Goal: Task Accomplishment & Management: Manage account settings

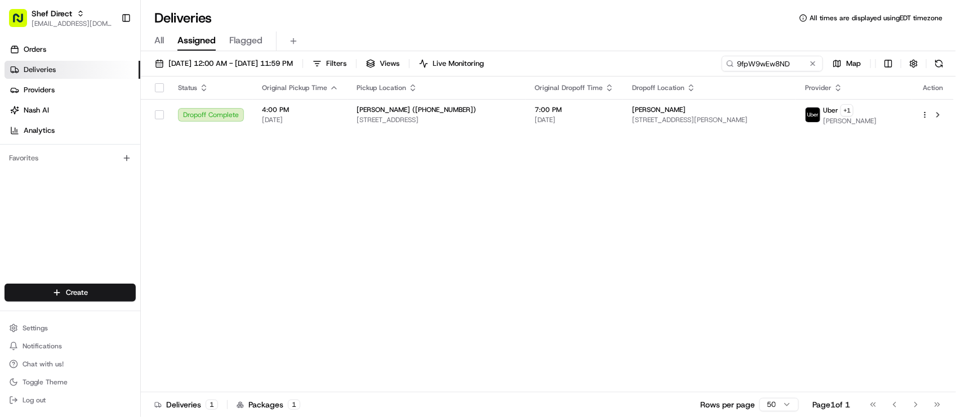
click at [207, 266] on div "Status Original Pickup Time Pickup Location Original Dropoff Time Dropoff Locat…" at bounding box center [547, 235] width 813 height 316
click at [812, 66] on button at bounding box center [812, 63] width 11 height 11
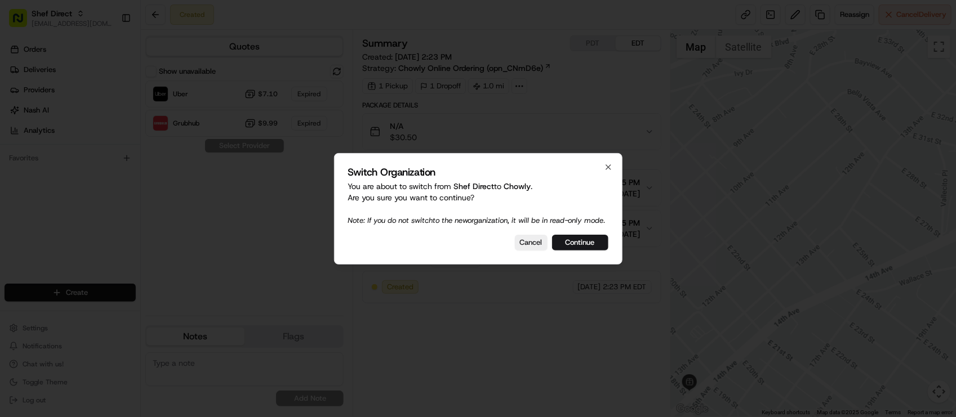
click at [563, 246] on button "Continue" at bounding box center [580, 243] width 56 height 16
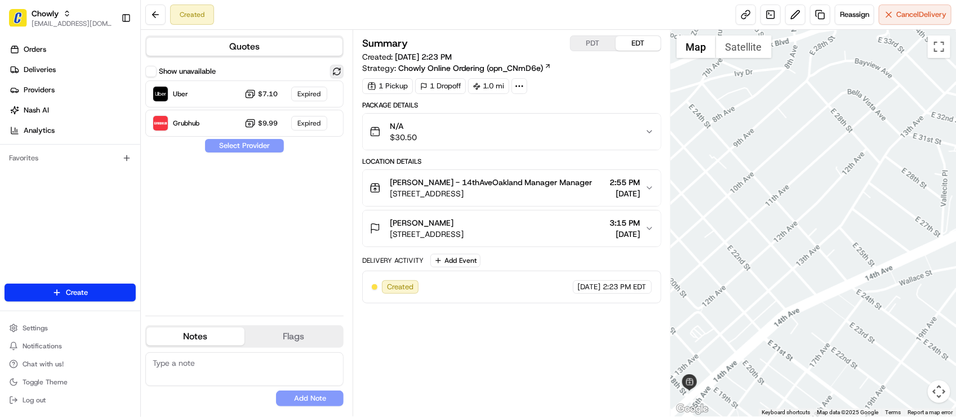
click at [333, 73] on button at bounding box center [337, 72] width 14 height 14
click at [284, 240] on div "Show unavailable Uber Dropoff ETA 18 minutes $7.10 Grubhub Dropoff ETA 21 minut…" at bounding box center [244, 186] width 198 height 242
click at [284, 241] on div "Show unavailable Uber Dropoff ETA 18 minutes $7.10 Grubhub Dropoff ETA 21 minut…" at bounding box center [244, 186] width 198 height 242
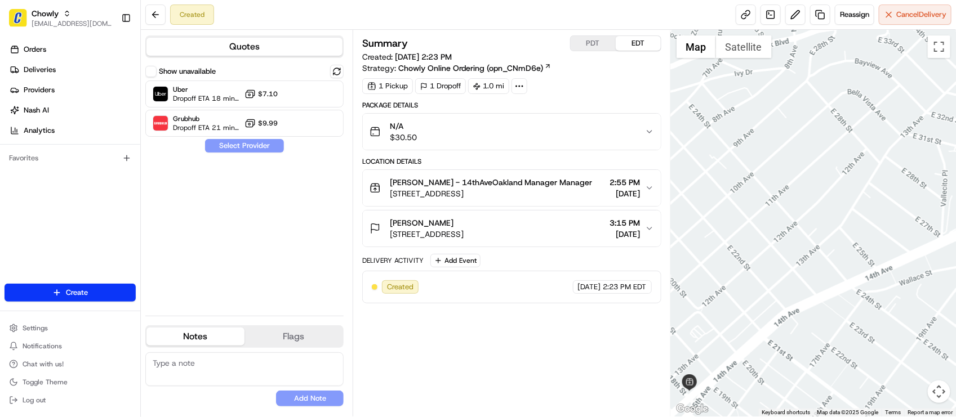
click at [270, 232] on div "Show unavailable Uber Dropoff ETA 18 minutes $7.10 Grubhub Dropoff ETA 21 minut…" at bounding box center [244, 186] width 198 height 242
click at [496, 326] on div "Summary PDT EDT Created: 08/21/2025 2:23 PM Strategy: Chowly Online Ordering (o…" at bounding box center [511, 223] width 298 height 376
click at [261, 220] on div "Show unavailable Uber Dropoff ETA 18 minutes $7.10 Grubhub Dropoff ETA 21 minut…" at bounding box center [244, 186] width 198 height 242
click at [191, 224] on div "Show unavailable Uber Dropoff ETA 18 minutes $7.10 Grubhub Dropoff ETA 21 minut…" at bounding box center [244, 186] width 198 height 242
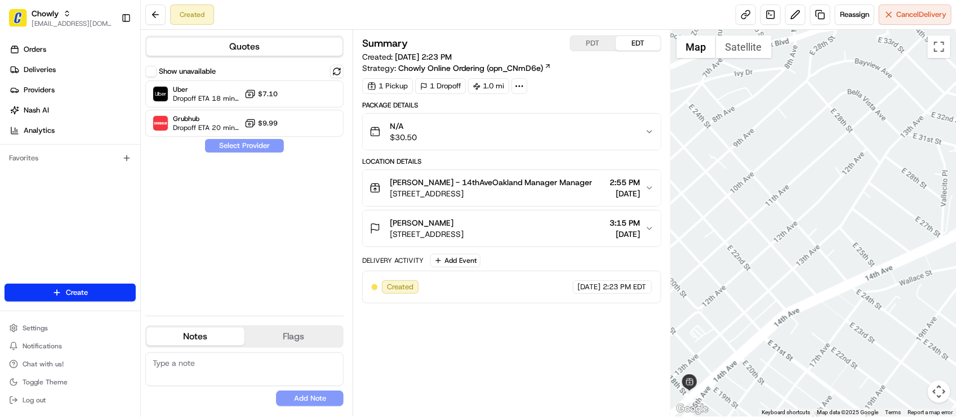
click at [217, 338] on button "Notes" at bounding box center [195, 337] width 98 height 18
click at [418, 7] on div "Created Reassign Cancel Delivery" at bounding box center [548, 15] width 815 height 30
click at [406, 15] on div "Created Reassign Cancel Delivery" at bounding box center [548, 15] width 815 height 30
click at [259, 345] on button "Flags" at bounding box center [293, 337] width 98 height 18
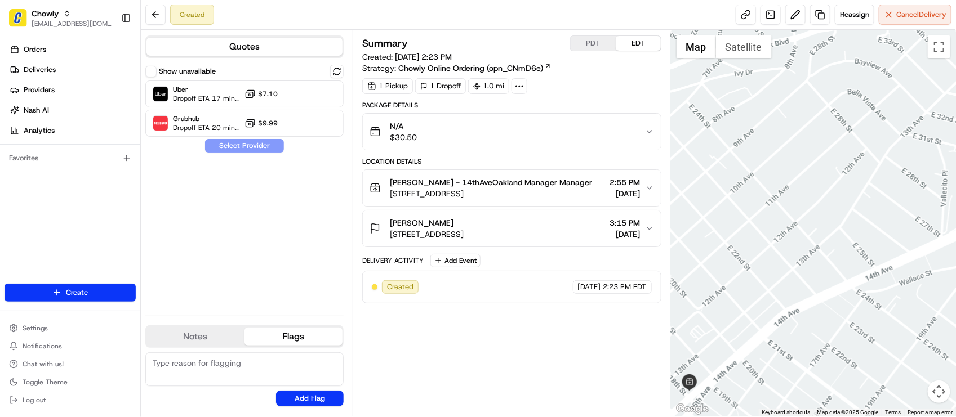
click at [235, 284] on div "Show unavailable Uber Dropoff ETA 17 minutes $7.10 Grubhub Dropoff ETA 20 minut…" at bounding box center [244, 186] width 198 height 242
click at [207, 355] on textarea at bounding box center [244, 370] width 198 height 34
click at [392, 16] on div "Created Reassign Cancel Delivery" at bounding box center [548, 15] width 815 height 30
click at [500, 10] on div "Created Reassign Cancel Delivery" at bounding box center [548, 15] width 815 height 30
click at [240, 269] on div "Show unavailable Uber Dropoff ETA 17 minutes $7.10 Grubhub Dropoff ETA 20 minut…" at bounding box center [244, 186] width 198 height 242
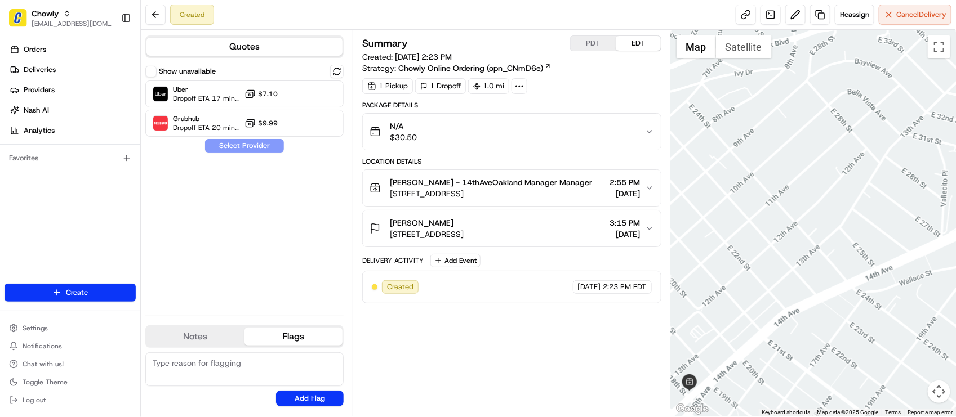
click at [359, 13] on div "Created Reassign Cancel Delivery" at bounding box center [548, 15] width 815 height 30
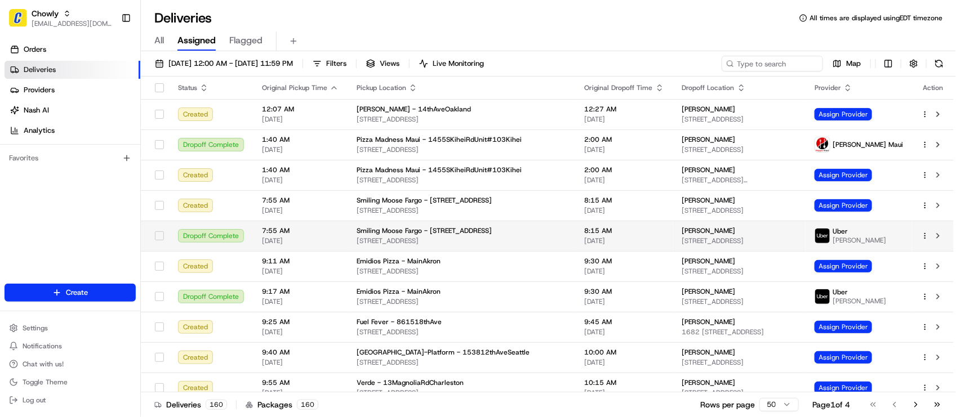
drag, startPoint x: 103, startPoint y: 249, endPoint x: 144, endPoint y: 237, distance: 42.9
click at [103, 249] on div "Orders Deliveries Providers Nash AI Analytics Favorites" at bounding box center [70, 163] width 140 height 255
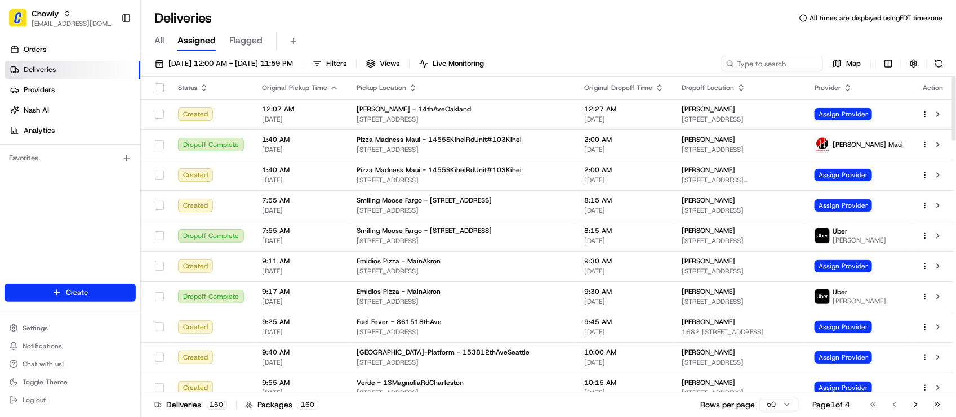
click at [691, 29] on div "All Assigned Flagged" at bounding box center [548, 39] width 815 height 24
click at [264, 24] on div "Deliveries All times are displayed using EDT timezone" at bounding box center [548, 18] width 815 height 18
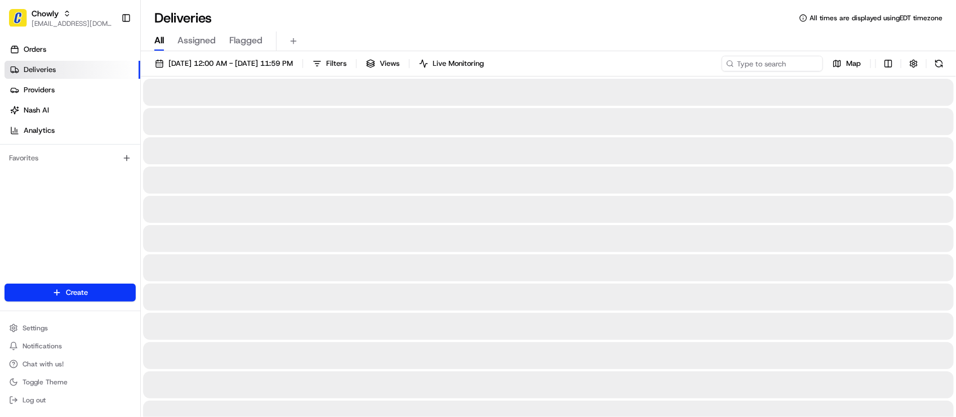
click at [345, 20] on div "Deliveries All times are displayed using EDT timezone" at bounding box center [548, 18] width 815 height 18
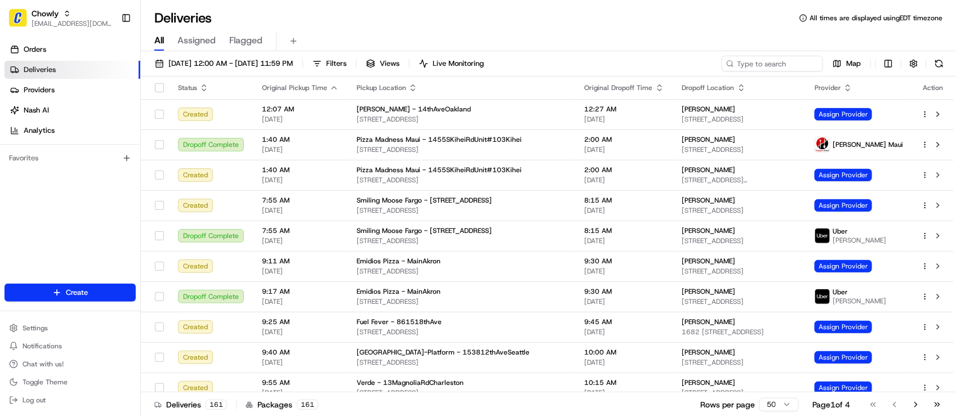
click at [422, 6] on div "Deliveries All times are displayed using EDT timezone All Assigned Flagged 08/2…" at bounding box center [548, 208] width 815 height 417
click at [356, 12] on div "Deliveries All times are displayed using EDT timezone" at bounding box center [548, 18] width 815 height 18
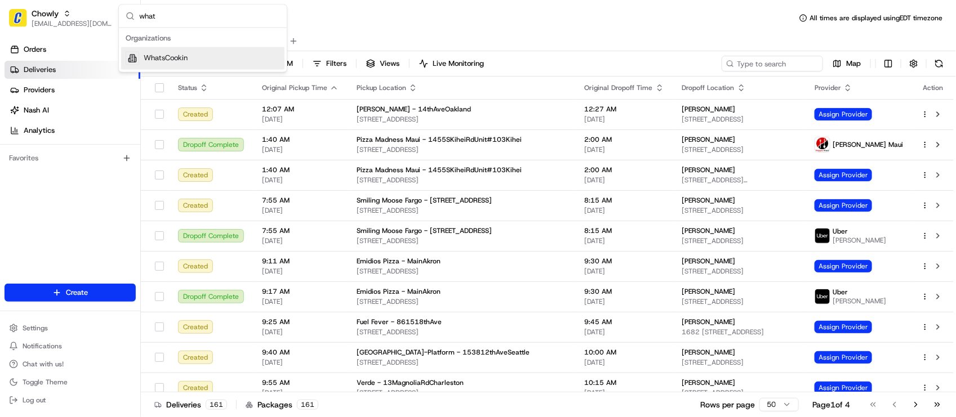
type input "what"
click at [255, 63] on div "WhatsCookin" at bounding box center [202, 58] width 163 height 23
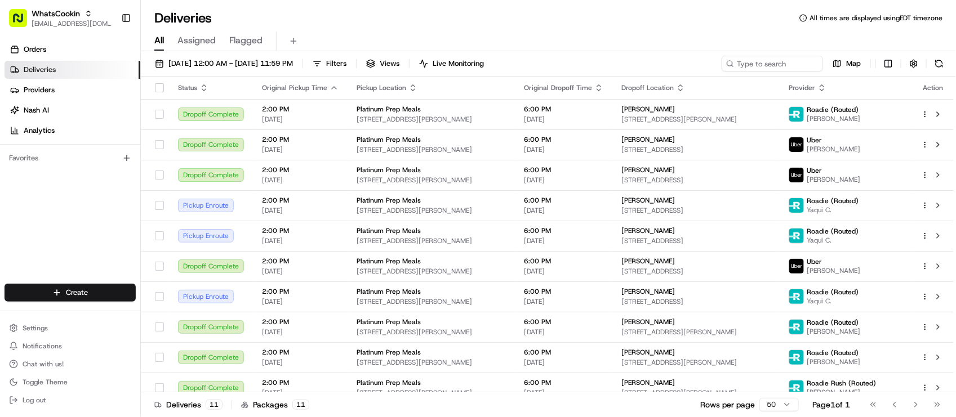
click at [465, 15] on div "Deliveries All times are displayed using EDT timezone" at bounding box center [548, 18] width 815 height 18
click at [254, 62] on span "08/21/2025 12:00 AM - 08/21/2025 11:59 PM" at bounding box center [230, 64] width 124 height 10
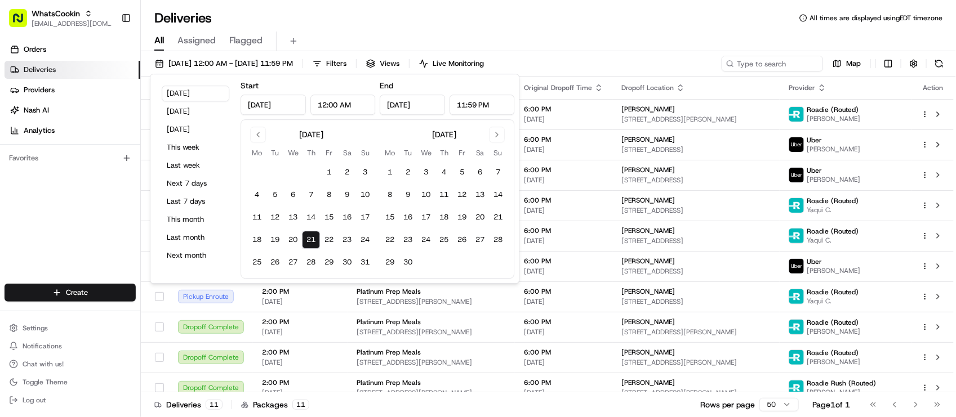
click at [516, 32] on div "All Assigned Flagged" at bounding box center [548, 42] width 815 height 20
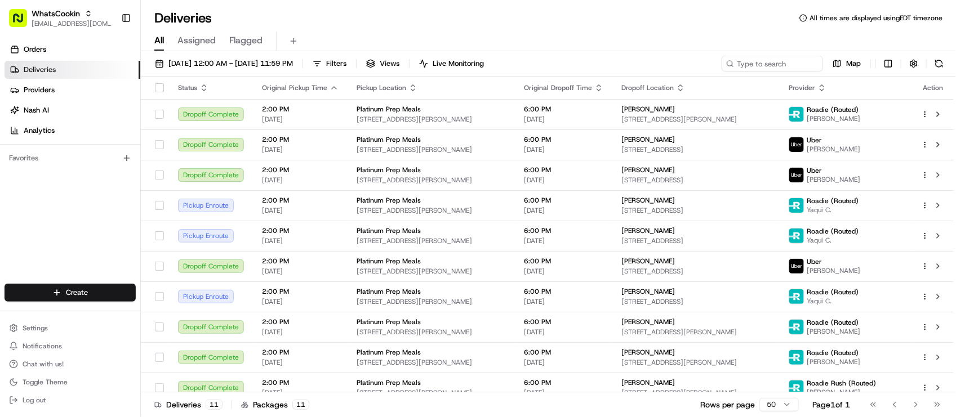
drag, startPoint x: 370, startPoint y: 4, endPoint x: 398, endPoint y: 21, distance: 32.7
click at [369, 6] on div "Deliveries All times are displayed using EDT timezone All Assigned Flagged 08/2…" at bounding box center [548, 208] width 815 height 417
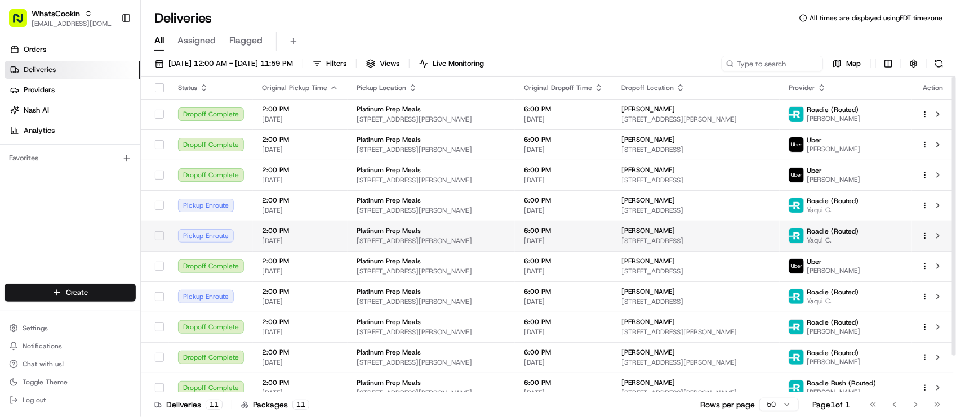
drag, startPoint x: 562, startPoint y: 217, endPoint x: 483, endPoint y: 234, distance: 80.8
click at [483, 234] on div "Platinum Prep Meals" at bounding box center [431, 230] width 149 height 9
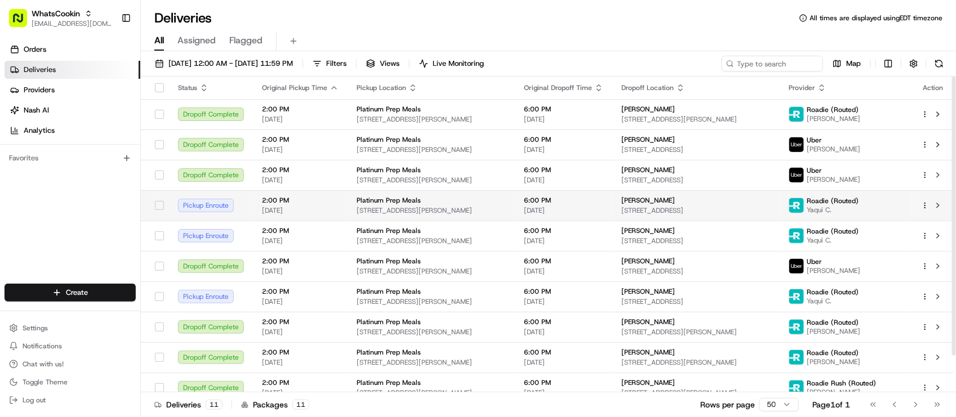
click at [556, 195] on td "6:00 PM 08/21/2025" at bounding box center [563, 205] width 97 height 30
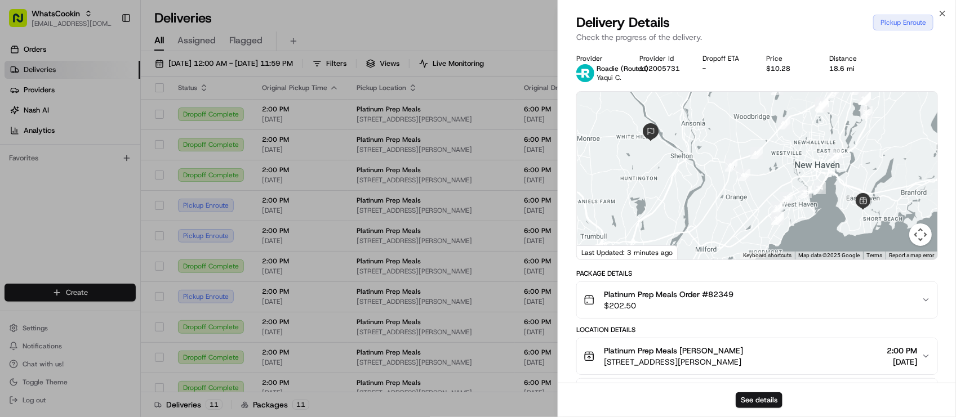
click at [749, 391] on div "See details" at bounding box center [757, 400] width 398 height 34
click at [750, 393] on button "See details" at bounding box center [759, 401] width 47 height 16
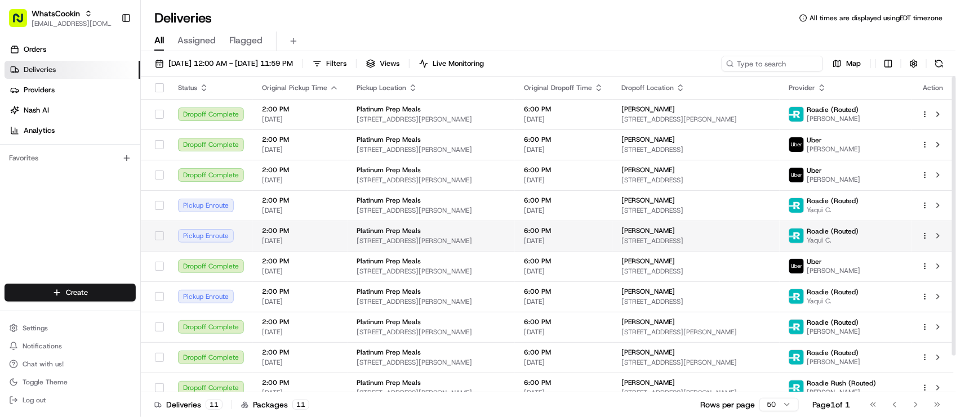
click at [373, 229] on span "Platinum Prep Meals" at bounding box center [389, 230] width 64 height 9
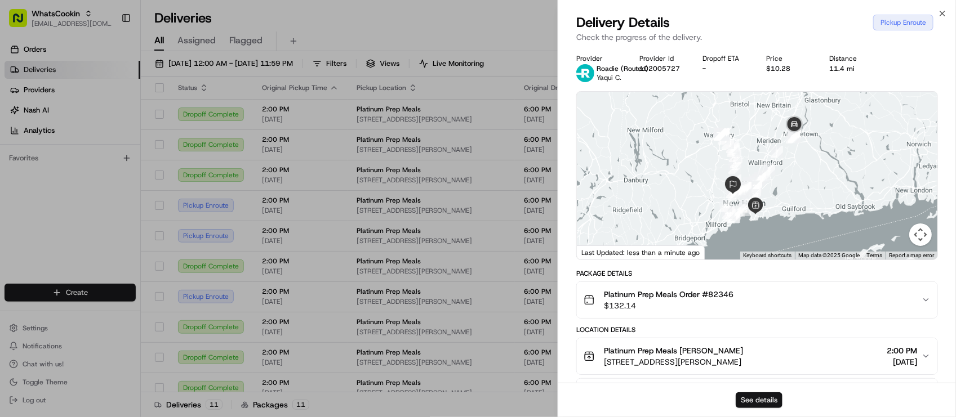
click at [747, 400] on button "See details" at bounding box center [759, 401] width 47 height 16
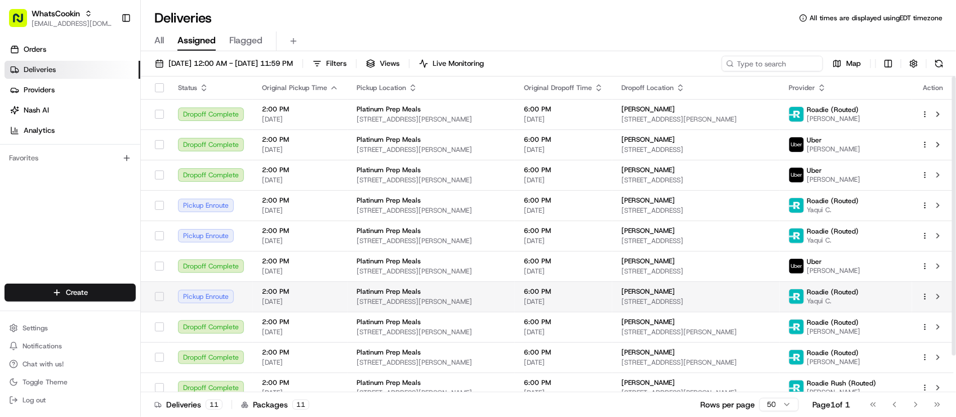
click at [689, 297] on span "206 Centerbrook Rd, Hamden, CT 06518, USA" at bounding box center [695, 301] width 149 height 9
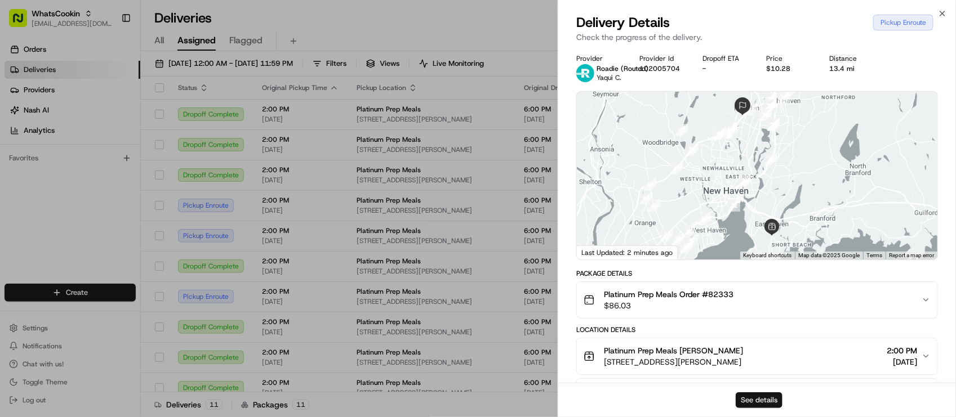
click at [769, 397] on button "See details" at bounding box center [759, 401] width 47 height 16
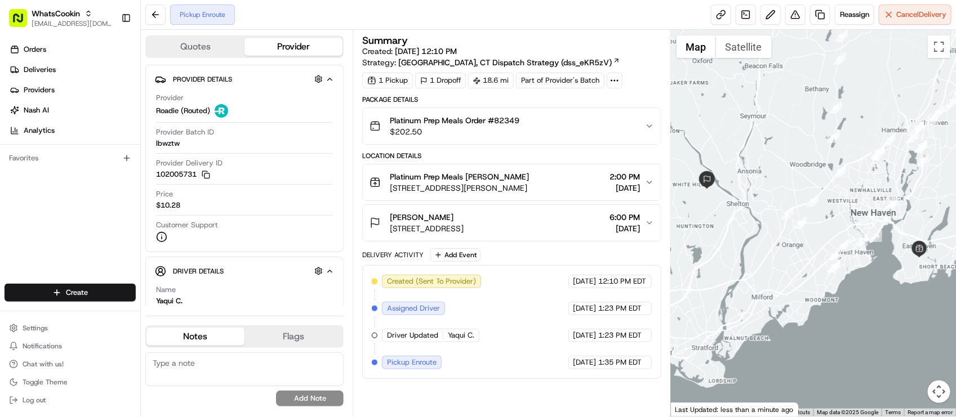
click at [338, 28] on div "Pickup Enroute Reassign Cancel Delivery" at bounding box center [548, 15] width 815 height 30
click at [567, 24] on div "Pickup Enroute Reassign Cancel Delivery" at bounding box center [548, 15] width 815 height 30
click at [455, 23] on div "Pickup Enroute Reassign Cancel Delivery" at bounding box center [548, 15] width 815 height 30
click at [863, 16] on span "Reassign" at bounding box center [854, 15] width 29 height 10
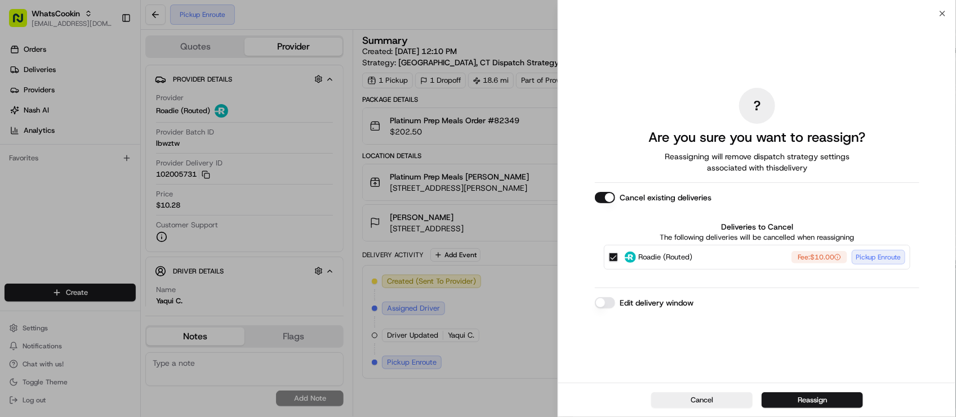
click at [603, 197] on button "Cancel existing deliveries" at bounding box center [605, 197] width 20 height 11
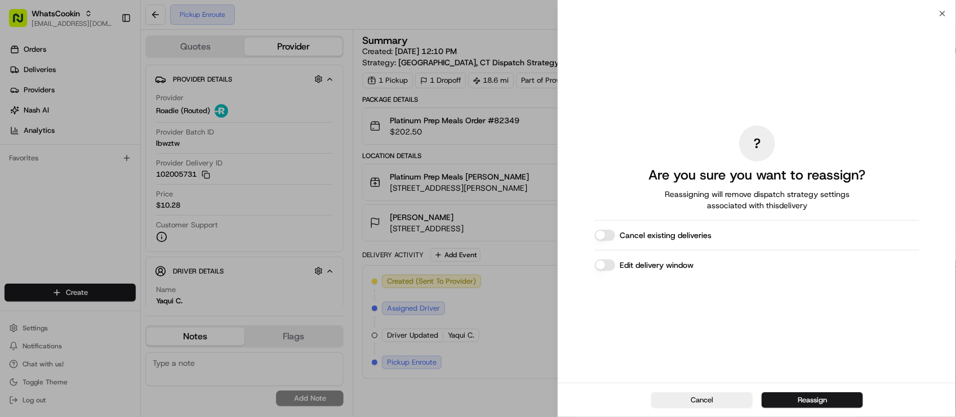
click at [611, 269] on button "Edit delivery window" at bounding box center [605, 265] width 20 height 11
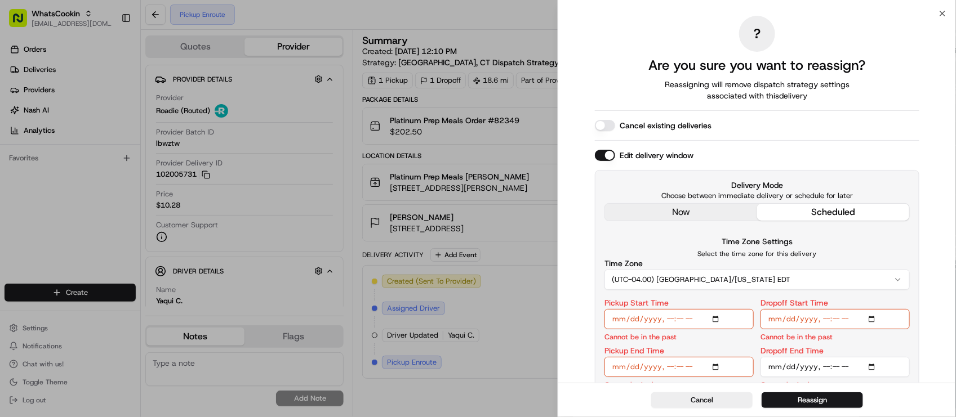
click at [679, 213] on div "? Are you sure you want to reassign? Reassigning will remove dispatch strategy …" at bounding box center [757, 208] width 324 height 384
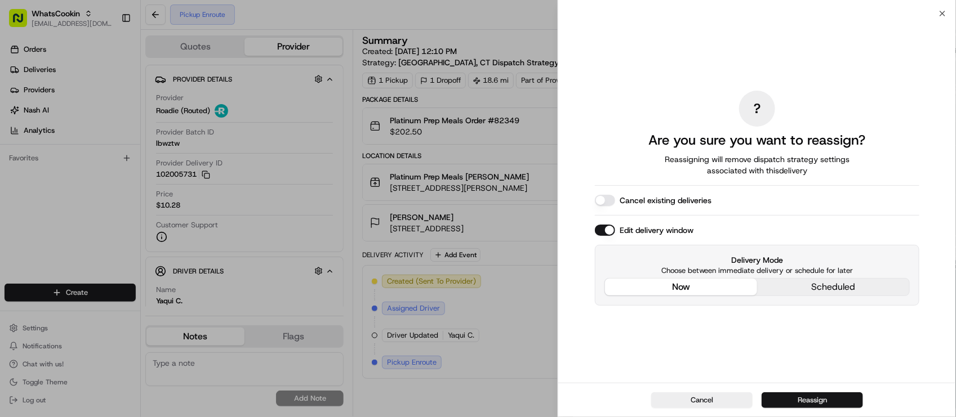
click at [790, 397] on button "Reassign" at bounding box center [811, 401] width 101 height 16
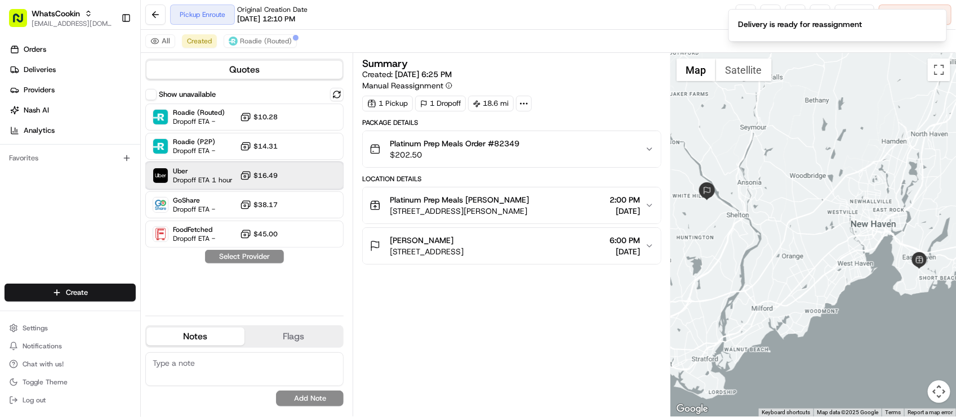
click at [215, 173] on span "Uber" at bounding box center [203, 171] width 60 height 9
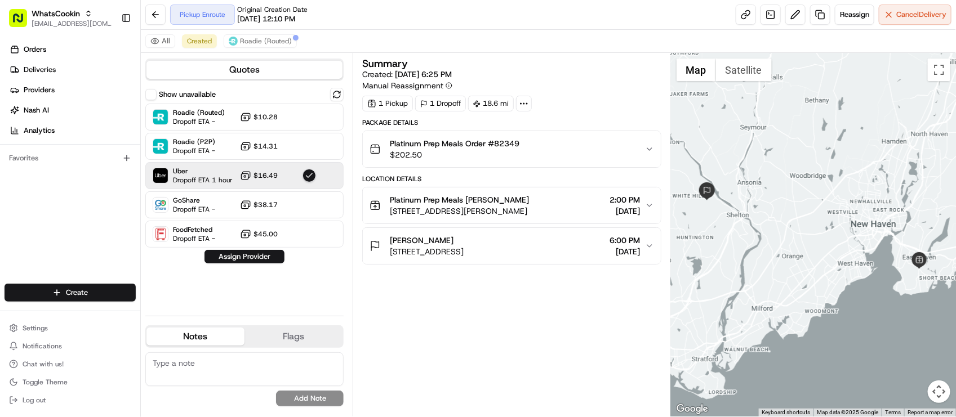
click at [248, 257] on button "Assign Provider" at bounding box center [244, 257] width 80 height 14
click at [257, 286] on div "Show unavailable Roadie (Routed) Dropoff ETA - $10.28 Roadie (P2P) Dropoff ETA …" at bounding box center [244, 197] width 198 height 219
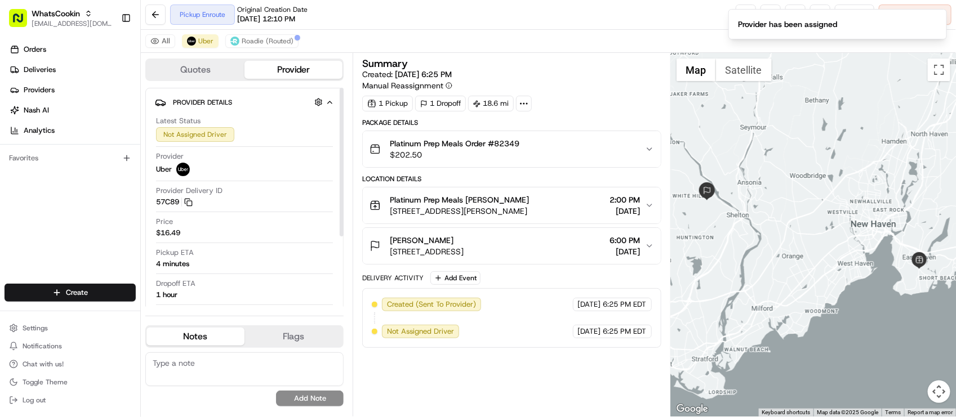
click at [462, 15] on div "Pickup Enroute Original Creation Date [DATE] 12:10 PM Reassign Cancel Delivery" at bounding box center [548, 15] width 815 height 30
click at [319, 34] on div "[GEOGRAPHIC_DATA] (Routed)" at bounding box center [548, 41] width 815 height 23
click at [288, 37] on span "Roadie (Routed)" at bounding box center [268, 41] width 52 height 9
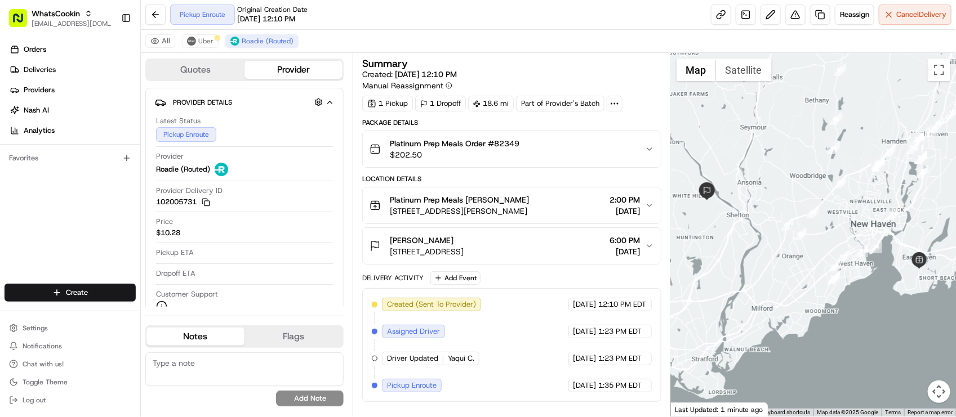
click at [334, 24] on div "Pickup Enroute Original Creation Date [DATE] 12:10 PM Reassign Cancel Delivery" at bounding box center [548, 15] width 815 height 30
drag, startPoint x: 769, startPoint y: 162, endPoint x: 792, endPoint y: 195, distance: 40.9
click at [792, 195] on div at bounding box center [813, 235] width 285 height 364
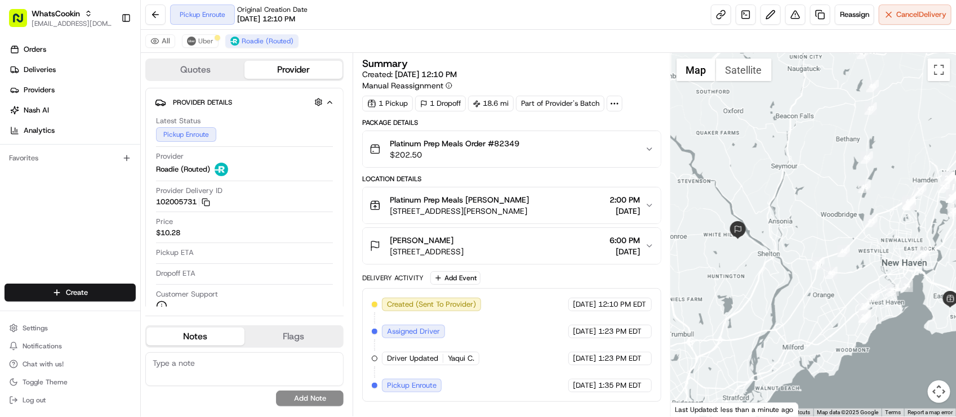
click at [542, 53] on div "Summary Created: 08/21/2025 12:10 PM Manual Reassignment 1 Pickup 1 Dropoff 18.…" at bounding box center [512, 235] width 318 height 364
click at [893, 20] on button "Cancel Delivery" at bounding box center [915, 15] width 73 height 20
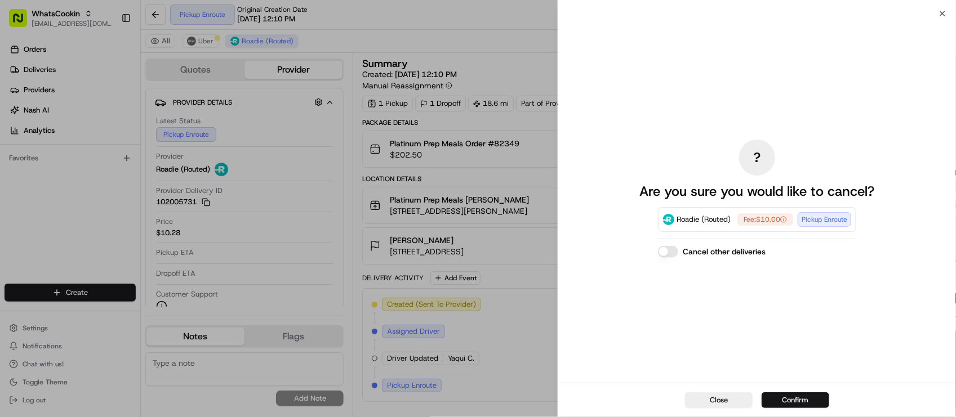
click at [787, 399] on button "Confirm" at bounding box center [795, 401] width 68 height 16
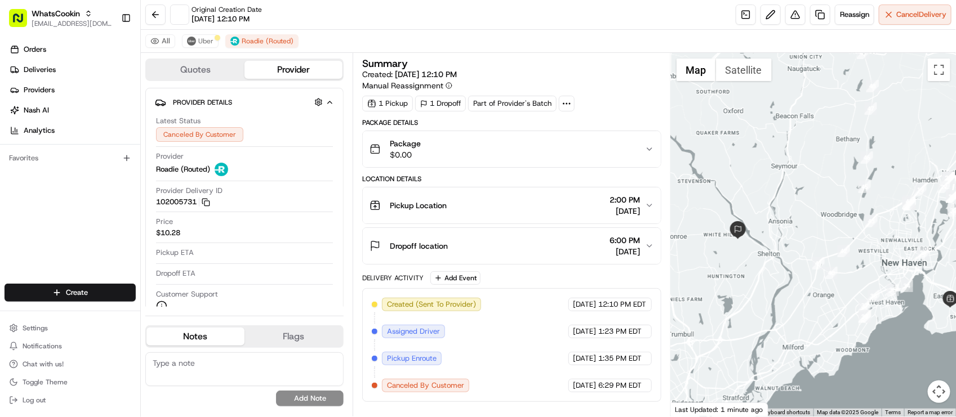
click at [467, 40] on div "[GEOGRAPHIC_DATA] (Routed)" at bounding box center [548, 41] width 815 height 23
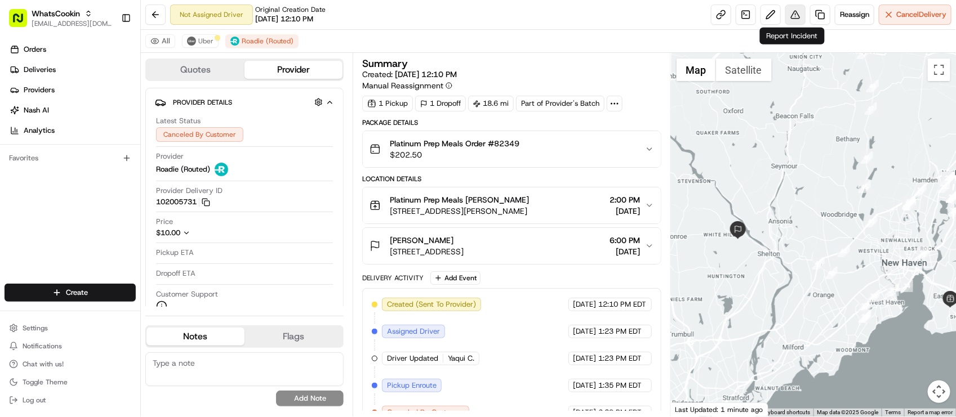
click at [792, 15] on button at bounding box center [795, 15] width 20 height 20
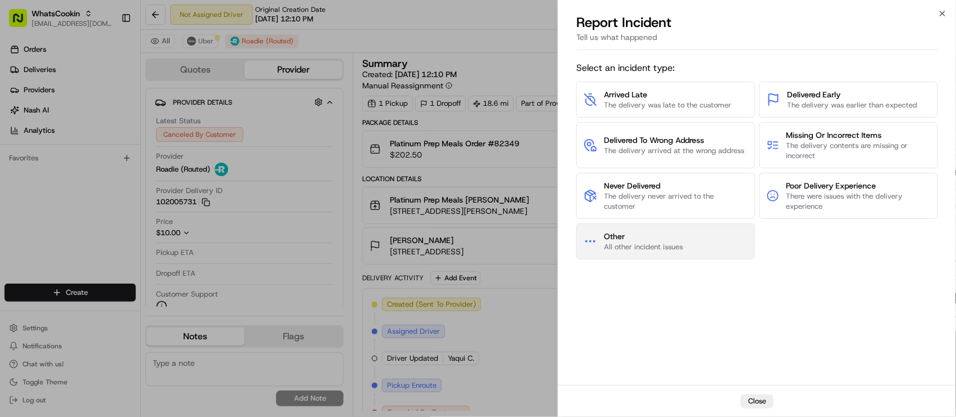
click at [687, 231] on button "Other All other incident issues" at bounding box center [665, 242] width 179 height 36
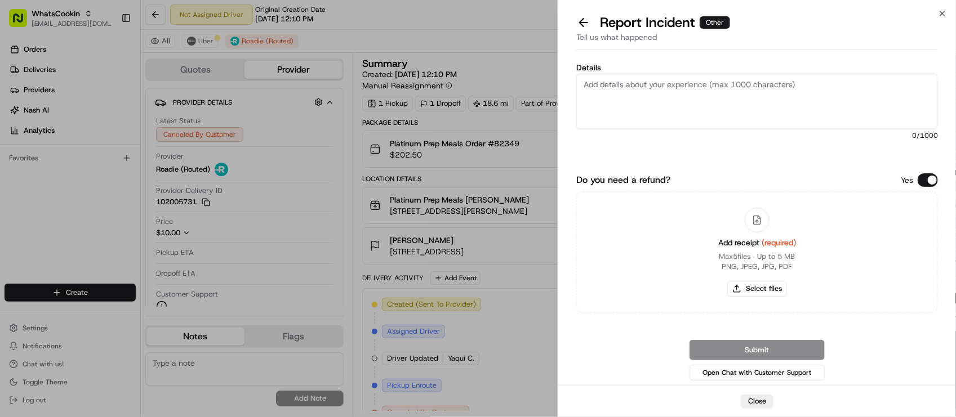
click at [722, 112] on textarea "Details" at bounding box center [757, 101] width 362 height 55
paste textarea "The driver neither picked up the item nor attempted to do so based on the route…"
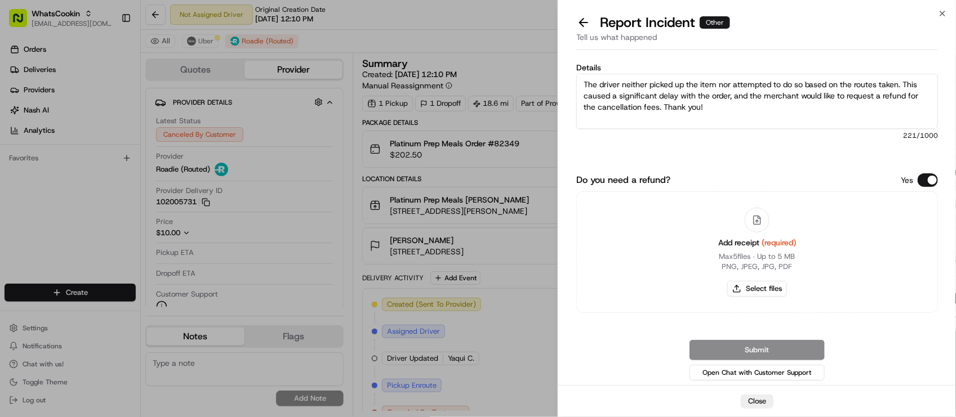
type textarea "The driver neither picked up the item nor attempted to do so based on the route…"
click at [929, 176] on button "Do you need a refund?" at bounding box center [927, 180] width 20 height 14
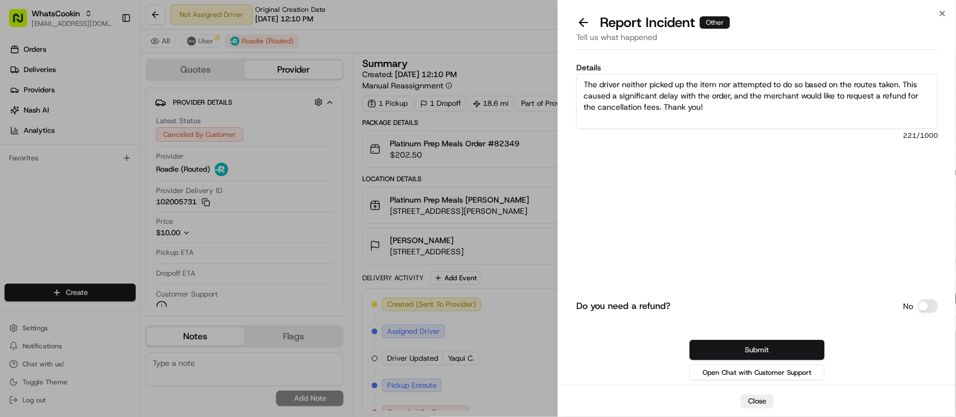
click at [784, 351] on button "Submit" at bounding box center [756, 350] width 135 height 20
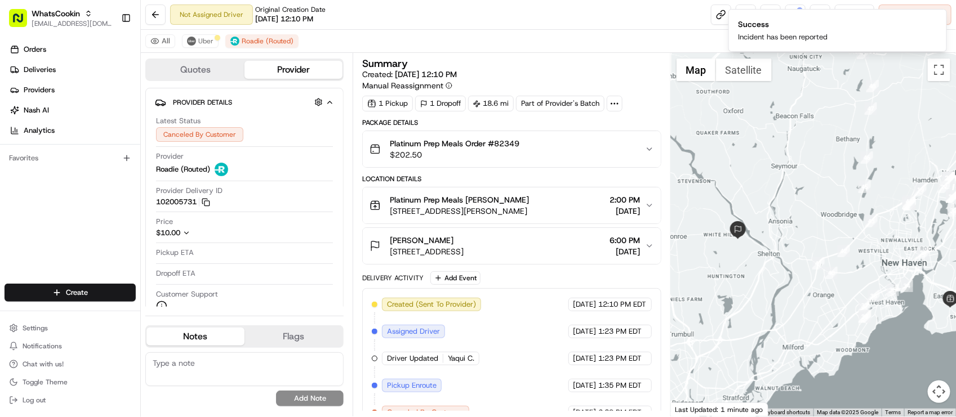
click at [494, 38] on div "[GEOGRAPHIC_DATA] (Routed)" at bounding box center [548, 41] width 815 height 23
click at [599, 38] on div "[GEOGRAPHIC_DATA] (Routed)" at bounding box center [548, 41] width 815 height 23
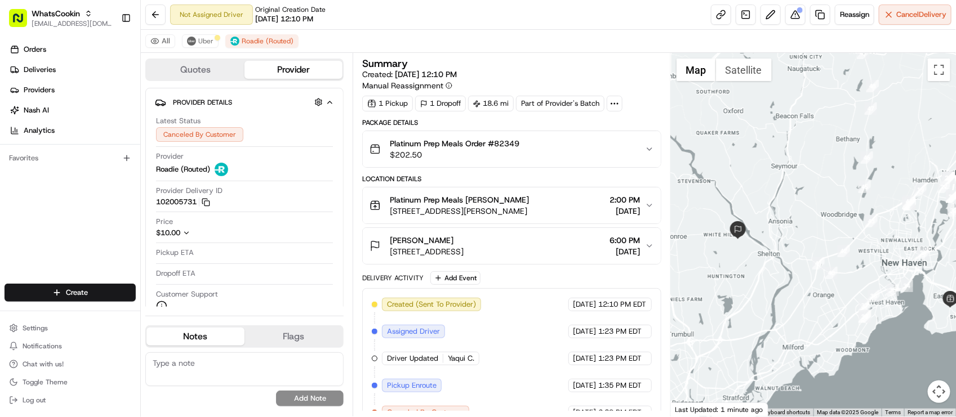
click at [572, 54] on div "Summary Created: 08/21/2025 12:10 PM Manual Reassignment 1 Pickup 1 Dropoff 18.…" at bounding box center [512, 235] width 318 height 364
click at [313, 21] on span "[DATE] 12:10 PM" at bounding box center [284, 19] width 58 height 10
click at [569, 48] on div "[GEOGRAPHIC_DATA] (Routed)" at bounding box center [548, 41] width 815 height 23
click at [609, 277] on div "Delivery Activity Add Event" at bounding box center [511, 278] width 298 height 14
click at [535, 285] on div "Delivery Activity Add Event" at bounding box center [511, 278] width 298 height 14
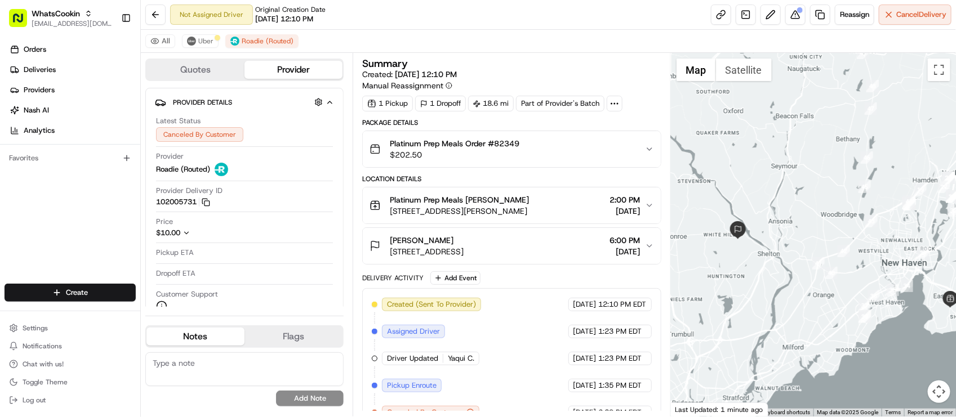
click at [612, 72] on div "Summary Created: 08/21/2025 12:10 PM Manual Reassignment" at bounding box center [511, 75] width 298 height 33
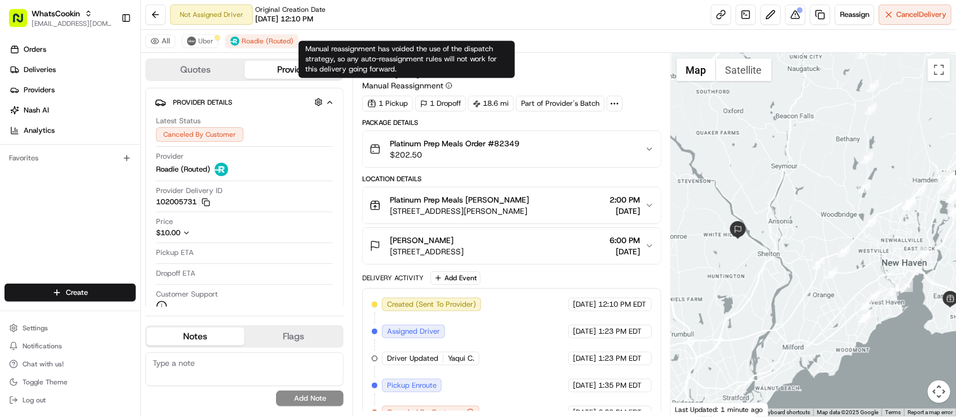
click at [345, 30] on div "All Uber Roadie (Routed)" at bounding box center [548, 41] width 815 height 23
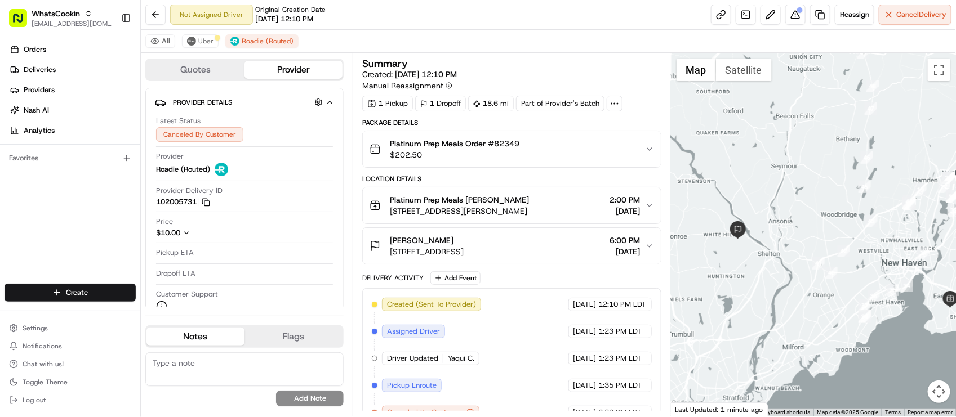
click at [315, 35] on div "All Uber Roadie (Routed)" at bounding box center [548, 41] width 815 height 23
click at [500, 24] on div "Not Assigned Driver Original Creation Date 08/21/2025 12:10 PM Reassign Cancel …" at bounding box center [548, 15] width 815 height 30
drag, startPoint x: 537, startPoint y: 27, endPoint x: 538, endPoint y: 0, distance: 27.1
click at [537, 28] on div "Not Assigned Driver Original Creation Date 08/21/2025 12:10 PM Reassign Cancel …" at bounding box center [548, 15] width 815 height 30
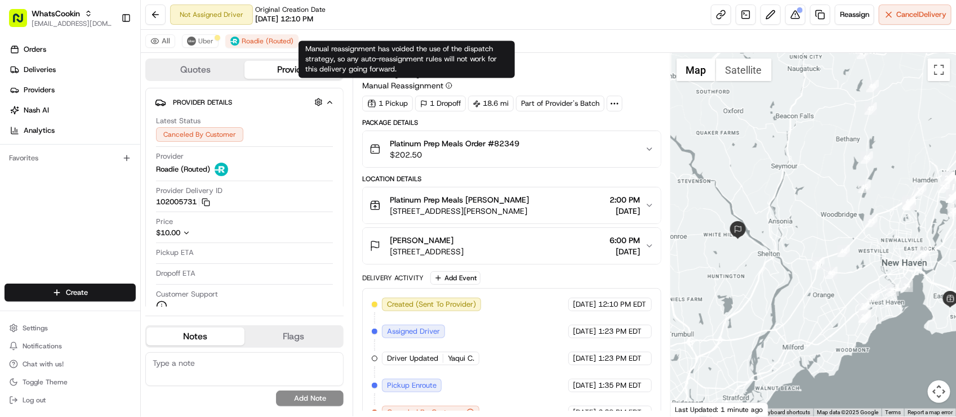
click at [347, 35] on div "All Uber Roadie (Routed)" at bounding box center [548, 41] width 815 height 23
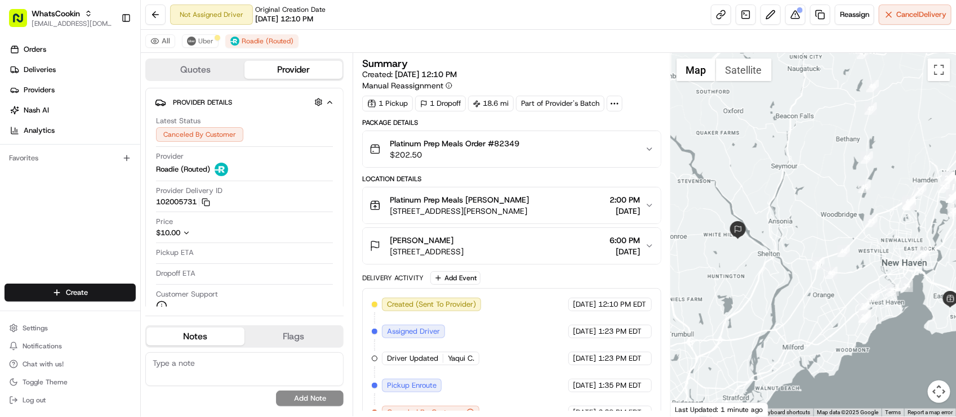
click at [609, 28] on div "Not Assigned Driver Original Creation Date 08/21/2025 12:10 PM Reassign Cancel …" at bounding box center [548, 15] width 815 height 30
click at [345, 31] on div "All Uber Roadie (Routed)" at bounding box center [548, 41] width 815 height 23
click at [355, 30] on div "All Uber Roadie (Routed)" at bounding box center [548, 41] width 815 height 23
click at [500, 12] on div "Not Assigned Driver Original Creation Date 08/21/2025 12:10 PM Reassign Cancel …" at bounding box center [548, 15] width 815 height 30
click at [341, 26] on div "Not Assigned Driver Original Creation Date 08/21/2025 12:10 PM Reassign Cancel …" at bounding box center [548, 15] width 815 height 30
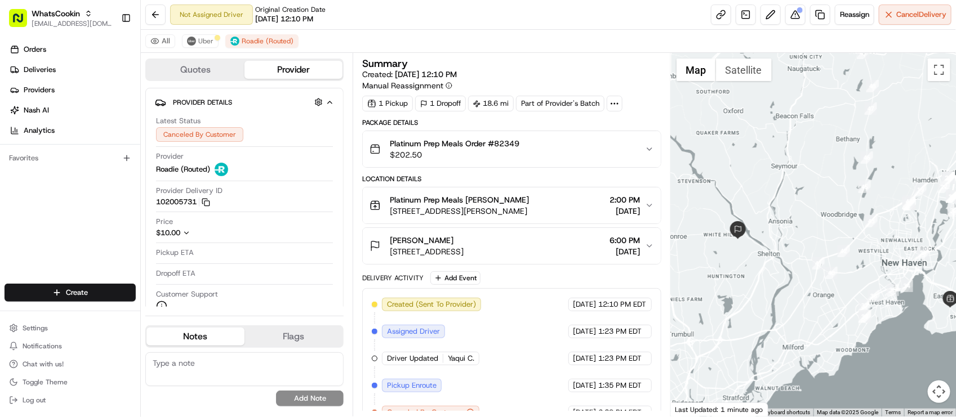
click at [377, 34] on div "All Uber Roadie (Routed)" at bounding box center [548, 41] width 815 height 23
click at [355, 8] on div "Not Assigned Driver Original Creation Date 08/21/2025 12:10 PM Reassign Cancel …" at bounding box center [548, 15] width 815 height 30
click at [361, 27] on div "Not Assigned Driver Original Creation Date 08/21/2025 12:10 PM Reassign Cancel …" at bounding box center [548, 15] width 815 height 30
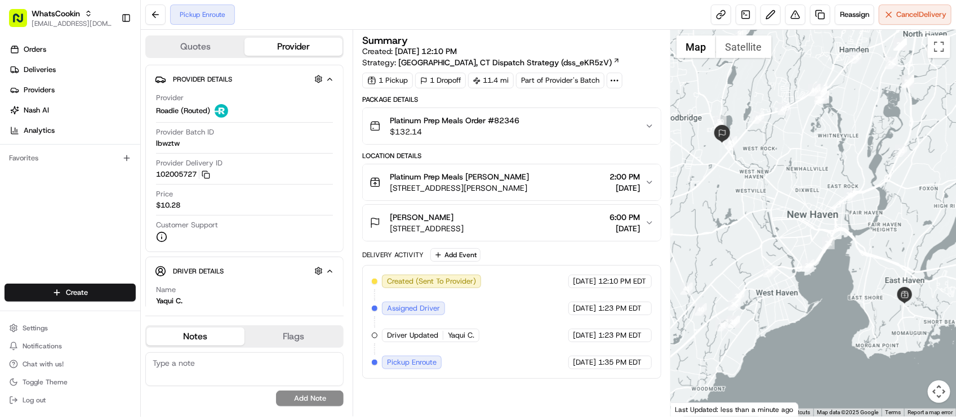
click at [555, 248] on div "Package Details Platinum Prep Meals Order #82346 $132.14 Location Details Plati…" at bounding box center [511, 237] width 298 height 284
click at [547, 290] on div "Created (Sent To Provider) Roadie (Routed) [DATE] 12:10 PM EDT Assigned Driver …" at bounding box center [511, 322] width 279 height 95
click at [266, 221] on div "Customer Support" at bounding box center [244, 231] width 177 height 23
click at [529, 194] on span "[STREET_ADDRESS][PERSON_NAME]" at bounding box center [459, 187] width 139 height 11
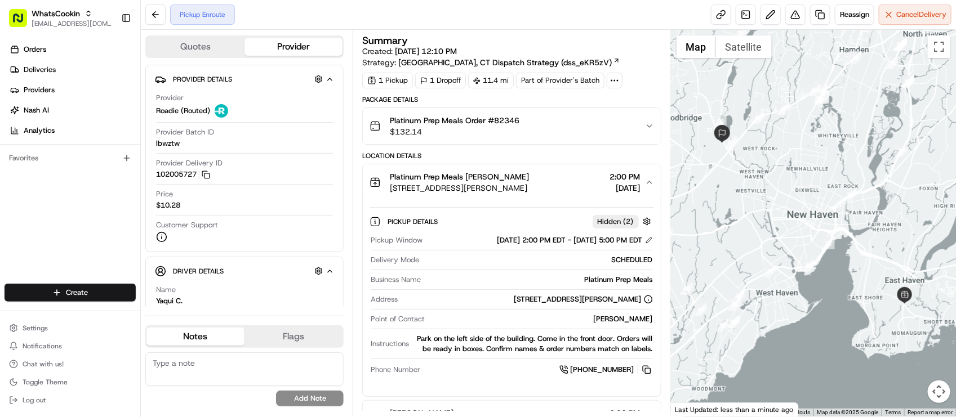
click at [571, 190] on div "Platinum Prep Meals Steve Poleshek 23 Hemingway Ave, East Haven, CT 06512, USA …" at bounding box center [506, 182] width 275 height 23
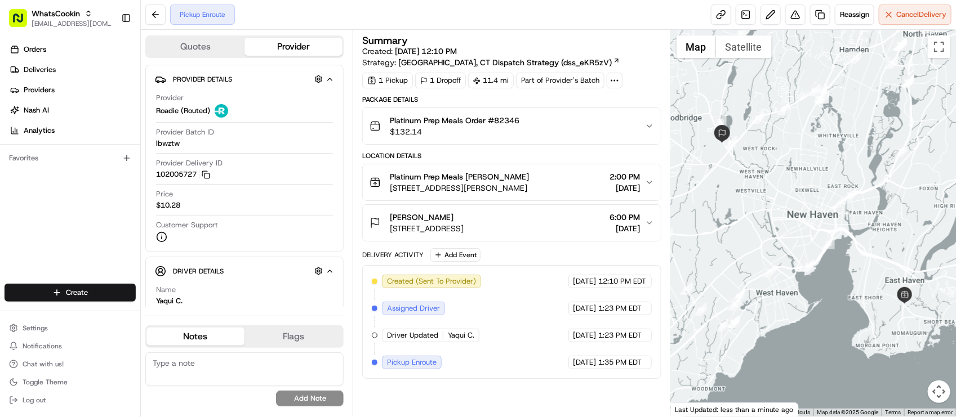
click at [569, 224] on div "Mikki Bedol 214 Amity Rd, Woodbridge, CT 06525, USA 6:00 PM 08/21/2025" at bounding box center [506, 223] width 275 height 23
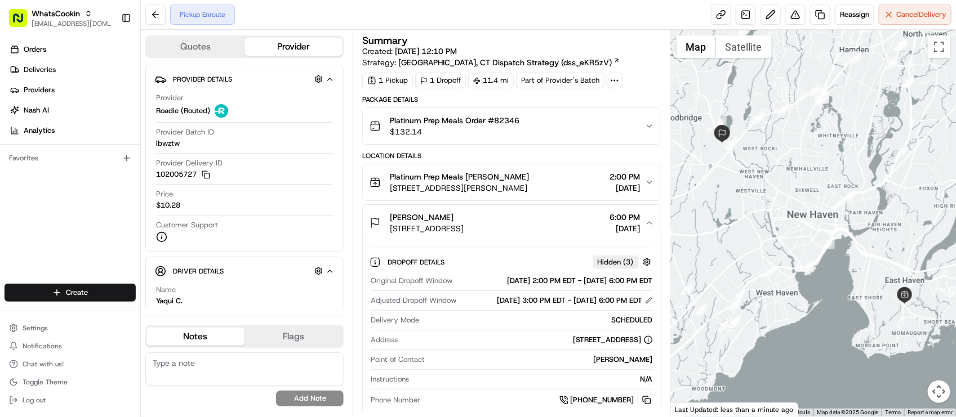
click at [569, 224] on div "Mikki Bedol 214 Amity Rd, Woodbridge, CT 06525, USA 6:00 PM 08/21/2025" at bounding box center [506, 223] width 275 height 23
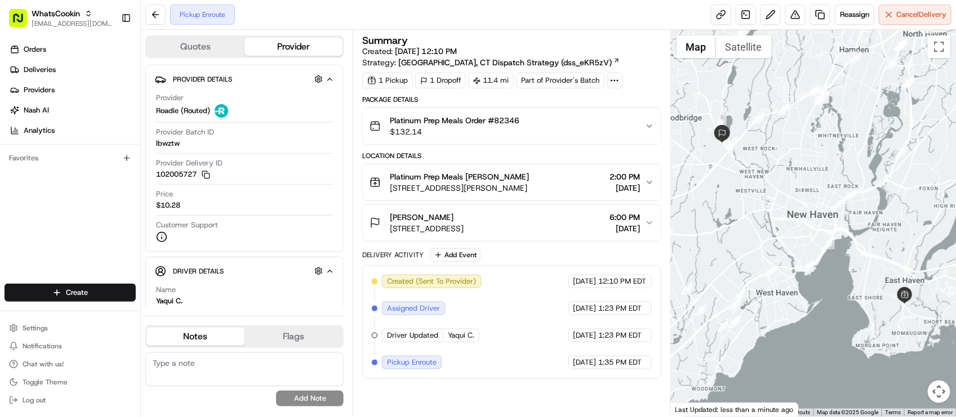
click at [625, 233] on span "[DATE]" at bounding box center [625, 228] width 30 height 11
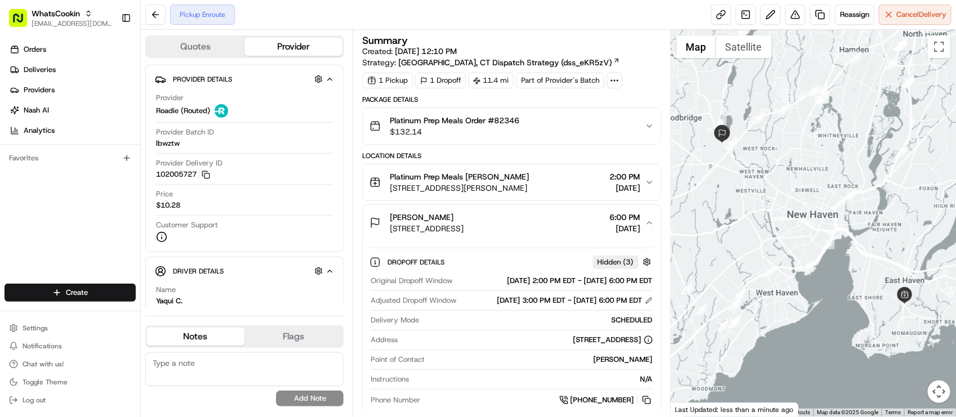
click at [625, 233] on span "[DATE]" at bounding box center [625, 228] width 30 height 11
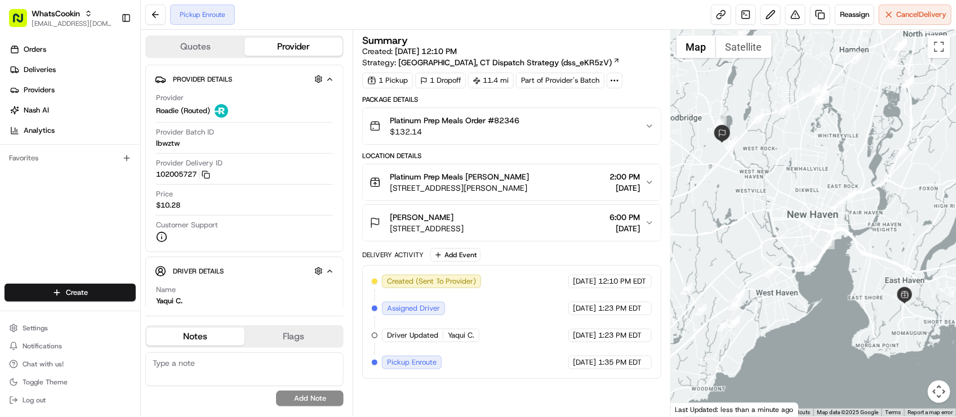
click at [468, 16] on div "Pickup Enroute Reassign Cancel Delivery" at bounding box center [548, 15] width 815 height 30
click at [415, 6] on div "Pickup Enroute Reassign Cancel Delivery" at bounding box center [548, 15] width 815 height 30
click at [866, 12] on span "Reassign" at bounding box center [854, 15] width 29 height 10
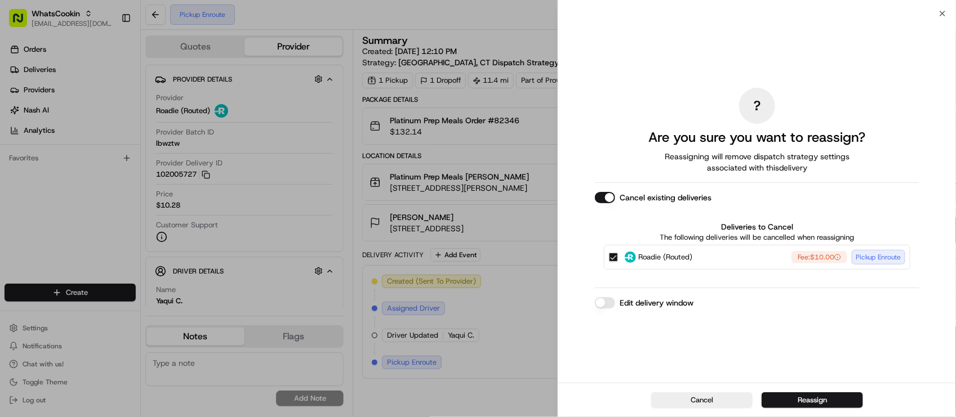
click at [612, 257] on button "Roadie (Routed) Fee: $10.00 Pickup Enroute" at bounding box center [613, 257] width 9 height 9
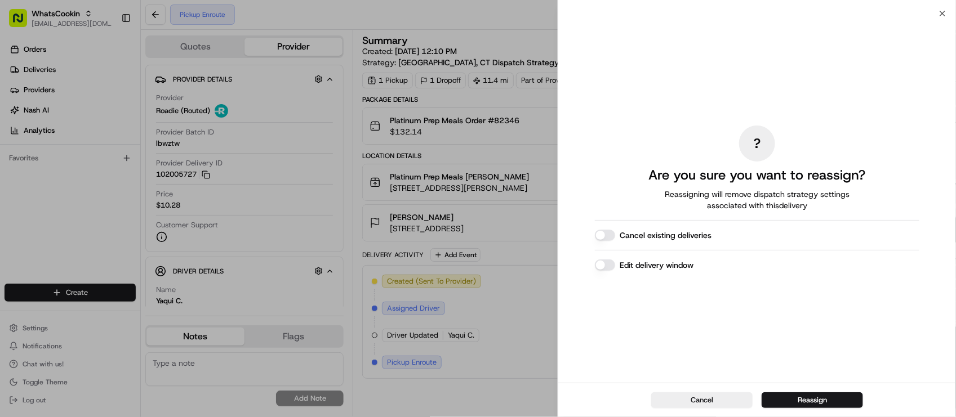
click at [608, 262] on button "Edit delivery window" at bounding box center [605, 265] width 20 height 11
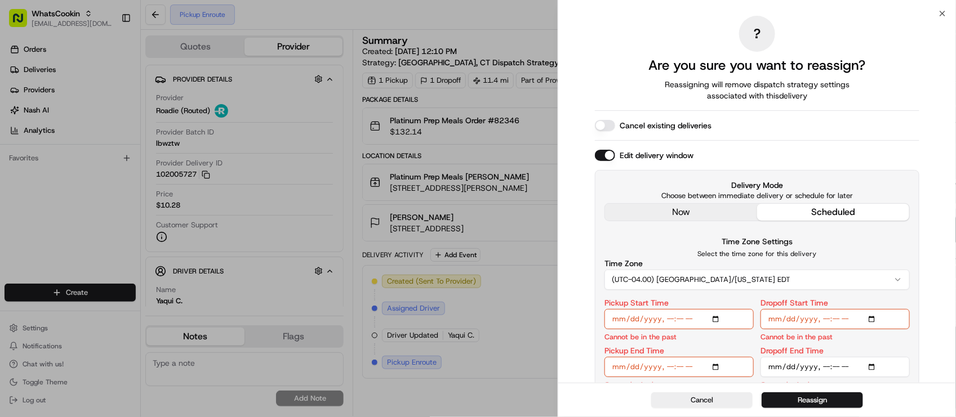
click at [707, 211] on div "? Are you sure you want to reassign? Reassigning will remove dispatch strategy …" at bounding box center [757, 208] width 324 height 384
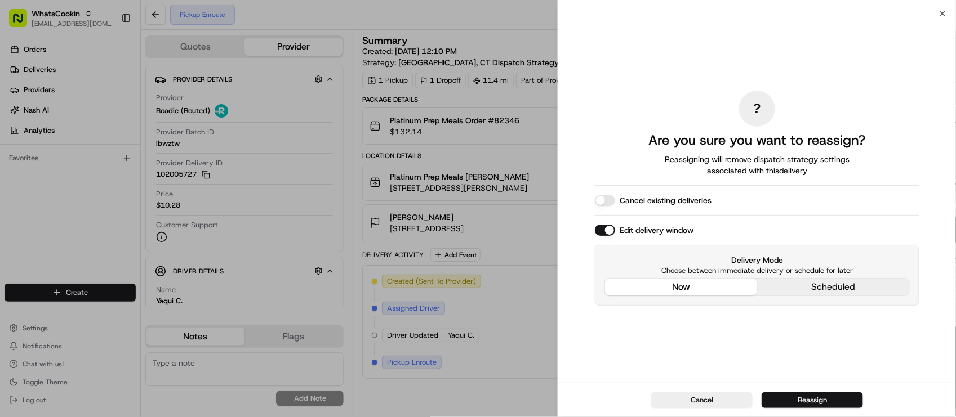
click at [817, 397] on button "Reassign" at bounding box center [811, 401] width 101 height 16
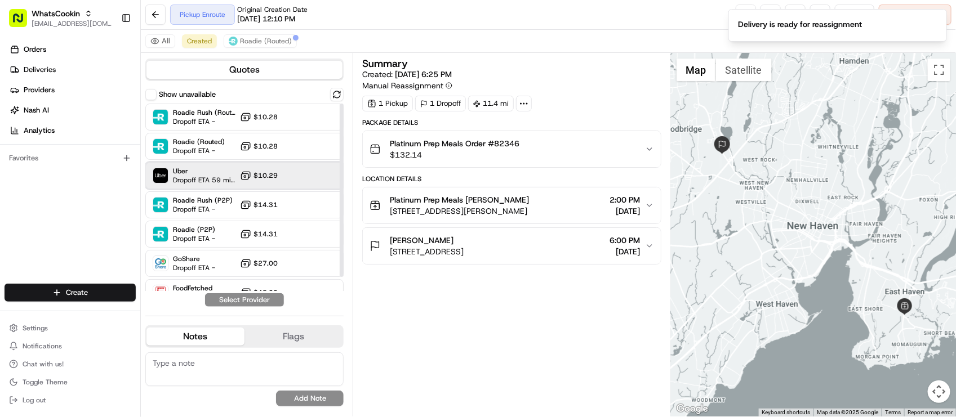
click at [215, 167] on span "Uber" at bounding box center [204, 171] width 63 height 9
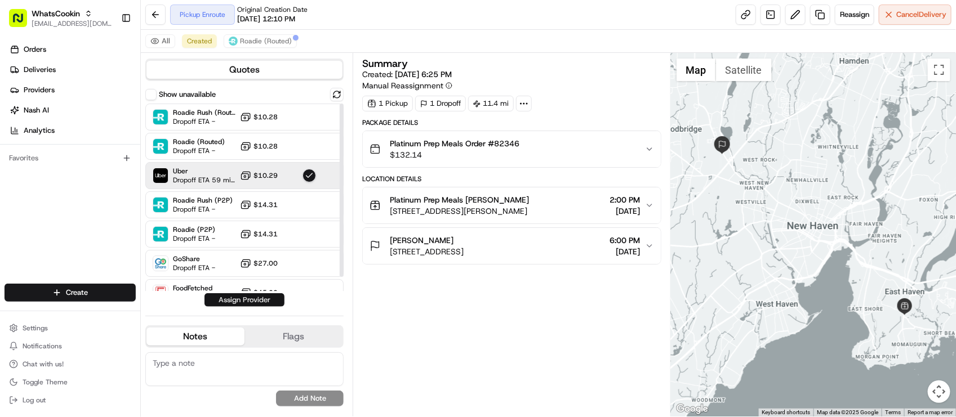
click at [246, 300] on button "Assign Provider" at bounding box center [244, 300] width 80 height 14
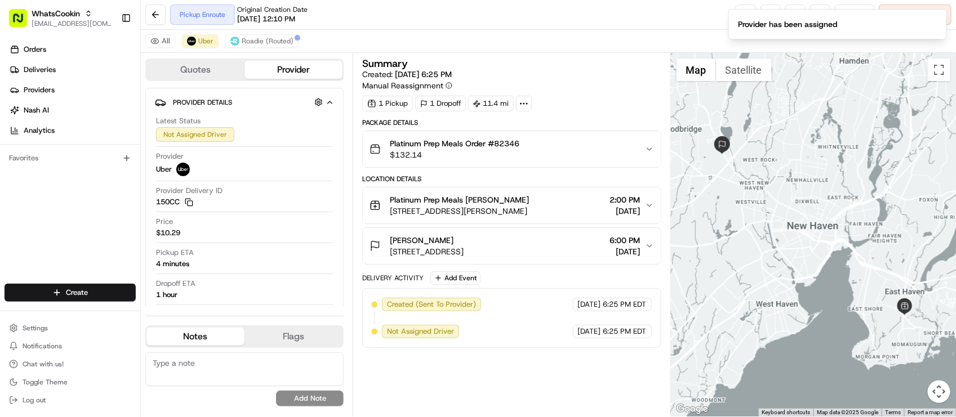
click at [482, 35] on div "[GEOGRAPHIC_DATA] (Routed)" at bounding box center [548, 41] width 815 height 23
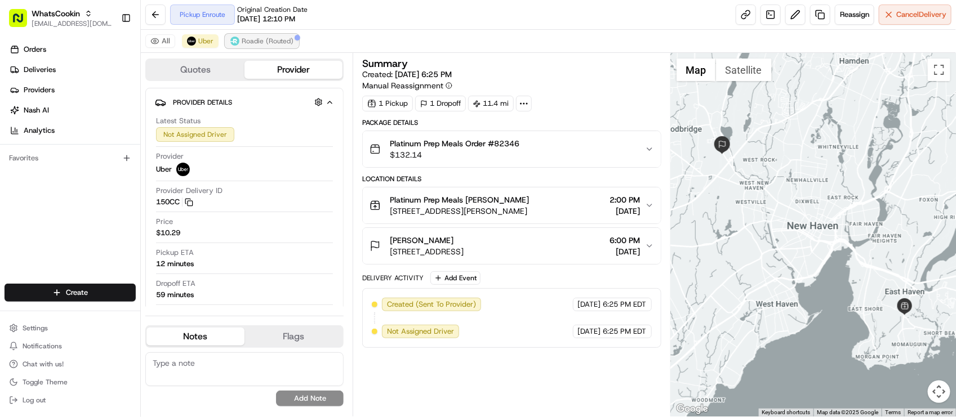
click at [265, 47] on button "Roadie (Routed)" at bounding box center [261, 41] width 73 height 14
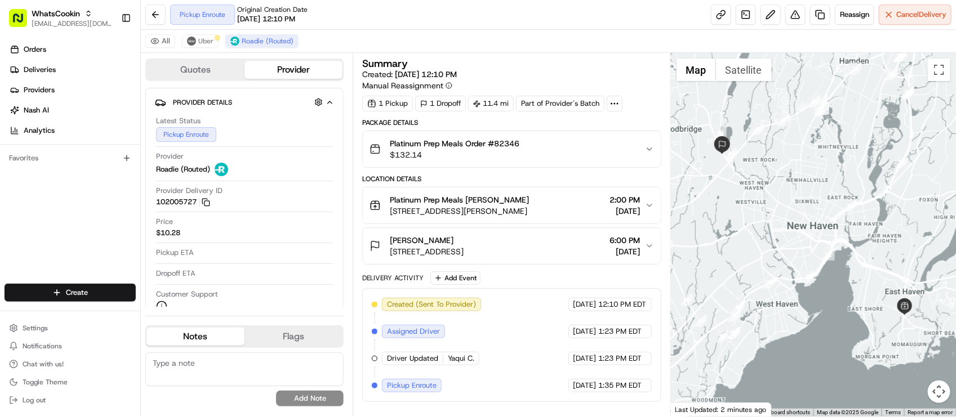
click at [439, 30] on div "[GEOGRAPHIC_DATA] (Routed)" at bounding box center [548, 41] width 815 height 23
click at [897, 18] on span "Cancel Delivery" at bounding box center [921, 15] width 50 height 10
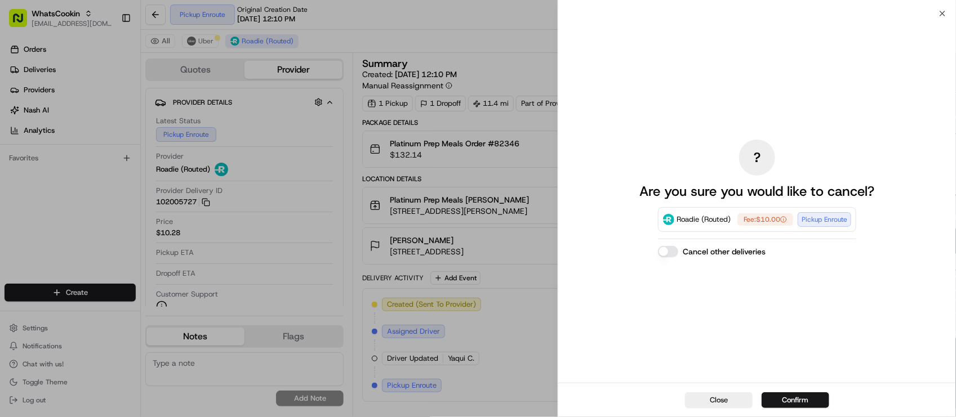
click at [808, 393] on button "Confirm" at bounding box center [795, 401] width 68 height 16
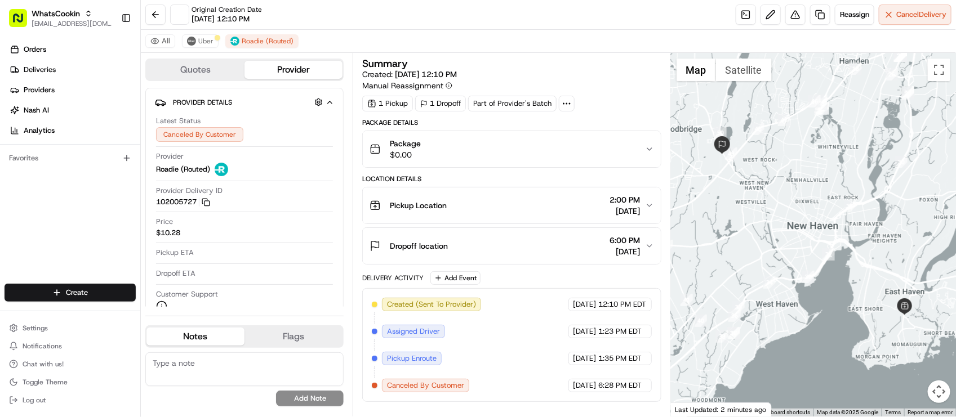
click at [480, 25] on div "Original Creation Date 08/21/2025 12:10 PM Reassign Cancel Delivery" at bounding box center [548, 15] width 815 height 30
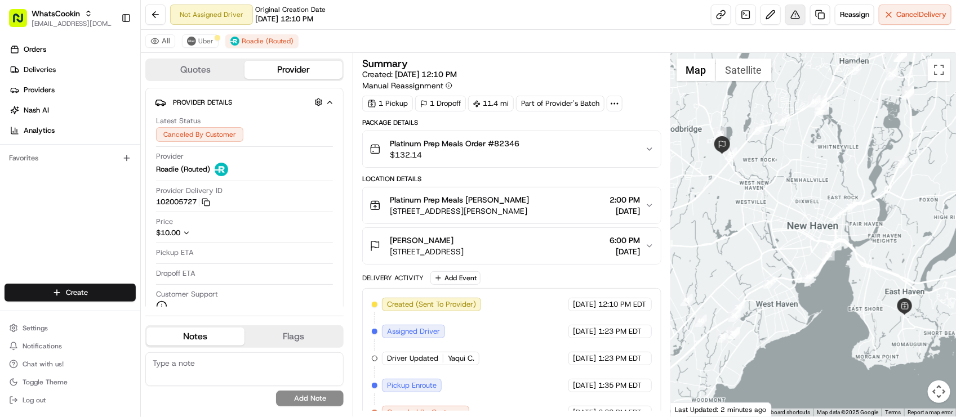
click at [789, 14] on button at bounding box center [795, 15] width 20 height 20
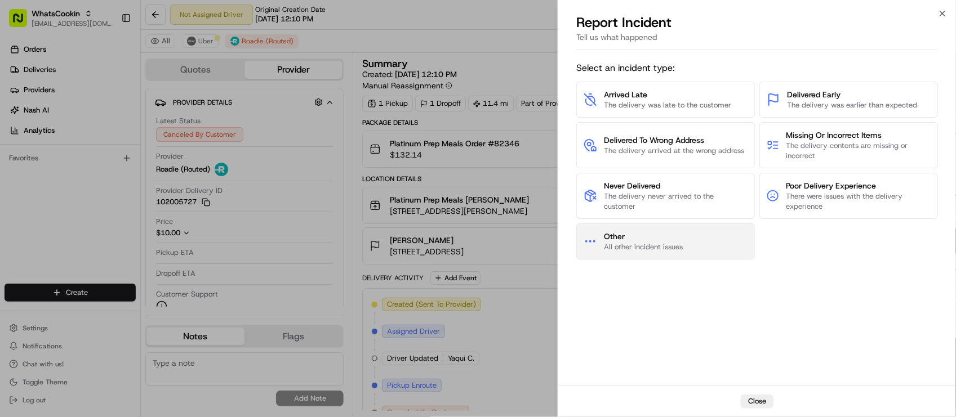
click at [688, 246] on button "Other All other incident issues" at bounding box center [665, 242] width 179 height 36
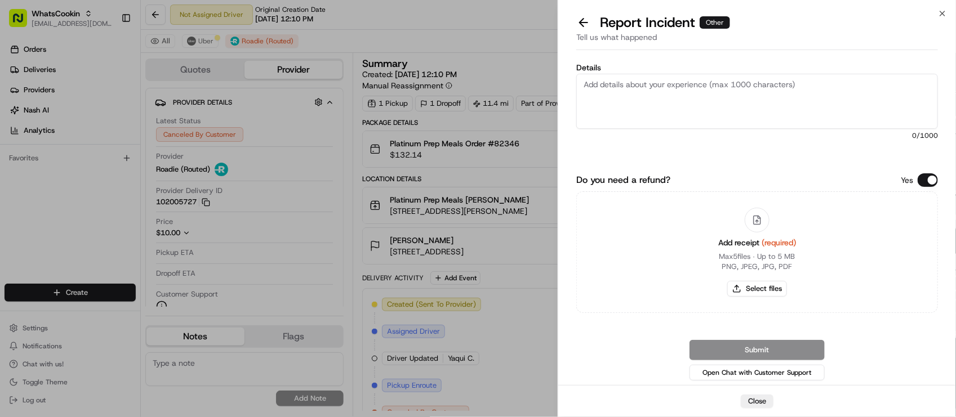
click at [663, 119] on textarea "Details" at bounding box center [757, 101] width 362 height 55
paste textarea "The driver neither picked up the item nor attempted to do so based on the route…"
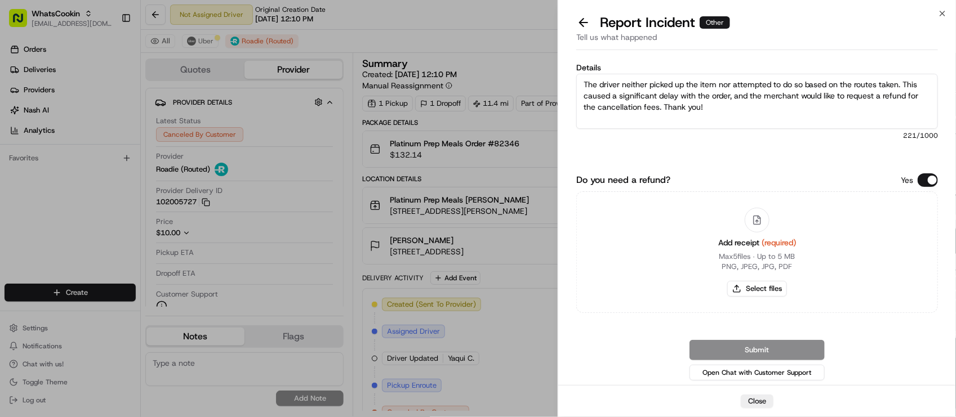
type textarea "The driver neither picked up the item nor attempted to do so based on the route…"
click at [925, 178] on button "Do you need a refund?" at bounding box center [927, 180] width 20 height 14
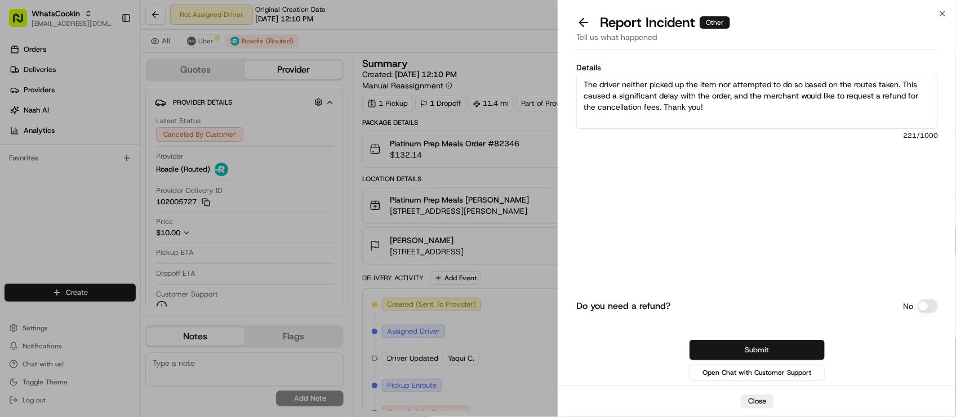
click at [770, 352] on button "Submit" at bounding box center [756, 350] width 135 height 20
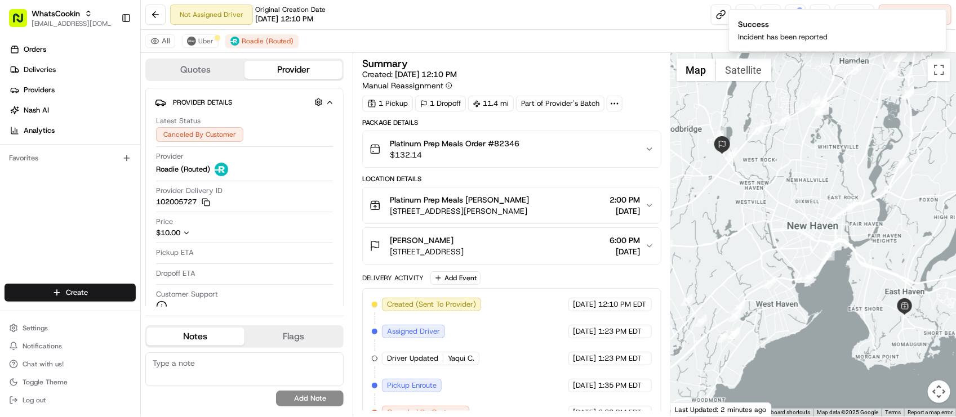
click at [466, 54] on div "Summary Created: 08/21/2025 12:10 PM Manual Reassignment 1 Pickup 1 Dropoff 11.…" at bounding box center [512, 235] width 318 height 364
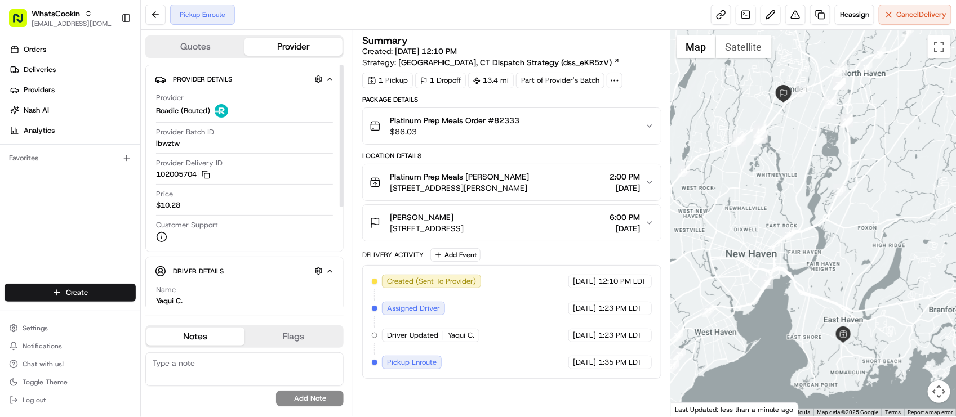
click at [123, 206] on div "Orders Deliveries Providers [PERSON_NAME] Analytics Favorites" at bounding box center [70, 163] width 140 height 255
click at [517, 28] on div "Pickup Enroute Reassign Cancel Delivery" at bounding box center [548, 15] width 815 height 30
click at [607, 345] on div "Created (Sent To Provider) Roadie (Routed) [DATE] 12:10 PM EDT Assigned Driver …" at bounding box center [511, 322] width 279 height 95
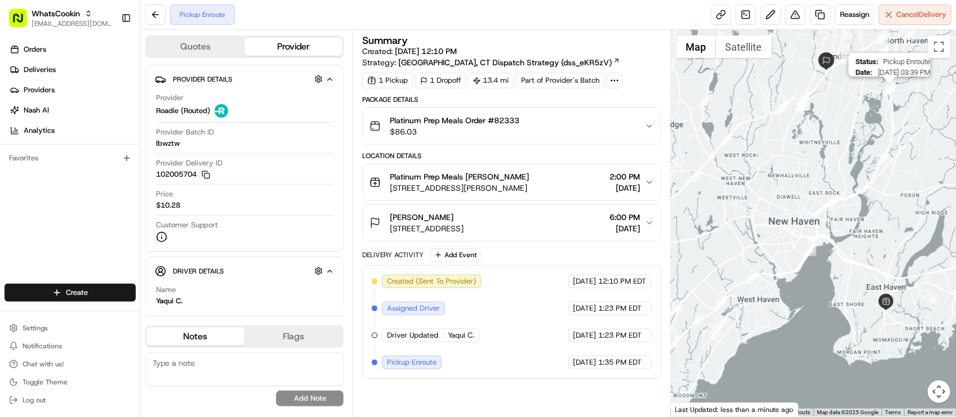
drag, startPoint x: 852, startPoint y: 127, endPoint x: 894, endPoint y: 89, distance: 57.4
click at [894, 89] on div "Status : Pickup Enroute Date : [DATE] 03:39 PM" at bounding box center [813, 223] width 285 height 387
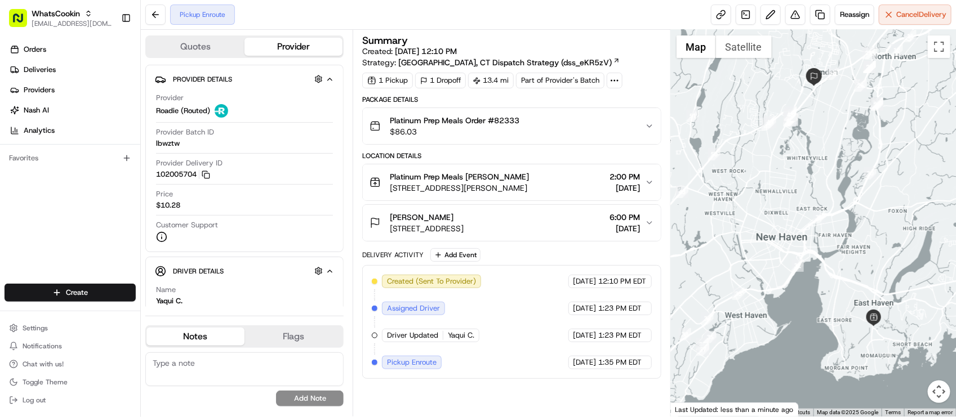
drag, startPoint x: 839, startPoint y: 194, endPoint x: 825, endPoint y: 215, distance: 24.7
click at [825, 215] on div at bounding box center [813, 223] width 285 height 387
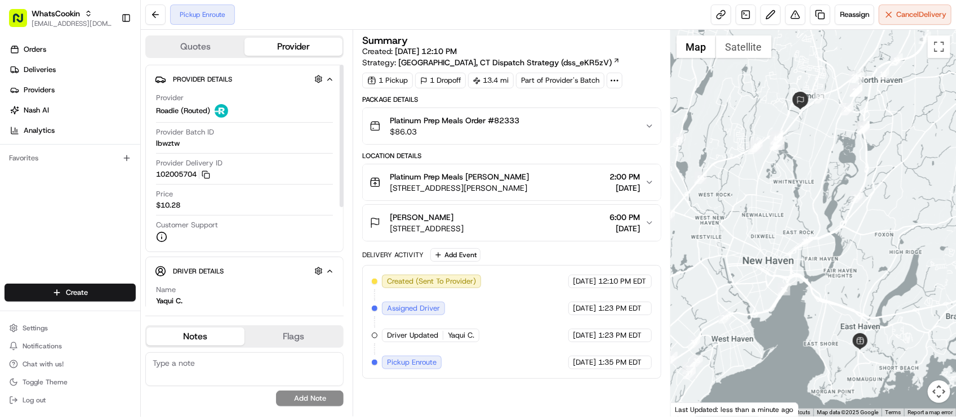
click at [505, 18] on div "Pickup Enroute Reassign Cancel Delivery" at bounding box center [548, 15] width 815 height 30
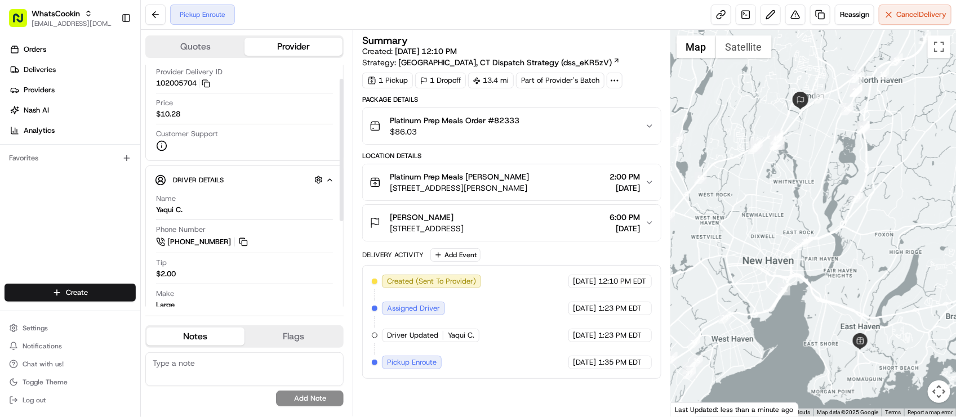
scroll to position [169, 0]
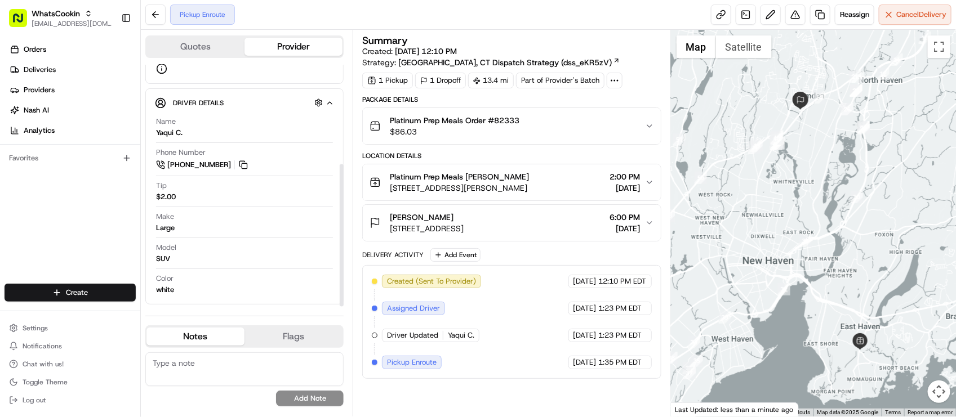
click at [293, 224] on div "Make Large" at bounding box center [244, 222] width 177 height 21
click at [431, 10] on div "Pickup Enroute Reassign Cancel Delivery" at bounding box center [548, 15] width 815 height 30
click at [438, 18] on div "Pickup Enroute Reassign Cancel Delivery" at bounding box center [548, 15] width 815 height 30
click at [287, 264] on div "Model SUV" at bounding box center [244, 253] width 177 height 21
click at [340, 17] on div "Pickup Enroute Reassign Cancel Delivery" at bounding box center [548, 15] width 815 height 30
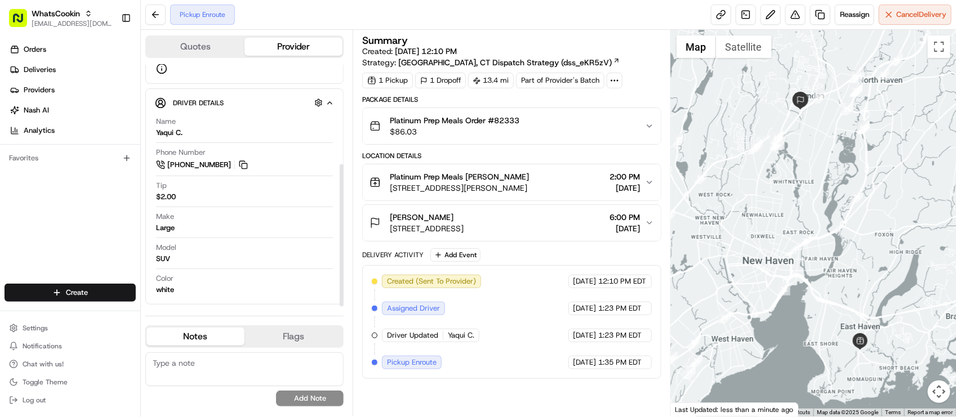
drag, startPoint x: 261, startPoint y: 251, endPoint x: 297, endPoint y: 229, distance: 42.2
click at [261, 251] on div "Model SUV" at bounding box center [244, 253] width 177 height 21
click at [531, 252] on div "Delivery Activity Add Event" at bounding box center [511, 255] width 298 height 14
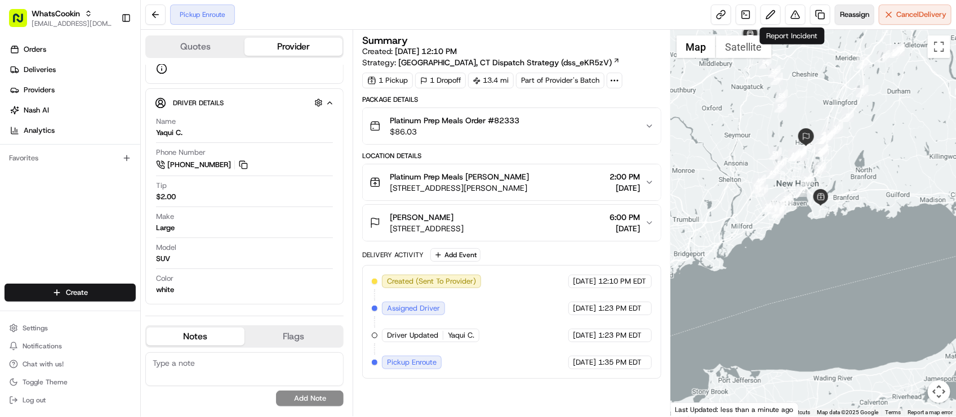
click at [849, 6] on button "Reassign" at bounding box center [854, 15] width 39 height 20
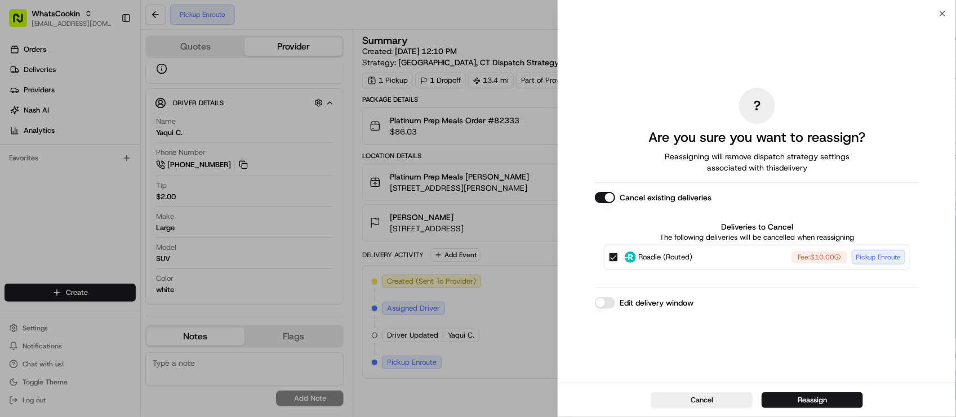
click at [613, 261] on button "Roadie (Routed) Fee: $10.00 Pickup Enroute" at bounding box center [613, 257] width 9 height 9
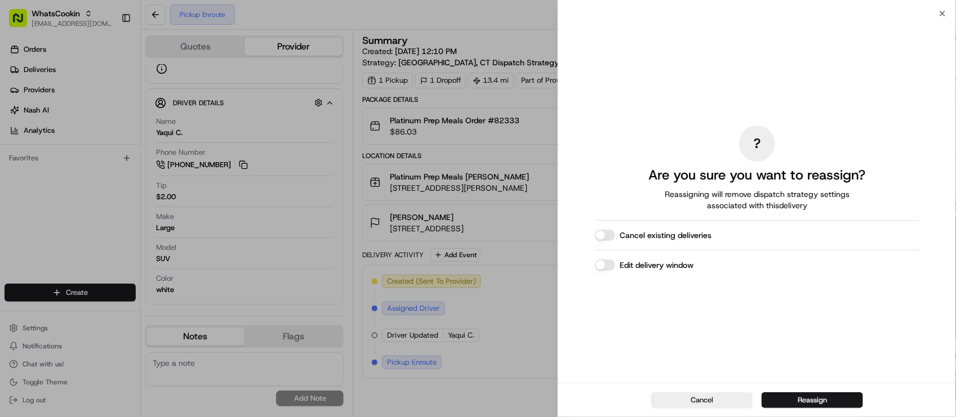
click at [610, 260] on button "Edit delivery window" at bounding box center [605, 265] width 20 height 11
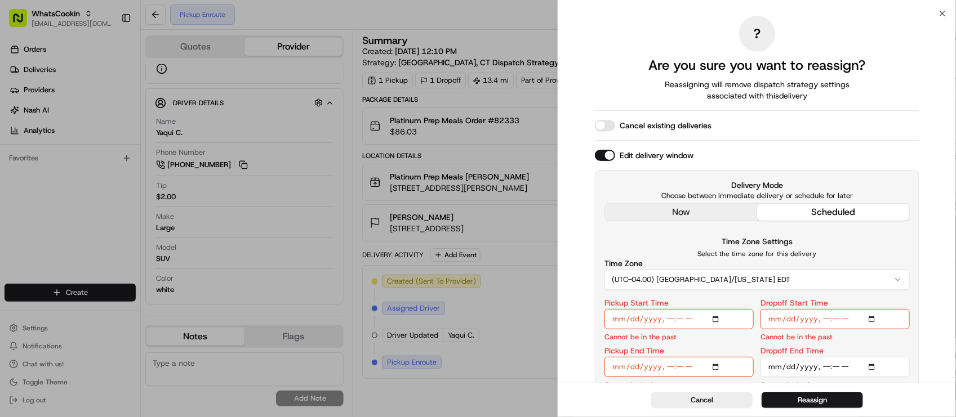
click at [678, 220] on div "? Are you sure you want to reassign? Reassigning will remove dispatch strategy …" at bounding box center [757, 208] width 324 height 384
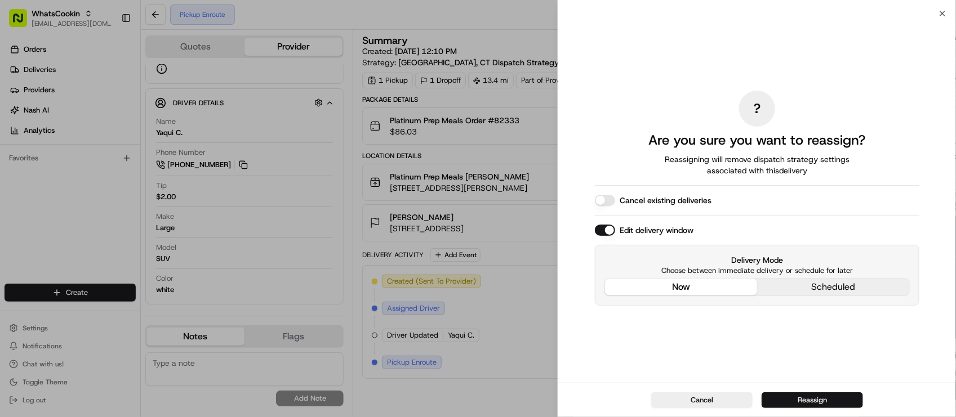
click at [803, 398] on button "Reassign" at bounding box center [811, 401] width 101 height 16
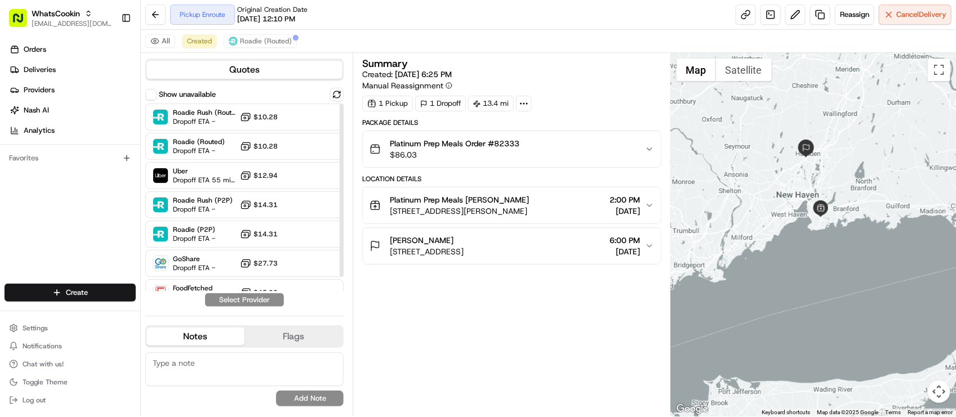
click at [505, 318] on div "Summary Created: 08/21/2025 6:25 PM Manual Reassignment 1 Pickup 1 Dropoff 13.4…" at bounding box center [511, 235] width 298 height 353
click at [186, 177] on span "Dropoff ETA 55 minutes" at bounding box center [204, 180] width 63 height 9
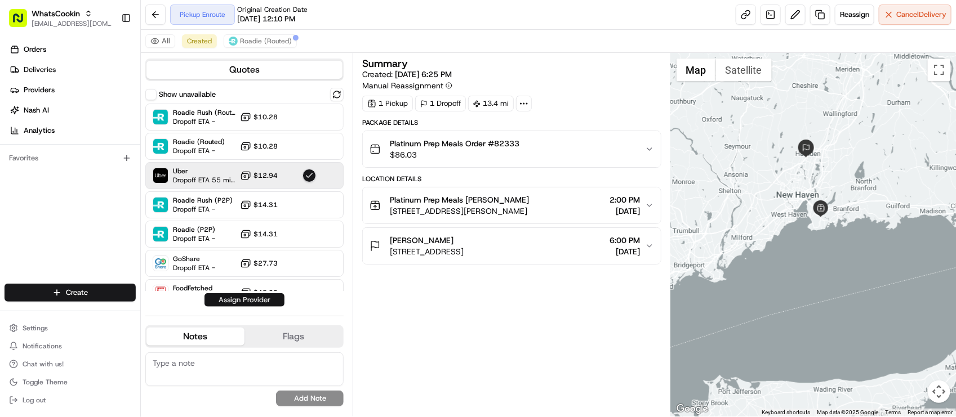
click at [262, 299] on button "Assign Provider" at bounding box center [244, 300] width 80 height 14
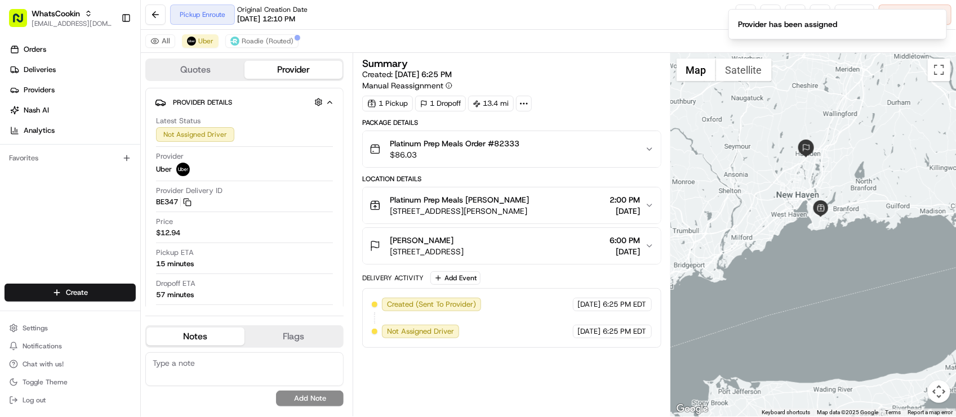
click at [407, 28] on div "Pickup Enroute Original Creation Date 08/21/2025 12:10 PM Reassign Cancel Deliv…" at bounding box center [548, 15] width 815 height 30
click at [469, 29] on div "Pickup Enroute Original Creation Date 08/21/2025 12:10 PM Reassign Cancel Deliv…" at bounding box center [548, 15] width 815 height 30
click at [340, 20] on div "Pickup Enroute Original Creation Date 08/21/2025 12:10 PM Reassign Cancel Deliv…" at bounding box center [548, 15] width 815 height 30
click at [280, 39] on span "Roadie (Routed)" at bounding box center [268, 41] width 52 height 9
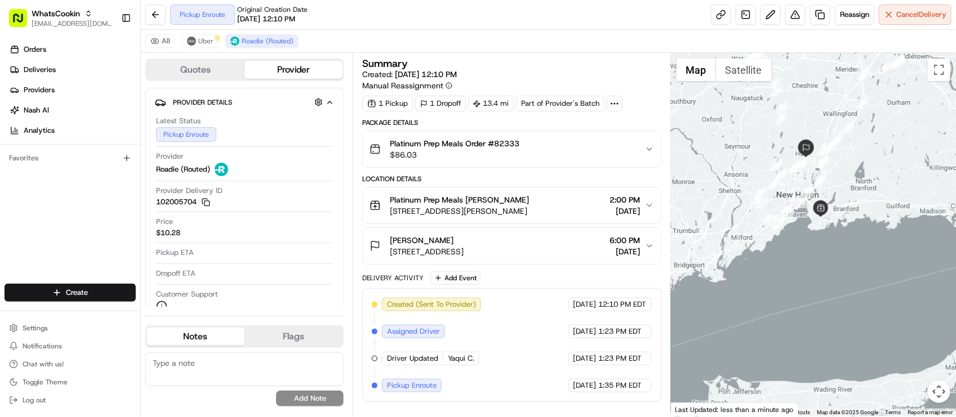
drag, startPoint x: 353, startPoint y: 24, endPoint x: 634, endPoint y: 20, distance: 281.1
click at [354, 24] on div "Pickup Enroute Original Creation Date 08/21/2025 12:10 PM Reassign Cancel Deliv…" at bounding box center [548, 15] width 815 height 30
click at [560, 21] on div "Pickup Enroute Original Creation Date 08/21/2025 12:10 PM Reassign Cancel Deliv…" at bounding box center [548, 15] width 815 height 30
click at [555, 20] on div "Pickup Enroute Original Creation Date [DATE] 12:10 PM Reassign Cancel Delivery" at bounding box center [548, 15] width 815 height 30
click at [655, 39] on div "All Uber Roadie (Routed)" at bounding box center [548, 41] width 815 height 23
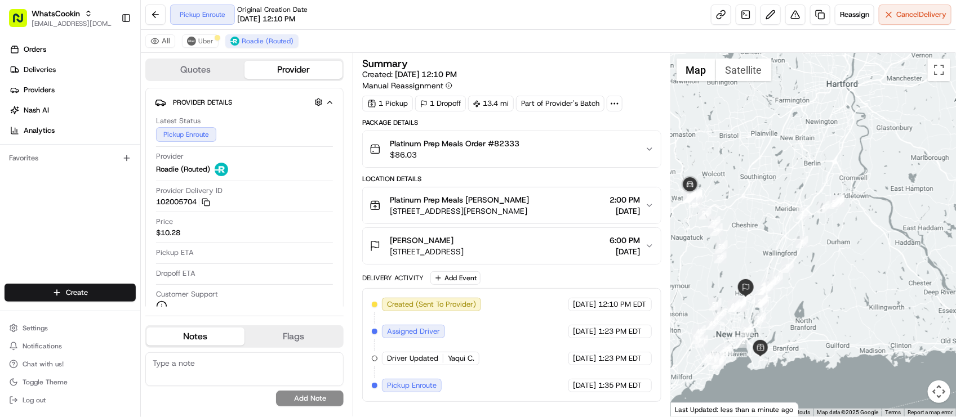
drag, startPoint x: 831, startPoint y: 153, endPoint x: 768, endPoint y: 296, distance: 156.6
click at [768, 296] on div at bounding box center [813, 235] width 285 height 364
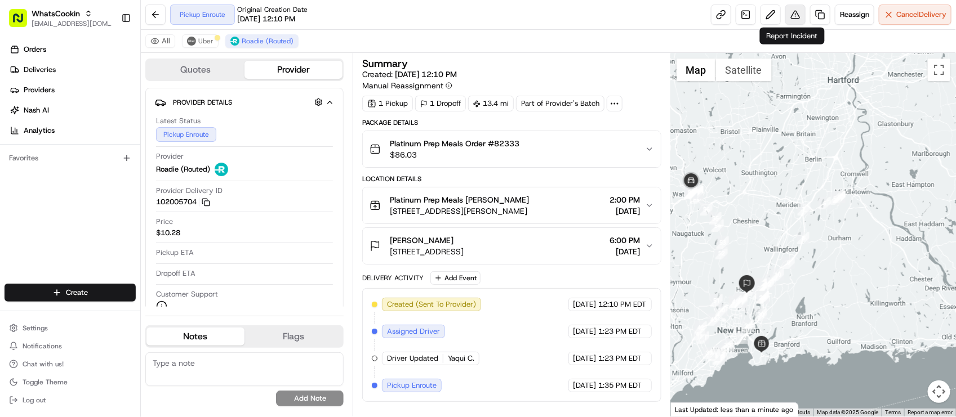
click at [794, 9] on button at bounding box center [795, 15] width 20 height 20
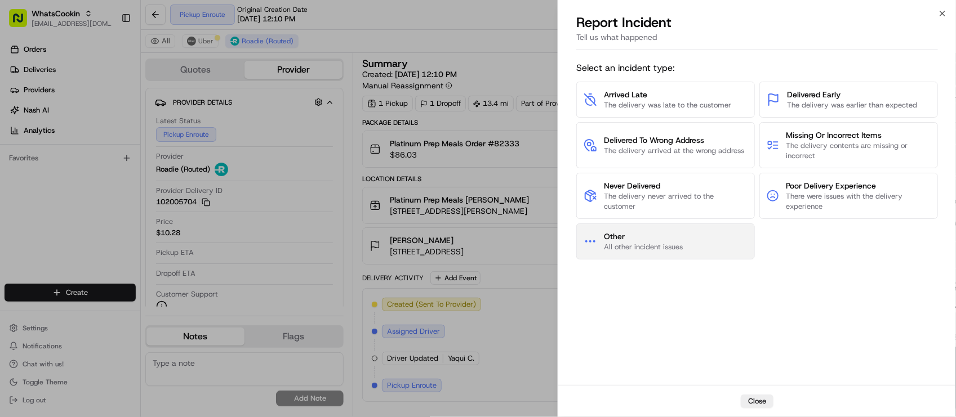
click at [613, 253] on button "Other All other incident issues" at bounding box center [665, 242] width 179 height 36
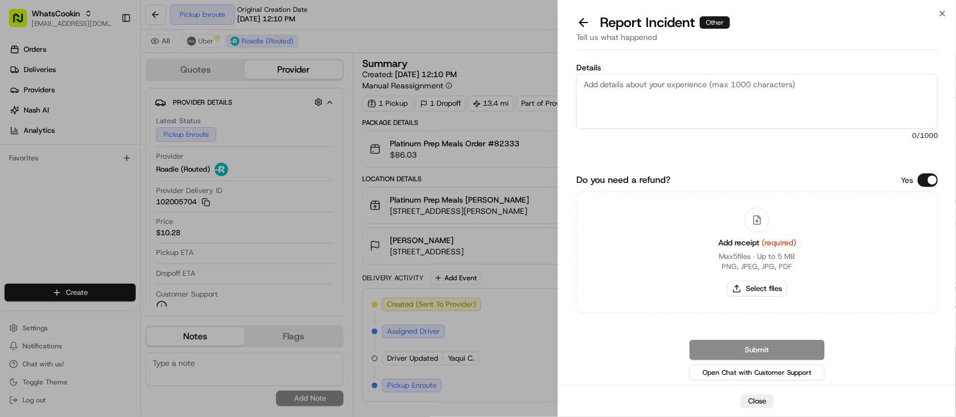
click at [666, 116] on textarea "Details" at bounding box center [757, 101] width 362 height 55
paste textarea "The driver neither picked up the item nor attempted to do so based on the route…"
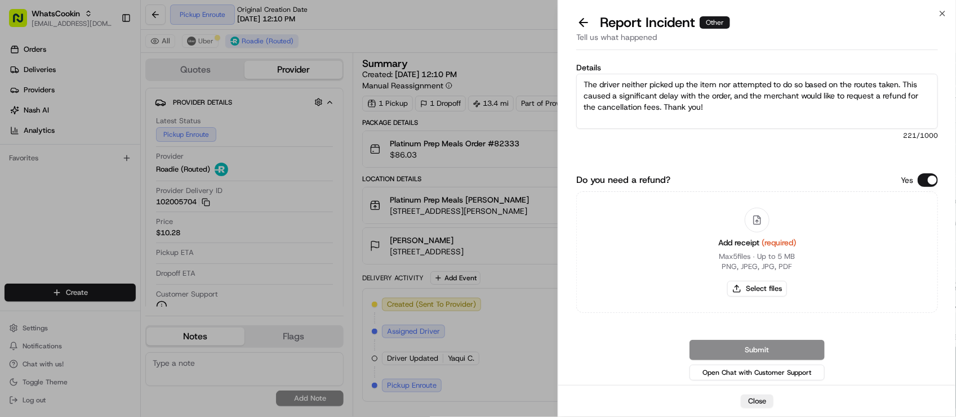
type textarea "The driver neither picked up the item nor attempted to do so based on the route…"
click at [922, 177] on button "Do you need a refund?" at bounding box center [927, 180] width 20 height 14
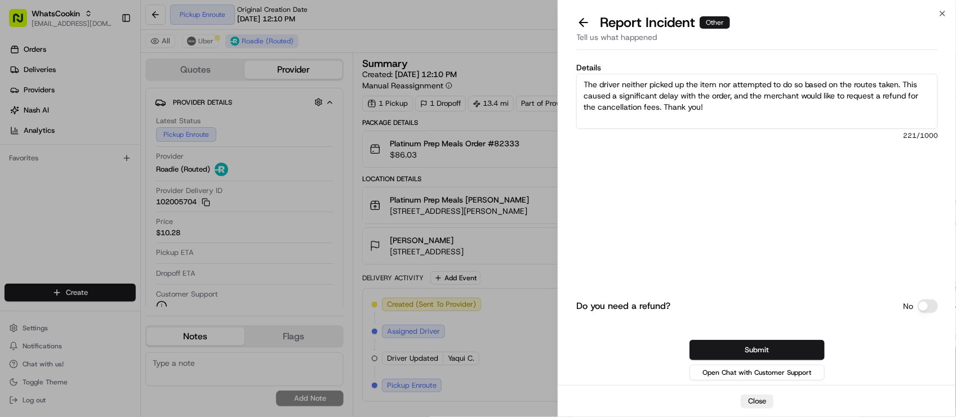
click at [877, 161] on div "Details The driver neither picked up the item nor attempted to do so based on t…" at bounding box center [757, 128] width 362 height 128
click at [752, 346] on button "Submit" at bounding box center [756, 350] width 135 height 20
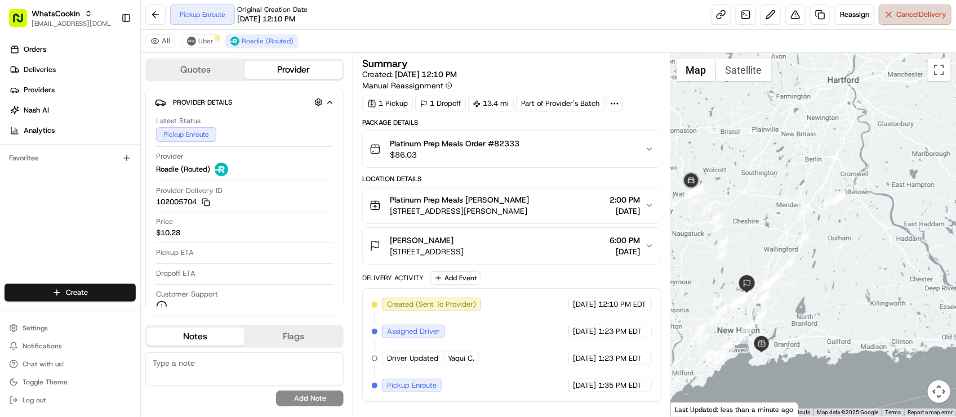
click at [908, 17] on span "Cancel Delivery" at bounding box center [921, 15] width 50 height 10
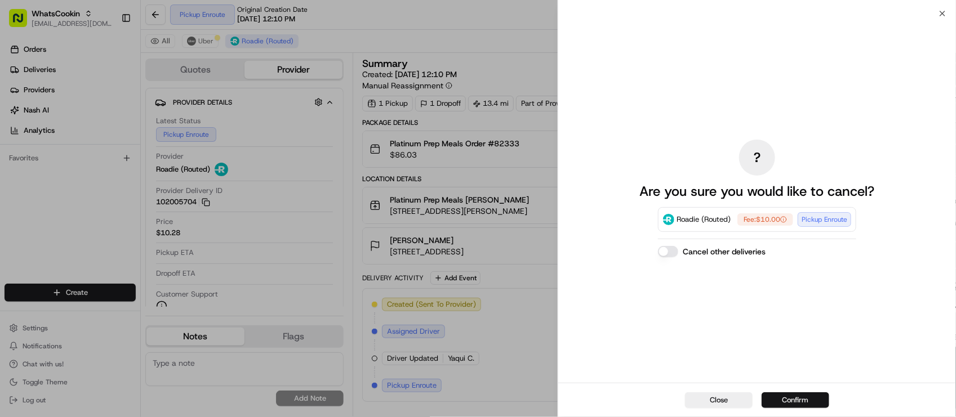
click at [793, 399] on button "Confirm" at bounding box center [795, 401] width 68 height 16
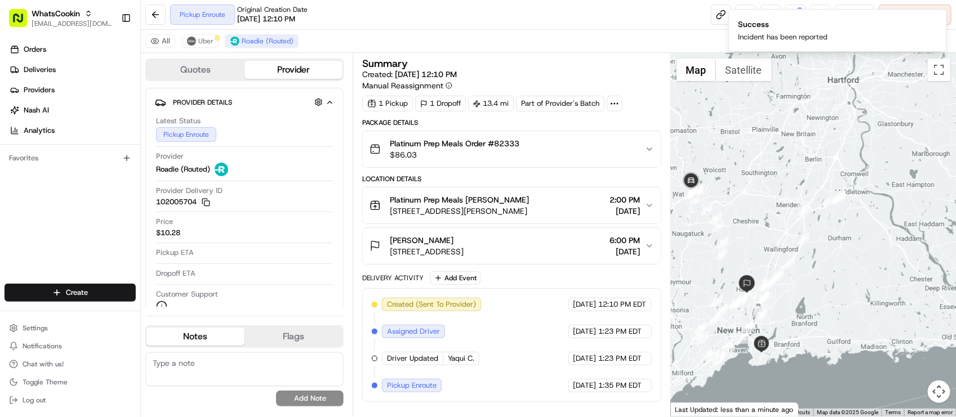
click at [437, 17] on div "Pickup Enroute Original Creation Date 08/21/2025 12:10 PM Reassign Cancel Deliv…" at bounding box center [548, 15] width 815 height 30
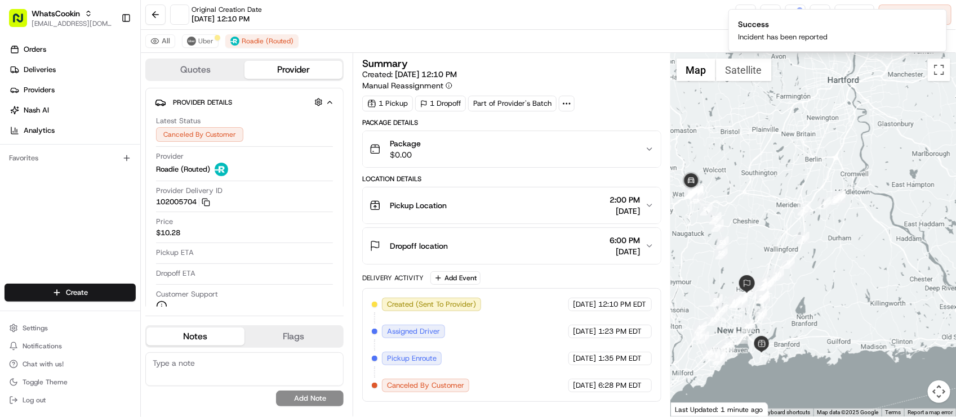
click at [446, 24] on div "Original Creation Date 08/21/2025 12:10 PM Reassign Cancel Delivery" at bounding box center [548, 15] width 815 height 30
click at [446, 26] on div "Original Creation Date 08/21/2025 12:10 PM Reassign Cancel Delivery" at bounding box center [548, 15] width 815 height 30
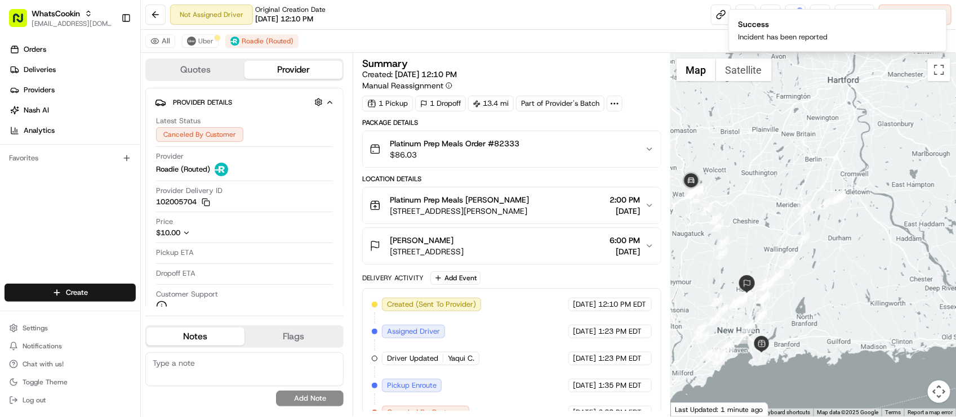
click at [446, 26] on div "Not Assigned Driver Original Creation Date 08/21/2025 12:10 PM Reassign Cancel …" at bounding box center [548, 15] width 815 height 30
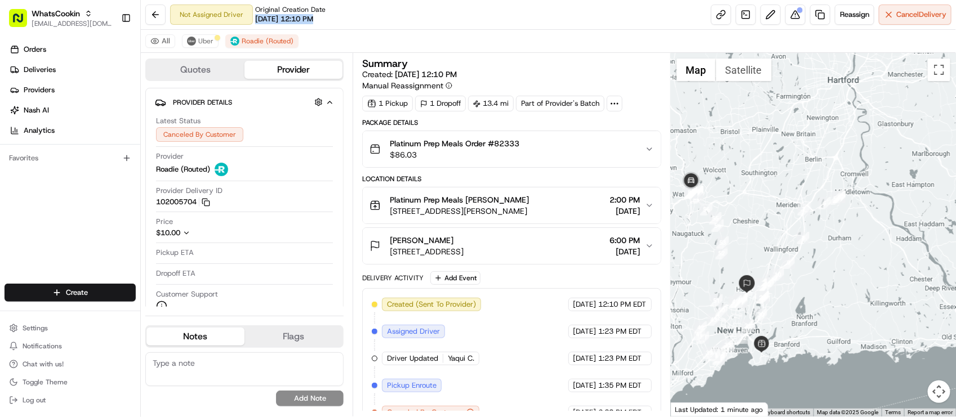
click at [375, 26] on div "Not Assigned Driver Original Creation Date 08/21/2025 12:10 PM Reassign Cancel …" at bounding box center [548, 15] width 815 height 30
click at [433, 39] on div "All Uber Roadie (Routed)" at bounding box center [548, 41] width 815 height 23
click at [462, 24] on div "Not Assigned Driver Original Creation Date 08/21/2025 12:10 PM Reassign Cancel …" at bounding box center [548, 15] width 815 height 30
click at [456, 32] on div "[GEOGRAPHIC_DATA] (Routed)" at bounding box center [548, 41] width 815 height 23
click at [463, 29] on div "Not Assigned Driver Original Creation Date 08/21/2025 12:10 PM Reassign Cancel …" at bounding box center [548, 15] width 815 height 30
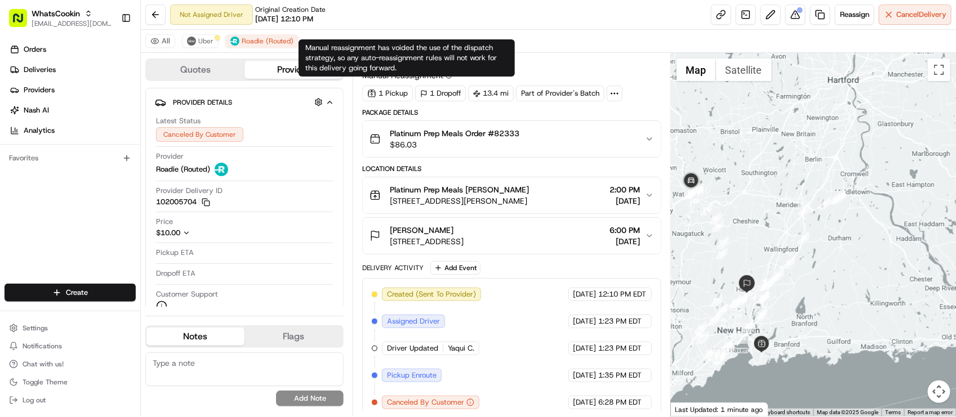
scroll to position [20, 0]
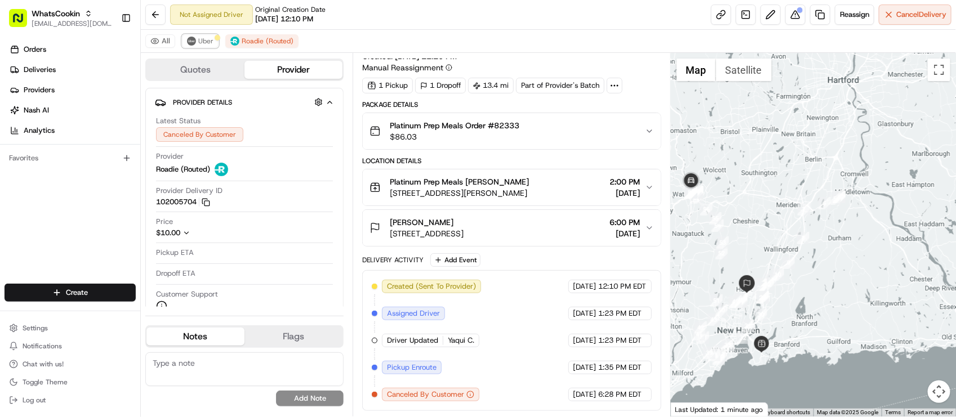
click at [189, 39] on img at bounding box center [191, 41] width 9 height 9
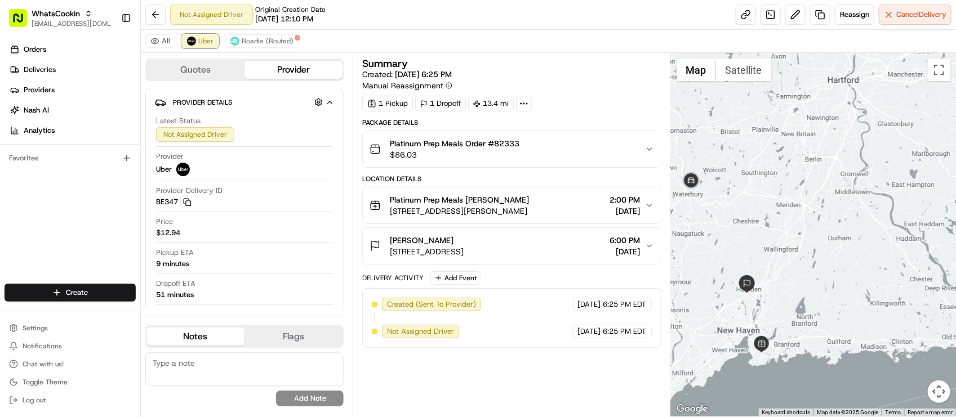
scroll to position [0, 0]
drag, startPoint x: 372, startPoint y: 31, endPoint x: 410, endPoint y: 40, distance: 38.8
click at [372, 32] on div "[GEOGRAPHIC_DATA] (Routed)" at bounding box center [548, 41] width 815 height 23
click at [349, 47] on div "[GEOGRAPHIC_DATA] (Routed)" at bounding box center [548, 41] width 815 height 23
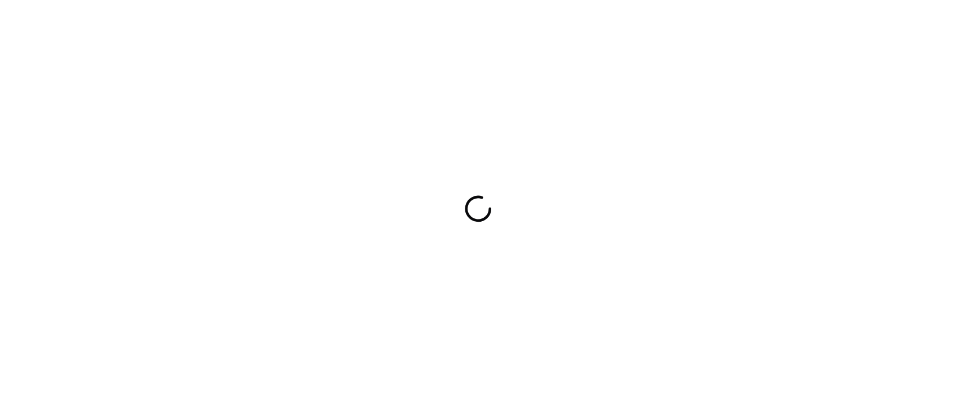
click at [181, 85] on div at bounding box center [478, 208] width 956 height 417
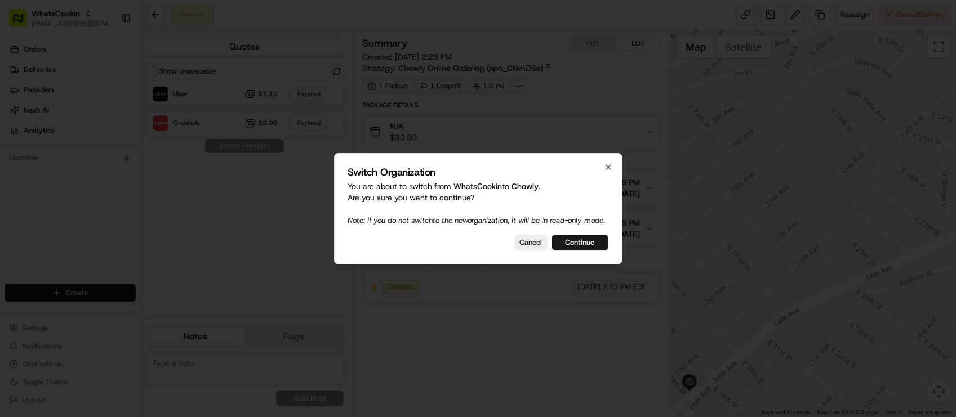
click at [367, 194] on p "You are about to switch from WhatsCookin to Chowly . Are you sure you want to c…" at bounding box center [478, 203] width 260 height 45
click at [592, 241] on button "Continue" at bounding box center [580, 243] width 56 height 16
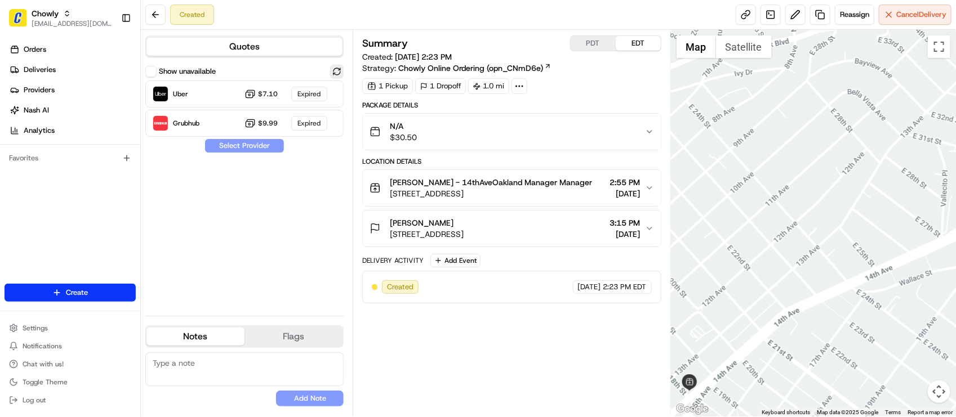
click at [335, 73] on button at bounding box center [337, 72] width 14 height 14
click at [548, 276] on div "Created [DATE] 2:23 PM EDT" at bounding box center [511, 287] width 298 height 33
click at [536, 266] on div "Delivery Activity Add Event" at bounding box center [511, 261] width 298 height 14
click at [541, 194] on span "[STREET_ADDRESS]" at bounding box center [491, 193] width 202 height 11
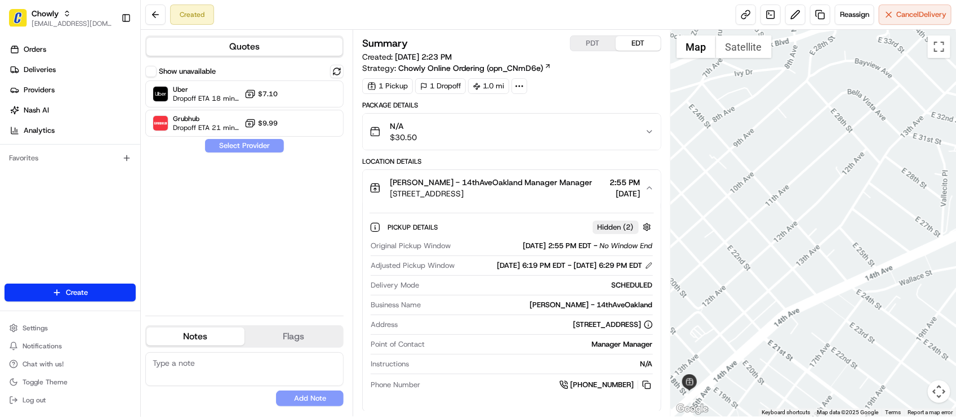
click at [541, 194] on span "[STREET_ADDRESS]" at bounding box center [491, 193] width 202 height 11
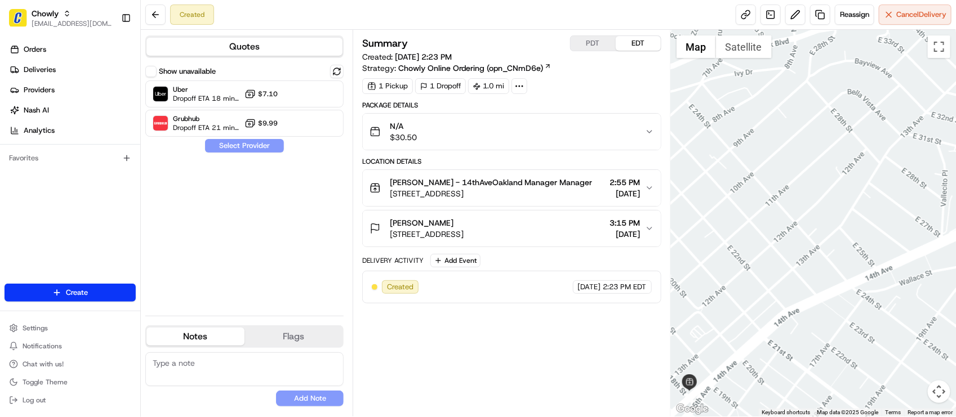
click at [553, 188] on span "[PERSON_NAME] - 14thAveOakland Manager Manager" at bounding box center [491, 182] width 202 height 11
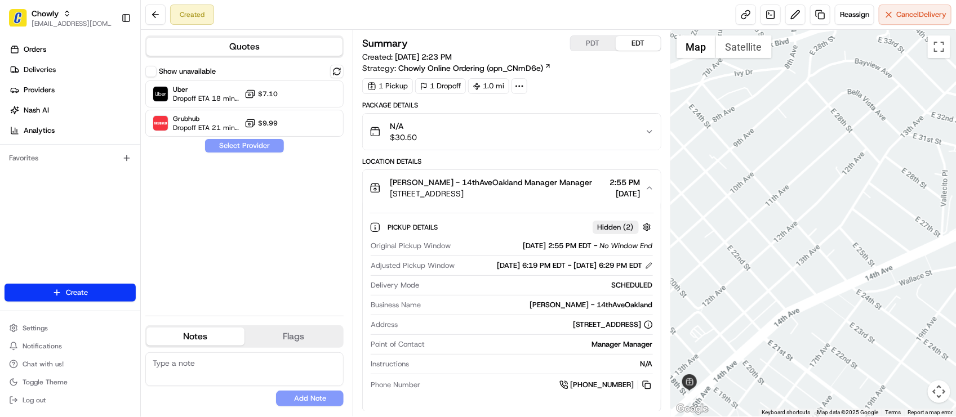
click at [553, 188] on span "[PERSON_NAME] - 14thAveOakland Manager Manager" at bounding box center [491, 182] width 202 height 11
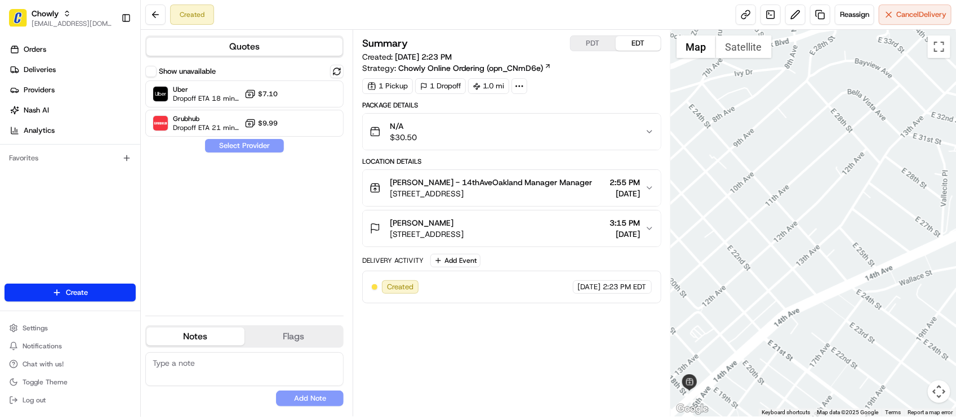
click at [589, 99] on div "Summary PDT EDT Created: [DATE] 2:23 PM Strategy: Chowly Online Ordering (opn_C…" at bounding box center [511, 169] width 298 height 268
click at [540, 390] on div "Summary PDT EDT Created: [DATE] 2:23 PM Strategy: Chowly Online Ordering (opn_C…" at bounding box center [511, 223] width 298 height 376
click at [286, 241] on div "Show unavailable Uber Dropoff ETA 18 minutes $7.10 Grubhub Dropoff ETA 20 minut…" at bounding box center [244, 186] width 198 height 242
click at [443, 30] on div "Summary PDT EDT Created: [DATE] 2:23 PM Strategy: Chowly Online Ordering (opn_C…" at bounding box center [512, 223] width 318 height 387
click at [517, 327] on div "Summary PDT EDT Created: [DATE] 2:23 PM Strategy: Chowly Online Ordering (opn_C…" at bounding box center [511, 223] width 298 height 376
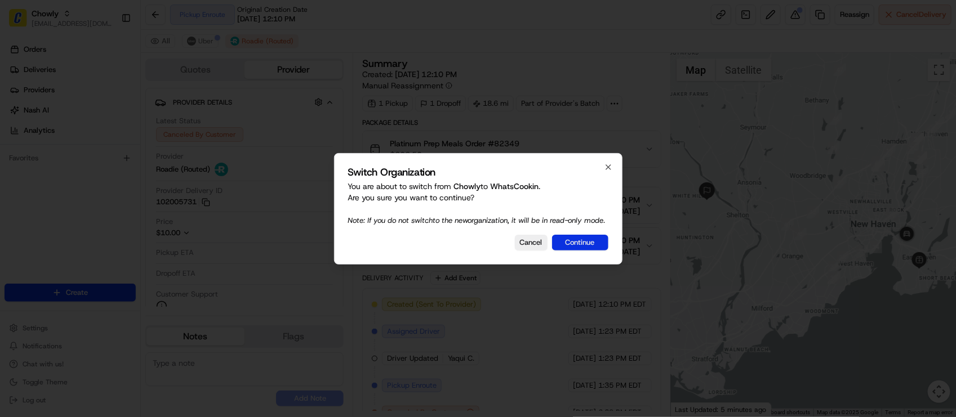
click at [596, 251] on button "Continue" at bounding box center [580, 243] width 56 height 16
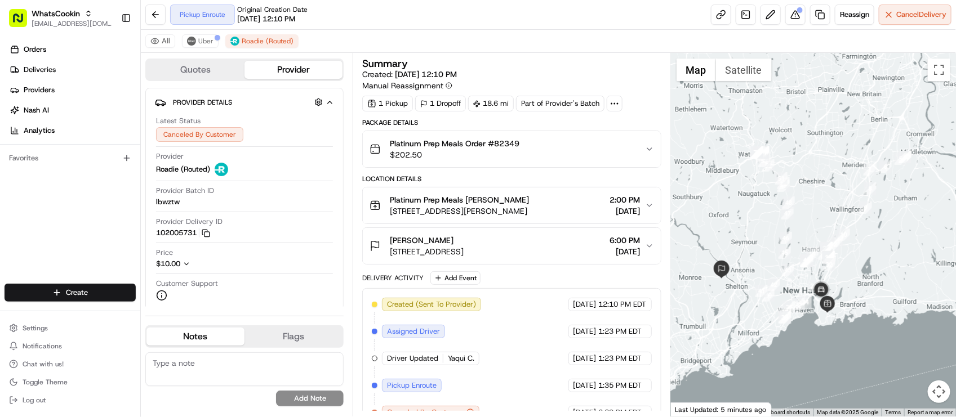
click at [511, 26] on div "Pickup Enroute Original Creation Date 08/21/2025 12:10 PM Reassign Cancel Deliv…" at bounding box center [548, 15] width 815 height 30
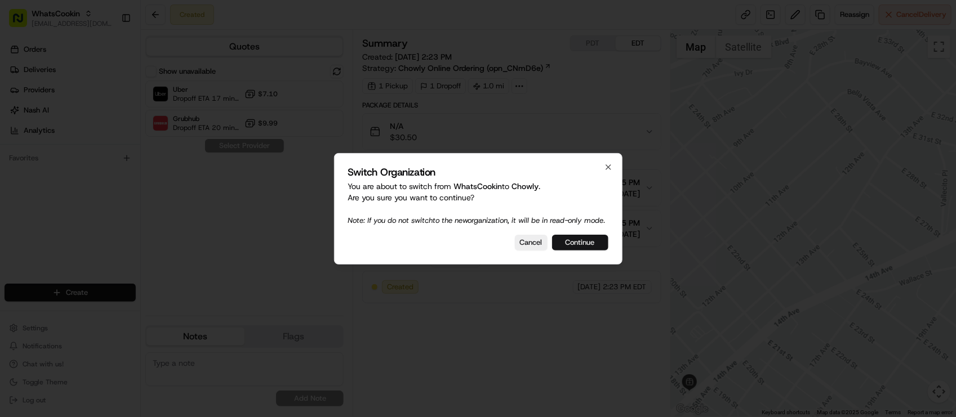
click at [594, 240] on button "Continue" at bounding box center [580, 243] width 56 height 16
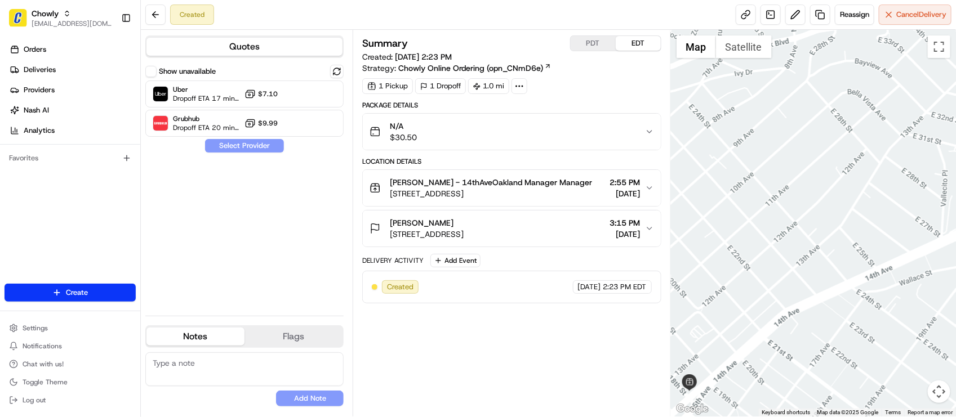
click at [622, 68] on div "Summary PDT EDT Created: 08/21/2025 2:23 PM Strategy: Chowly Online Ordering (o…" at bounding box center [511, 54] width 298 height 38
click at [587, 89] on div "1 Pickup 1 Dropoff 1.0 mi" at bounding box center [511, 86] width 298 height 16
click at [586, 52] on div "Summary PDT EDT Created: 08/21/2025 2:23 PM Strategy: Chowly Online Ordering (o…" at bounding box center [511, 54] width 298 height 38
click at [587, 51] on button "PDT" at bounding box center [593, 43] width 45 height 15
click at [480, 10] on div "Created Reassign Cancel Delivery" at bounding box center [548, 15] width 815 height 30
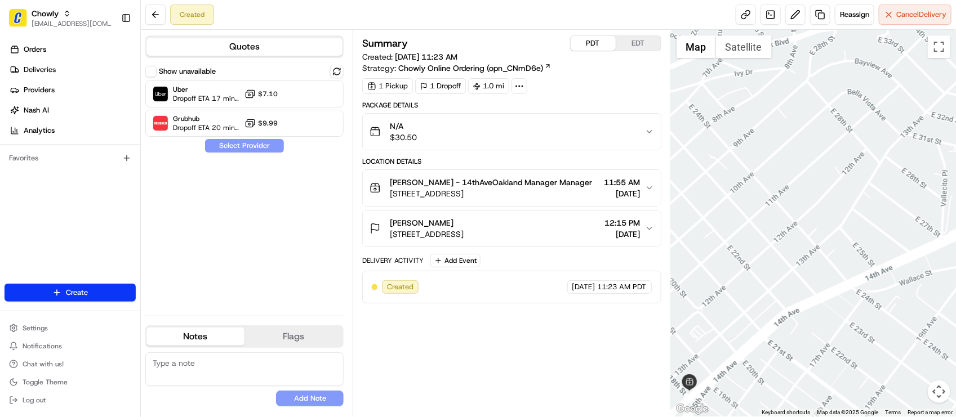
click at [482, 7] on div "Created Reassign Cancel Delivery" at bounding box center [548, 15] width 815 height 30
click at [510, 9] on div "Created Reassign Cancel Delivery" at bounding box center [548, 15] width 815 height 30
click at [587, 81] on div "1 Pickup 1 Dropoff 1.0 mi" at bounding box center [511, 86] width 298 height 16
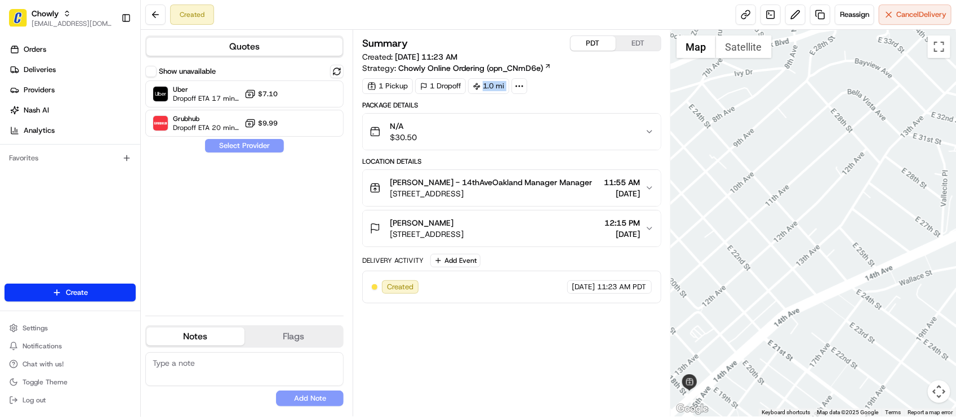
click at [587, 81] on div "1 Pickup 1 Dropoff 1.0 mi" at bounding box center [511, 86] width 298 height 16
click at [589, 82] on div "1 Pickup 1 Dropoff 1.0 mi" at bounding box center [511, 86] width 298 height 16
click at [524, 243] on button "Anna Salerno 1259 E 34th St, Oakland, CA 94610, USA 12:15 PM 08/21/2025" at bounding box center [511, 229] width 297 height 36
click at [464, 230] on span "1259 E 34th St, Oakland, CA 94610, USA" at bounding box center [427, 234] width 74 height 11
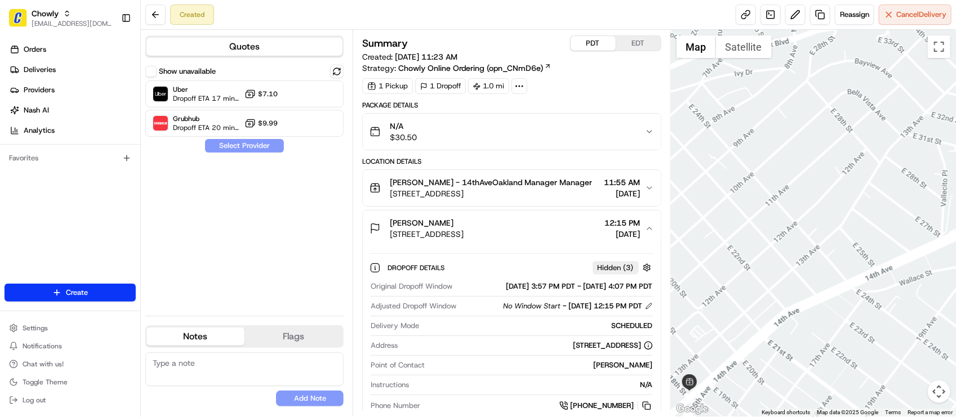
click at [464, 230] on span "1259 E 34th St, Oakland, CA 94610, USA" at bounding box center [427, 234] width 74 height 11
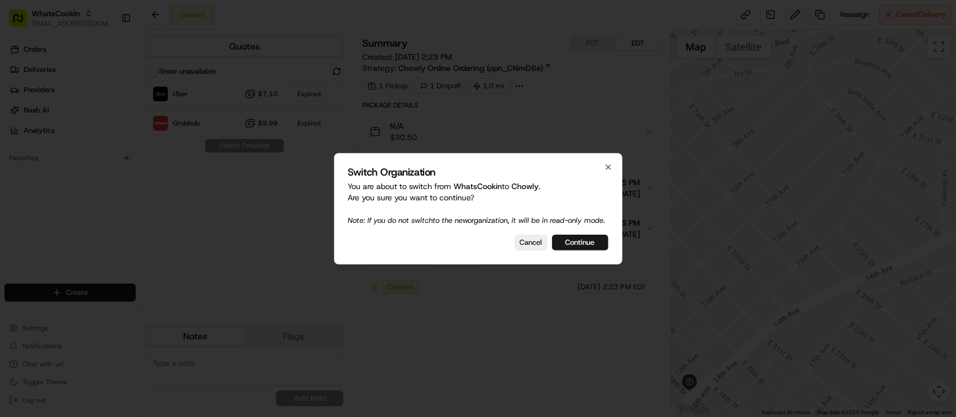
click at [237, 229] on div at bounding box center [478, 208] width 956 height 417
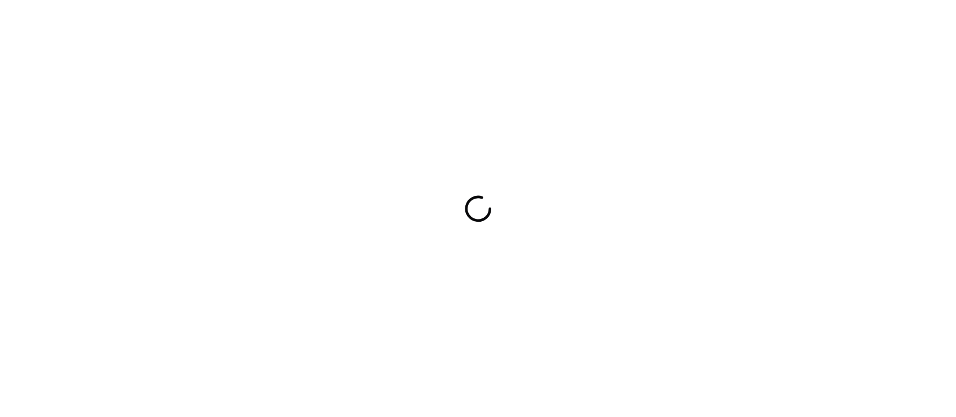
click at [581, 6] on div at bounding box center [478, 208] width 956 height 417
click at [302, 21] on div at bounding box center [478, 208] width 956 height 417
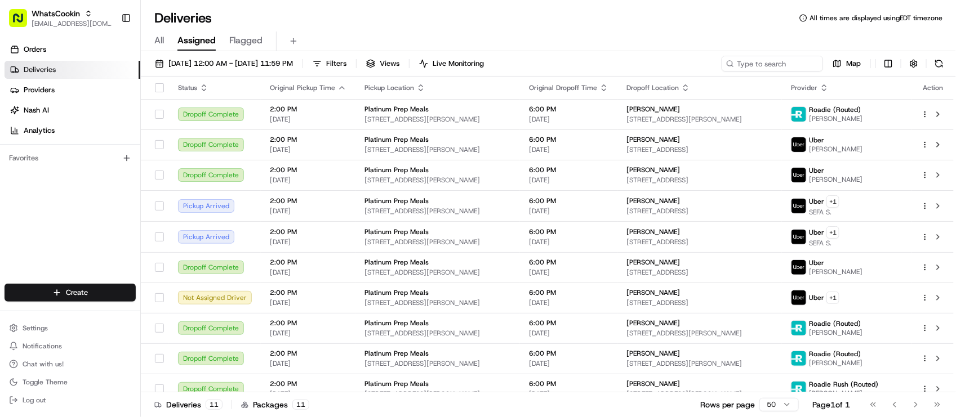
click at [304, 23] on div "Deliveries All times are displayed using EDT timezone" at bounding box center [548, 18] width 815 height 18
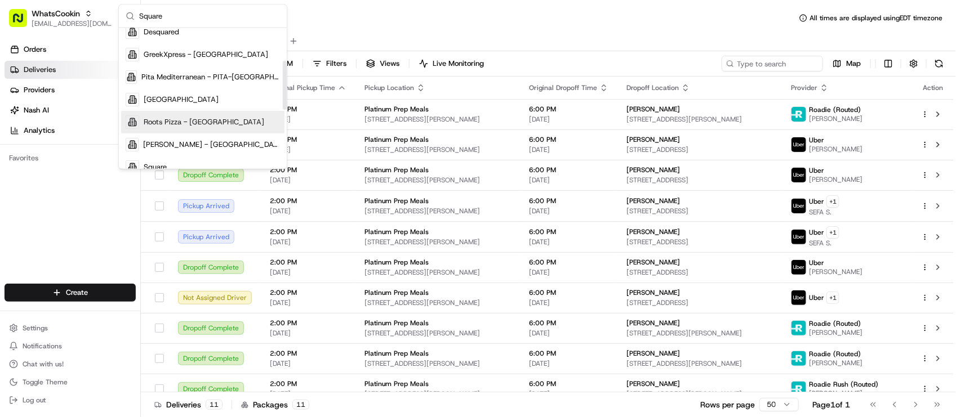
scroll to position [141, 0]
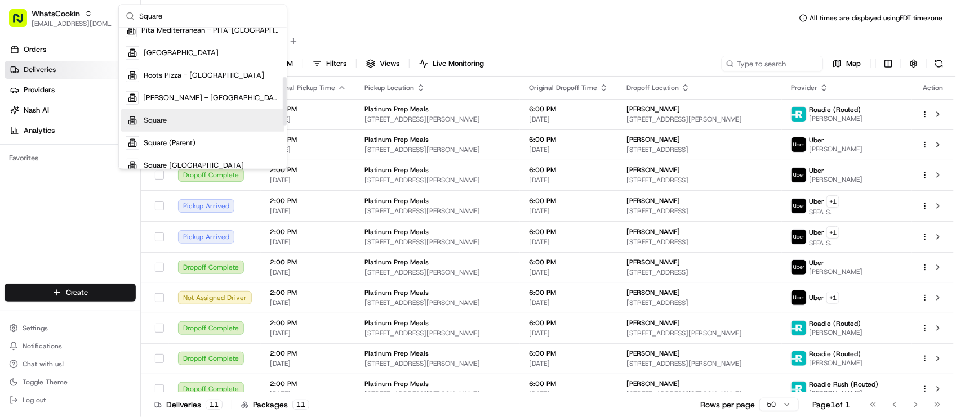
type input "Square"
click at [173, 125] on div "Square" at bounding box center [202, 120] width 163 height 23
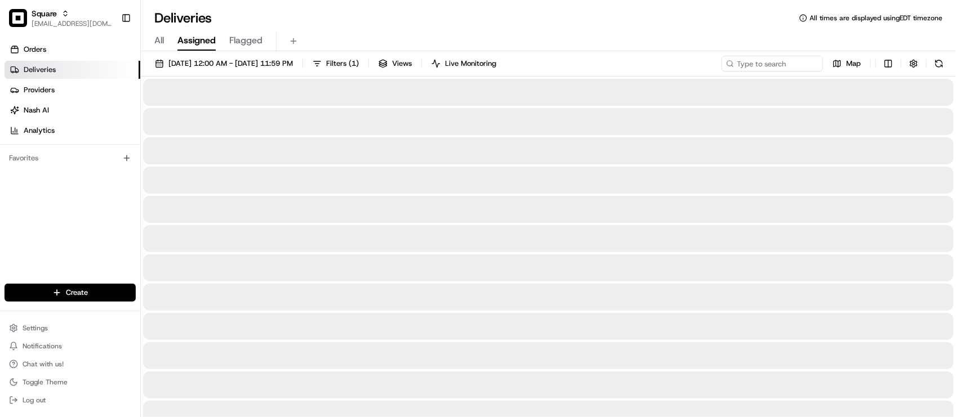
click at [422, 19] on div "Deliveries All times are displayed using EDT timezone" at bounding box center [548, 18] width 815 height 18
click at [460, 13] on div "Deliveries All times are displayed using EDT timezone" at bounding box center [548, 18] width 815 height 18
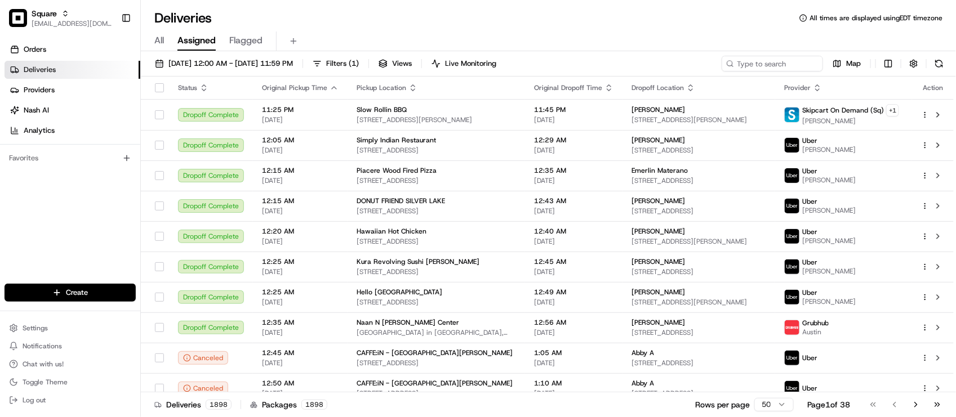
click at [89, 235] on div "Orders Deliveries Providers [PERSON_NAME] Analytics Favorites" at bounding box center [70, 163] width 140 height 255
click at [763, 68] on input at bounding box center [755, 64] width 135 height 16
paste input "4001681"
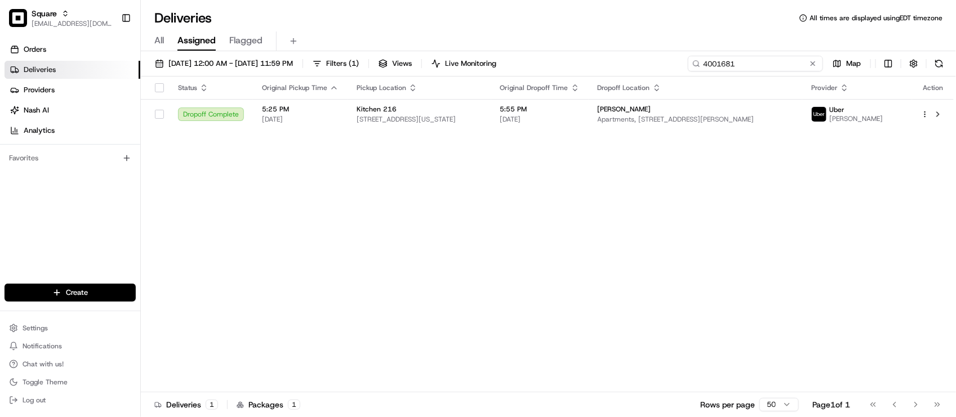
type input "4001681"
drag, startPoint x: 637, startPoint y: 206, endPoint x: 647, endPoint y: 141, distance: 66.0
click at [638, 207] on div "Status Original Pickup Time Pickup Location Original Dropoff Time Dropoff Locat…" at bounding box center [547, 235] width 813 height 316
click at [657, 128] on td "Brittany mosby Apartments, 4 Mountain View Terrace, Latham, NY 12110, USA" at bounding box center [696, 114] width 214 height 30
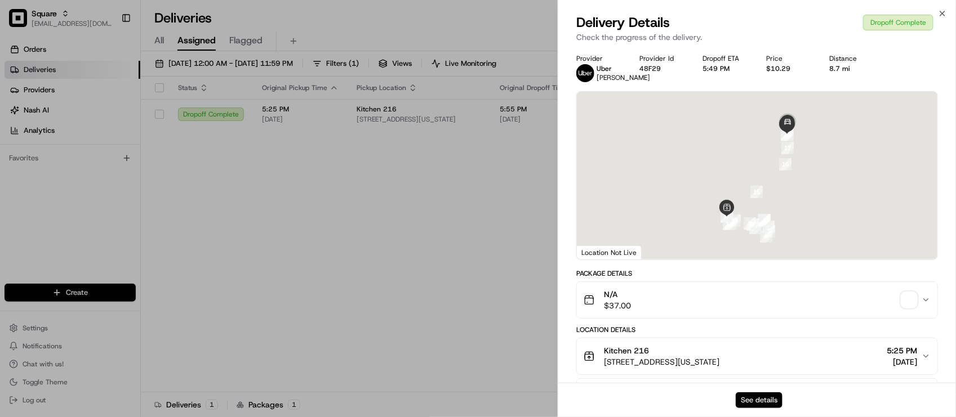
click at [750, 399] on button "See details" at bounding box center [759, 401] width 47 height 16
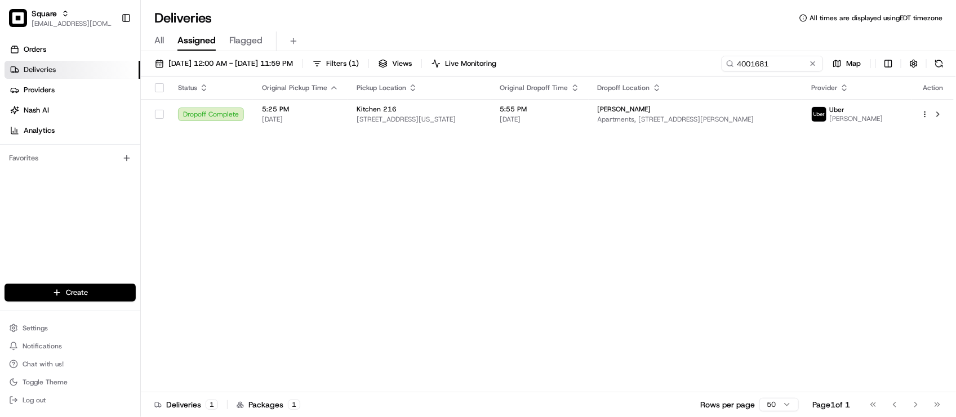
drag, startPoint x: 458, startPoint y: 223, endPoint x: 463, endPoint y: 201, distance: 22.5
click at [482, 121] on span "161 Washington Ave Ext, Albany, NY 12205, USA" at bounding box center [420, 119] width 126 height 9
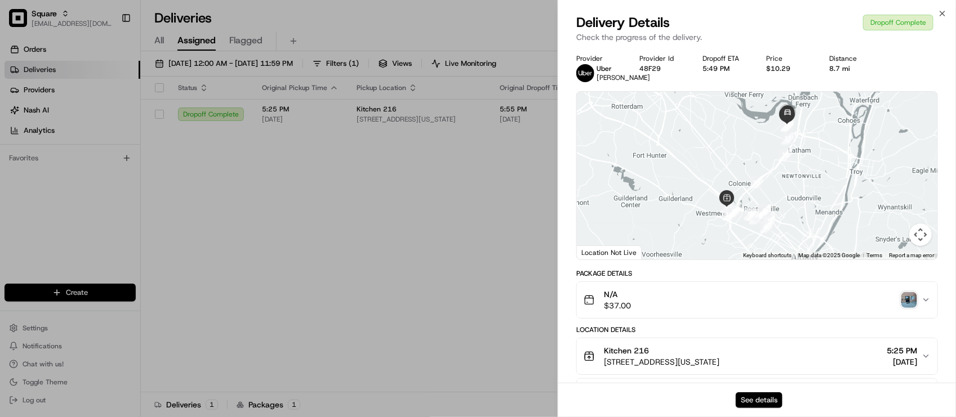
click at [761, 404] on button "See details" at bounding box center [759, 401] width 47 height 16
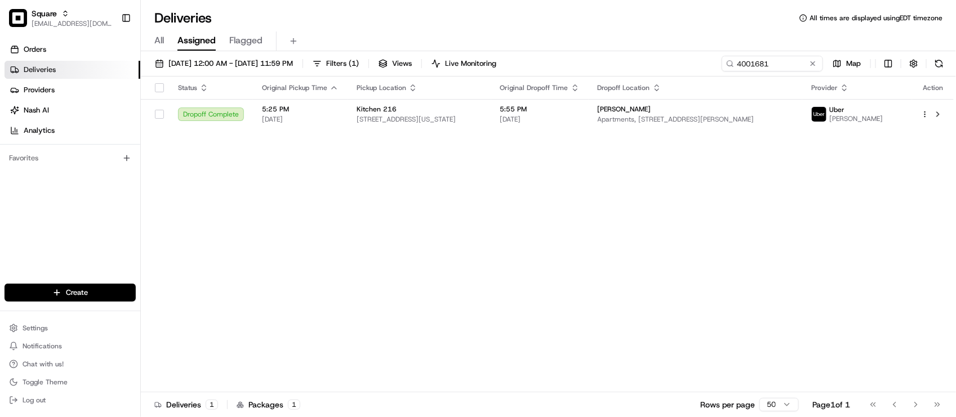
click at [286, 224] on div "Status Original Pickup Time Pickup Location Original Dropoff Time Dropoff Locat…" at bounding box center [547, 235] width 813 height 316
click at [316, 204] on div "Status Original Pickup Time Pickup Location Original Dropoff Time Dropoff Locat…" at bounding box center [547, 235] width 813 height 316
click at [289, 261] on div "Status Original Pickup Time Pickup Location Original Dropoff Time Dropoff Locat…" at bounding box center [547, 235] width 813 height 316
click at [286, 253] on div "Status Original Pickup Time Pickup Location Original Dropoff Time Dropoff Locat…" at bounding box center [547, 235] width 813 height 316
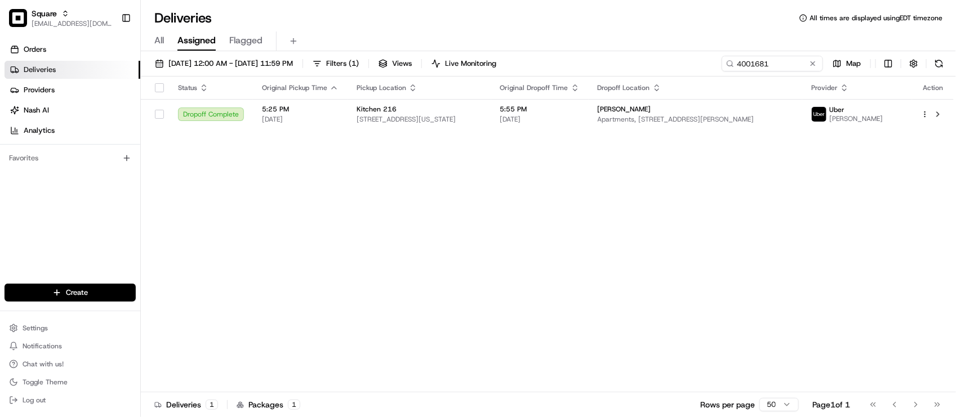
click at [286, 189] on div "Status Original Pickup Time Pickup Location Original Dropoff Time Dropoff Locat…" at bounding box center [547, 235] width 813 height 316
click at [472, 34] on div "All Assigned Flagged" at bounding box center [548, 42] width 815 height 20
click at [814, 66] on button at bounding box center [812, 63] width 11 height 11
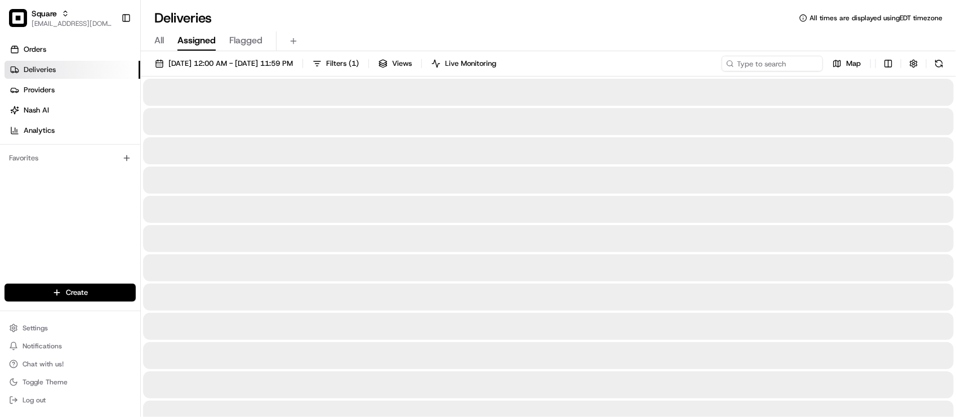
click at [725, 27] on div "All Assigned Flagged" at bounding box center [548, 39] width 815 height 24
click at [683, 43] on div "All Assigned Flagged" at bounding box center [548, 42] width 815 height 20
click at [375, 46] on div "All Assigned Flagged" at bounding box center [548, 42] width 815 height 20
click at [386, 37] on div "All Assigned Flagged" at bounding box center [548, 42] width 815 height 20
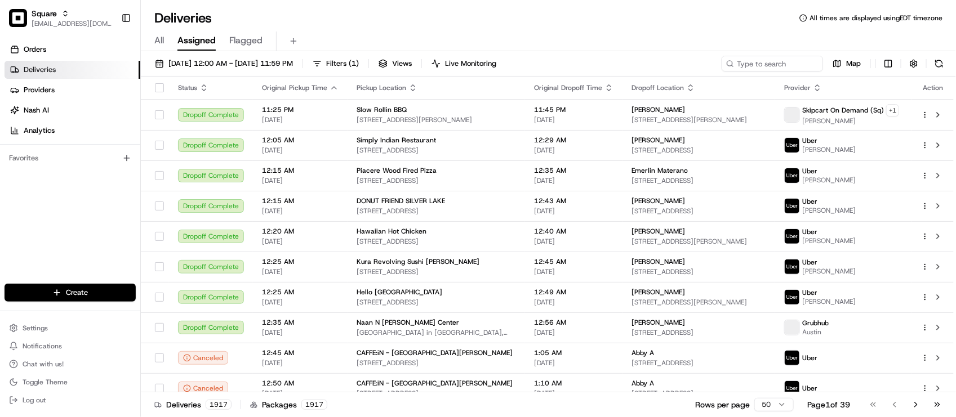
click at [387, 35] on div "All Assigned Flagged" at bounding box center [548, 42] width 815 height 20
click at [453, 24] on div "Deliveries All times are displayed using EDT timezone" at bounding box center [548, 18] width 815 height 18
click at [457, 28] on div "All Assigned Flagged" at bounding box center [548, 39] width 815 height 24
click at [462, 29] on div "All Assigned Flagged" at bounding box center [548, 39] width 815 height 24
click at [509, 29] on div "All Assigned Flagged" at bounding box center [548, 39] width 815 height 24
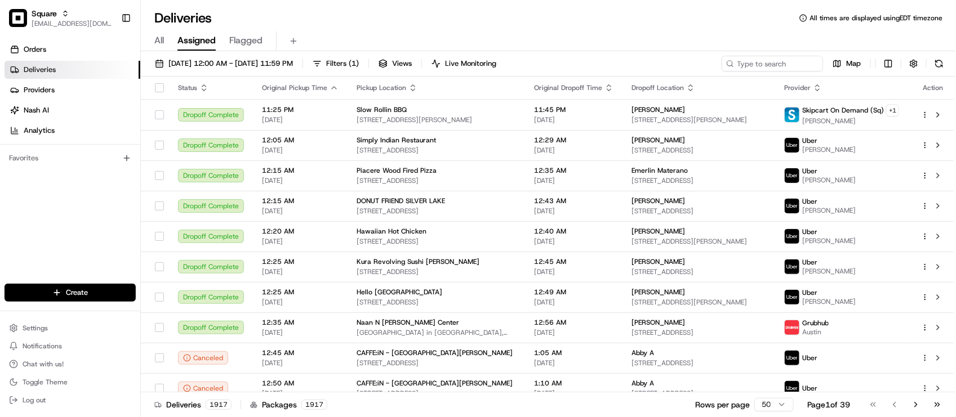
click at [514, 25] on div "Deliveries All times are displayed using EDT timezone" at bounding box center [548, 18] width 815 height 18
click at [528, 18] on div "Deliveries All times are displayed using EDT timezone" at bounding box center [548, 18] width 815 height 18
drag, startPoint x: 29, startPoint y: 211, endPoint x: 43, endPoint y: 200, distance: 17.6
click at [29, 211] on div "Orders Deliveries Providers Nash AI Analytics Favorites" at bounding box center [70, 163] width 140 height 255
click at [464, 21] on div "Deliveries All times are displayed using EDT timezone" at bounding box center [548, 18] width 815 height 18
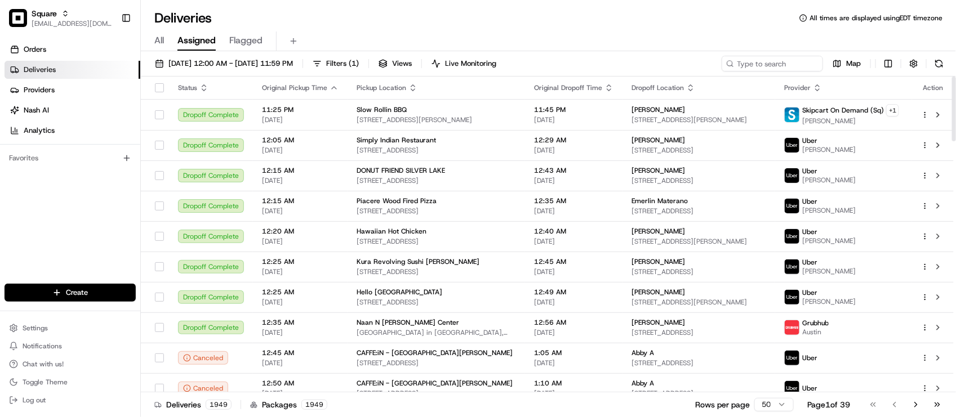
click at [80, 245] on div "Orders Deliveries Providers Nash AI Analytics Favorites" at bounding box center [70, 163] width 140 height 255
click at [752, 64] on input at bounding box center [755, 64] width 135 height 16
paste input "6608587"
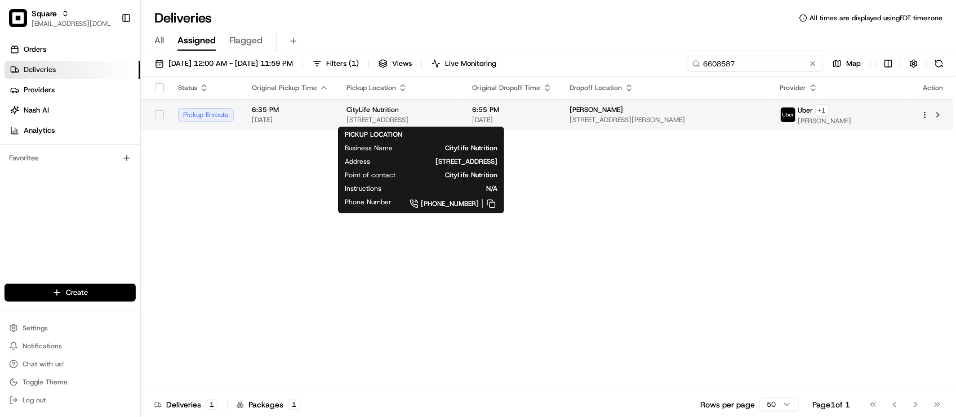
type input "6608587"
click at [455, 117] on span "214 Broadway, Amityville, NY 11701, USA" at bounding box center [400, 119] width 108 height 9
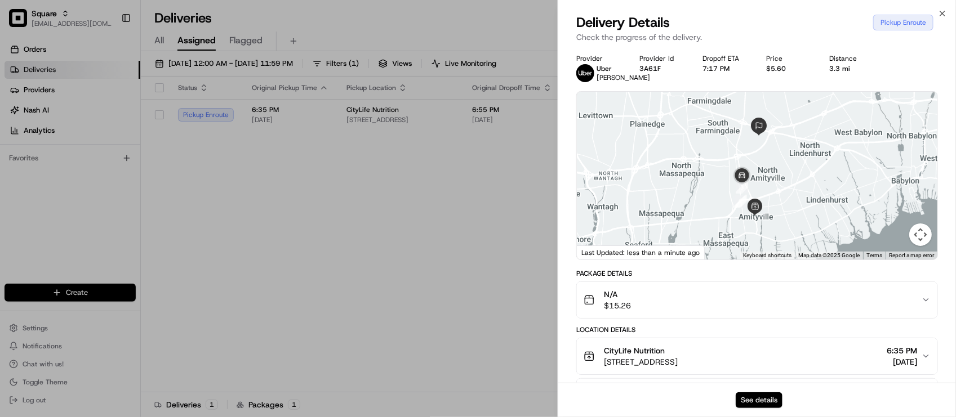
click at [742, 399] on button "See details" at bounding box center [759, 401] width 47 height 16
drag, startPoint x: 399, startPoint y: 34, endPoint x: 461, endPoint y: 44, distance: 62.8
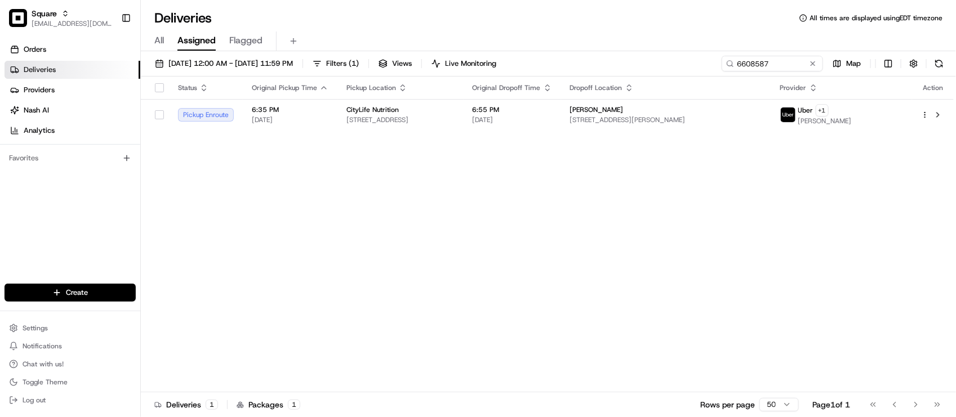
click at [632, 213] on div "Status Original Pickup Time Pickup Location Original Dropoff Time Dropoff Locat…" at bounding box center [547, 235] width 813 height 316
click at [812, 60] on button at bounding box center [812, 63] width 11 height 11
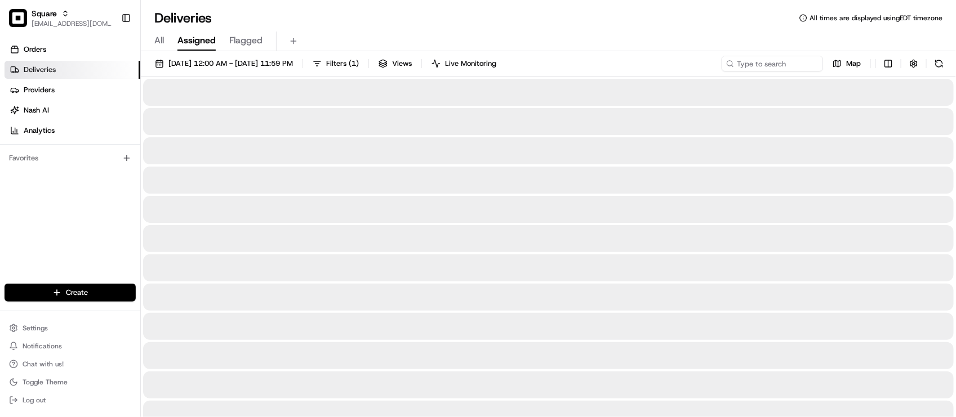
click at [733, 28] on div "All Assigned Flagged" at bounding box center [548, 39] width 815 height 24
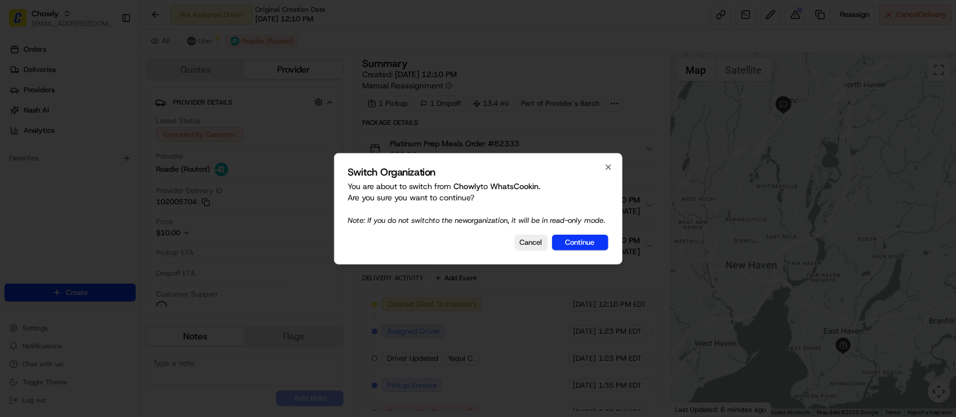
click at [581, 248] on button "Continue" at bounding box center [580, 243] width 56 height 16
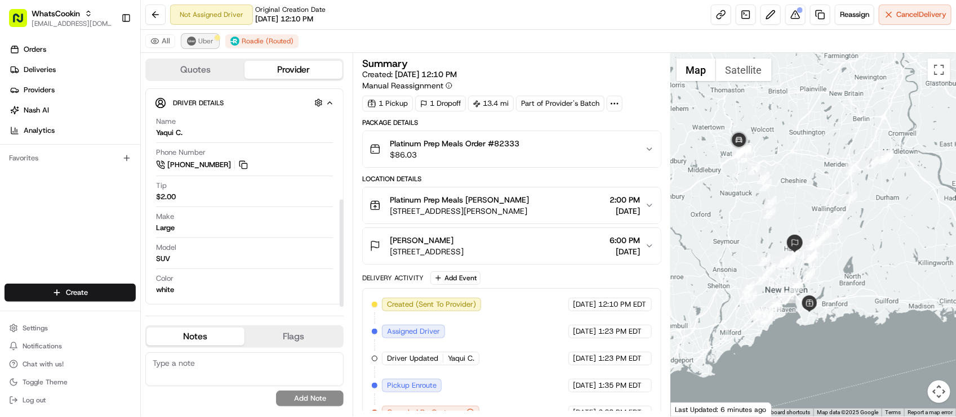
click at [203, 39] on span "Uber" at bounding box center [205, 41] width 15 height 9
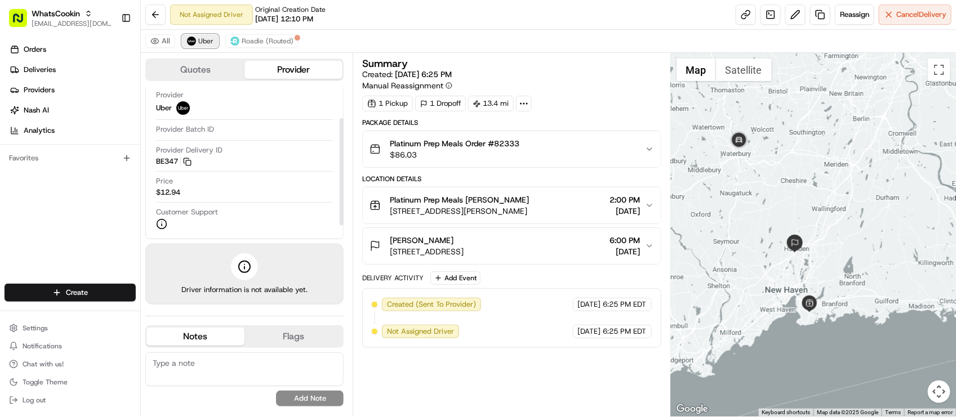
scroll to position [62, 0]
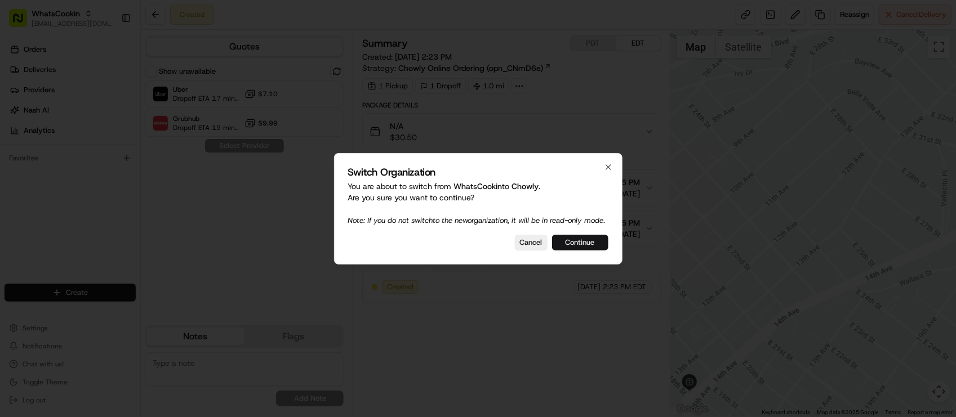
click at [565, 251] on button "Continue" at bounding box center [580, 243] width 56 height 16
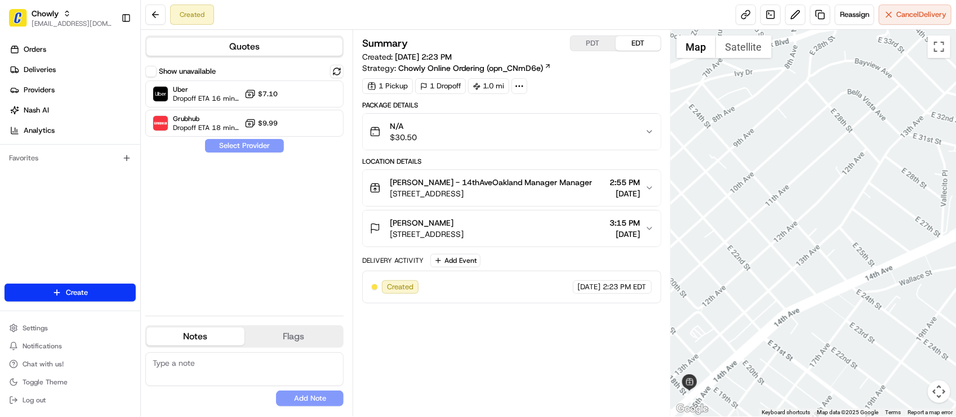
click at [573, 97] on div "Summary PDT EDT Created: [DATE] 2:23 PM Strategy: Chowly Online Ordering (opn_C…" at bounding box center [511, 169] width 298 height 268
click at [589, 99] on div "Summary PDT EDT Created: [DATE] 2:23 PM Strategy: Chowly Online Ordering (opn_C…" at bounding box center [511, 169] width 298 height 268
click at [568, 210] on div "Location Details [PERSON_NAME] - 14thAveOakland Manager Manager [STREET_ADDRESS…" at bounding box center [511, 202] width 298 height 90
click at [567, 211] on div "Anna Salerno 1259 E 34th St, Oakland, CA 94610, USA 3:15 PM 08/21/2025" at bounding box center [511, 228] width 298 height 37
click at [562, 99] on div "Summary PDT EDT Created: 08/21/2025 2:23 PM Strategy: Chowly Online Ordering (o…" at bounding box center [511, 169] width 298 height 268
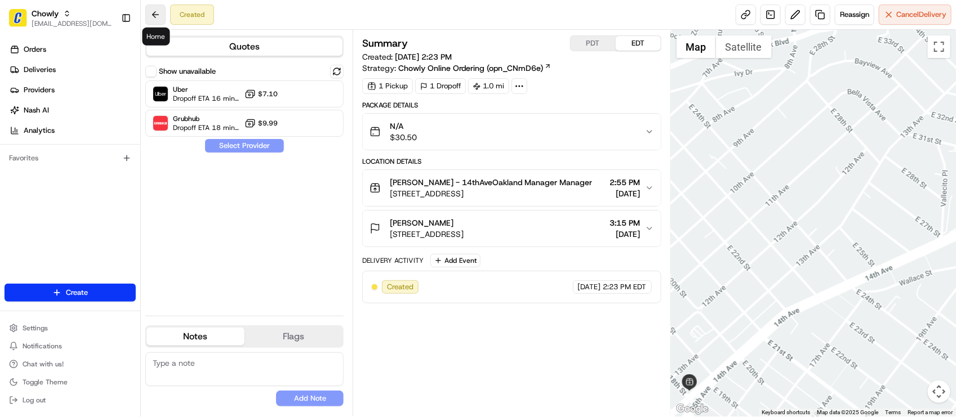
click at [152, 14] on button at bounding box center [155, 15] width 20 height 20
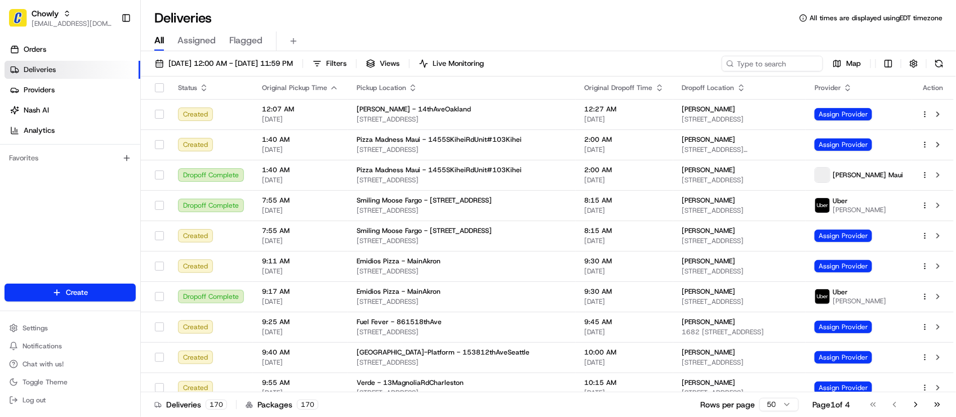
click at [616, 57] on div "08/21/2025 12:00 AM - 08/21/2025 11:59 PM Filters Views Live Monitoring Map" at bounding box center [548, 66] width 815 height 21
click at [604, 51] on div "08/21/2025 12:00 AM - 08/21/2025 11:59 PM Filters Views Live Monitoring Map Sta…" at bounding box center [548, 235] width 815 height 368
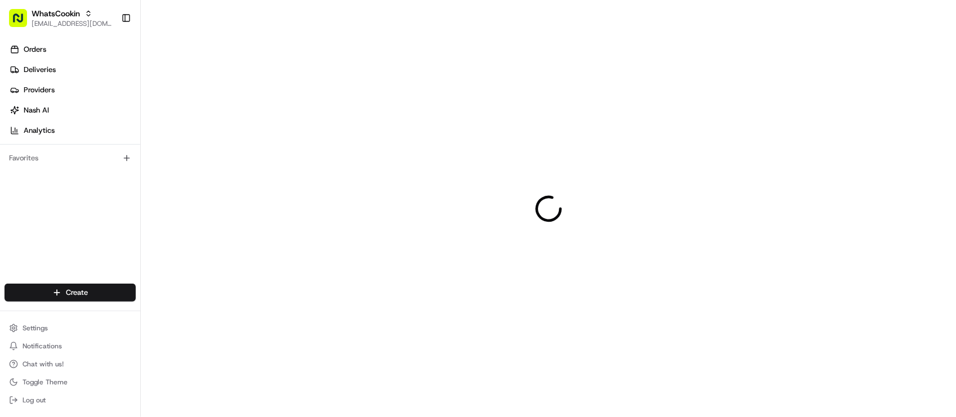
click at [306, 166] on div at bounding box center [548, 208] width 815 height 417
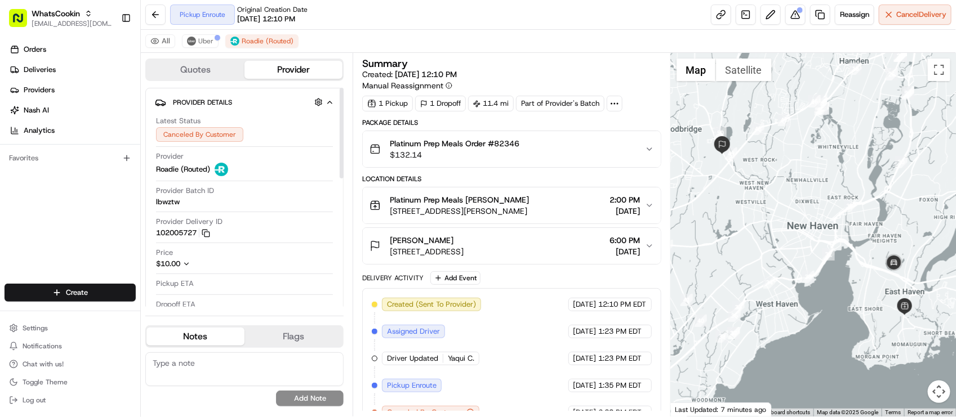
click at [877, 220] on div at bounding box center [813, 235] width 285 height 364
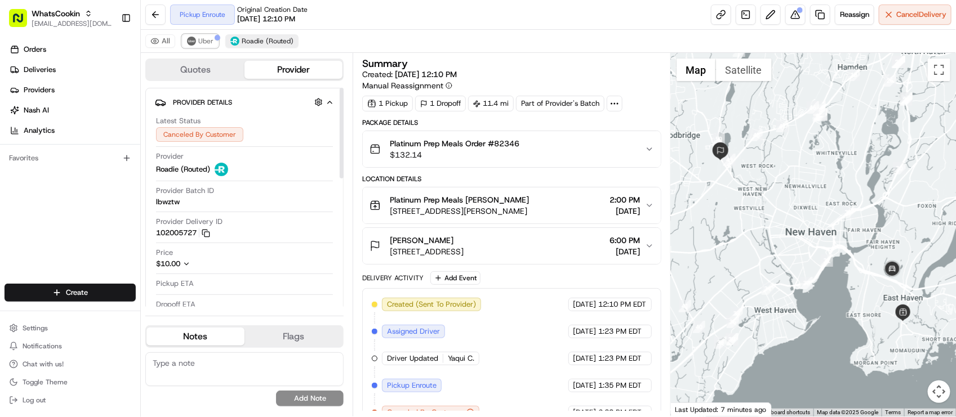
drag, startPoint x: 207, startPoint y: 41, endPoint x: 232, endPoint y: 42, distance: 24.8
click at [207, 40] on span "Uber" at bounding box center [205, 41] width 15 height 9
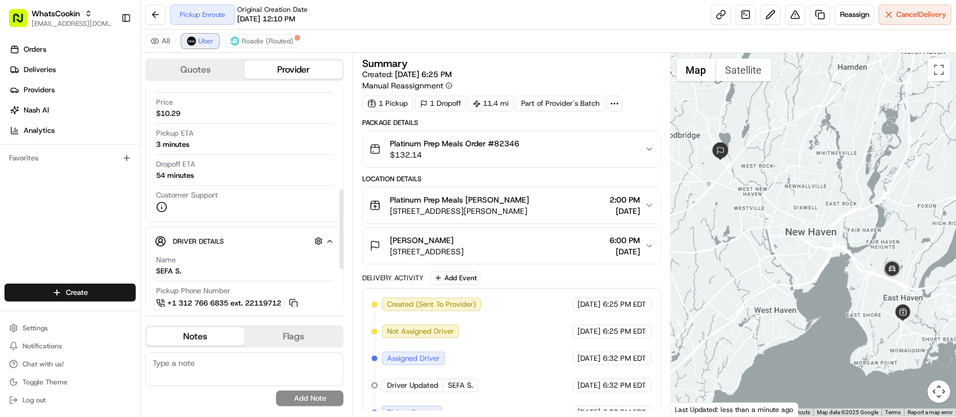
scroll to position [282, 0]
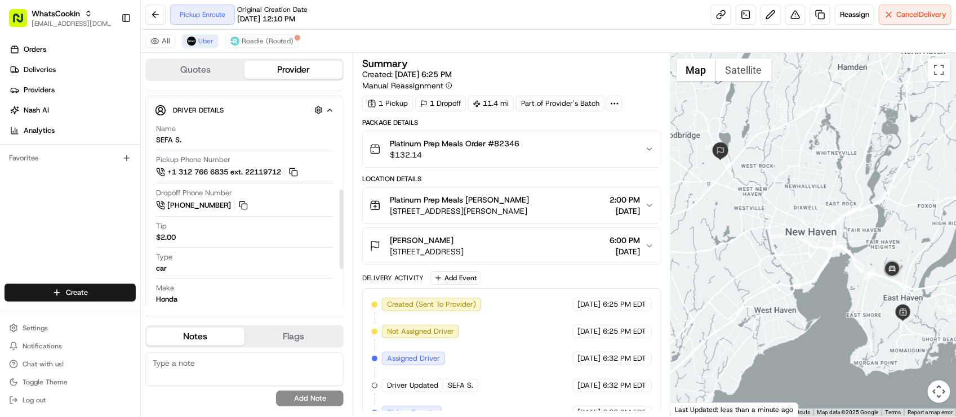
drag, startPoint x: 817, startPoint y: 253, endPoint x: 801, endPoint y: 252, distance: 16.4
click at [801, 252] on div at bounding box center [813, 235] width 285 height 364
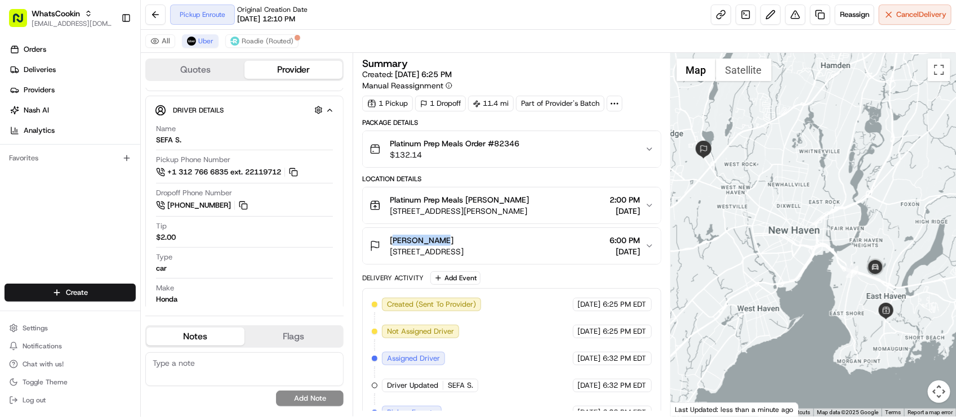
drag, startPoint x: 394, startPoint y: 238, endPoint x: 437, endPoint y: 245, distance: 43.3
click at [437, 245] on div "Mikki Bedol" at bounding box center [427, 240] width 74 height 11
copy span "Mikki Bedol"
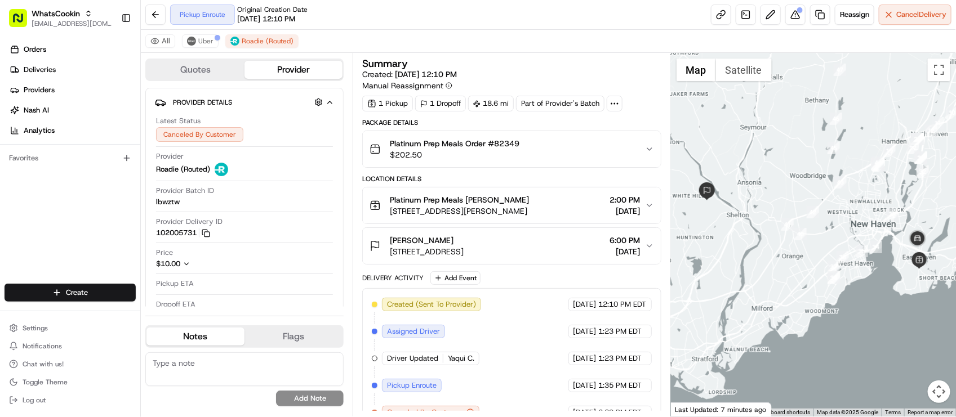
click at [346, 32] on div "[GEOGRAPHIC_DATA] (Routed)" at bounding box center [548, 41] width 815 height 23
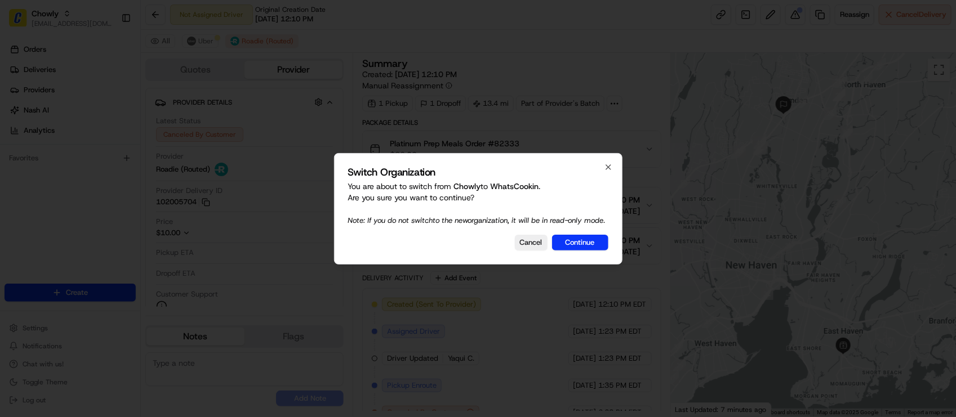
click at [440, 24] on div at bounding box center [478, 208] width 956 height 417
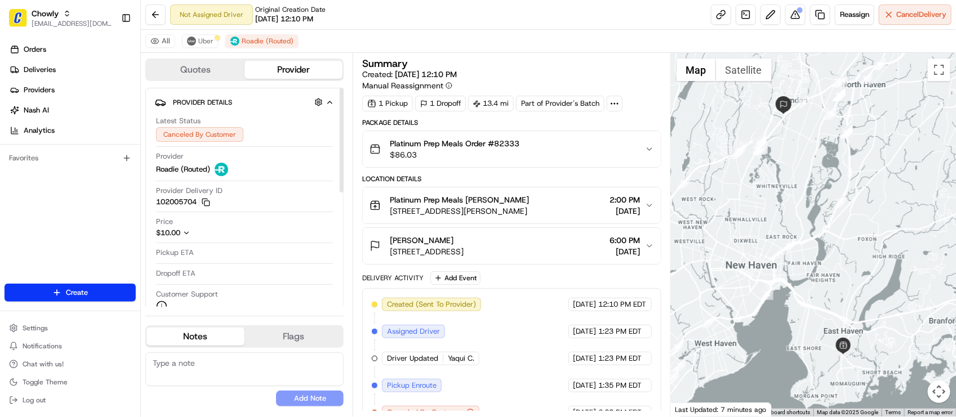
click at [285, 228] on div "Price $10.00" at bounding box center [244, 227] width 177 height 21
click at [193, 41] on img at bounding box center [191, 41] width 9 height 9
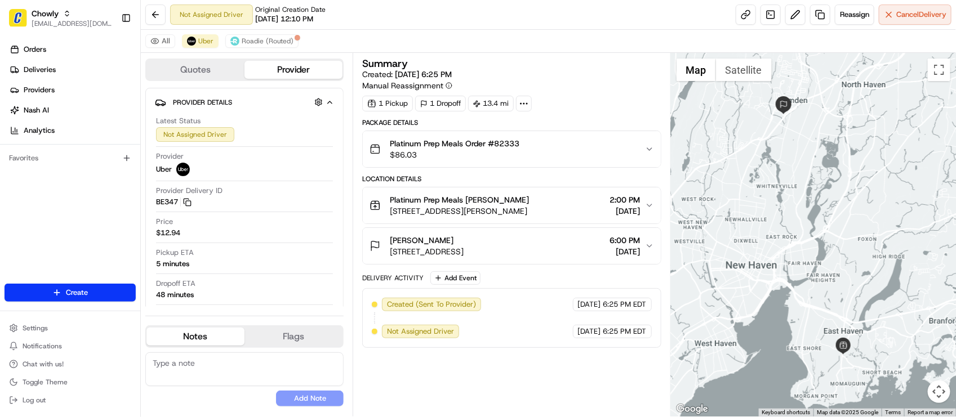
click at [535, 47] on div "[GEOGRAPHIC_DATA] (Routed)" at bounding box center [548, 41] width 815 height 23
click at [606, 60] on div "Summary" at bounding box center [511, 64] width 298 height 10
click at [573, 90] on div "Summary Created: 08/21/2025 6:25 PM Manual Reassignment" at bounding box center [511, 75] width 298 height 33
click at [344, 38] on div "All Uber Roadie (Routed)" at bounding box center [548, 41] width 815 height 23
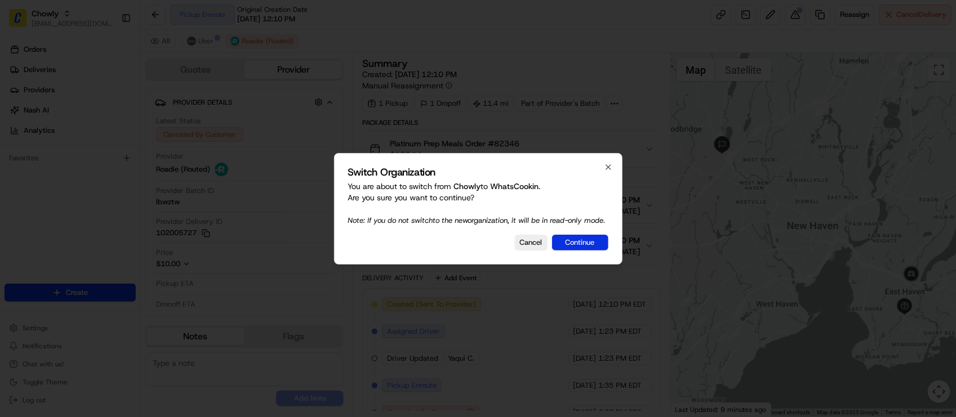
click at [587, 246] on button "Continue" at bounding box center [580, 243] width 56 height 16
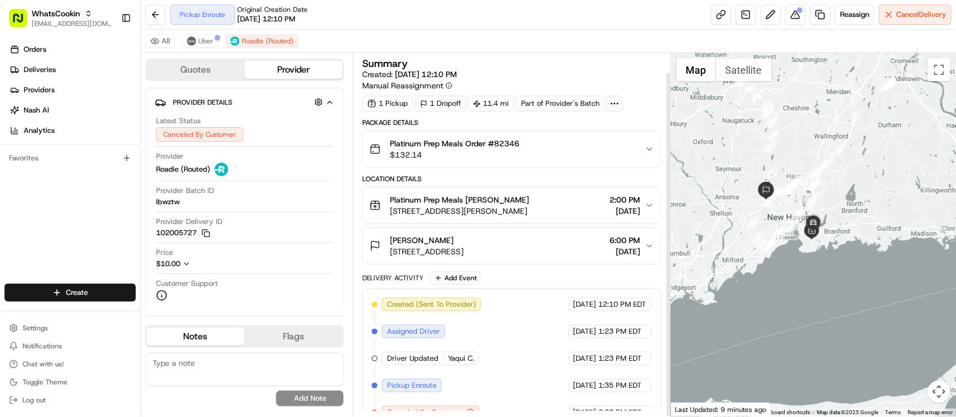
scroll to position [20, 0]
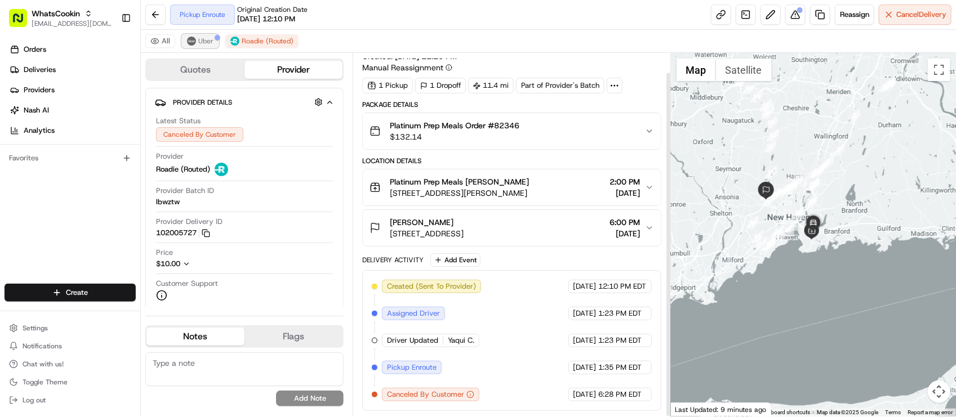
click at [203, 38] on span "Uber" at bounding box center [205, 41] width 15 height 9
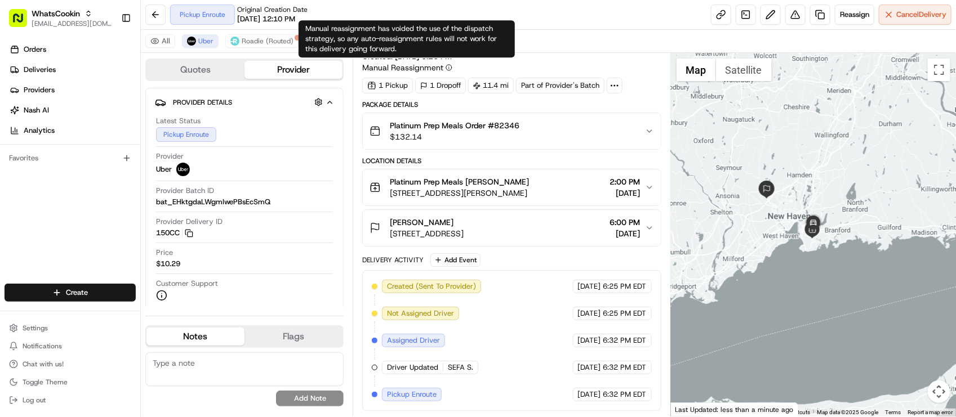
click at [360, 33] on div "Manual reassignment has voided the use of the dispatch strategy, so any auto-re…" at bounding box center [406, 38] width 216 height 37
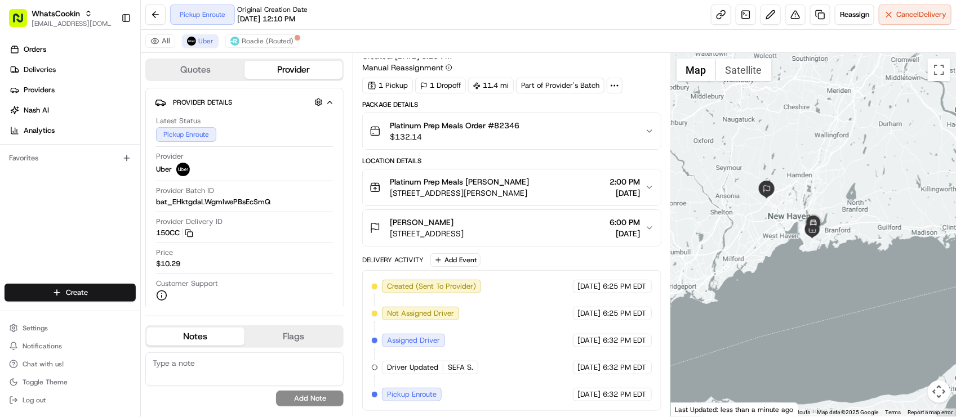
click at [380, 6] on div "Pickup Enroute Original Creation Date 08/21/2025 12:10 PM Reassign Cancel Deliv…" at bounding box center [548, 15] width 815 height 30
click at [471, 15] on div "Pickup Enroute Original Creation Date 08/21/2025 12:10 PM Reassign Cancel Deliv…" at bounding box center [548, 15] width 815 height 30
click at [449, 24] on div "Pickup Enroute Original Creation Date 08/21/2025 12:10 PM Reassign Cancel Deliv…" at bounding box center [548, 15] width 815 height 30
drag, startPoint x: 389, startPoint y: 220, endPoint x: 435, endPoint y: 220, distance: 46.2
click at [435, 220] on div "Mikki Bedol 214 Amity Rd, Woodbridge, CT 06525, USA" at bounding box center [416, 228] width 94 height 23
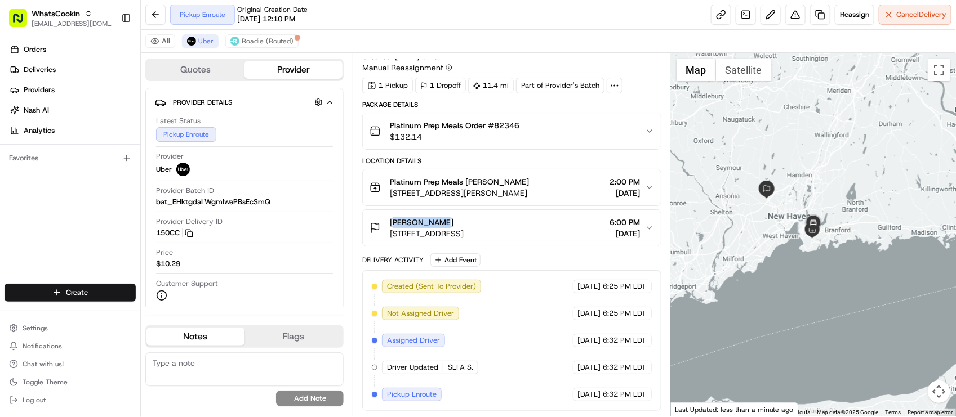
copy span "Mikki Bedol"
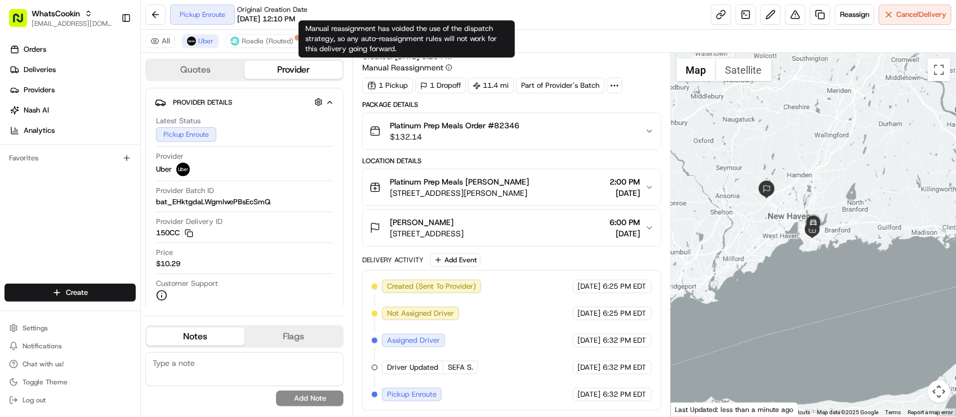
click at [438, 26] on div "Manual reassignment has voided the use of the dispatch strategy, so any auto-re…" at bounding box center [406, 38] width 216 height 37
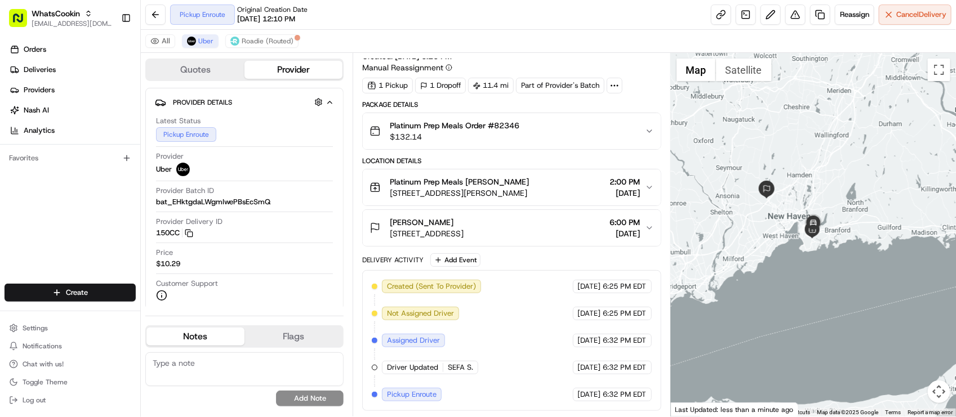
click at [471, 11] on div "Pickup Enroute Original Creation Date 08/21/2025 12:10 PM Reassign Cancel Deliv…" at bounding box center [548, 15] width 815 height 30
click at [489, 16] on div "Pickup Enroute Original Creation Date 08/21/2025 12:10 PM Reassign Cancel Deliv…" at bounding box center [548, 15] width 815 height 30
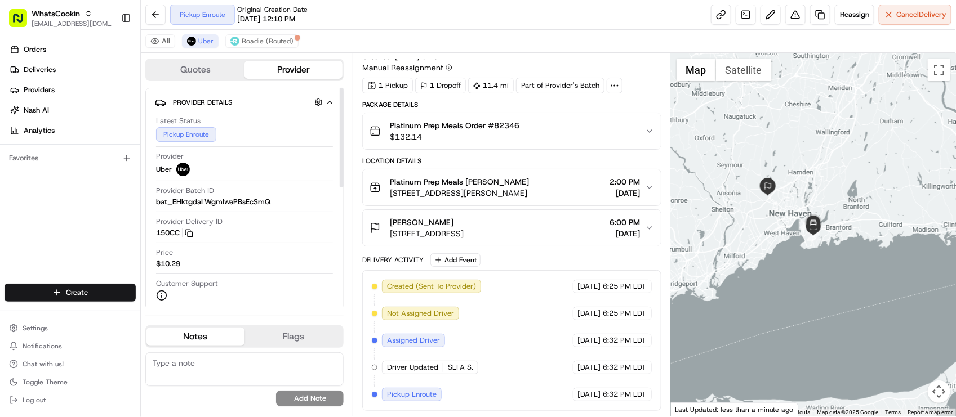
click at [331, 24] on div "Pickup Enroute Original Creation Date 08/21/2025 12:10 PM Reassign Cancel Deliv…" at bounding box center [548, 15] width 815 height 30
click at [63, 211] on div "Orders Deliveries Providers Nash AI Analytics Favorites" at bounding box center [70, 163] width 140 height 255
click at [492, 20] on div "Pickup Enroute Original Creation Date 08/21/2025 12:10 PM Reassign Cancel Deliv…" at bounding box center [548, 15] width 815 height 30
click at [32, 234] on div "Orders Deliveries Providers Nash AI Analytics Favorites" at bounding box center [70, 163] width 140 height 255
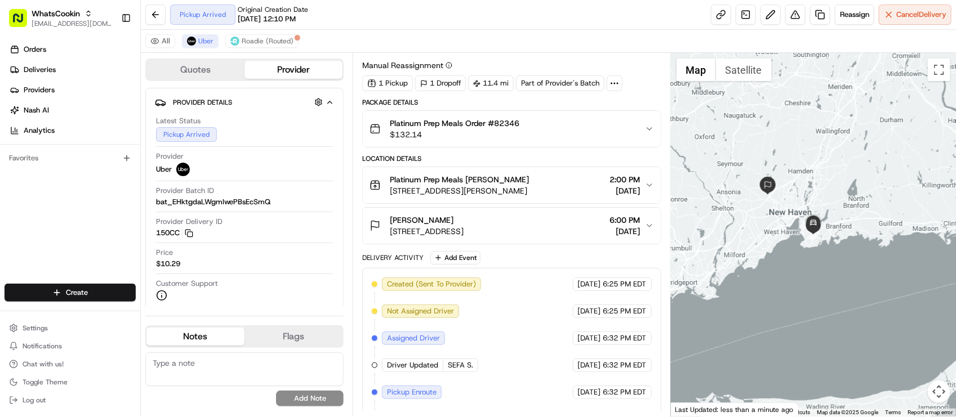
click at [558, 35] on div "All Uber Roadie (Routed)" at bounding box center [548, 41] width 815 height 23
click at [322, 9] on div "Pickup Arrived Original Creation Date 08/21/2025 12:10 PM Reassign Cancel Deliv…" at bounding box center [548, 15] width 815 height 30
click at [562, 18] on div "Pickup Arrived Original Creation Date 08/21/2025 12:10 PM Reassign Cancel Deliv…" at bounding box center [548, 15] width 815 height 30
click at [105, 231] on div "Orders Deliveries Providers Nash AI Analytics Favorites" at bounding box center [70, 163] width 140 height 255
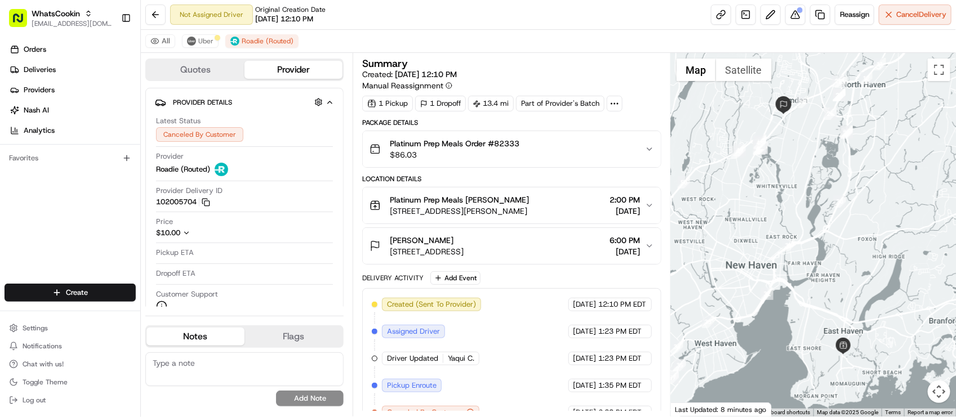
click at [453, 11] on div "Not Assigned Driver Original Creation Date 08/21/2025 12:10 PM Reassign Cancel …" at bounding box center [548, 15] width 815 height 30
click at [552, 35] on div "All Uber Roadie (Routed)" at bounding box center [548, 41] width 815 height 23
click at [556, 37] on div "All Uber Roadie (Routed)" at bounding box center [548, 41] width 815 height 23
click at [313, 15] on span "08/21/2025 12:10 PM" at bounding box center [284, 19] width 58 height 10
click at [416, 13] on div "Not Assigned Driver Original Creation Date 08/21/2025 12:10 PM Reassign Cancel …" at bounding box center [548, 15] width 815 height 30
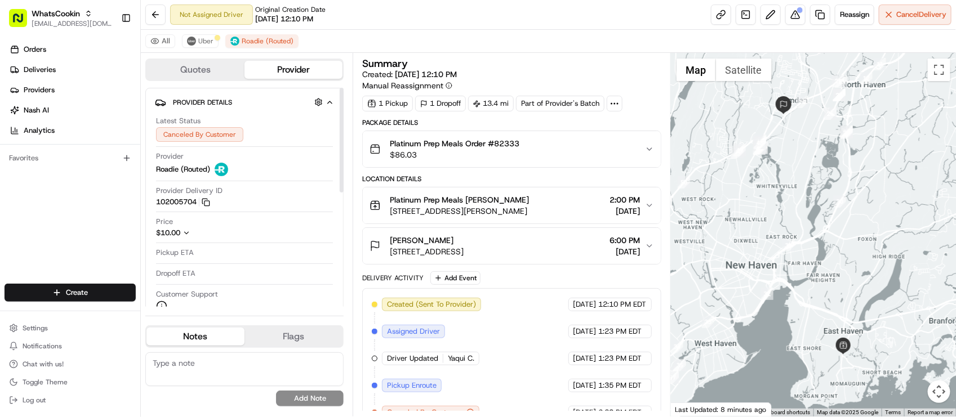
click at [239, 254] on div "Pickup ETA" at bounding box center [244, 253] width 177 height 11
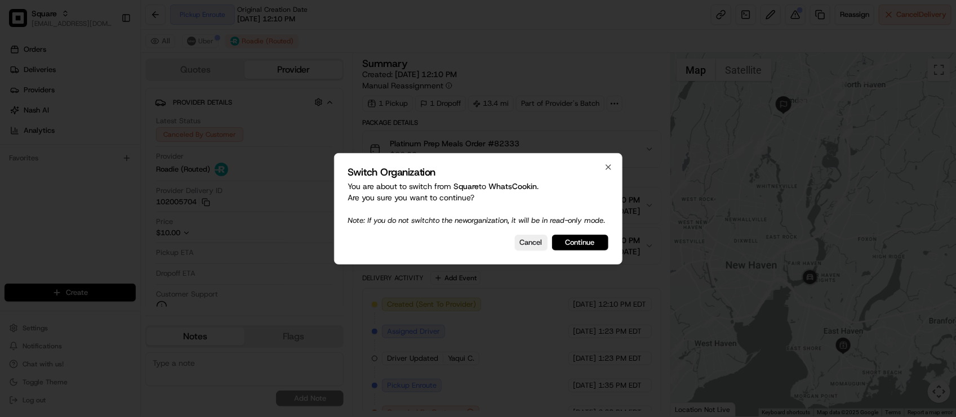
click at [474, 3] on div at bounding box center [478, 208] width 956 height 417
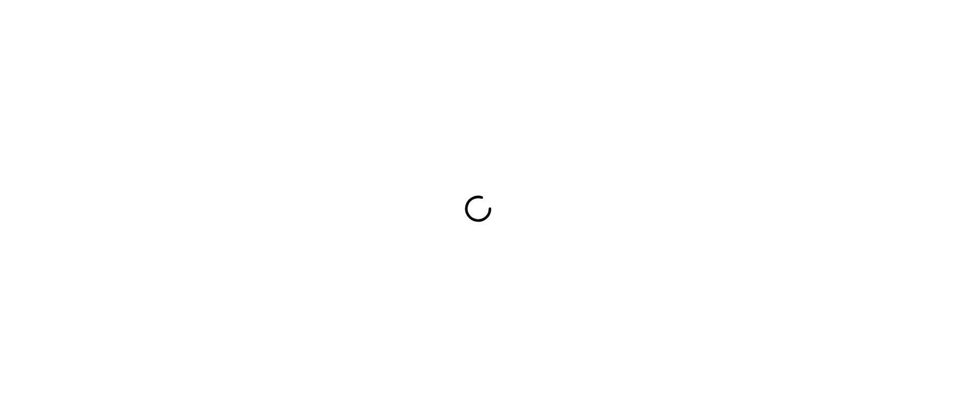
click at [314, 88] on div at bounding box center [478, 208] width 956 height 417
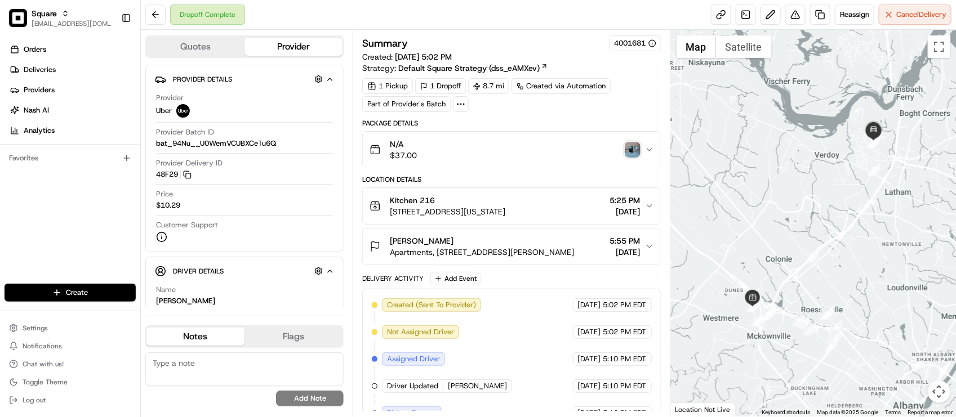
click at [536, 238] on div "[PERSON_NAME]" at bounding box center [482, 240] width 184 height 11
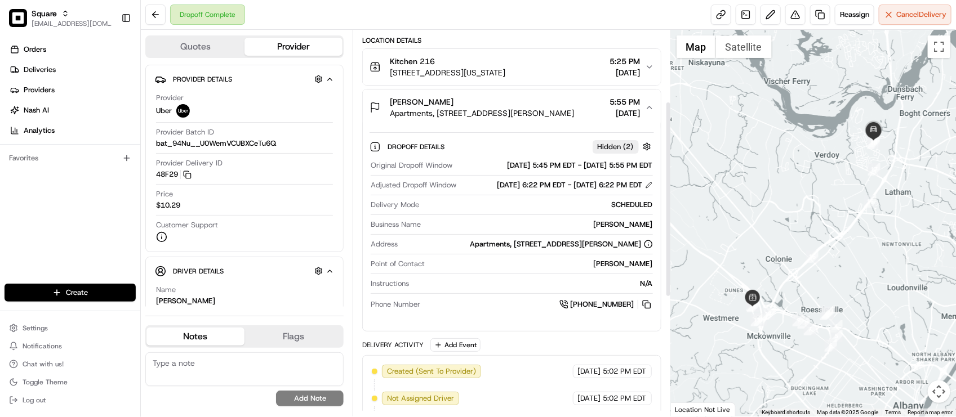
scroll to position [141, 0]
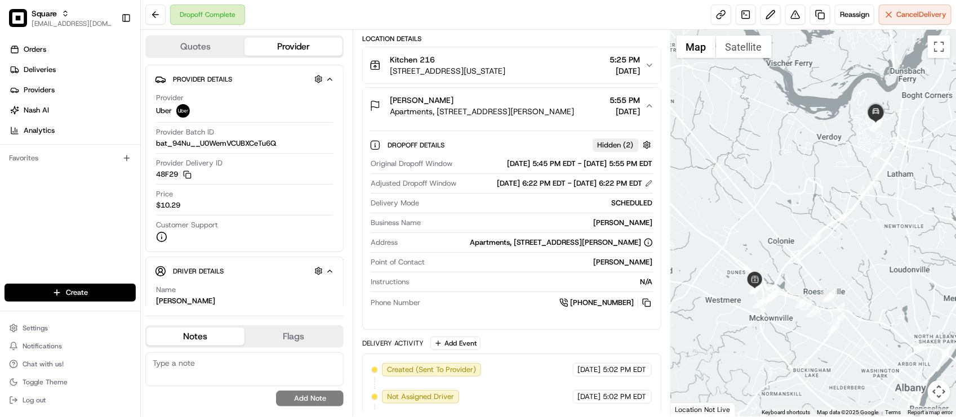
drag, startPoint x: 784, startPoint y: 280, endPoint x: 787, endPoint y: 260, distance: 20.5
click at [787, 260] on div at bounding box center [813, 223] width 285 height 387
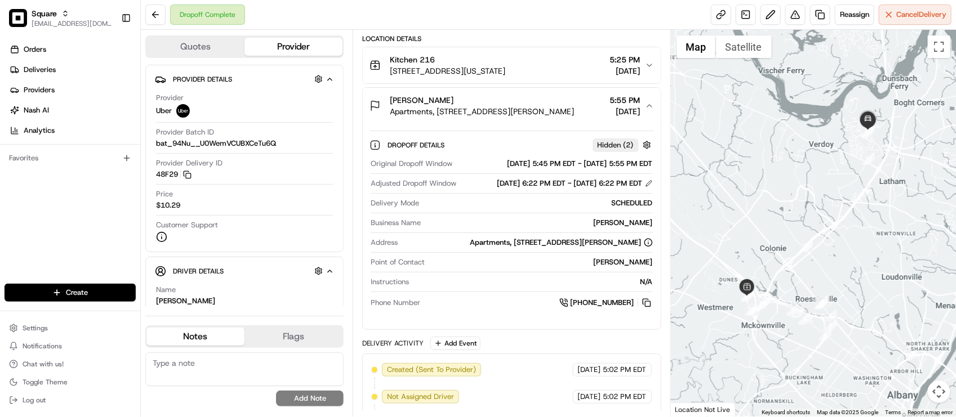
drag, startPoint x: 848, startPoint y: 219, endPoint x: 840, endPoint y: 229, distance: 12.8
click at [840, 229] on div at bounding box center [813, 223] width 285 height 387
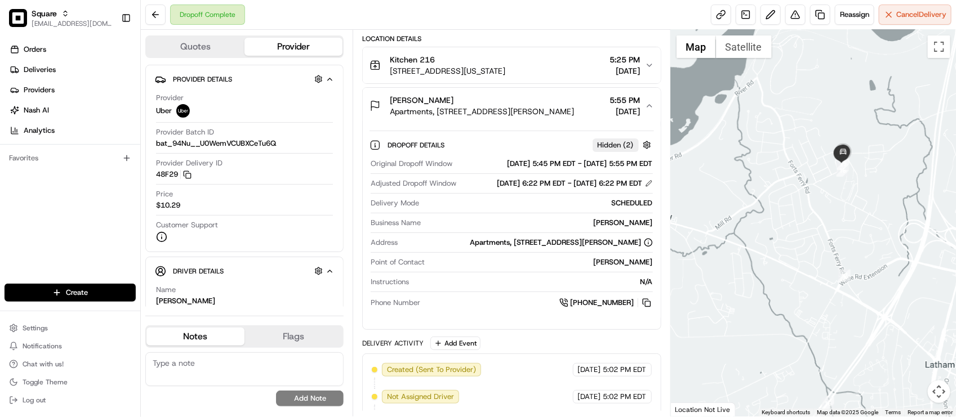
drag, startPoint x: 862, startPoint y: 177, endPoint x: 862, endPoint y: 206, distance: 28.2
click at [862, 206] on div at bounding box center [813, 223] width 285 height 387
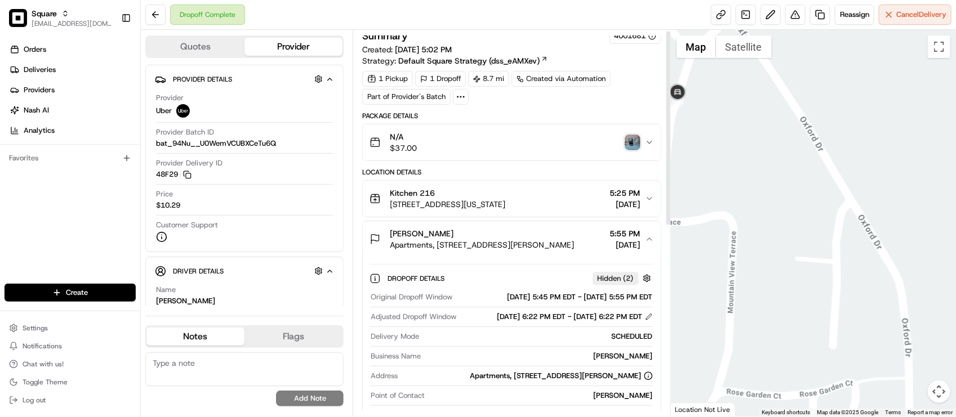
scroll to position [0, 0]
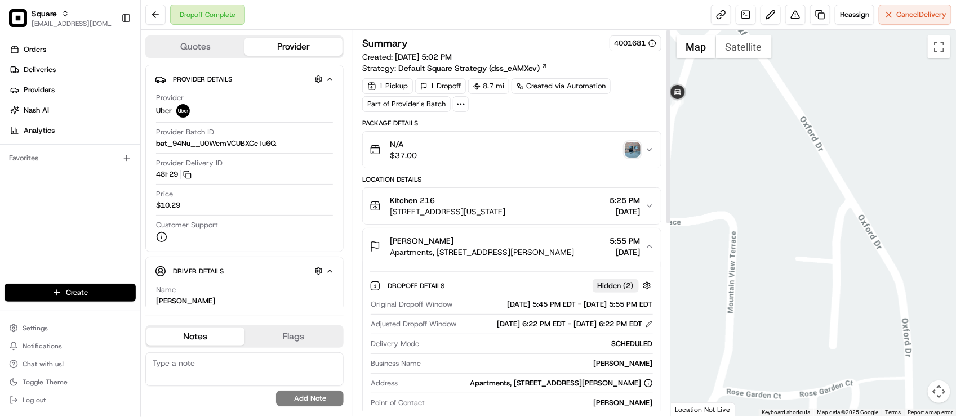
click at [629, 148] on img "button" at bounding box center [633, 150] width 16 height 16
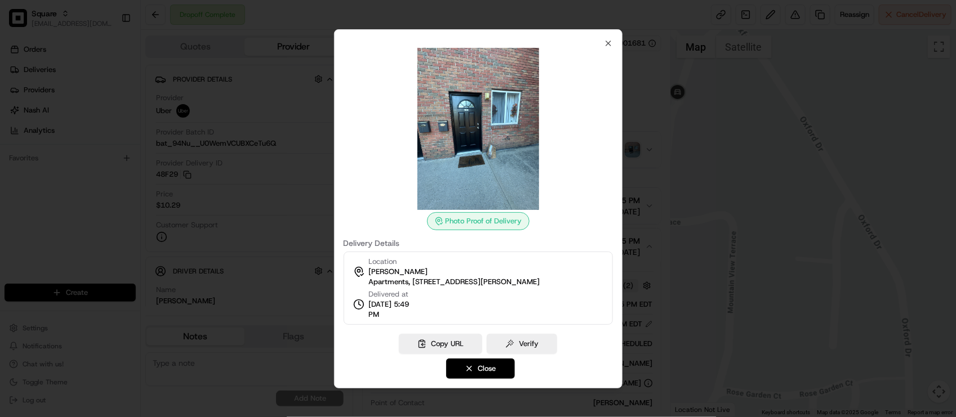
click at [638, 93] on div at bounding box center [478, 208] width 956 height 417
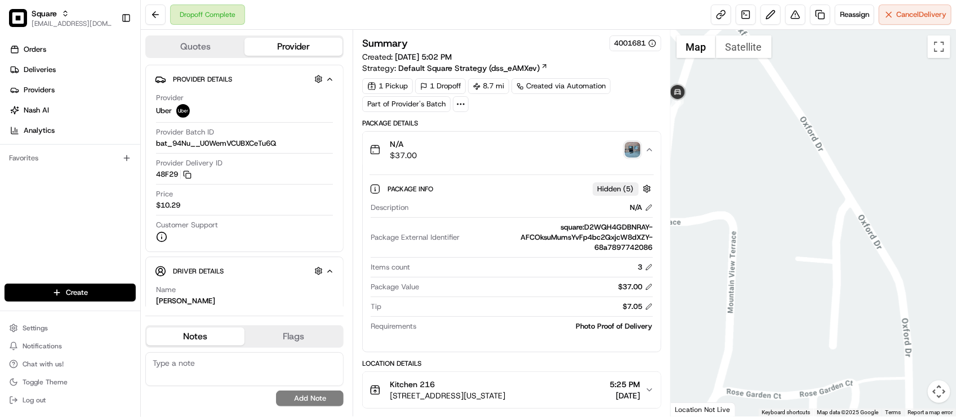
click at [629, 146] on img "button" at bounding box center [633, 150] width 16 height 16
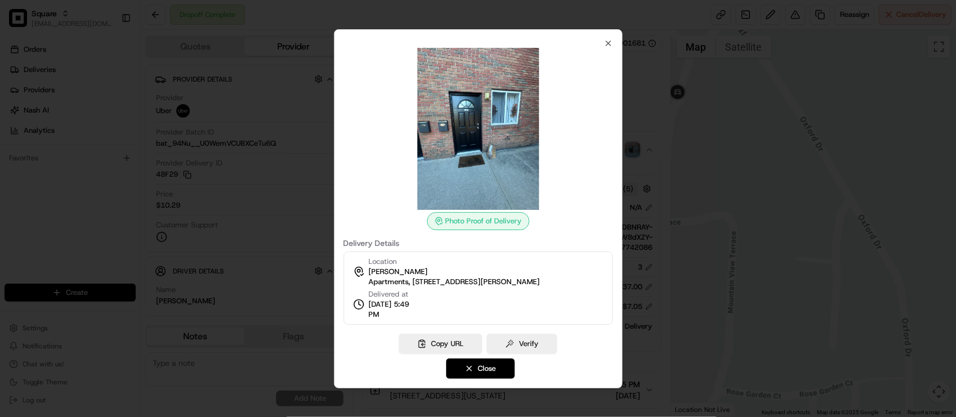
click at [643, 108] on div at bounding box center [478, 208] width 956 height 417
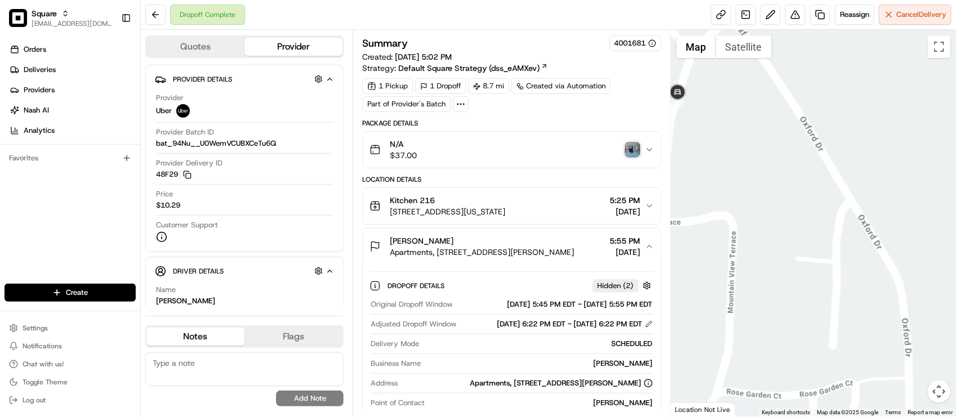
click at [631, 152] on img "button" at bounding box center [633, 150] width 16 height 16
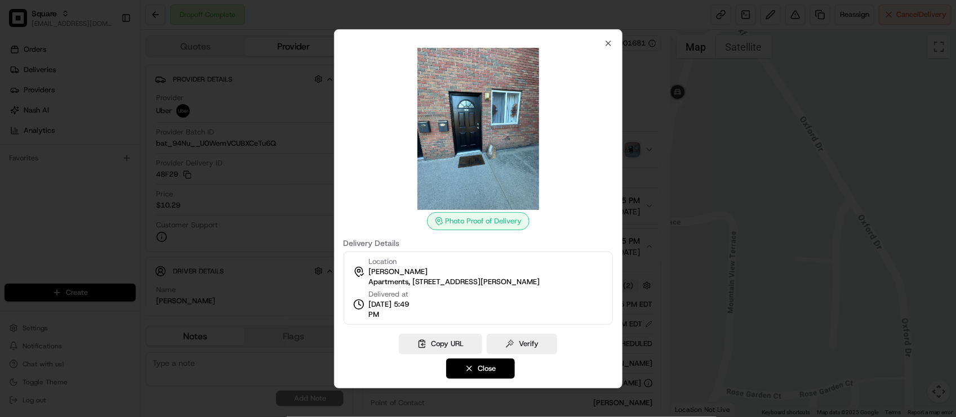
click at [642, 103] on div at bounding box center [478, 208] width 956 height 417
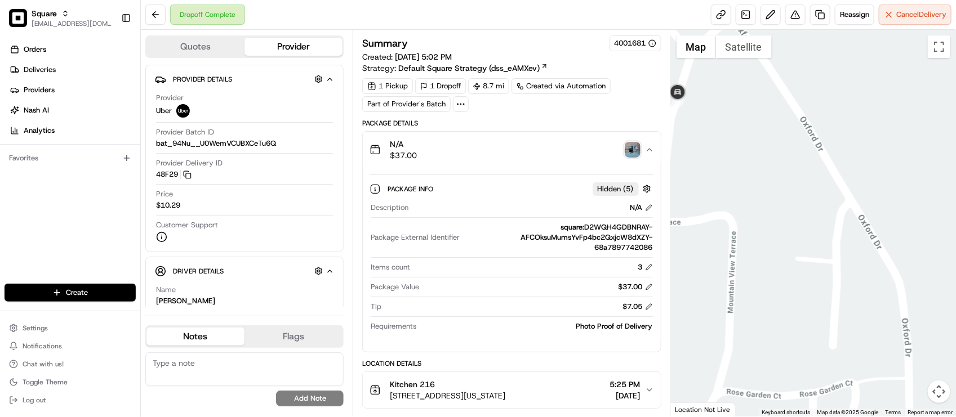
click at [623, 153] on div "N/A $37.00" at bounding box center [506, 150] width 275 height 23
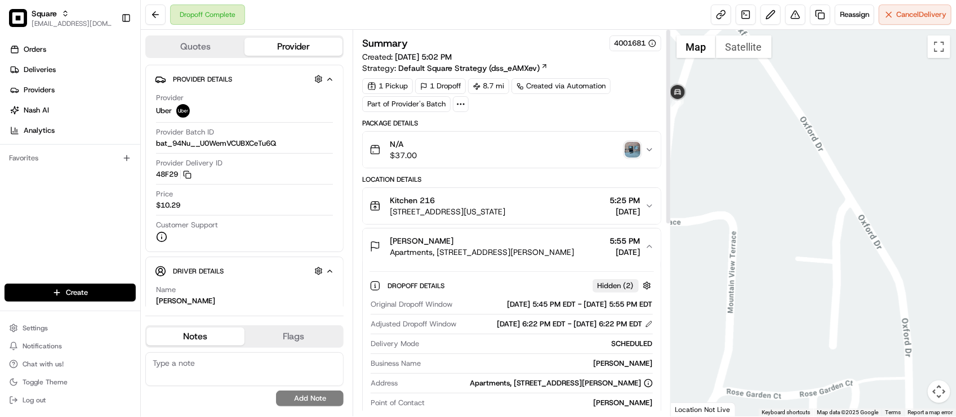
click at [631, 145] on img "button" at bounding box center [633, 150] width 16 height 16
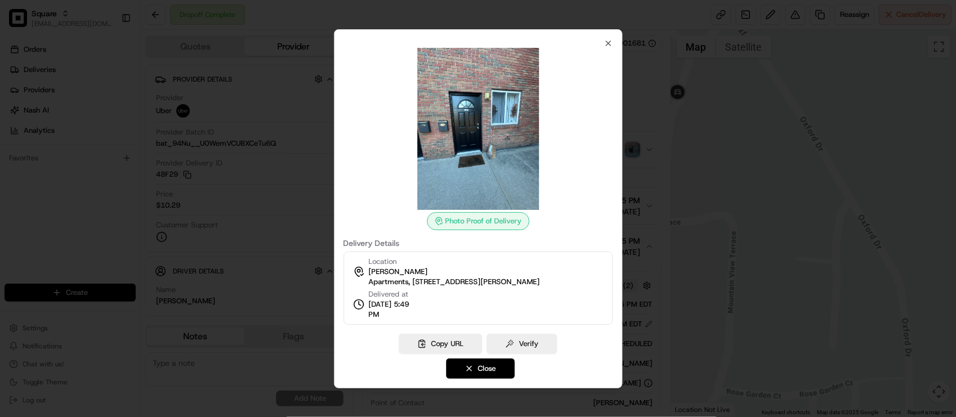
click at [643, 108] on div at bounding box center [478, 208] width 956 height 417
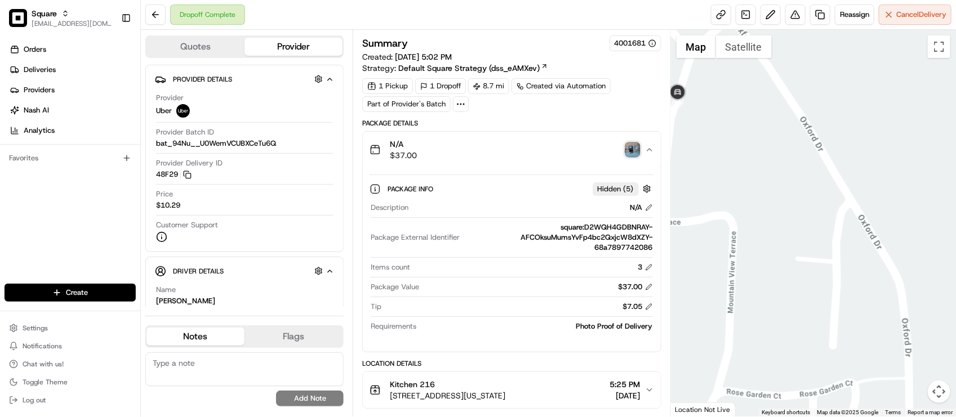
click at [556, 152] on div "N/A $37.00" at bounding box center [506, 150] width 275 height 23
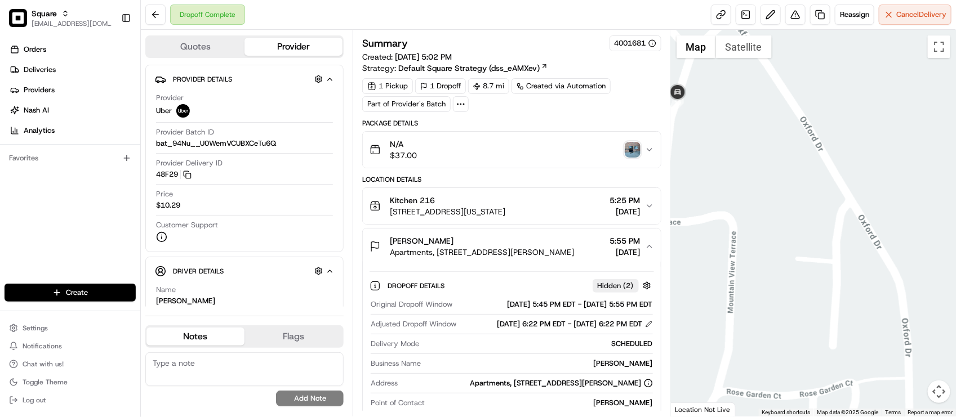
click at [534, 116] on div "Summary 4001681 Created: 08/21/2025 5:02 PM Strategy: Default Square Strategy (…" at bounding box center [511, 402] width 298 height 735
click at [479, 220] on button "Kitchen 216 161 Washington Ave Ext, Albany, NY 12205, USA 5:25 PM 08/21/2025" at bounding box center [511, 206] width 297 height 36
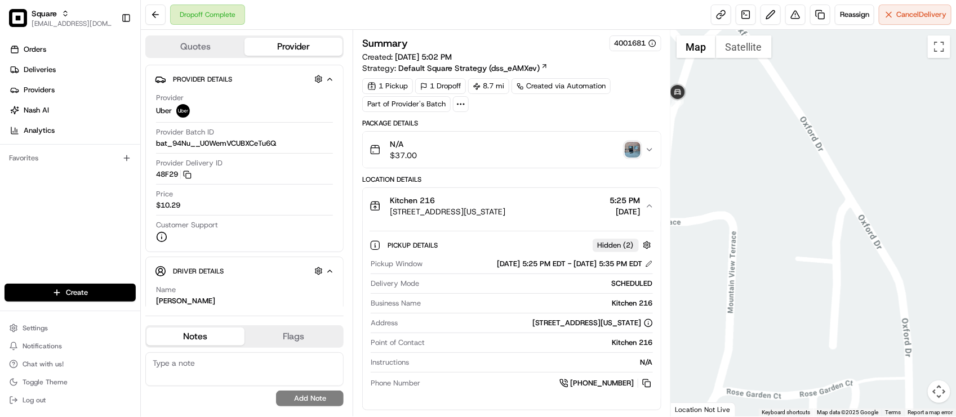
click at [479, 220] on button "Kitchen 216 161 Washington Ave Ext, Albany, NY 12205, USA 5:25 PM 08/21/2025" at bounding box center [511, 206] width 297 height 36
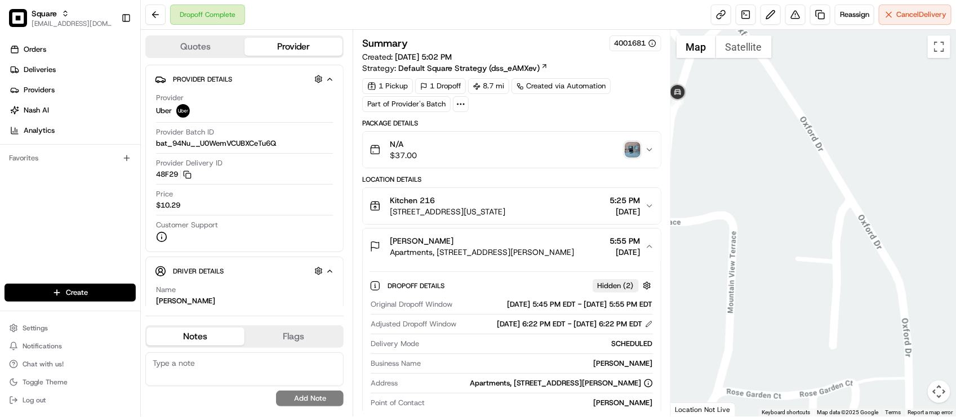
click at [505, 210] on span "161 Washington Ave Ext, Albany, NY 12205, USA" at bounding box center [447, 211] width 115 height 11
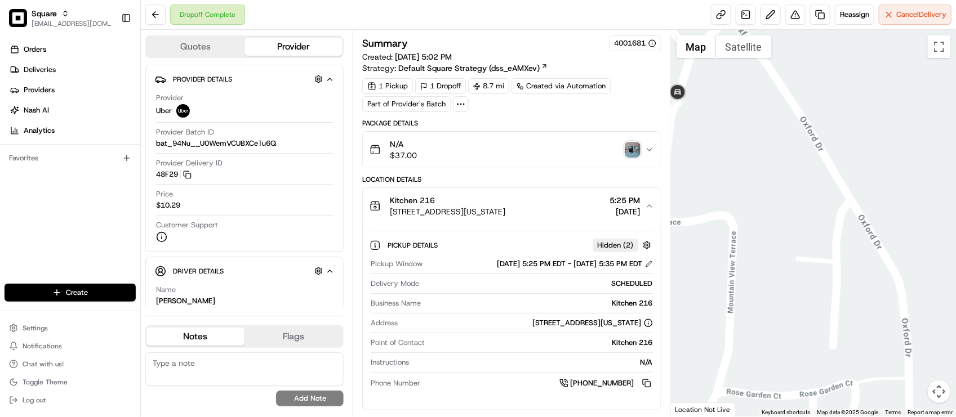
click at [505, 210] on span "161 Washington Ave Ext, Albany, NY 12205, USA" at bounding box center [447, 211] width 115 height 11
click at [573, 217] on div "Kitchen 216 161 Washington Ave Ext, Albany, NY 12205, USA 5:25 PM 08/21/2025" at bounding box center [506, 206] width 275 height 23
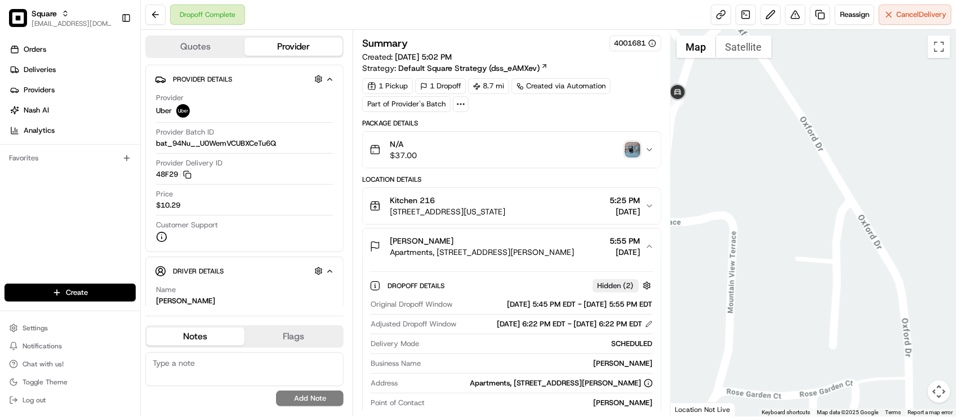
click at [574, 255] on span "Apartments, 4 Mountain View Terrace, Latham, NY 12110, USA" at bounding box center [482, 252] width 184 height 11
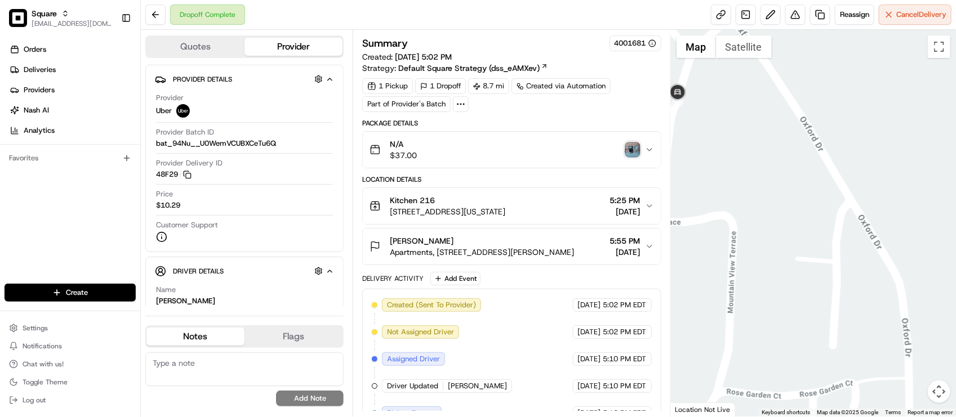
click at [574, 255] on span "Apartments, 4 Mountain View Terrace, Latham, NY 12110, USA" at bounding box center [482, 252] width 184 height 11
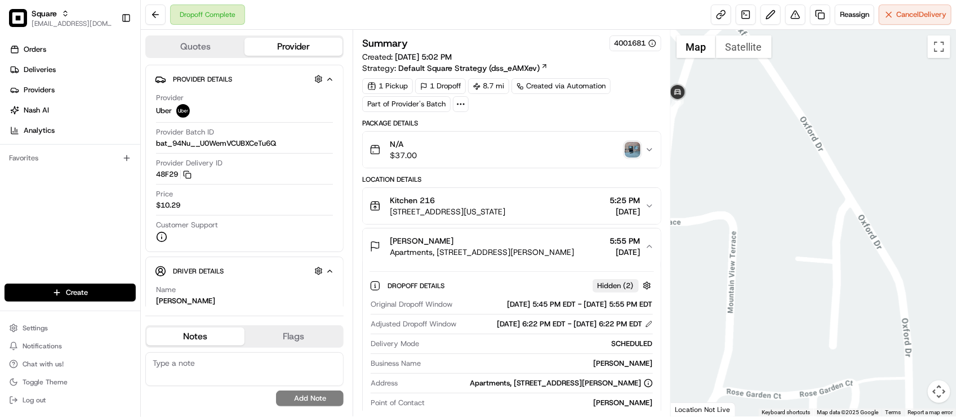
click at [574, 255] on span "Apartments, 4 Mountain View Terrace, Latham, NY 12110, USA" at bounding box center [482, 252] width 184 height 11
click at [610, 247] on span "5:55 PM" at bounding box center [625, 240] width 30 height 11
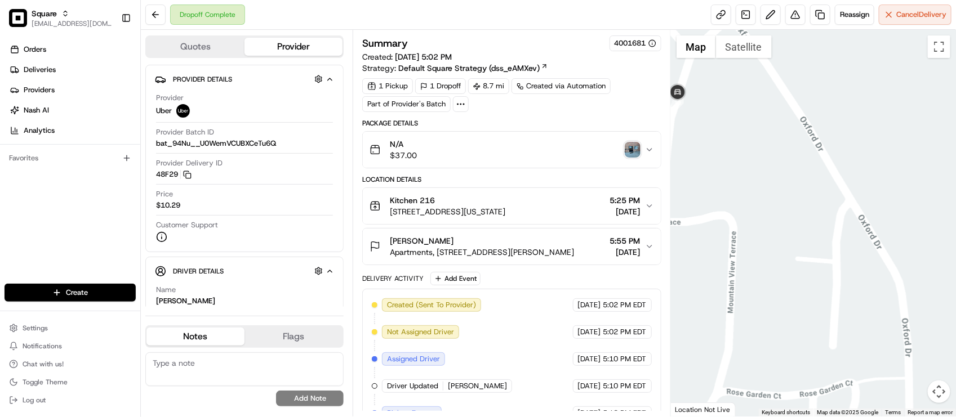
click at [570, 280] on div "Delivery Activity Add Event" at bounding box center [511, 279] width 298 height 14
click at [483, 179] on div "Location Details" at bounding box center [511, 179] width 298 height 9
click at [521, 116] on div "Summary 4001681 Created: 08/21/2025 5:02 PM Strategy: Default Square Strategy (…" at bounding box center [511, 299] width 298 height 529
click at [522, 116] on div "Summary 4001681 Created: 08/21/2025 5:02 PM Strategy: Default Square Strategy (…" at bounding box center [511, 299] width 298 height 529
click at [563, 17] on div "Dropoff Complete Reassign Cancel Delivery" at bounding box center [548, 15] width 815 height 30
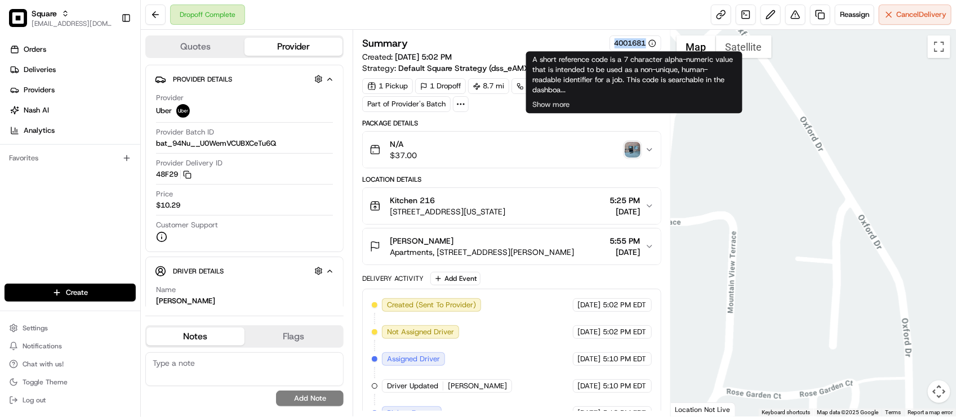
drag, startPoint x: 609, startPoint y: 44, endPoint x: 644, endPoint y: 46, distance: 35.0
click at [644, 46] on div "4001681" at bounding box center [635, 43] width 52 height 16
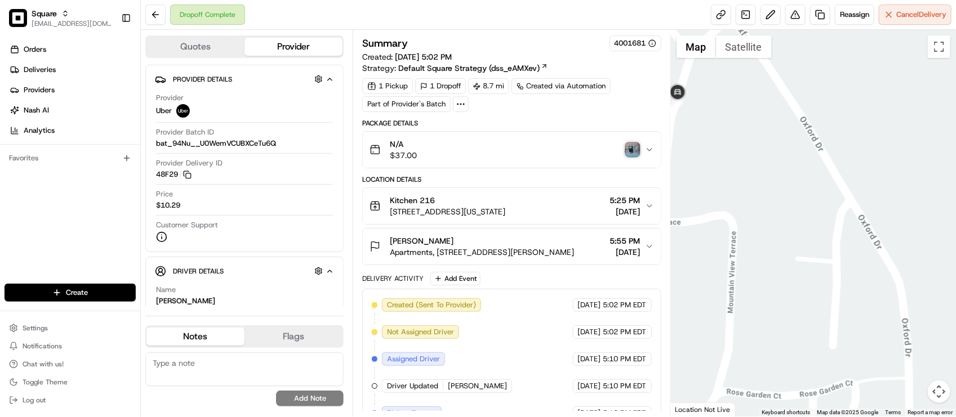
click at [494, 10] on div "Dropoff Complete Reassign Cancel Delivery" at bounding box center [548, 15] width 815 height 30
click at [496, 15] on div "Dropoff Complete Reassign Cancel Delivery" at bounding box center [548, 15] width 815 height 30
click at [496, 16] on div "Dropoff Complete Reassign Cancel Delivery" at bounding box center [548, 15] width 815 height 30
click at [347, 9] on div "Dropoff Complete Reassign Cancel Delivery" at bounding box center [548, 15] width 815 height 30
click at [629, 150] on img "button" at bounding box center [633, 150] width 16 height 16
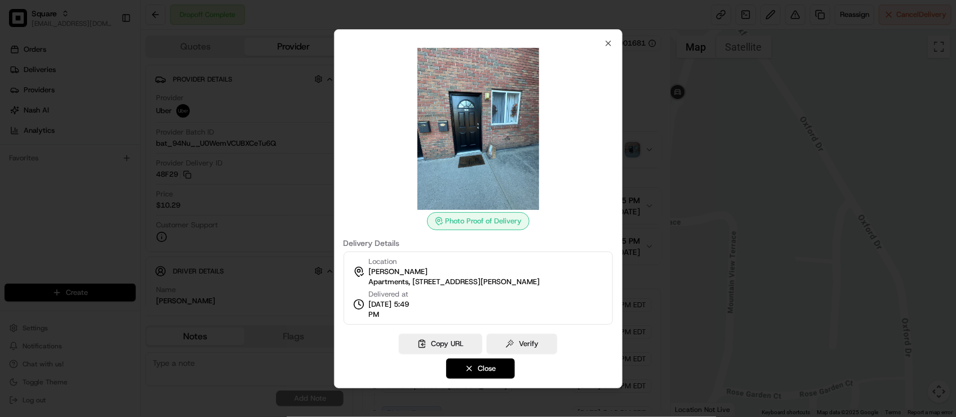
click at [631, 150] on div at bounding box center [478, 208] width 956 height 417
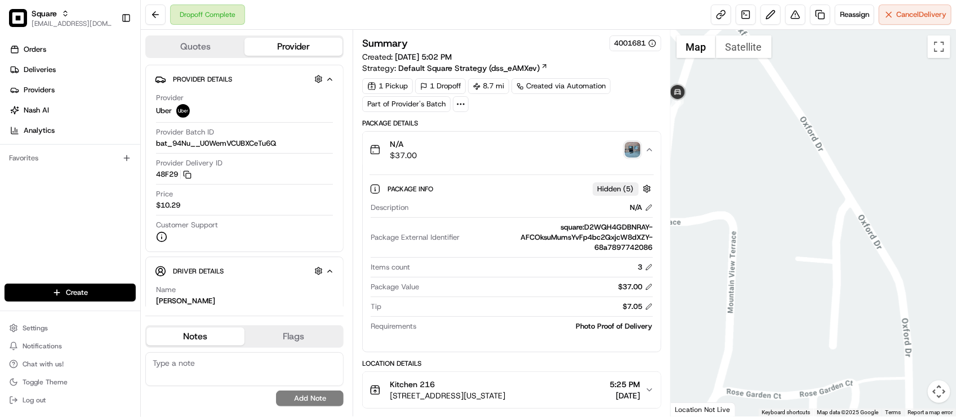
click at [636, 108] on div "1 Pickup 1 Dropoff 8.7 mi Created via Automation Part of Provider's Batch" at bounding box center [511, 95] width 298 height 34
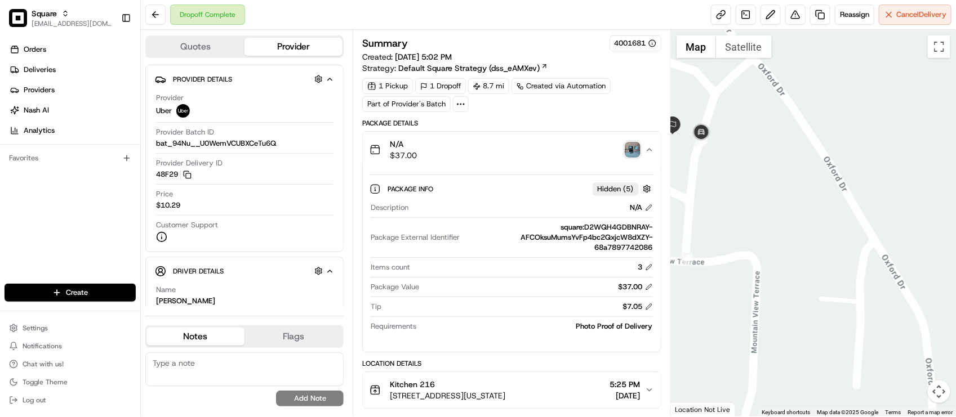
drag, startPoint x: 693, startPoint y: 114, endPoint x: 716, endPoint y: 155, distance: 47.4
click at [716, 155] on div at bounding box center [813, 223] width 285 height 387
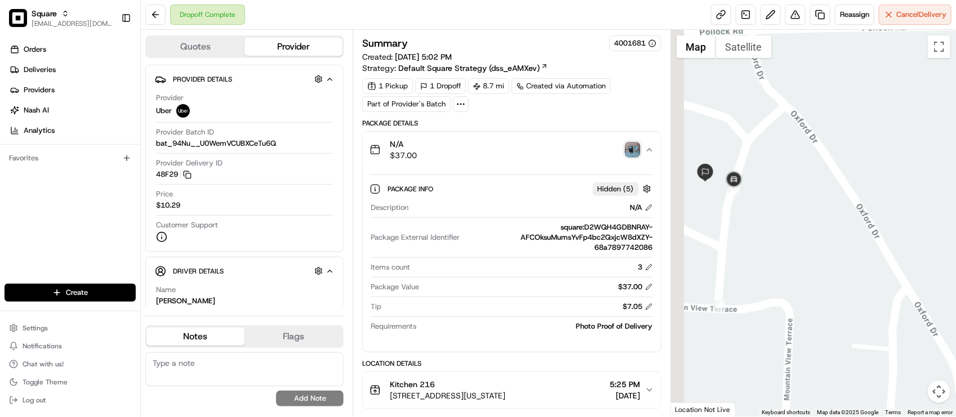
click at [762, 241] on div at bounding box center [813, 223] width 285 height 387
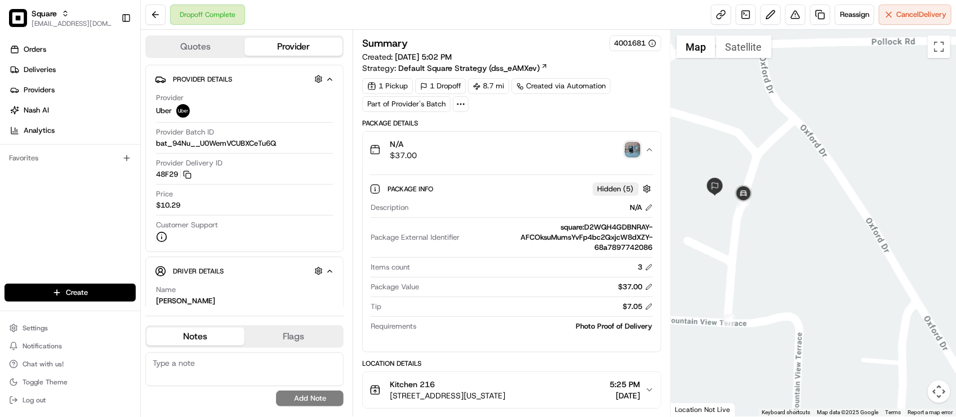
click at [643, 144] on div "N/A $37.00" at bounding box center [506, 150] width 275 height 23
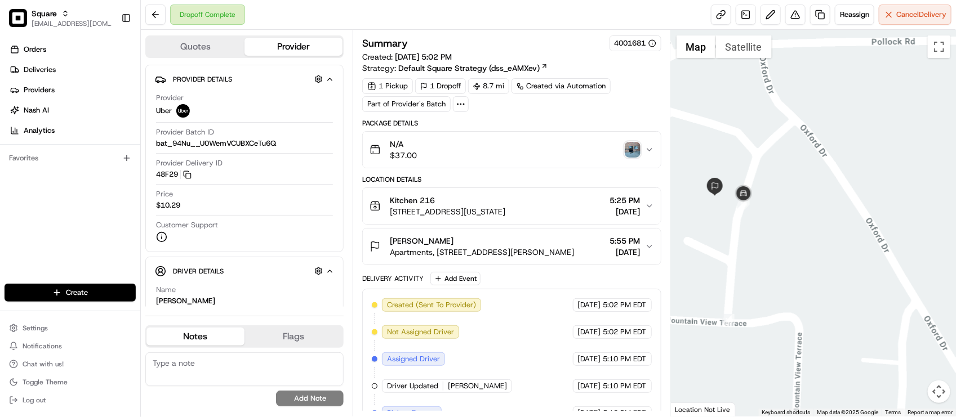
click at [650, 153] on icon "button" at bounding box center [649, 149] width 9 height 9
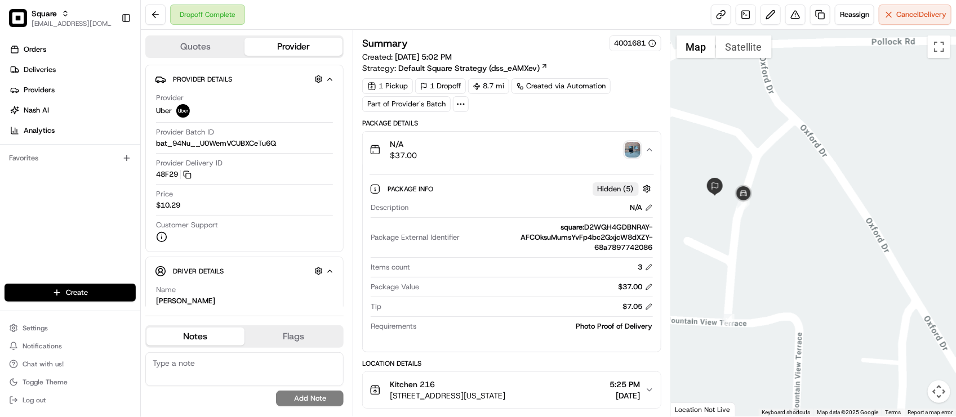
click at [642, 110] on div "1 Pickup 1 Dropoff 8.7 mi Created via Automation Part of Provider's Batch" at bounding box center [511, 95] width 298 height 34
click at [637, 21] on div "Dropoff Complete Reassign Cancel Delivery" at bounding box center [548, 15] width 815 height 30
click at [362, 7] on div "Dropoff Complete Reassign Cancel Delivery" at bounding box center [548, 15] width 815 height 30
click at [240, 234] on div "Customer Support" at bounding box center [244, 231] width 177 height 23
click at [631, 148] on img "button" at bounding box center [633, 150] width 16 height 16
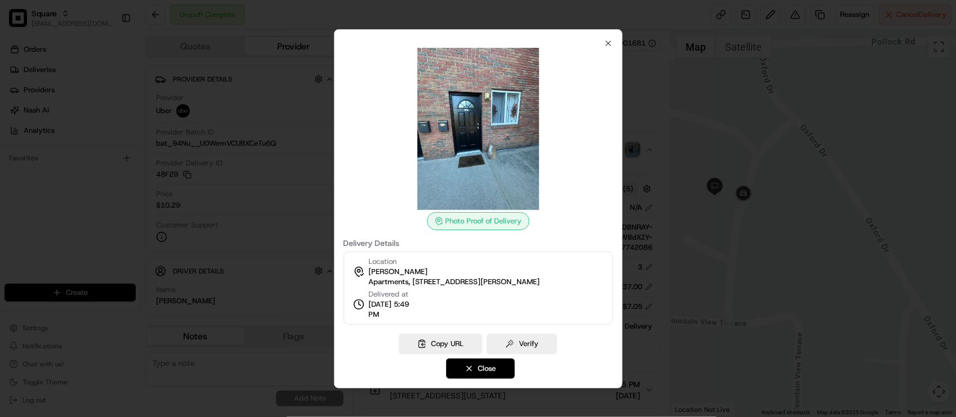
click at [631, 148] on div at bounding box center [478, 208] width 956 height 417
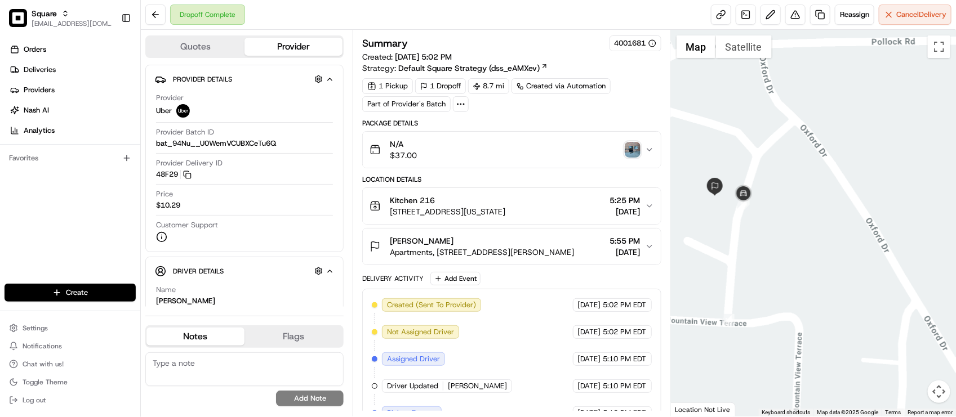
click at [505, 216] on span "161 Washington Ave Ext, Albany, NY 12205, USA" at bounding box center [447, 211] width 115 height 11
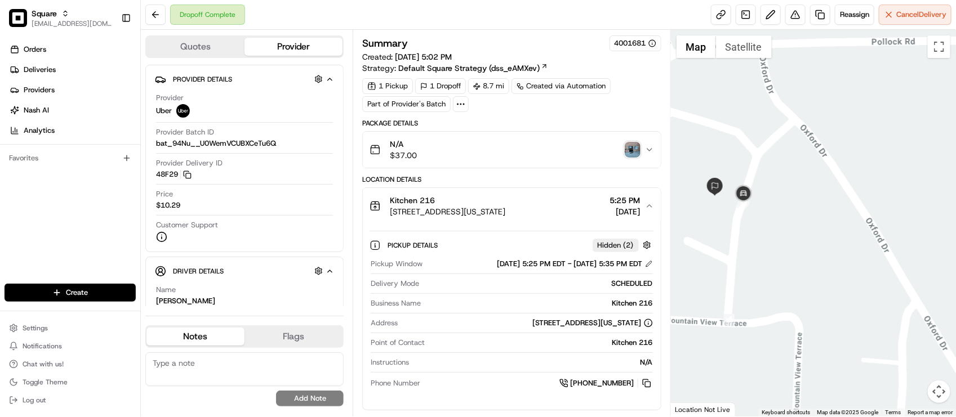
click at [469, 347] on div "Kitchen 216" at bounding box center [540, 343] width 223 height 10
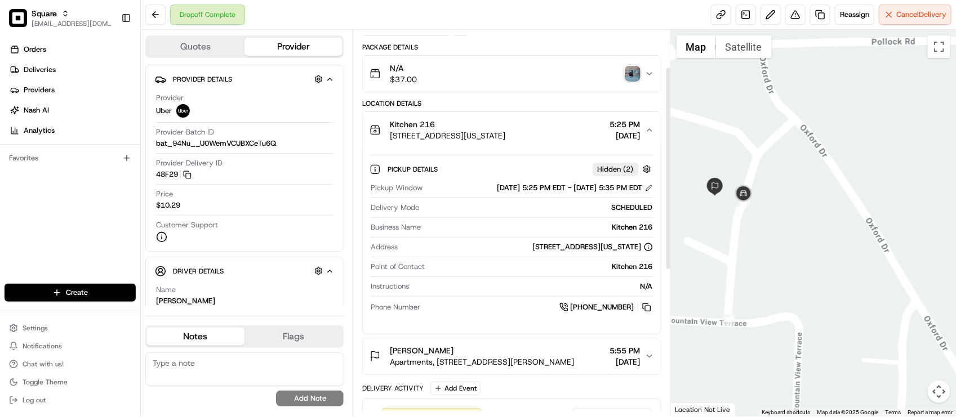
scroll to position [70, 0]
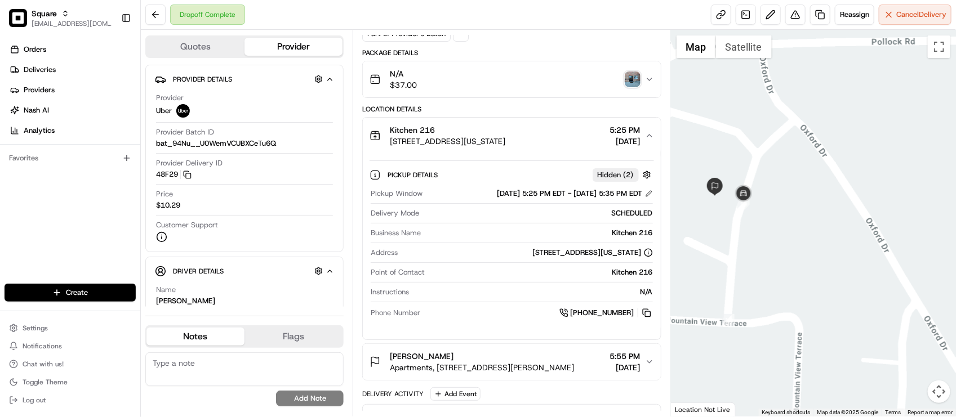
click at [472, 228] on div "Pickup Window 08/21/2025 5:25 PM EDT - 08/21/2025 5:35 PM EDT Delivery Mode SCH…" at bounding box center [511, 254] width 284 height 140
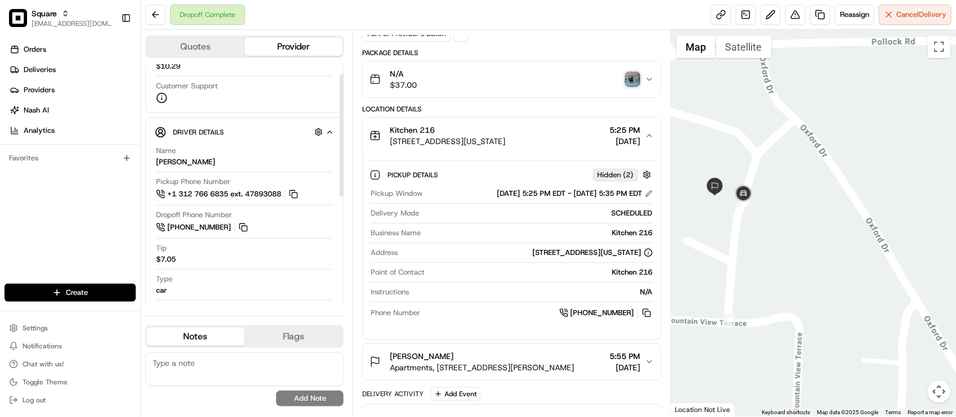
scroll to position [141, 0]
click at [300, 232] on div "Dropoff Phone Number +1 315 330 8558" at bounding box center [244, 220] width 177 height 24
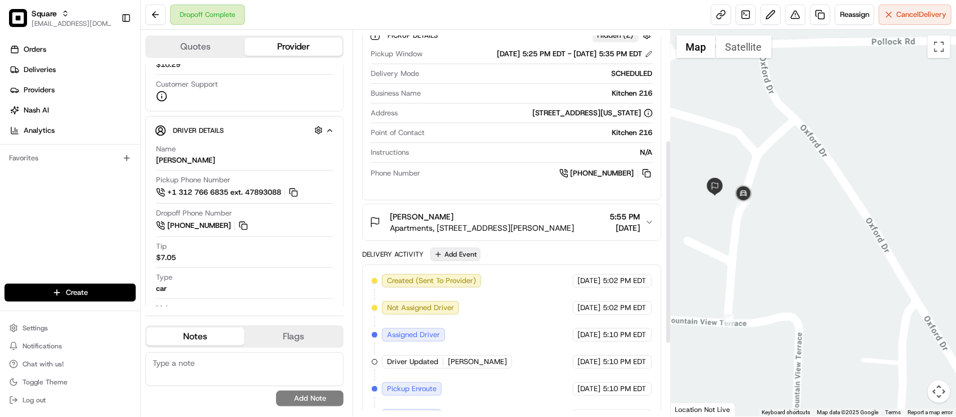
scroll to position [211, 0]
click at [523, 237] on button "Brittany mosby Apartments, 4 Mountain View Terrace, Latham, NY 12110, USA 5:55 …" at bounding box center [511, 221] width 297 height 36
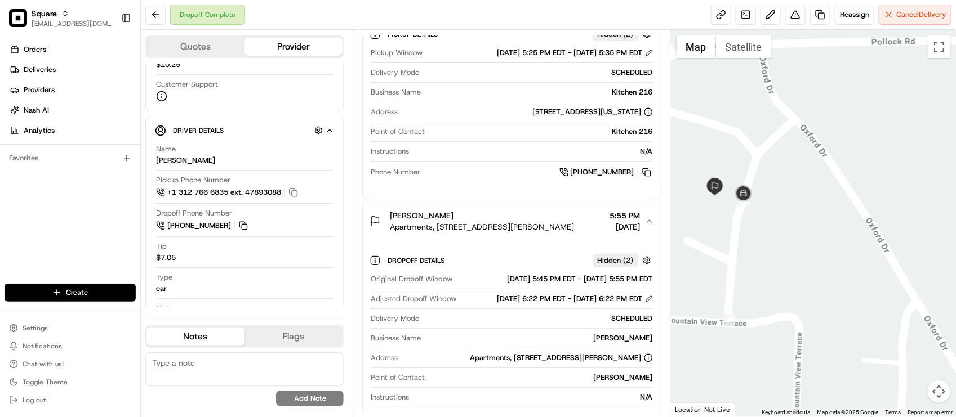
scroll to position [282, 0]
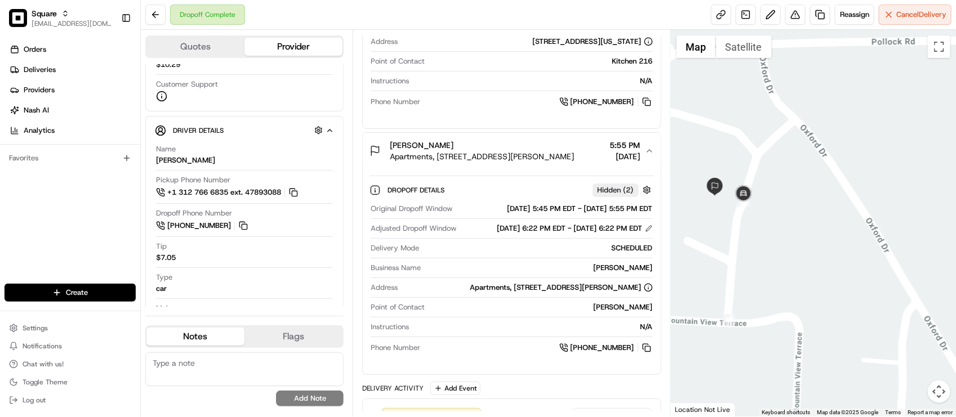
click at [483, 331] on div "Original Dropoff Window 08/21/2025 5:45 PM EDT - 08/21/2025 5:55 PM EDT Adjuste…" at bounding box center [511, 278] width 284 height 159
click at [471, 8] on div "Dropoff Complete Reassign Cancel Delivery" at bounding box center [548, 15] width 815 height 30
click at [452, 259] on div "Delivery Mode SCHEDULED" at bounding box center [512, 250] width 282 height 15
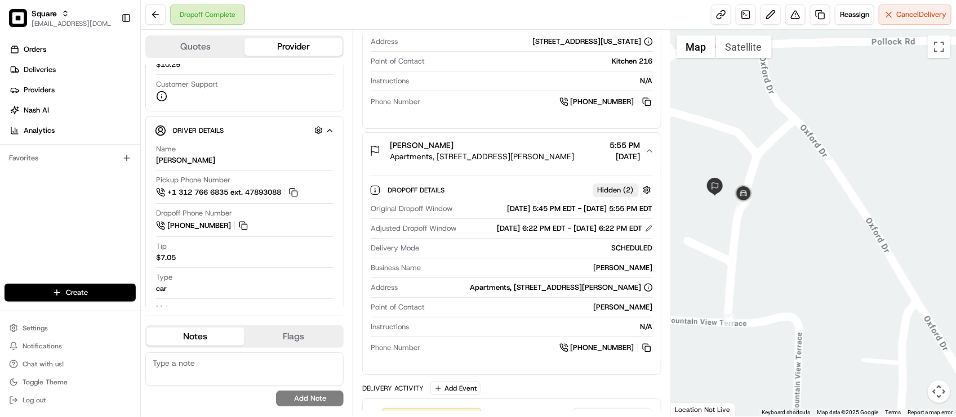
click at [524, 113] on div "Pickup Window 08/21/2025 5:25 PM EDT - 08/21/2025 5:35 PM EDT Delivery Mode SCH…" at bounding box center [511, 43] width 284 height 140
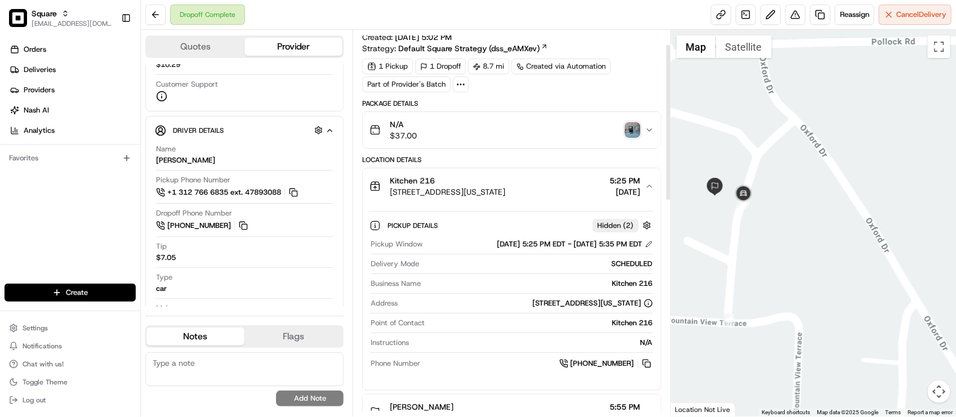
scroll to position [0, 0]
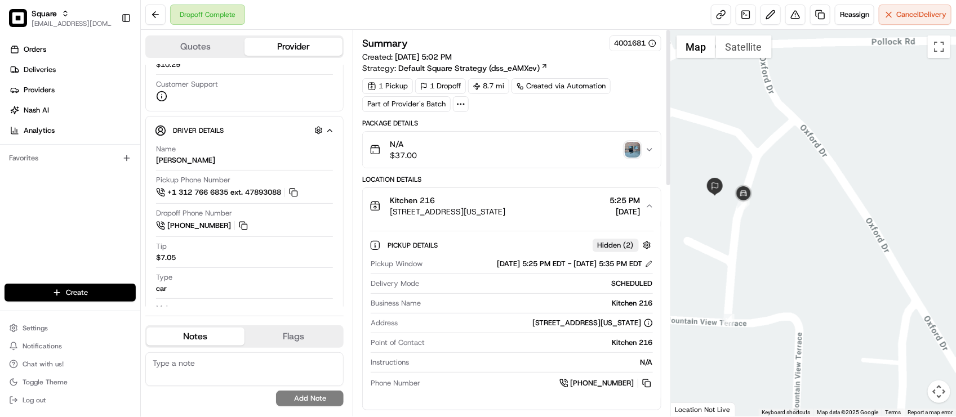
click at [486, 199] on div "Kitchen 216" at bounding box center [447, 200] width 115 height 11
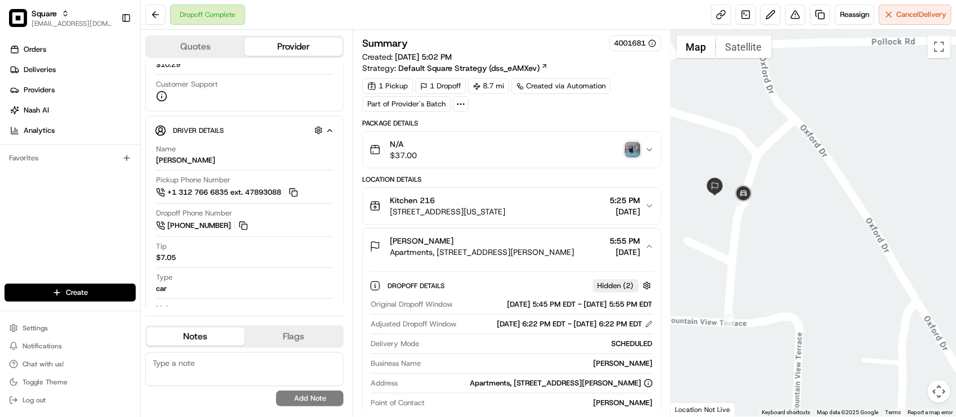
click at [487, 199] on div "Kitchen 216" at bounding box center [447, 200] width 115 height 11
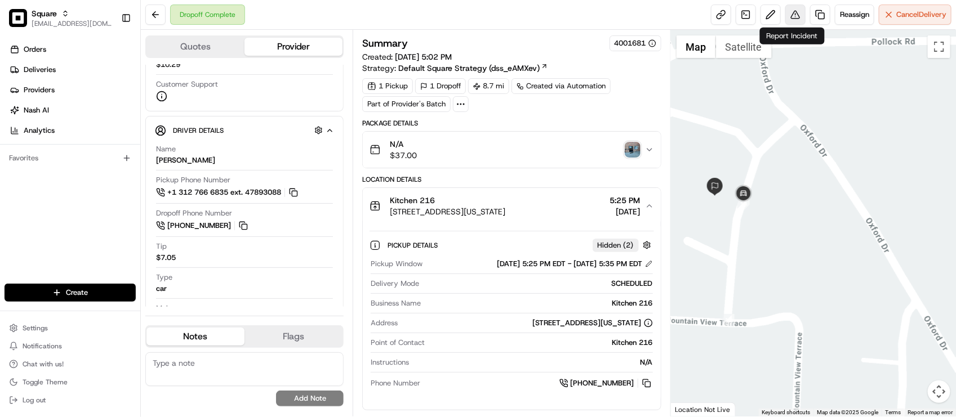
click at [792, 17] on button at bounding box center [795, 15] width 20 height 20
click at [792, 11] on button at bounding box center [795, 15] width 20 height 20
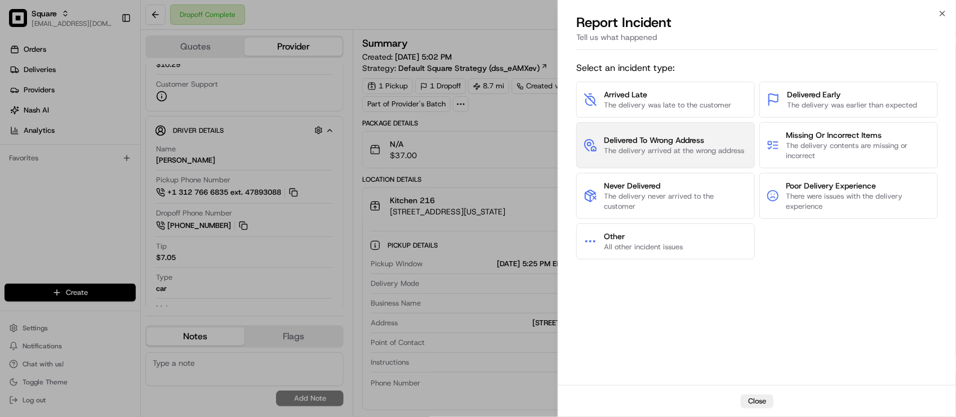
click at [716, 144] on span "Delivered To Wrong Address" at bounding box center [674, 140] width 140 height 11
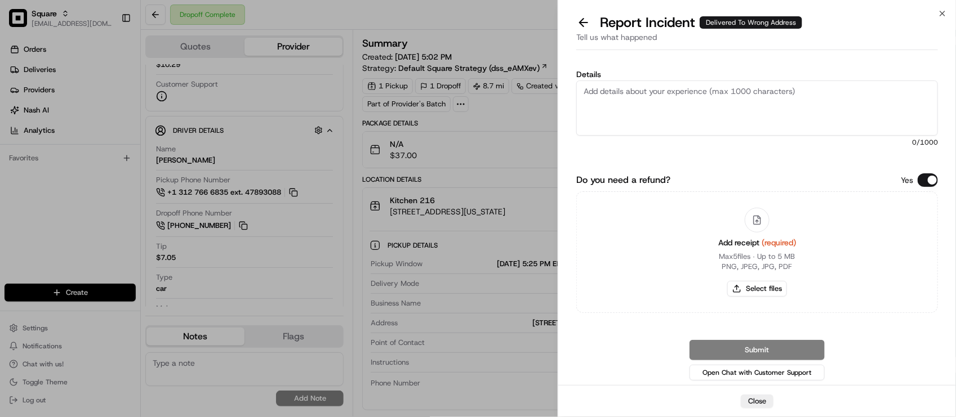
click at [925, 175] on button "Do you need a refund?" at bounding box center [927, 180] width 20 height 14
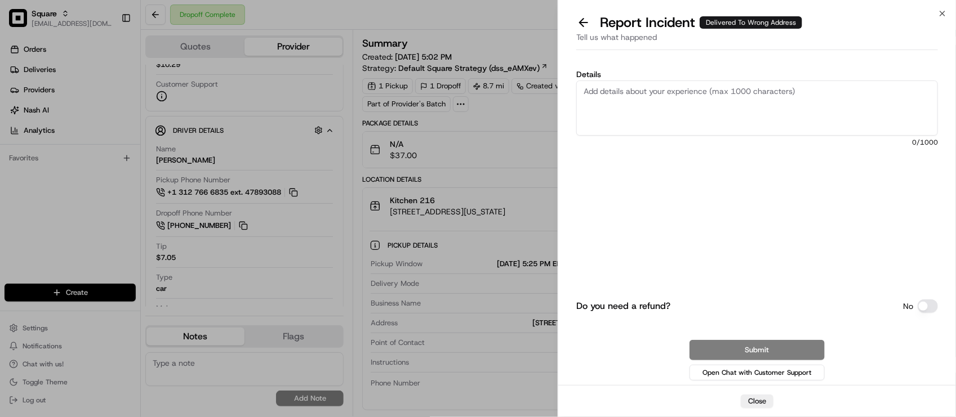
click at [754, 127] on textarea "Details" at bounding box center [757, 108] width 362 height 55
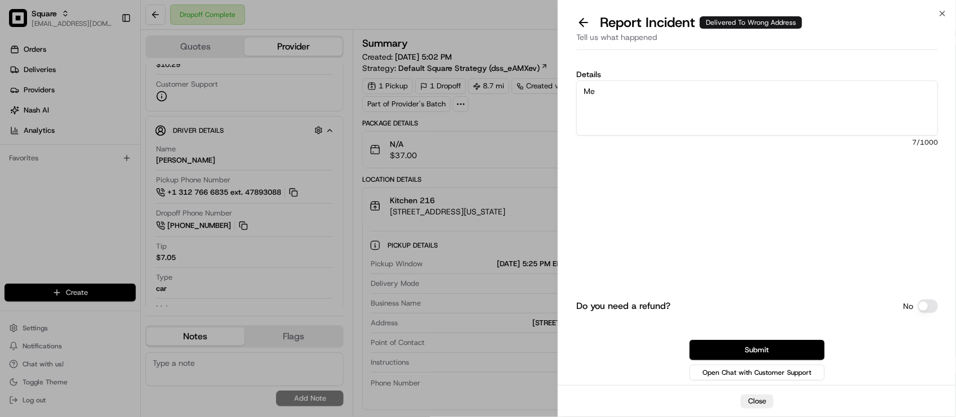
type textarea "M"
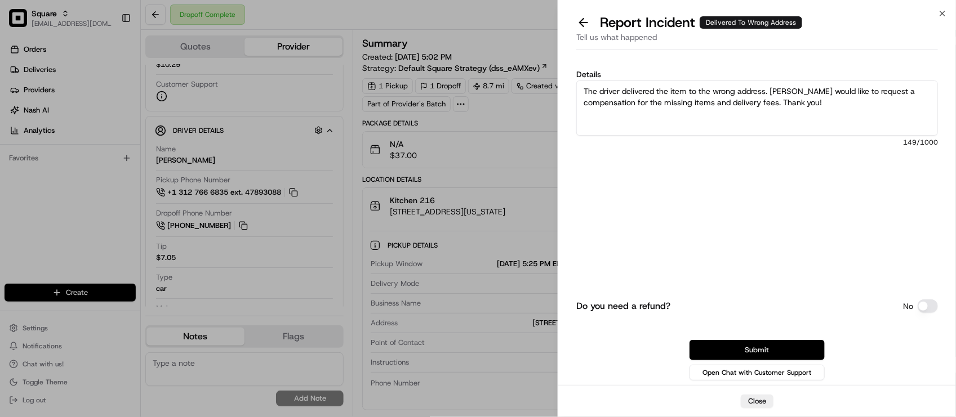
type textarea "The driver delivered the item to the wrong address. Merchant would like to requ…"
click at [792, 357] on button "Submit" at bounding box center [756, 350] width 135 height 20
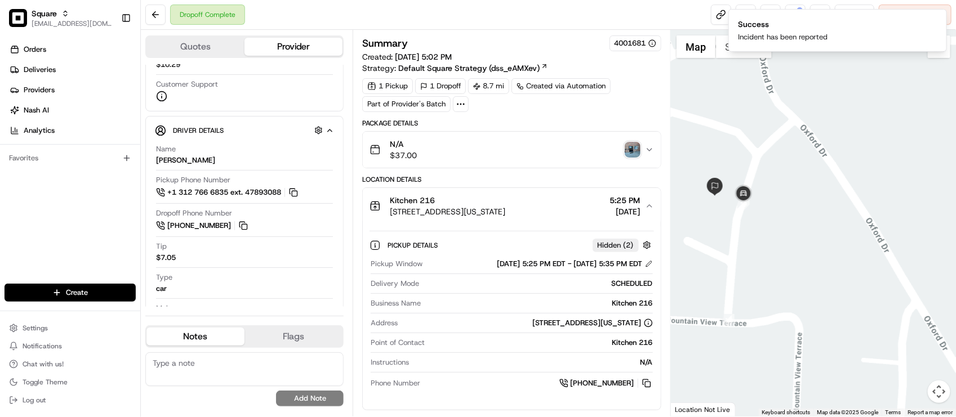
click at [631, 153] on img "button" at bounding box center [633, 150] width 16 height 16
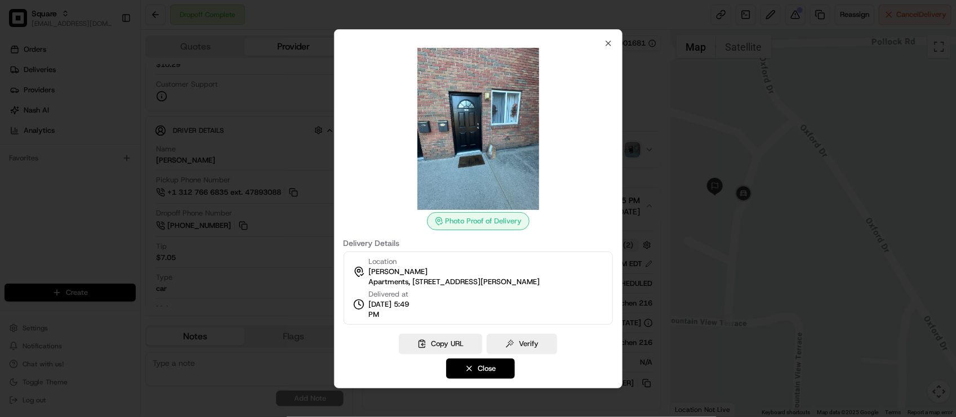
click at [506, 131] on img at bounding box center [478, 129] width 162 height 162
click at [605, 43] on icon "button" at bounding box center [608, 43] width 9 height 9
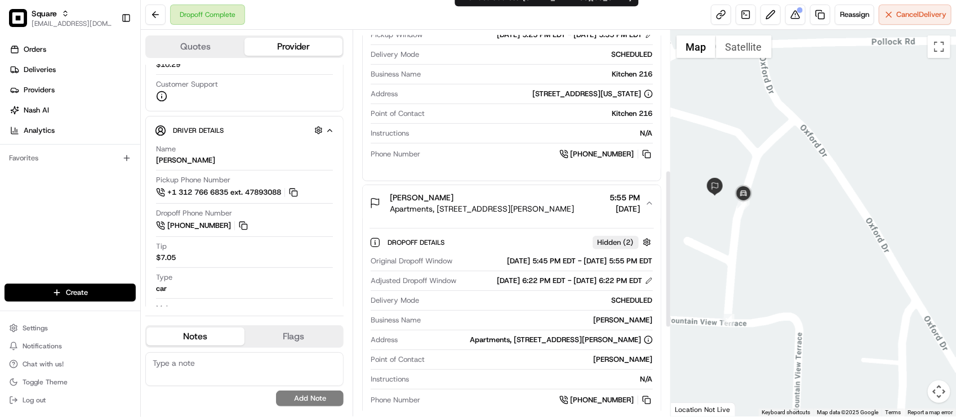
scroll to position [352, 0]
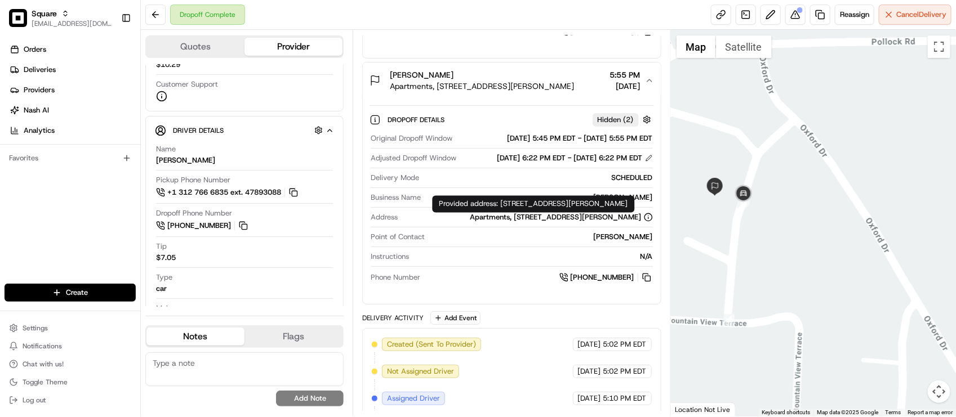
click at [541, 242] on div "Brittany mosby" at bounding box center [540, 237] width 223 height 10
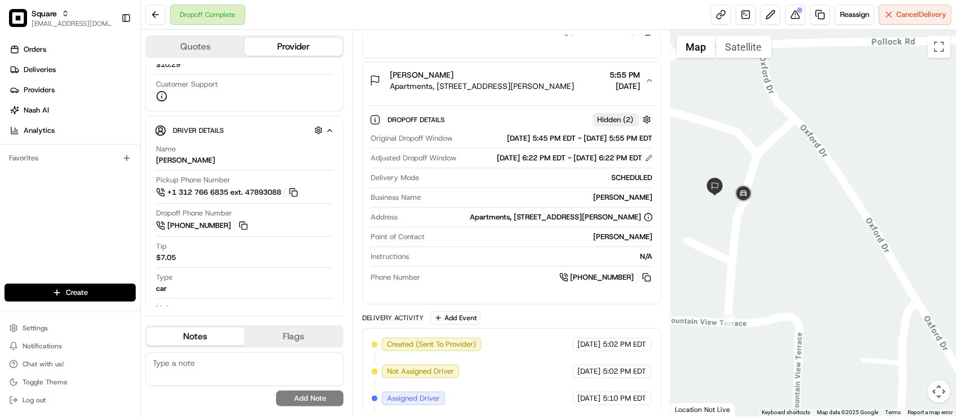
click at [229, 299] on div at bounding box center [244, 298] width 177 height 1
click at [185, 361] on textarea at bounding box center [244, 370] width 198 height 34
type textarea "D"
type textarea "M"
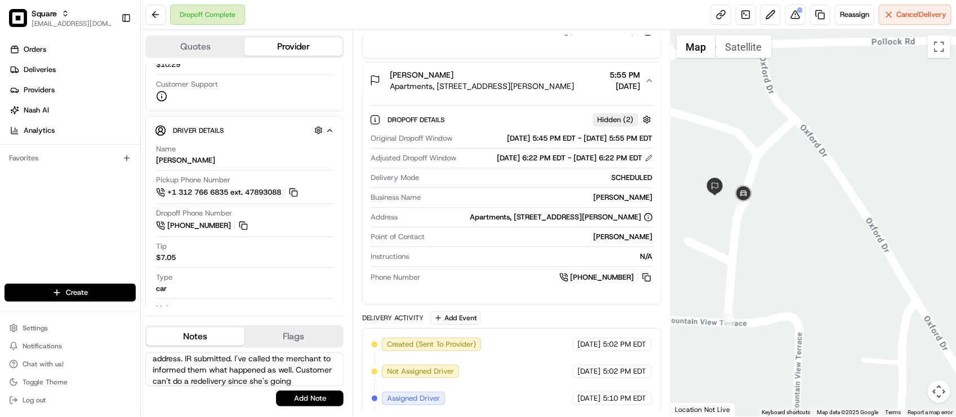
scroll to position [27, 0]
type textarea "End customer: Order was sent to the wrong address. IR submitted. I've called th…"
click at [302, 407] on button "Add Note" at bounding box center [310, 399] width 68 height 16
click at [305, 402] on div "End customer: Order was sent to the wrong address. IR submitted. I've called th…" at bounding box center [244, 380] width 198 height 54
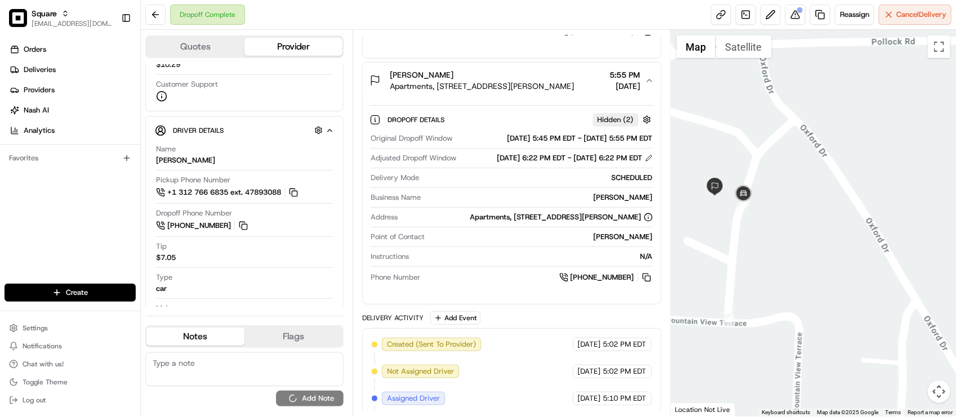
scroll to position [0, 0]
click at [475, 184] on div "Original Dropoff Window 08/21/2025 5:45 PM EDT - 08/21/2025 5:55 PM EDT Adjuste…" at bounding box center [511, 208] width 284 height 159
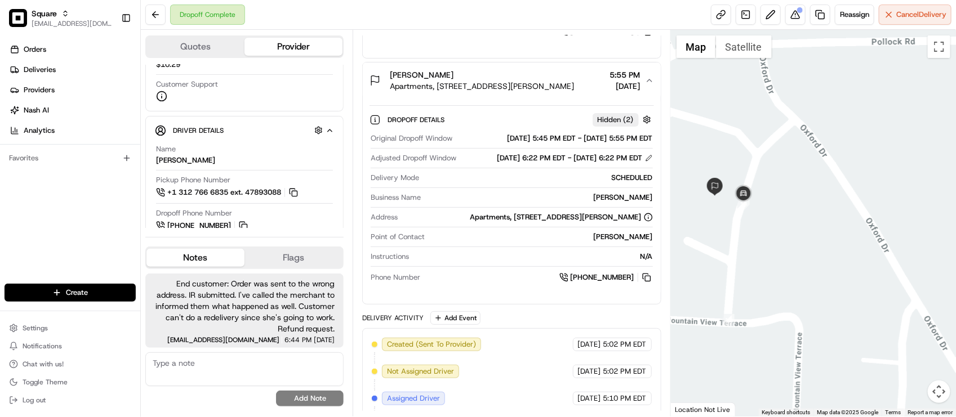
scroll to position [141, 0]
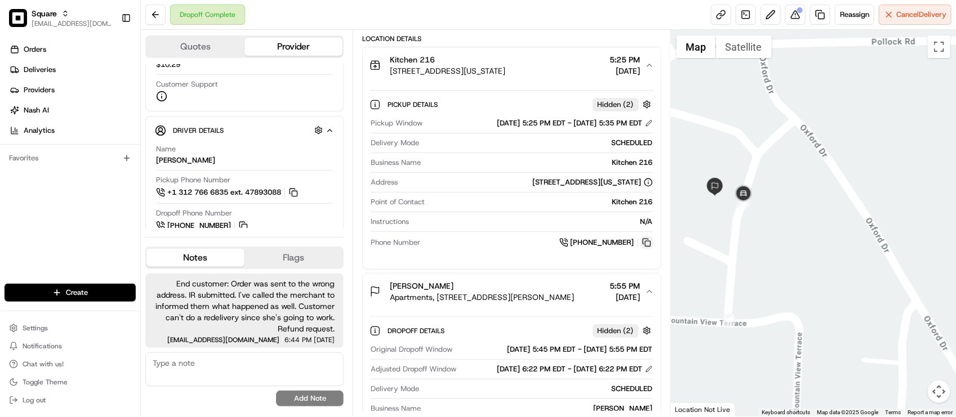
click at [645, 249] on button at bounding box center [646, 243] width 12 height 12
click at [85, 248] on div "Orders Deliveries Providers Nash AI Analytics Favorites" at bounding box center [70, 163] width 140 height 255
click at [542, 41] on div "Location Details" at bounding box center [511, 38] width 298 height 9
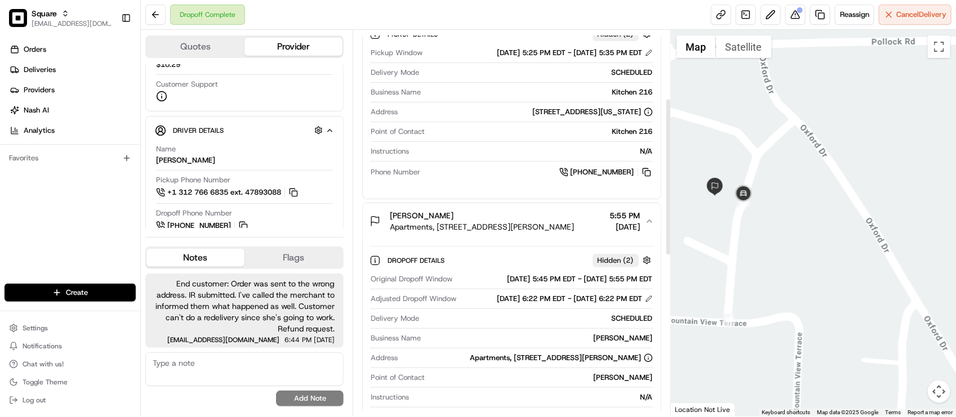
scroll to position [0, 0]
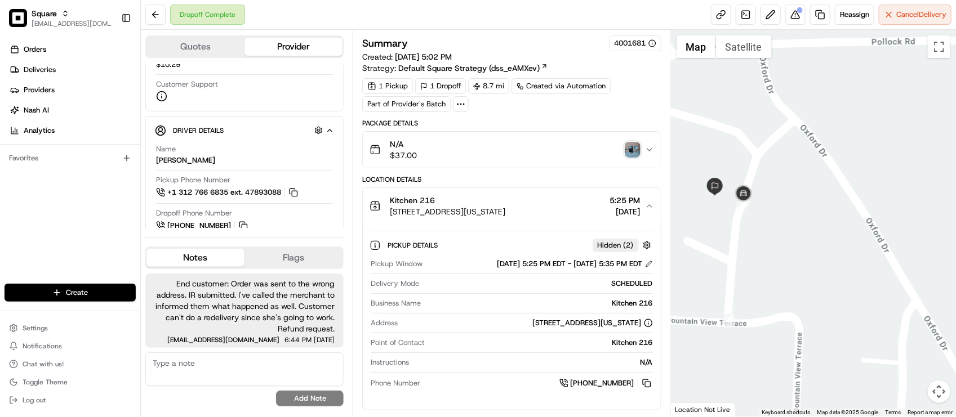
click at [330, 11] on div "Dropoff Complete Reassign Cancel Delivery" at bounding box center [548, 15] width 815 height 30
click at [393, 13] on div "Dropoff Complete Reassign Cancel Delivery" at bounding box center [548, 15] width 815 height 30
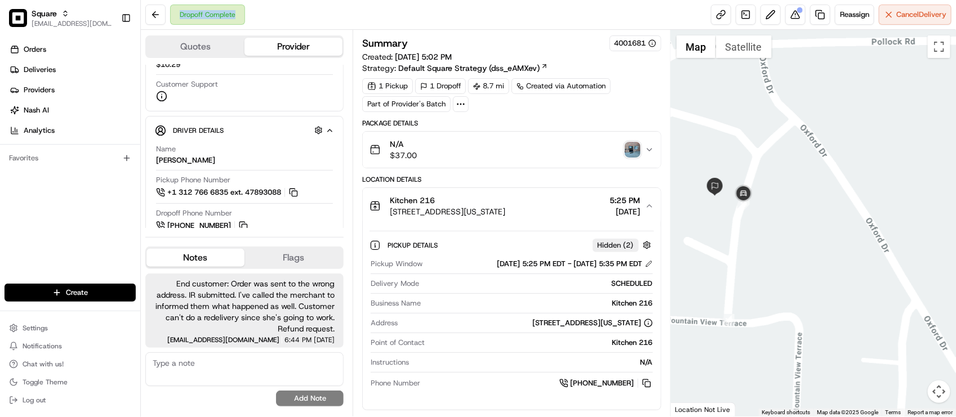
click at [496, 26] on div "Dropoff Complete Reassign Cancel Delivery" at bounding box center [548, 15] width 815 height 30
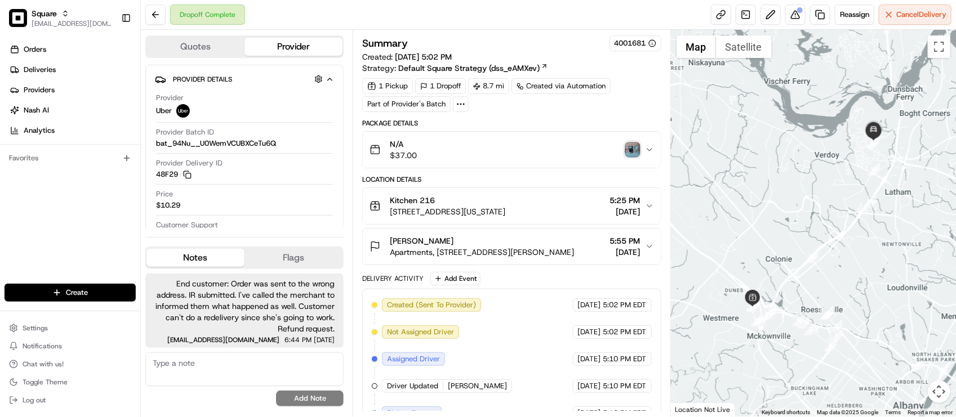
drag, startPoint x: 90, startPoint y: 221, endPoint x: 87, endPoint y: 227, distance: 6.8
click at [90, 221] on div "Orders Deliveries Providers [PERSON_NAME] Analytics Favorites" at bounding box center [70, 163] width 140 height 255
click at [535, 31] on div "Summary 4001681 Created: 08/21/2025 5:02 PM Strategy: Default Square Strategy (…" at bounding box center [512, 223] width 318 height 387
drag, startPoint x: 210, startPoint y: 202, endPoint x: 223, endPoint y: 189, distance: 18.3
click at [210, 203] on div "Price $10.29" at bounding box center [244, 199] width 177 height 21
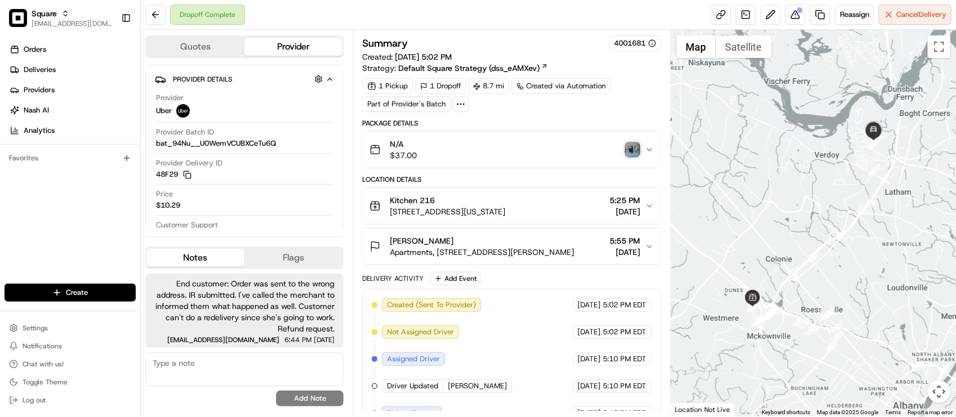
click at [630, 153] on img "button" at bounding box center [633, 150] width 16 height 16
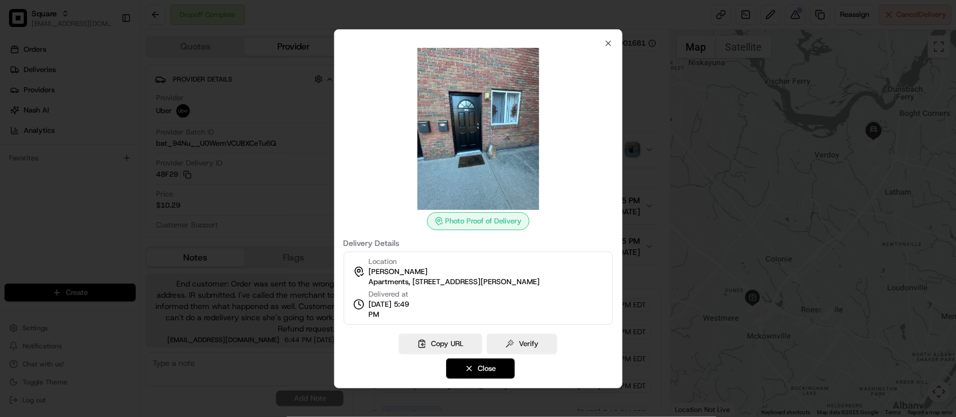
click at [640, 113] on div at bounding box center [478, 208] width 956 height 417
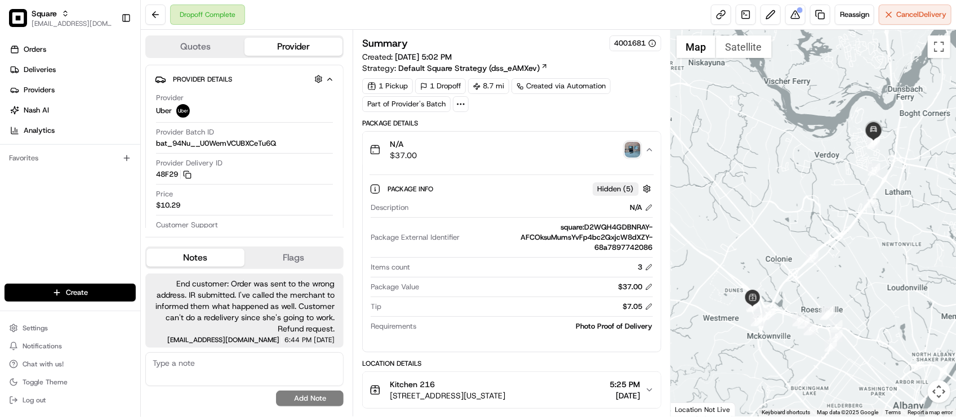
click at [269, 364] on textarea at bounding box center [244, 370] width 198 height 34
click at [615, 69] on div "Summary 4001681 Created: 08/21/2025 5:02 PM Strategy: Default Square Strategy (…" at bounding box center [511, 54] width 298 height 38
click at [551, 21] on div "Dropoff Complete Reassign Cancel Delivery" at bounding box center [548, 15] width 815 height 30
click at [501, 343] on div "Package Info Hidden ( 5 ) Description N/A Package External Identifier square:D2…" at bounding box center [511, 255] width 297 height 175
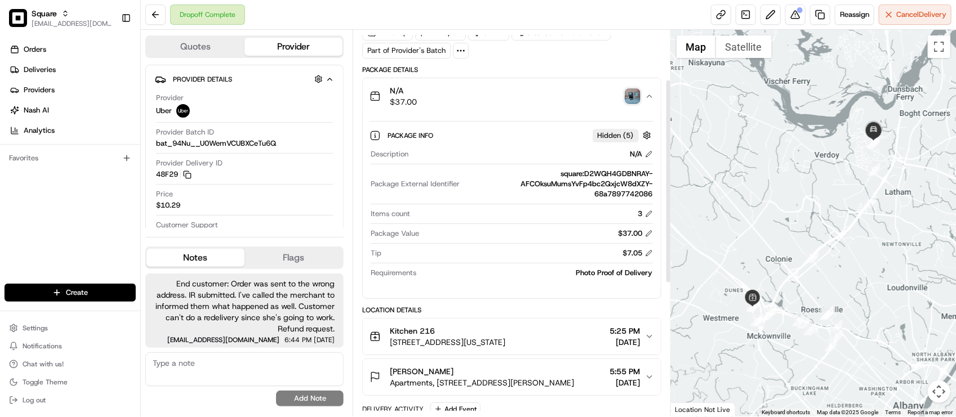
scroll to position [141, 0]
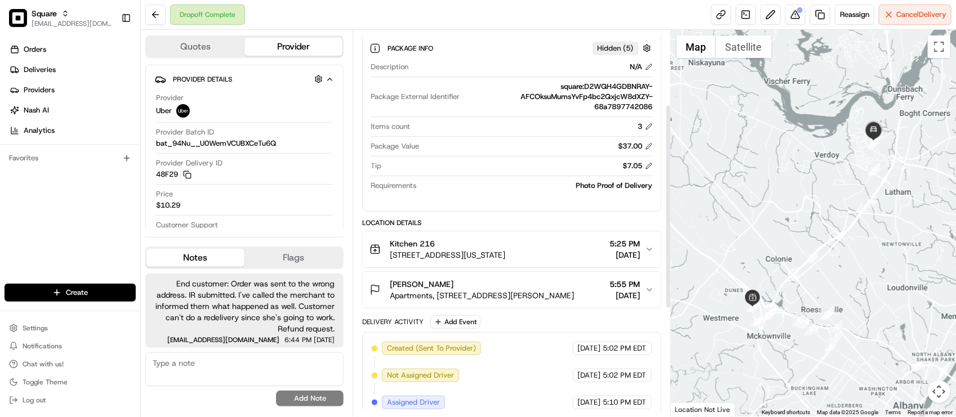
click at [505, 249] on div "Kitchen 216" at bounding box center [447, 243] width 115 height 11
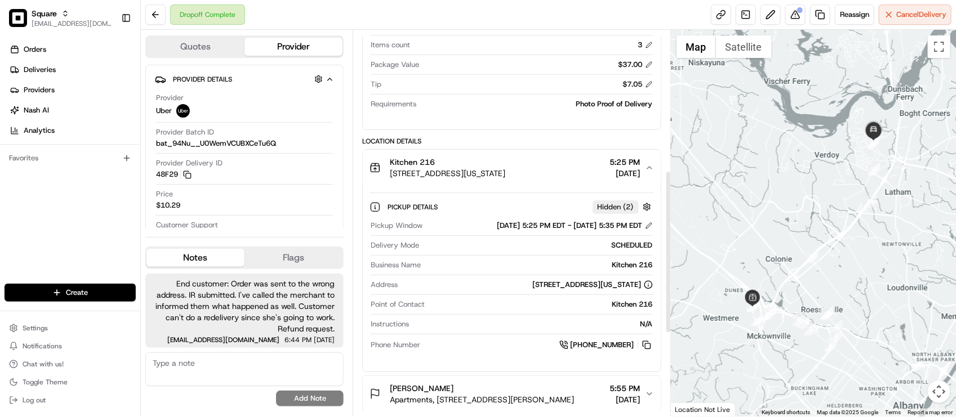
scroll to position [352, 0]
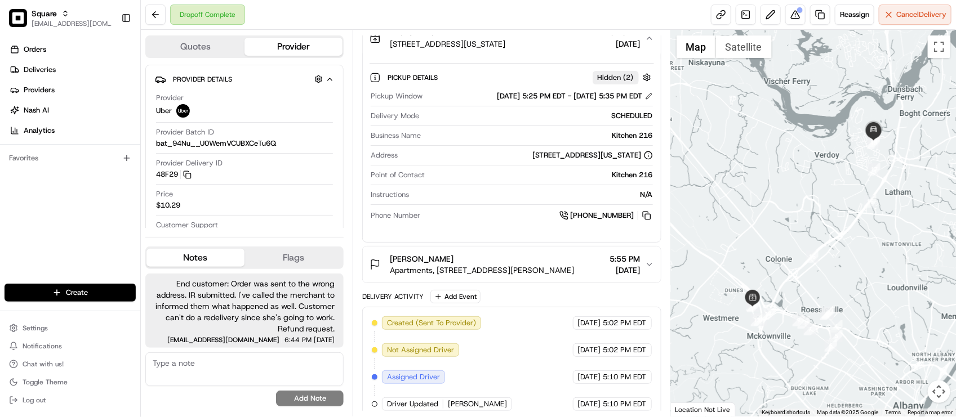
click at [43, 175] on div "Orders Deliveries Providers Nash AI Analytics Favorites" at bounding box center [70, 163] width 140 height 255
click at [434, 7] on div "Dropoff Complete Reassign Cancel Delivery" at bounding box center [548, 15] width 815 height 30
click at [527, 193] on div "N/A" at bounding box center [532, 195] width 239 height 10
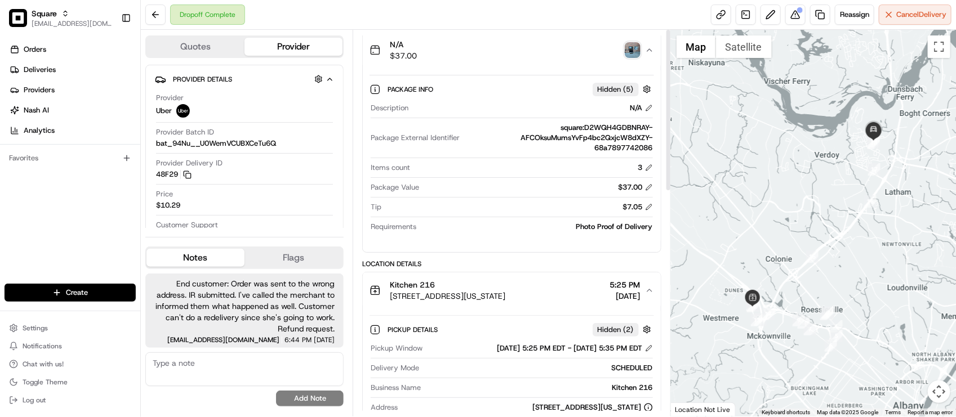
scroll to position [141, 0]
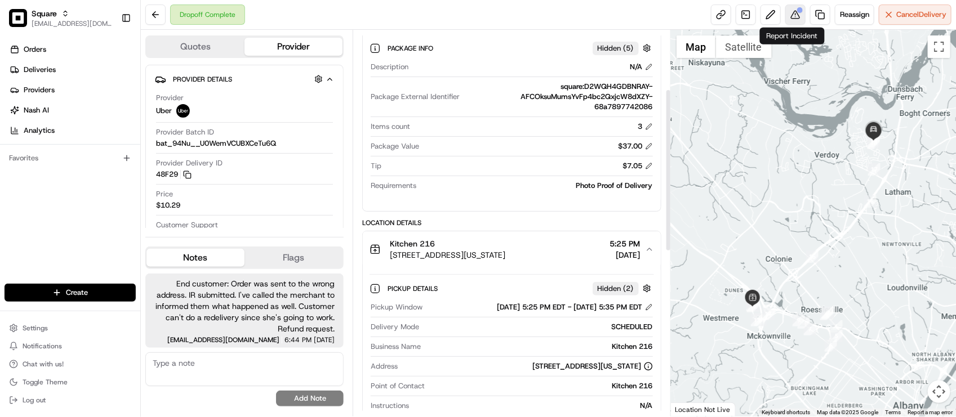
click at [796, 20] on button at bounding box center [795, 15] width 20 height 20
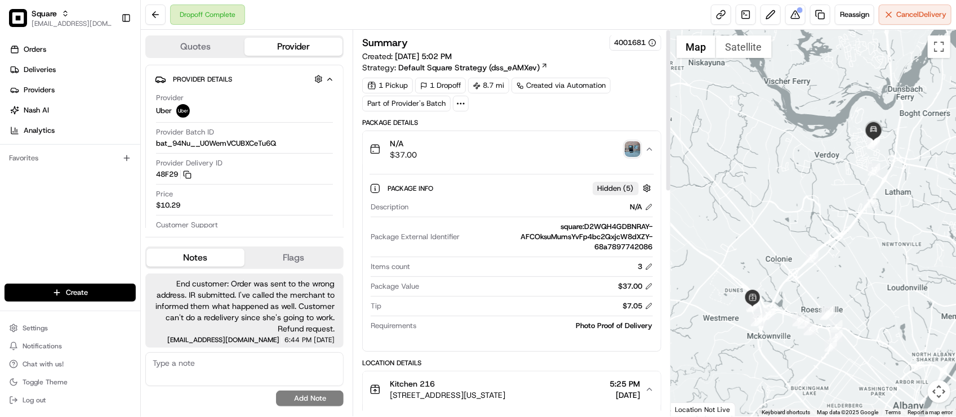
scroll to position [0, 0]
click at [473, 273] on div "3" at bounding box center [534, 267] width 238 height 10
click at [508, 29] on div "Dropoff Complete Reassign Cancel Delivery" at bounding box center [548, 15] width 815 height 30
click at [509, 20] on div "Dropoff Complete Reassign Cancel Delivery" at bounding box center [548, 15] width 815 height 30
click at [527, 312] on div "$7.05" at bounding box center [519, 307] width 266 height 10
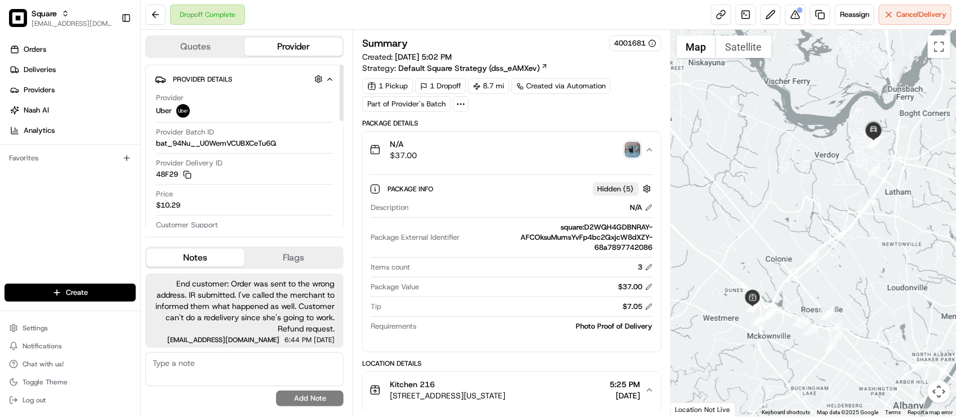
click at [302, 192] on div "Price $10.29" at bounding box center [244, 199] width 177 height 21
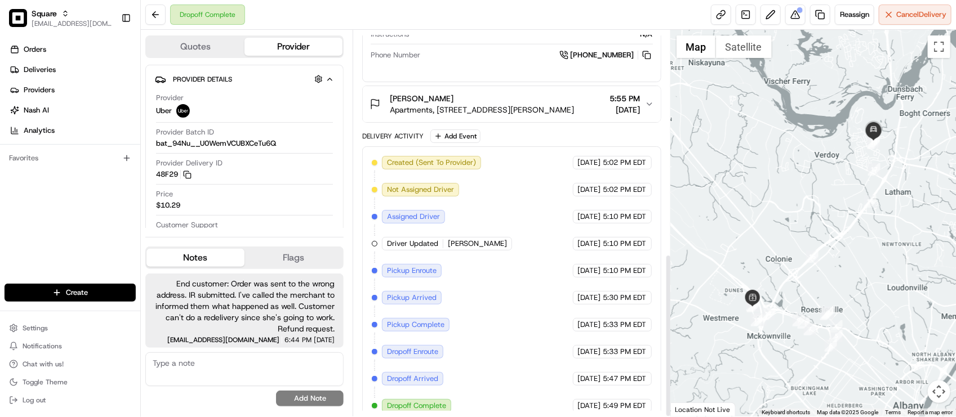
scroll to position [528, 0]
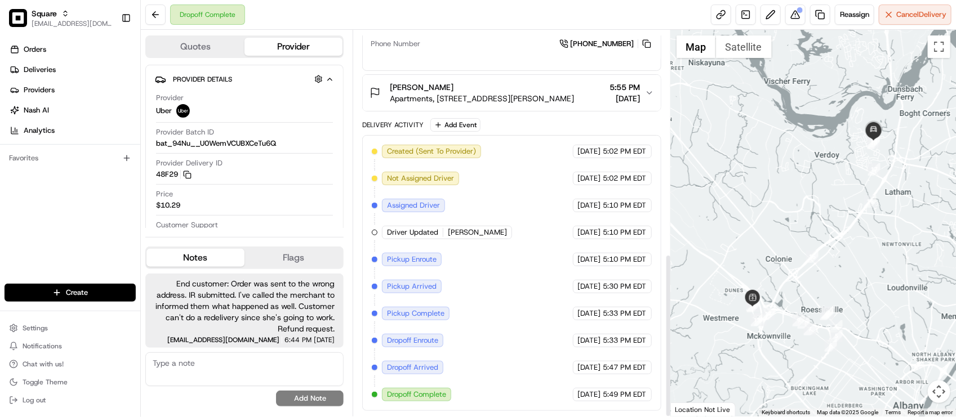
click at [576, 300] on div "Created (Sent To Provider) Uber 08/21/2025 5:02 PM EDT Not Assigned Driver Uber…" at bounding box center [511, 273] width 279 height 257
click at [292, 208] on div "Price $10.29" at bounding box center [244, 199] width 177 height 21
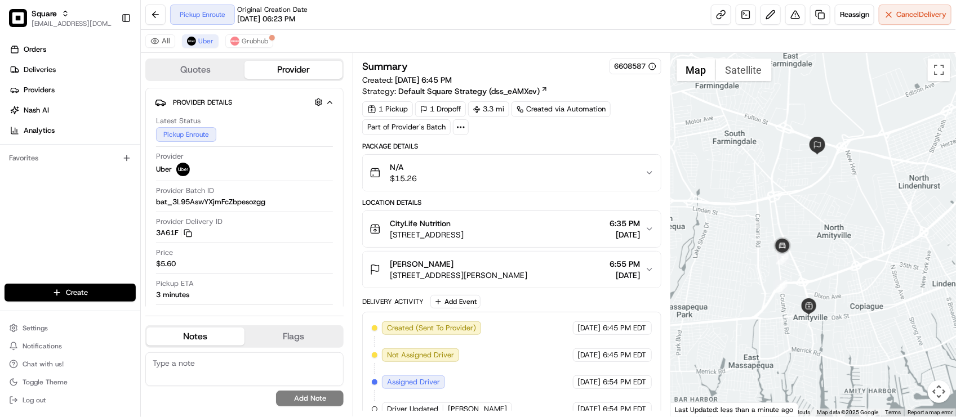
scroll to position [44, 0]
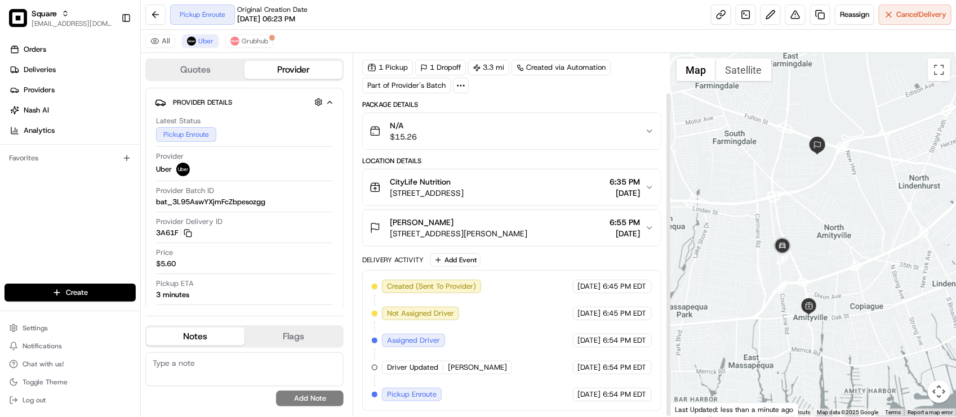
click at [553, 297] on div "Created (Sent To Provider) Uber [DATE] 6:45 PM EDT Not Assigned Driver Uber [DA…" at bounding box center [511, 341] width 279 height 122
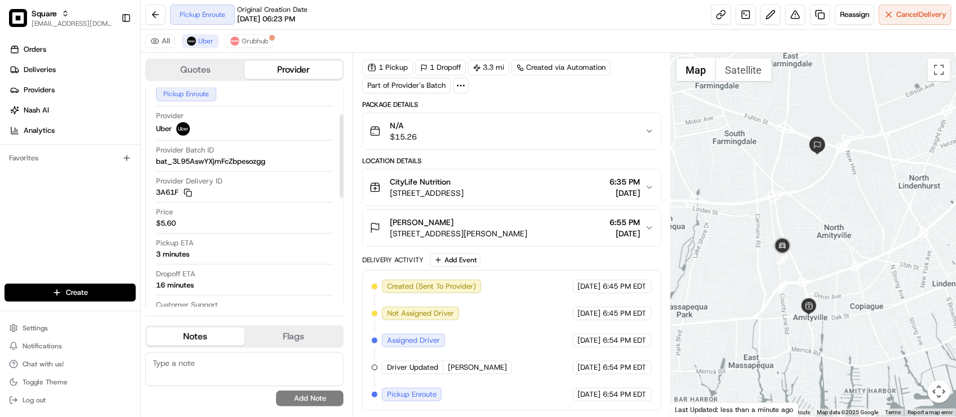
scroll to position [70, 0]
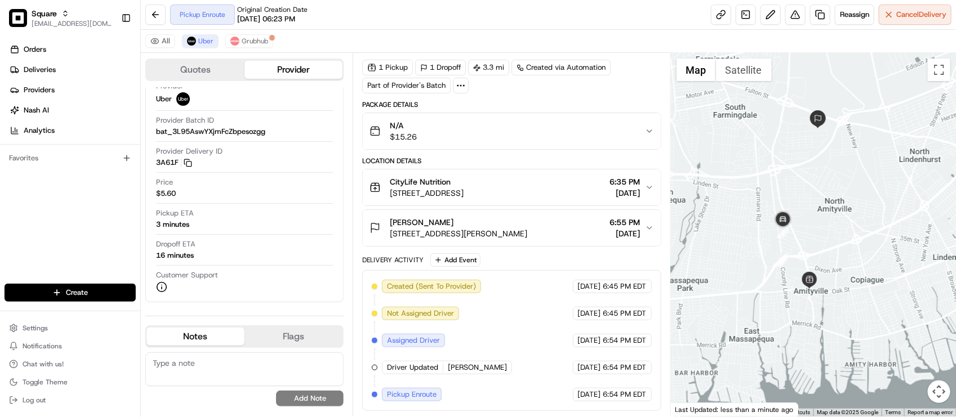
drag, startPoint x: 747, startPoint y: 230, endPoint x: 750, endPoint y: 203, distance: 26.6
click at [750, 203] on div at bounding box center [813, 235] width 285 height 364
click at [539, 383] on div "Created (Sent To Provider) Uber [DATE] 6:45 PM EDT Not Assigned Driver Uber [DA…" at bounding box center [511, 341] width 279 height 122
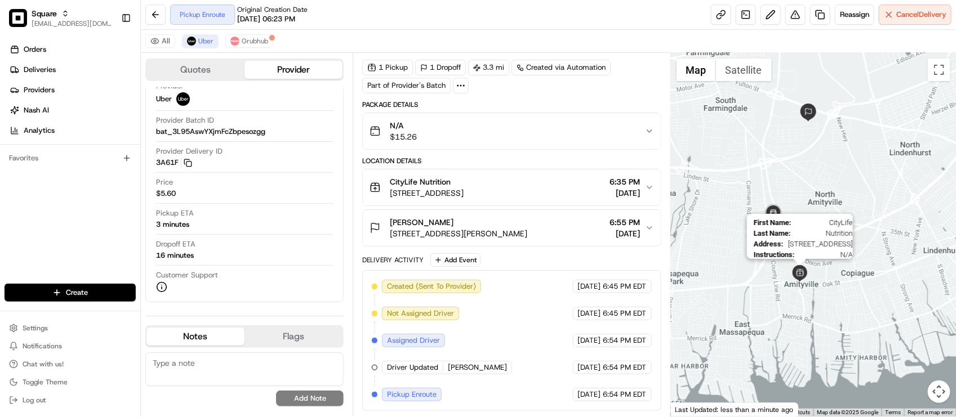
drag, startPoint x: 816, startPoint y: 283, endPoint x: 812, endPoint y: 268, distance: 15.6
click at [804, 274] on img at bounding box center [799, 273] width 17 height 17
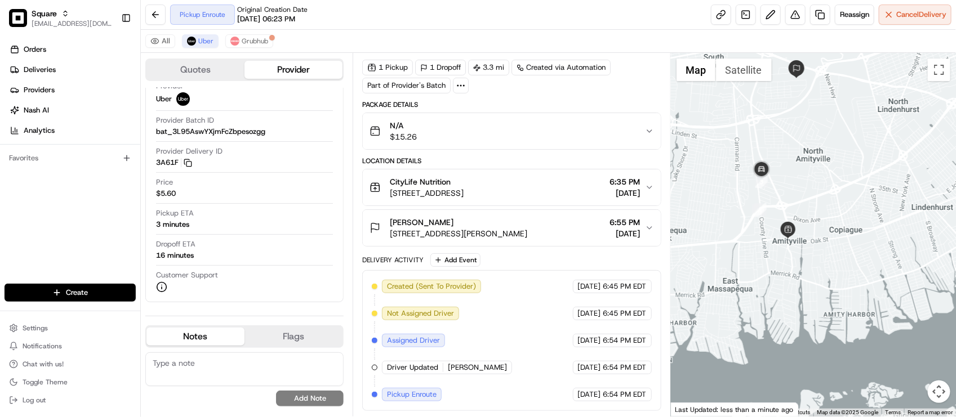
drag, startPoint x: 812, startPoint y: 238, endPoint x: 800, endPoint y: 185, distance: 54.2
click at [800, 185] on div at bounding box center [813, 235] width 285 height 364
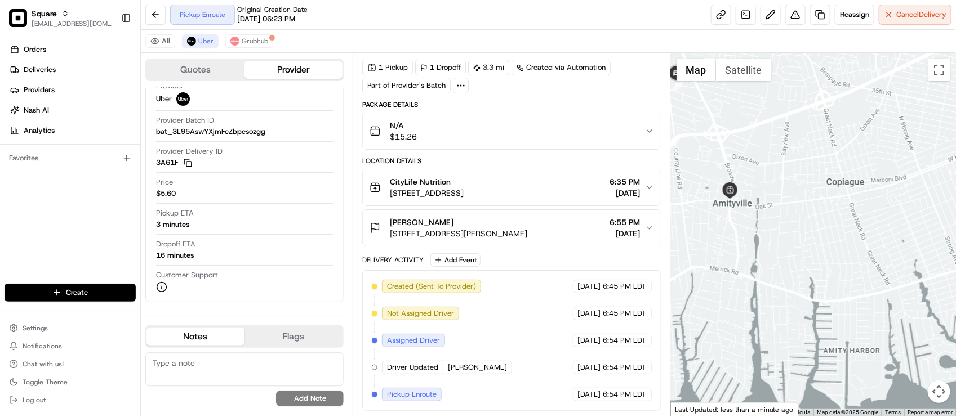
drag, startPoint x: 764, startPoint y: 148, endPoint x: 747, endPoint y: 124, distance: 29.2
click at [747, 124] on div at bounding box center [813, 235] width 285 height 364
drag, startPoint x: 742, startPoint y: 157, endPoint x: 759, endPoint y: 169, distance: 20.5
click at [759, 169] on div at bounding box center [813, 235] width 285 height 364
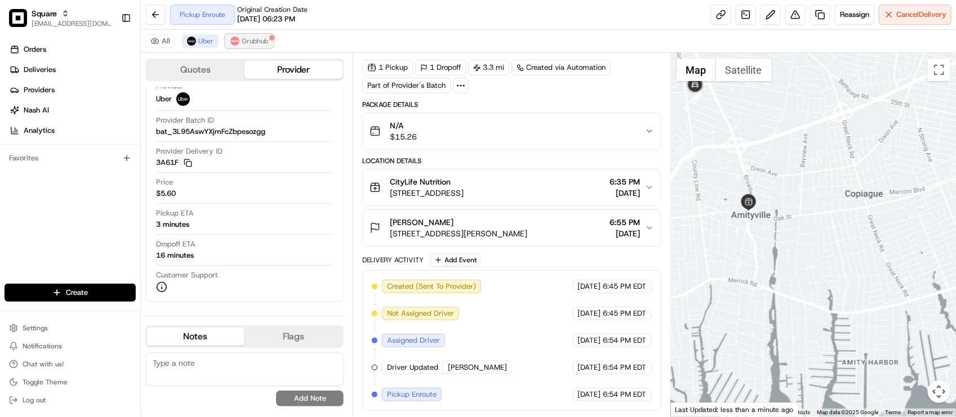
click at [252, 35] on button "Grubhub" at bounding box center [249, 41] width 48 height 14
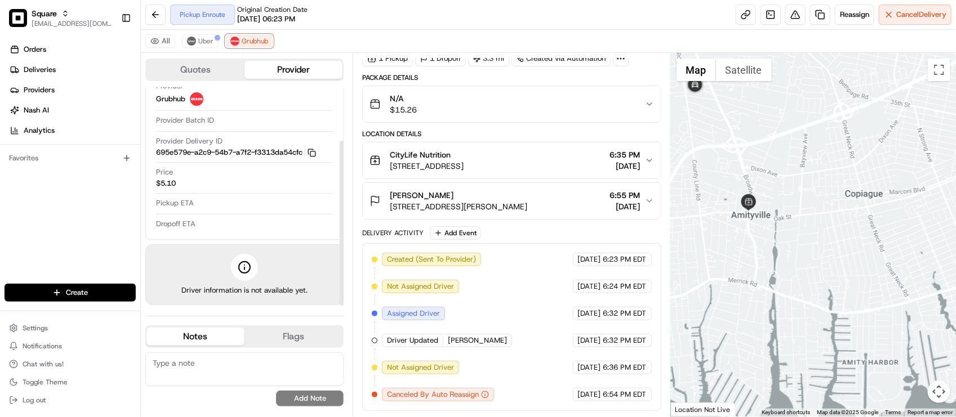
scroll to position [54, 0]
click at [513, 331] on div "Created (Sent To Provider) Grubhub [DATE] 6:23 PM EDT Not Assigned Driver Grubh…" at bounding box center [511, 327] width 279 height 149
click at [206, 35] on button "Uber" at bounding box center [200, 41] width 37 height 14
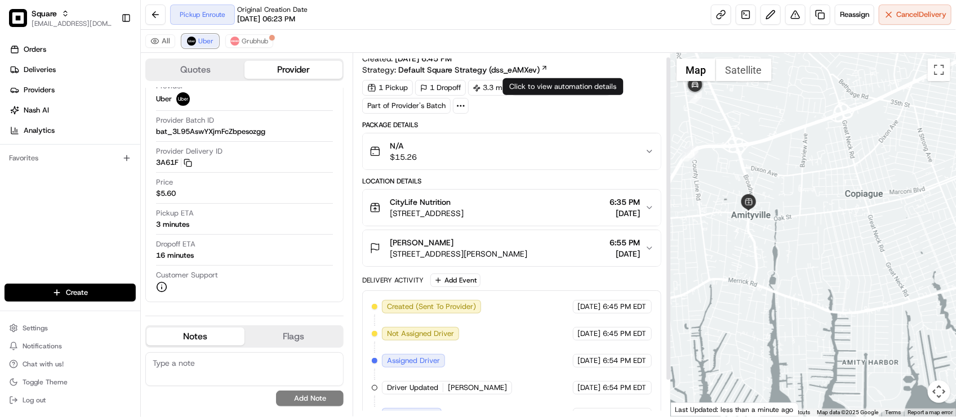
scroll to position [0, 0]
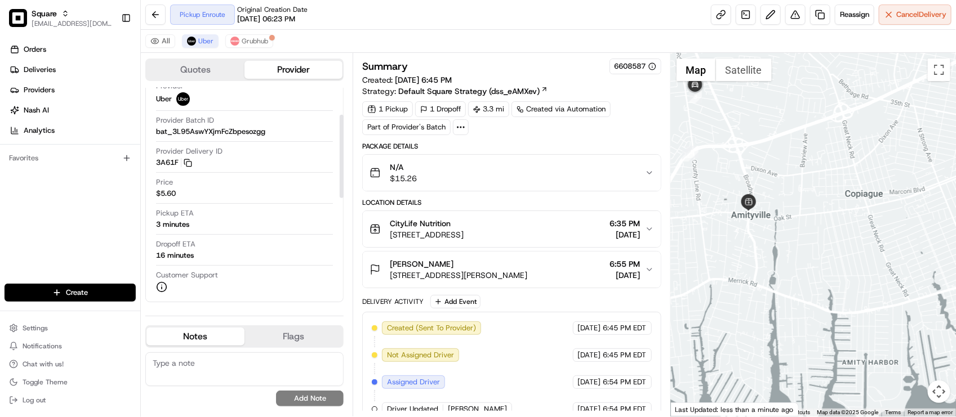
drag, startPoint x: 438, startPoint y: 23, endPoint x: 464, endPoint y: 37, distance: 29.2
click at [438, 23] on div "Pickup Enroute Original Creation Date [DATE] 06:23 PM Reassign Cancel Delivery" at bounding box center [548, 15] width 815 height 30
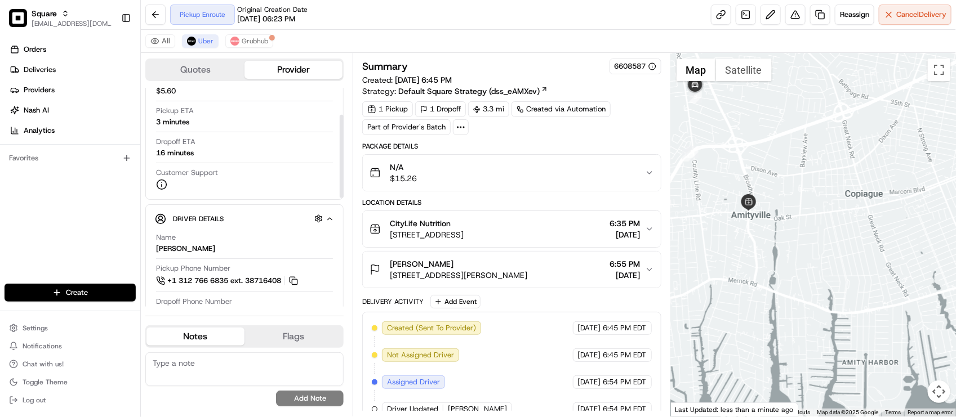
scroll to position [70, 0]
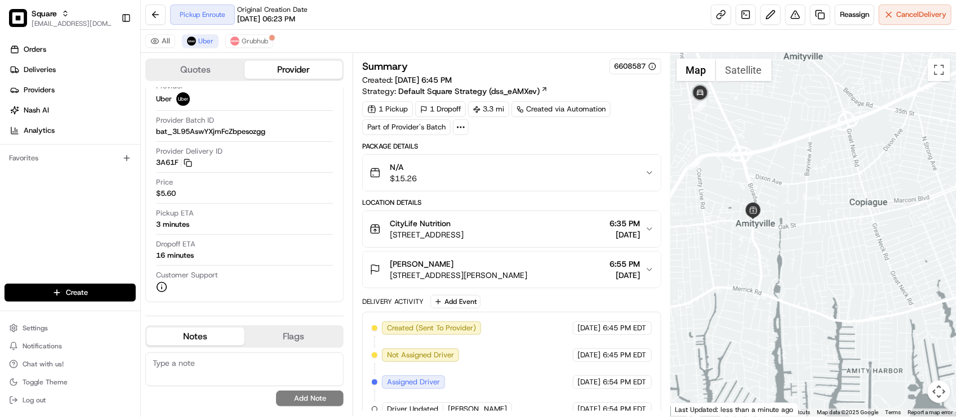
drag, startPoint x: 743, startPoint y: 141, endPoint x: 764, endPoint y: 179, distance: 42.3
click at [764, 179] on div at bounding box center [813, 235] width 285 height 364
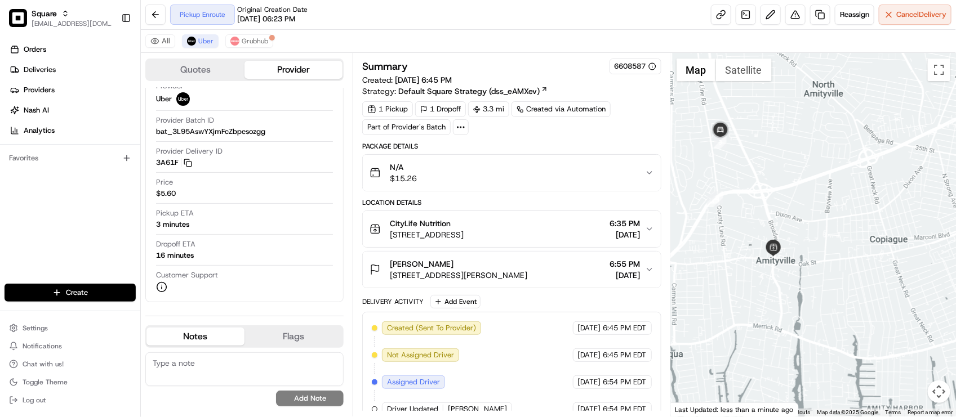
click at [408, 39] on div "All [PERSON_NAME]" at bounding box center [548, 41] width 815 height 23
click at [523, 150] on div "Package Details" at bounding box center [511, 146] width 298 height 9
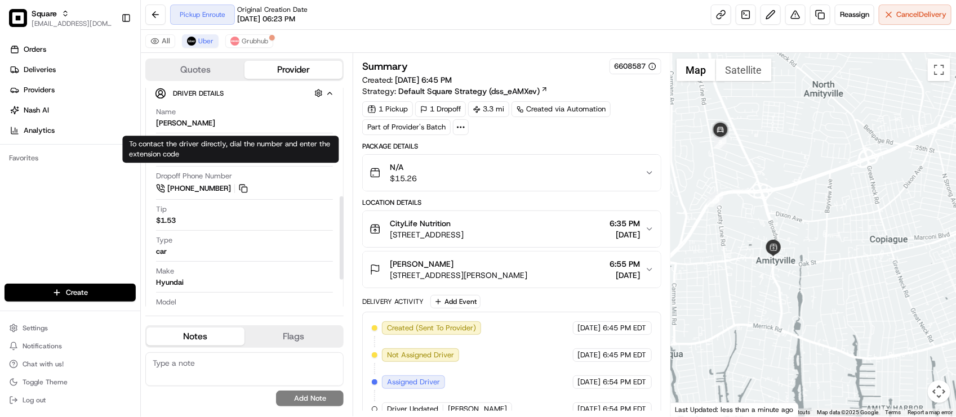
scroll to position [284, 0]
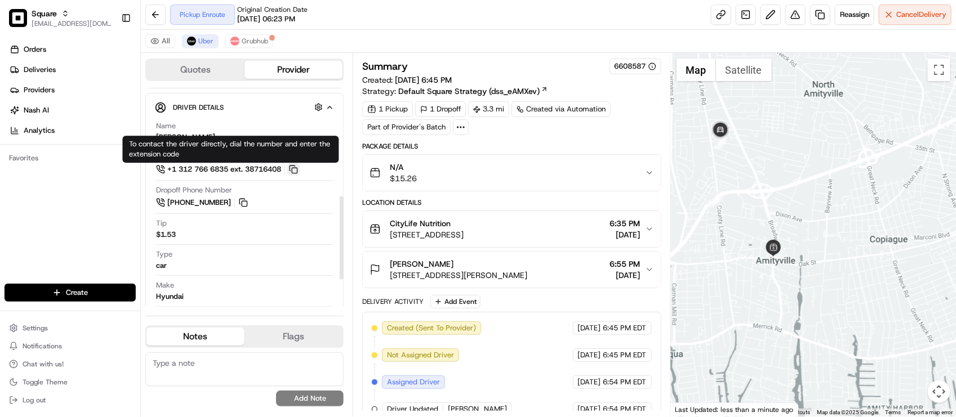
click at [299, 173] on button at bounding box center [293, 169] width 12 height 12
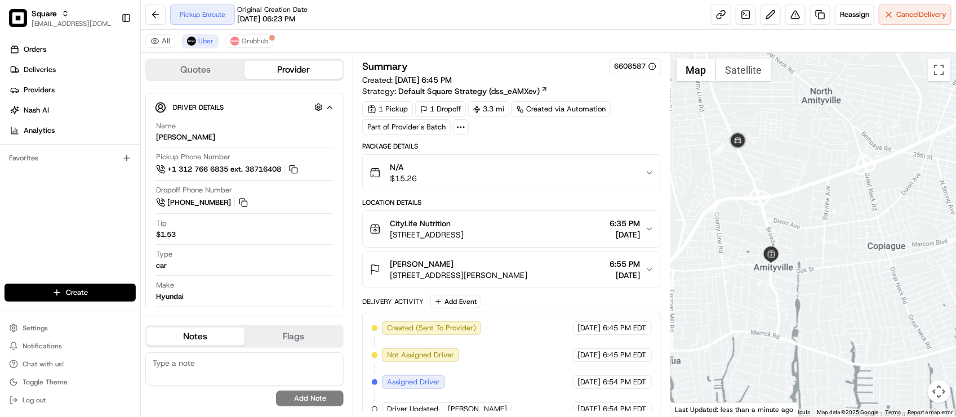
drag, startPoint x: 707, startPoint y: 145, endPoint x: 702, endPoint y: 159, distance: 14.8
click at [702, 159] on div at bounding box center [813, 235] width 285 height 364
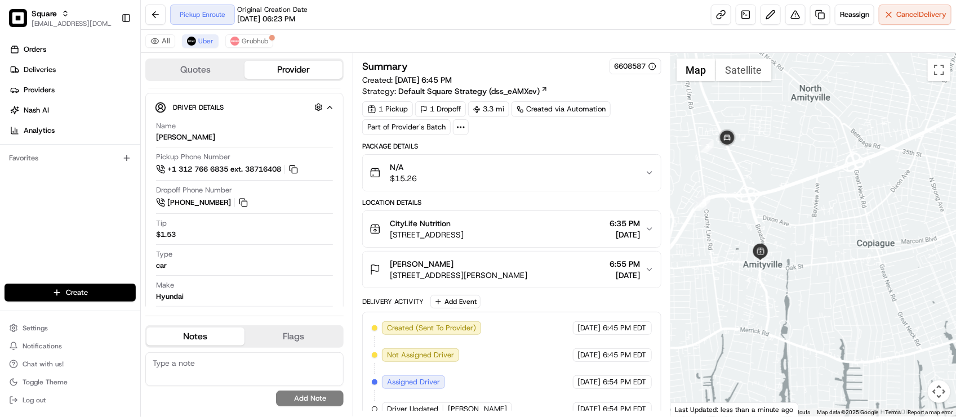
drag, startPoint x: 758, startPoint y: 194, endPoint x: 747, endPoint y: 186, distance: 12.8
click at [747, 186] on div at bounding box center [813, 235] width 285 height 364
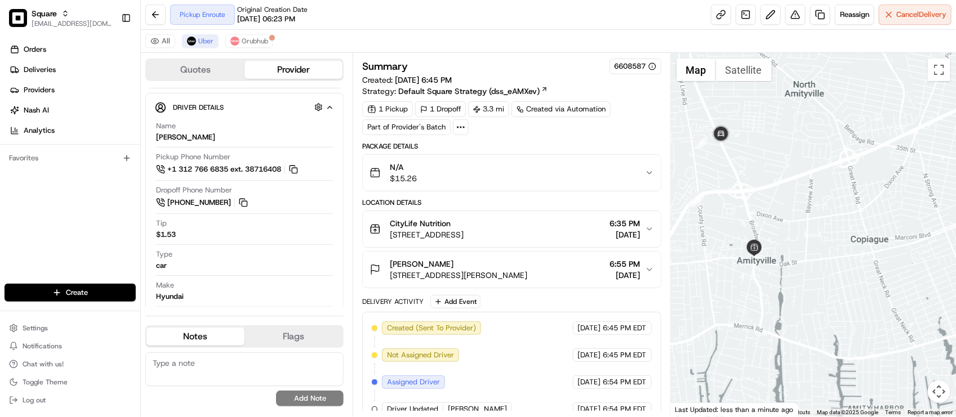
click at [295, 14] on span "[DATE] 06:23 PM" at bounding box center [266, 19] width 58 height 10
click at [452, 35] on div "All [PERSON_NAME]" at bounding box center [548, 41] width 815 height 23
click at [452, 35] on div "All Uber Grubhub" at bounding box center [548, 41] width 815 height 23
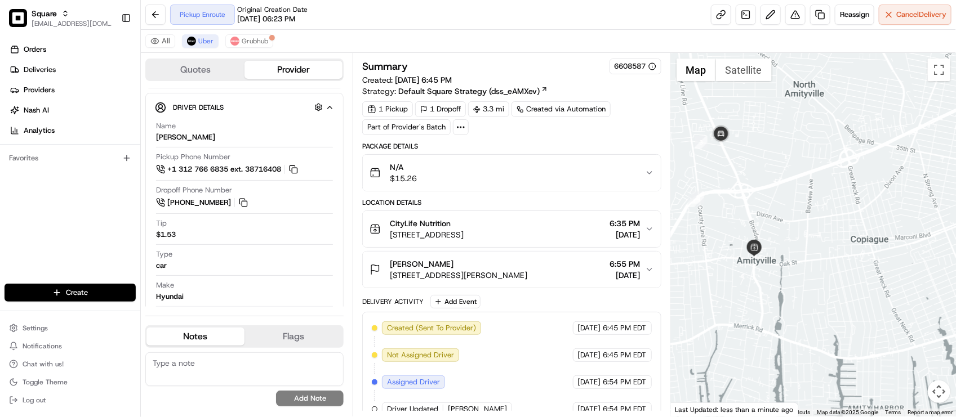
click at [452, 35] on div "All Uber Grubhub" at bounding box center [548, 41] width 815 height 23
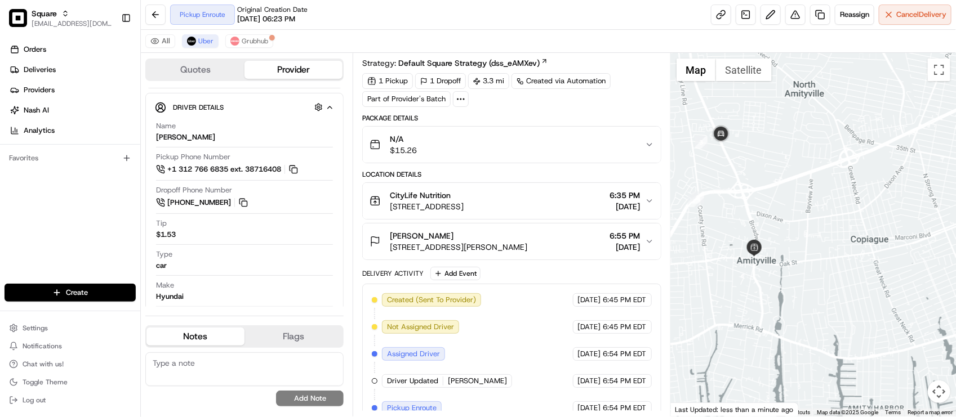
scroll to position [0, 0]
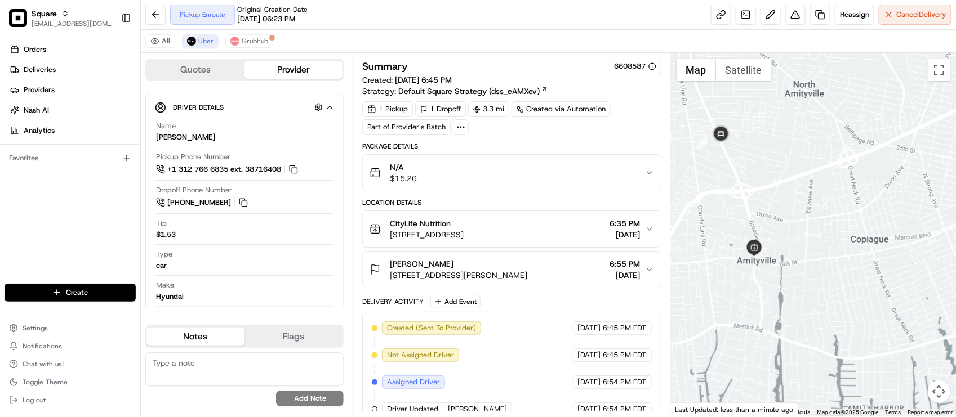
click at [336, 20] on div "Pickup Enroute Original Creation Date 08/21/2025 06:23 PM Reassign Cancel Deliv…" at bounding box center [548, 15] width 815 height 30
click at [603, 135] on div "1 Pickup 1 Dropoff 3.3 mi Created via Automation Part of Provider's Batch" at bounding box center [511, 118] width 298 height 34
click at [274, 271] on div "Type car" at bounding box center [244, 259] width 177 height 21
click at [350, 32] on div "All Uber Grubhub" at bounding box center [548, 41] width 815 height 23
click at [603, 148] on div "Package Details" at bounding box center [511, 146] width 298 height 9
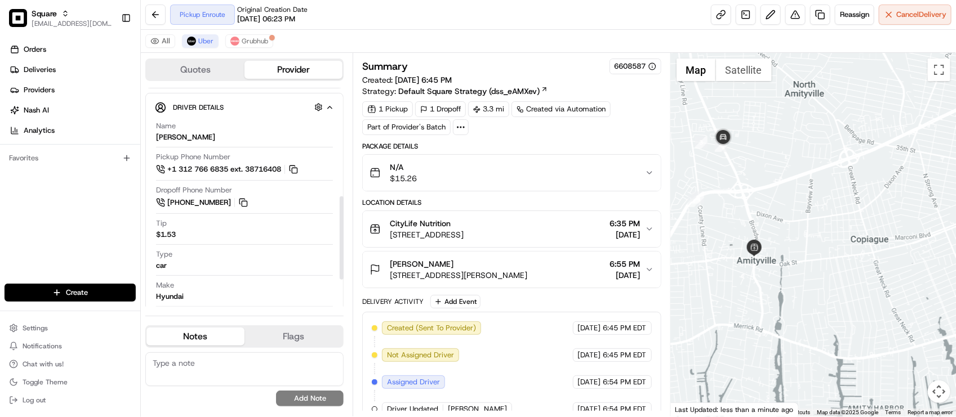
click at [295, 234] on div "Tip $1.53" at bounding box center [244, 229] width 177 height 21
click at [622, 139] on div "Summary 6608587 Created: 08/21/2025 6:45 PM Strategy: Default Square Strategy (…" at bounding box center [511, 256] width 298 height 394
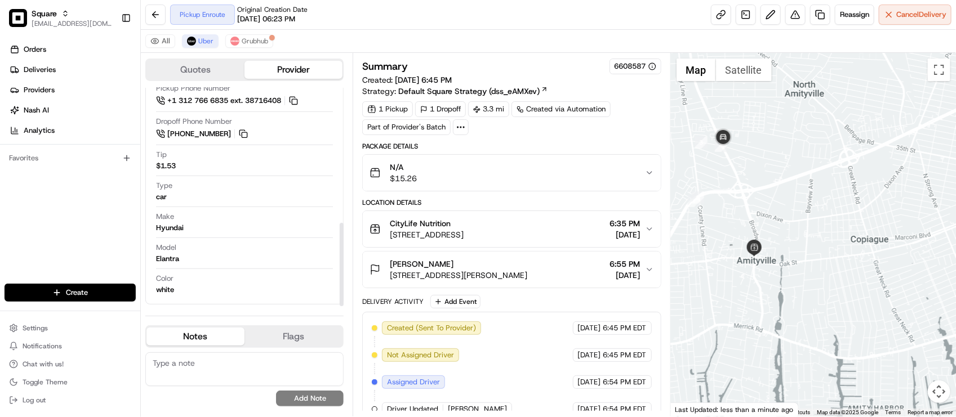
scroll to position [354, 0]
click at [552, 138] on div "Summary 6608587 Created: 08/21/2025 6:45 PM Strategy: Default Square Strategy (…" at bounding box center [511, 256] width 298 height 394
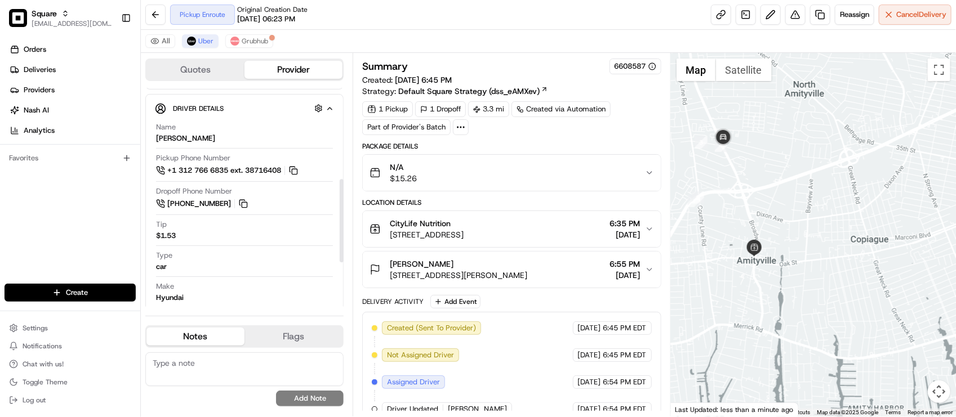
scroll to position [72, 0]
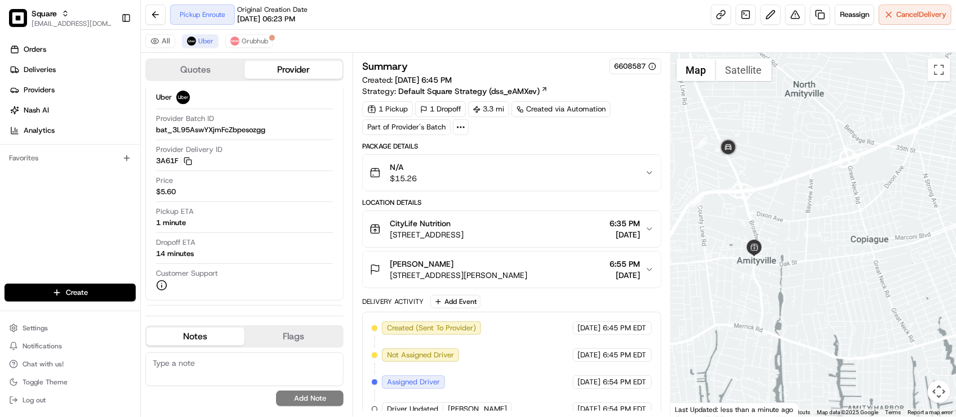
click at [521, 202] on div "Location Details" at bounding box center [511, 202] width 298 height 9
click at [551, 139] on div "Summary 6608587 Created: 08/21/2025 6:45 PM Strategy: Default Square Strategy (…" at bounding box center [511, 256] width 298 height 394
click at [534, 41] on div "All Uber Grubhub" at bounding box center [548, 41] width 815 height 23
click at [493, 45] on div "All Uber Grubhub" at bounding box center [548, 41] width 815 height 23
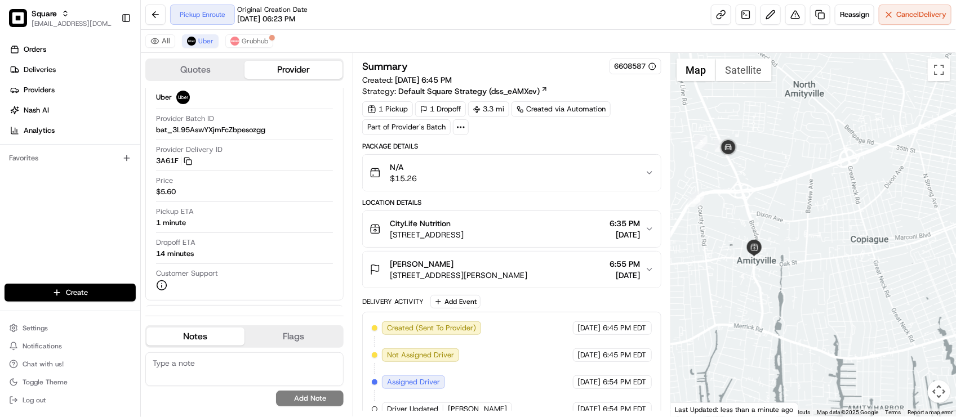
click at [493, 26] on div "Pickup Enroute Original Creation Date 08/21/2025 06:23 PM Reassign Cancel Deliv…" at bounding box center [548, 15] width 815 height 30
click at [486, 25] on div "Pickup Enroute Original Creation Date 08/21/2025 06:23 PM Reassign Cancel Deliv…" at bounding box center [548, 15] width 815 height 30
click at [302, 37] on div "All Uber Grubhub" at bounding box center [548, 41] width 815 height 23
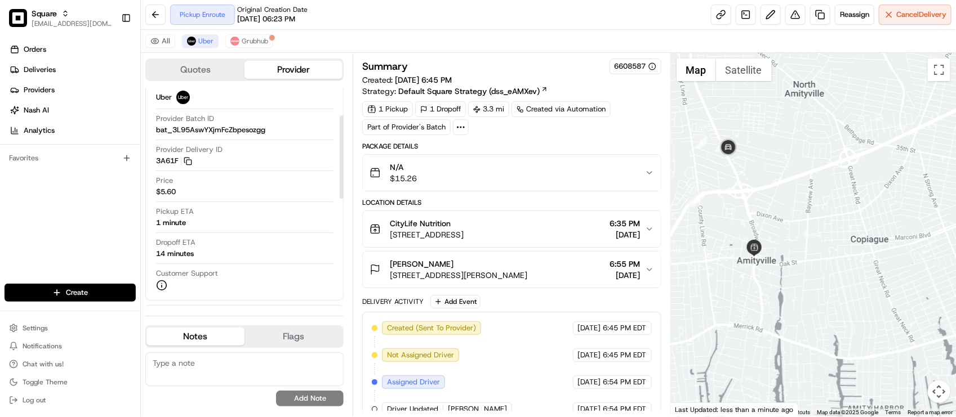
click at [271, 212] on div "Pickup ETA 1 minute" at bounding box center [244, 217] width 177 height 21
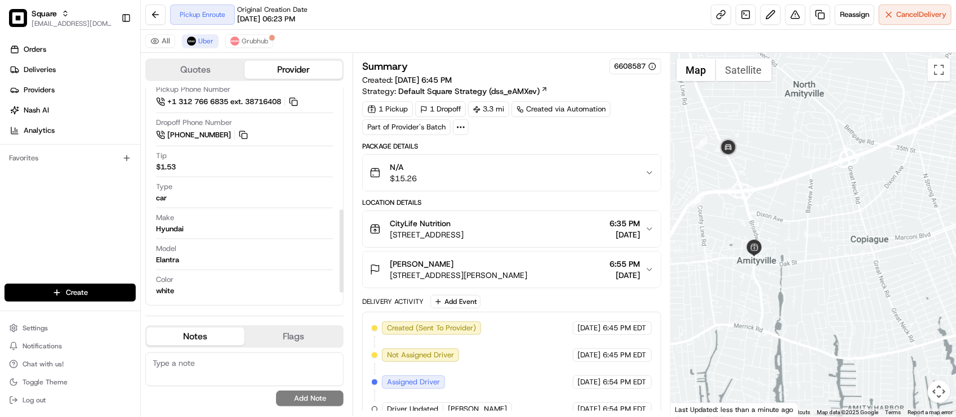
scroll to position [354, 0]
click at [545, 26] on div "Pickup Enroute Original Creation Date 08/21/2025 06:23 PM Reassign Cancel Deliv…" at bounding box center [548, 15] width 815 height 30
click at [253, 255] on div "Model Elantra" at bounding box center [244, 253] width 177 height 21
click at [261, 277] on div "Color white" at bounding box center [244, 284] width 177 height 21
click at [537, 133] on div "1 Pickup 1 Dropoff 3.3 mi Created via Automation Part of Provider's Batch" at bounding box center [511, 118] width 298 height 34
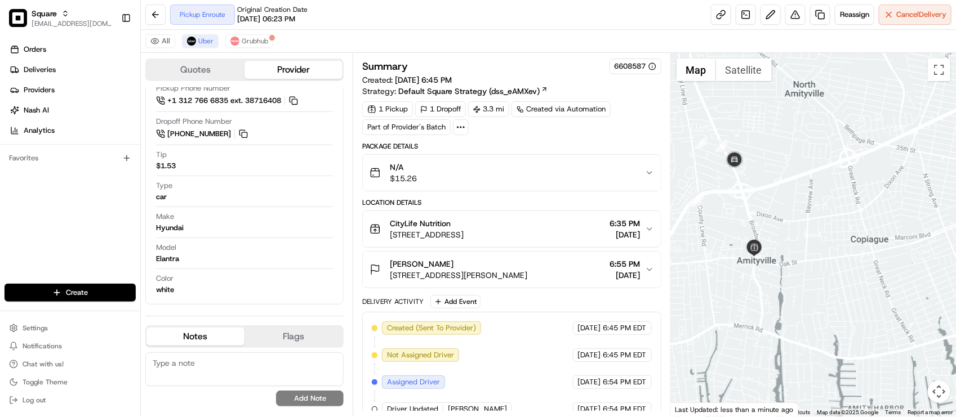
click at [499, 12] on div "Pickup Enroute Original Creation Date 08/21/2025 06:23 PM Reassign Cancel Deliv…" at bounding box center [548, 15] width 815 height 30
click at [493, 12] on div "Pickup Enroute Original Creation Date 08/21/2025 06:23 PM Reassign Cancel Deliv…" at bounding box center [548, 15] width 815 height 30
click at [238, 231] on div "Make Hyundai" at bounding box center [244, 222] width 177 height 21
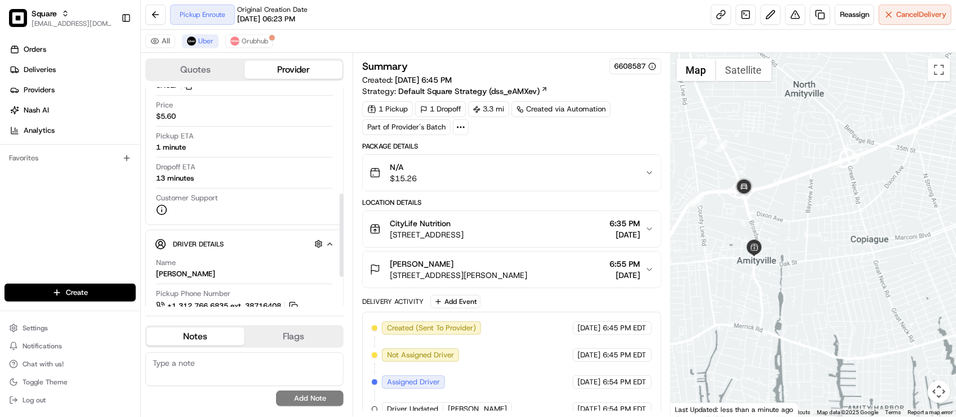
scroll to position [142, 0]
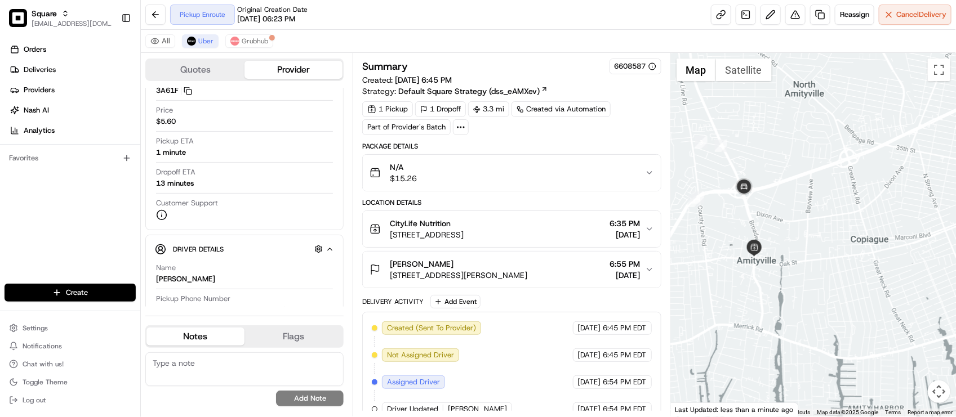
drag, startPoint x: 789, startPoint y: 265, endPoint x: 792, endPoint y: 279, distance: 13.8
click at [792, 279] on div at bounding box center [813, 235] width 285 height 364
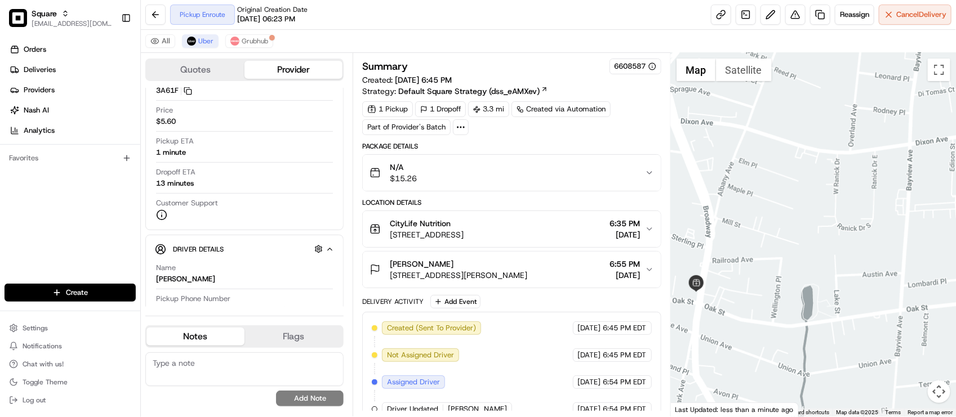
drag, startPoint x: 755, startPoint y: 242, endPoint x: 786, endPoint y: 270, distance: 41.9
click at [786, 270] on div at bounding box center [813, 235] width 285 height 364
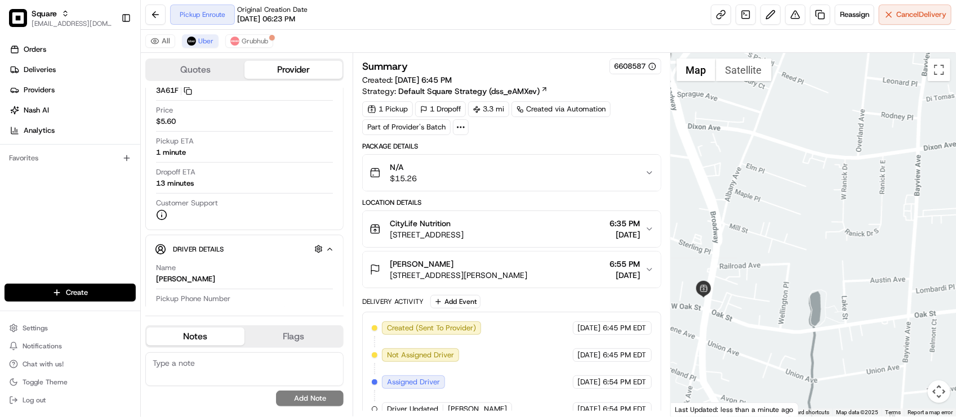
drag, startPoint x: 797, startPoint y: 257, endPoint x: 819, endPoint y: 274, distance: 27.7
click at [819, 274] on div at bounding box center [813, 235] width 285 height 364
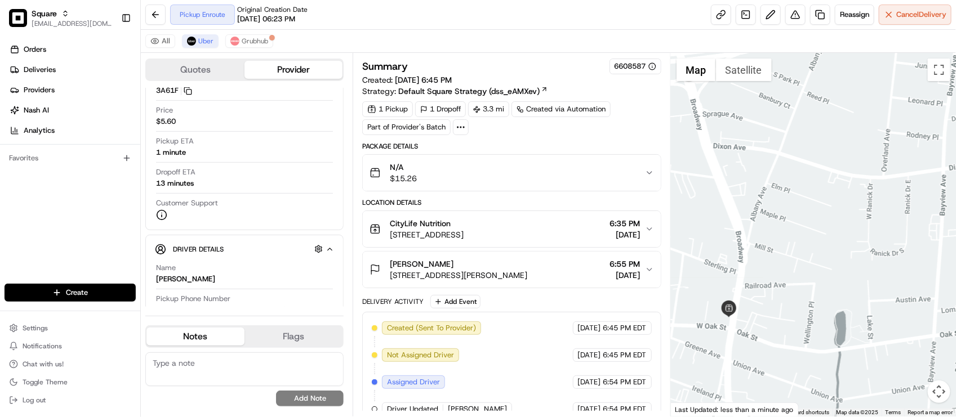
drag, startPoint x: 796, startPoint y: 215, endPoint x: 827, endPoint y: 258, distance: 52.8
click at [827, 258] on div at bounding box center [813, 235] width 285 height 364
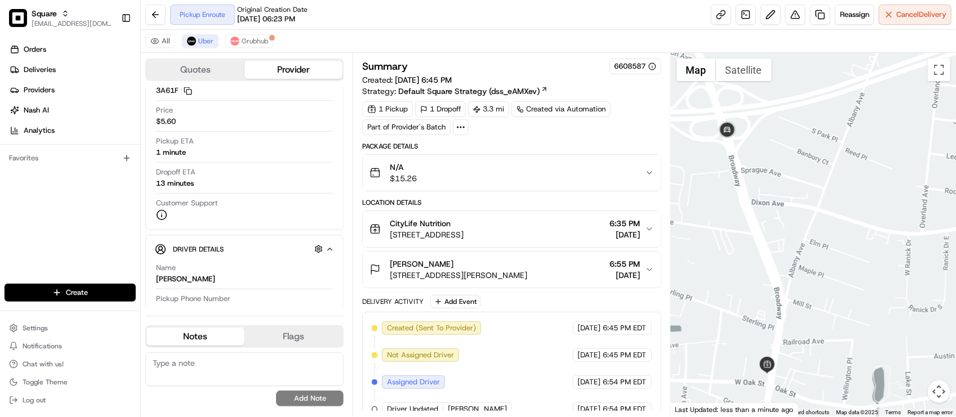
click at [473, 18] on div "Pickup Enroute Original Creation Date 08/21/2025 06:23 PM Reassign Cancel Deliv…" at bounding box center [548, 15] width 815 height 30
click at [483, 23] on div "Pickup Enroute Original Creation Date 08/21/2025 06:23 PM Reassign Cancel Deliv…" at bounding box center [548, 15] width 815 height 30
click at [262, 372] on textarea at bounding box center [244, 370] width 198 height 34
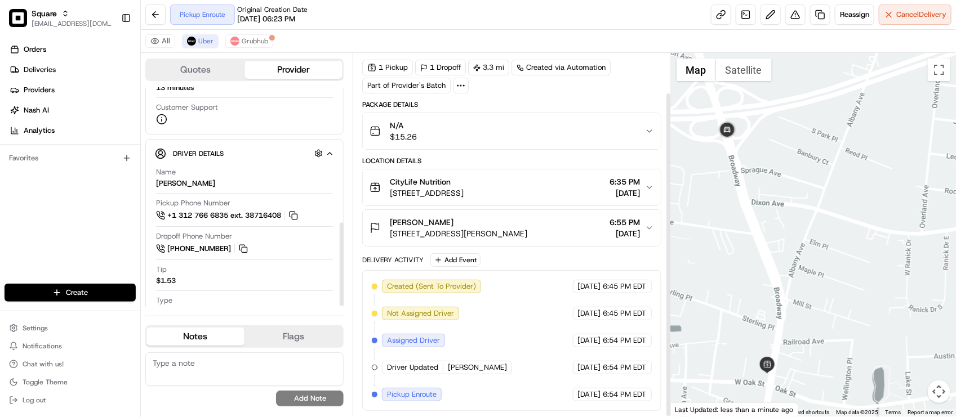
scroll to position [354, 0]
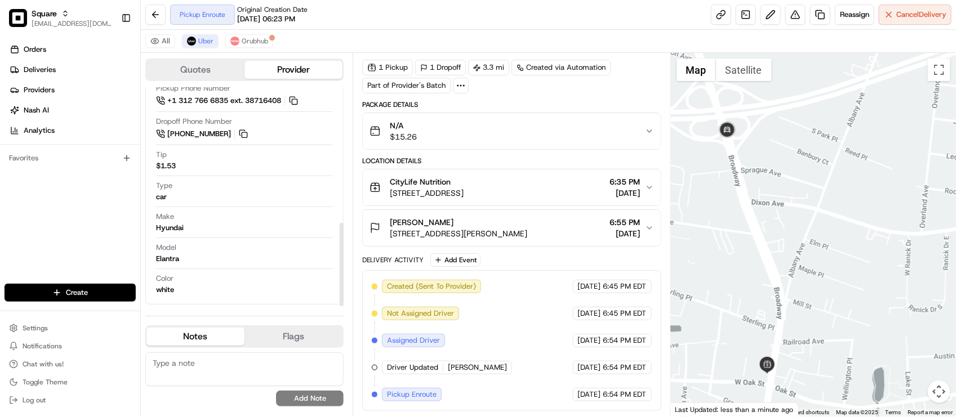
click at [212, 367] on textarea at bounding box center [244, 370] width 198 height 34
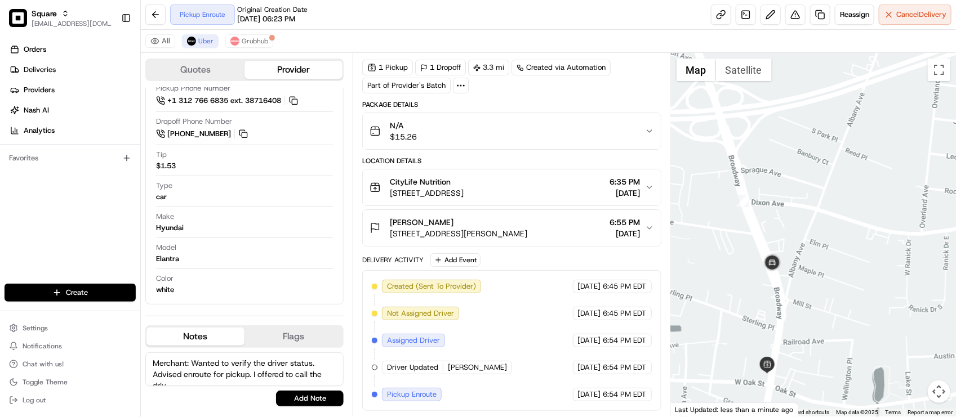
scroll to position [6, 0]
type textarea "Merchant: Wanted to verify the driver status. Advised enroute for pickup. I off…"
click at [330, 406] on button "Add Note" at bounding box center [310, 399] width 68 height 16
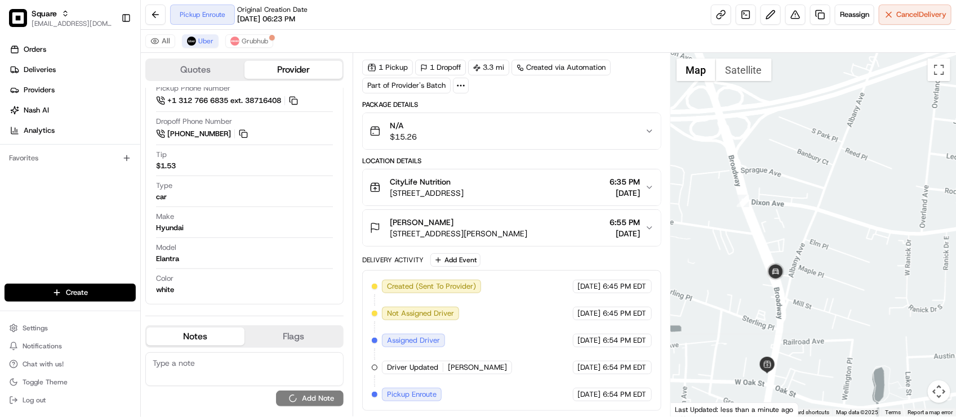
scroll to position [0, 0]
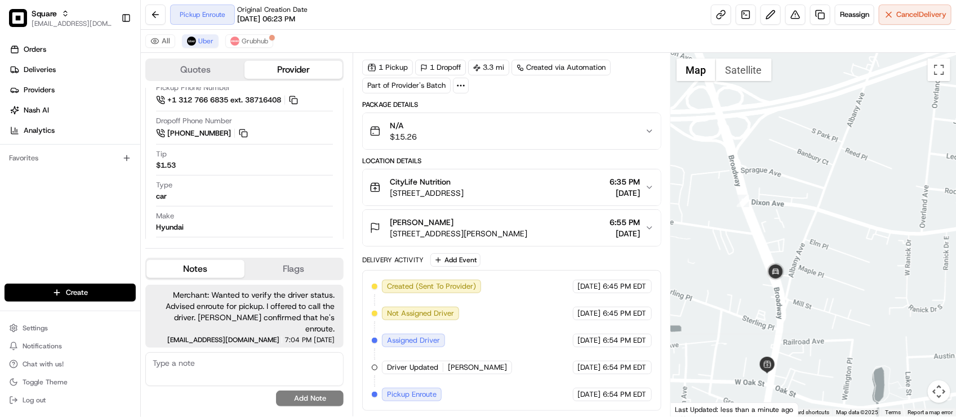
click at [282, 223] on div "Make Hyundai" at bounding box center [244, 221] width 177 height 21
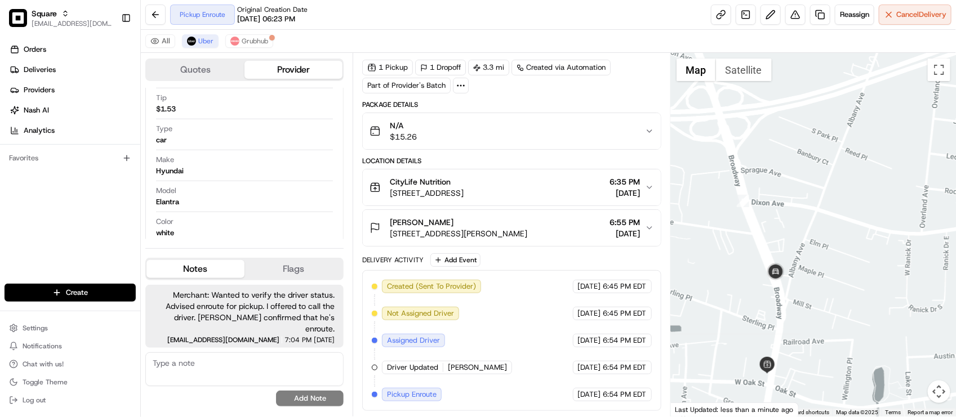
click at [224, 215] on div "Name KYLE J. Pickup Phone Number +1 312 766 6835 ext. 38716408 Dropoff Phone Nu…" at bounding box center [244, 117] width 179 height 252
click at [454, 322] on div "Created (Sent To Provider) Uber 08/21/2025 6:45 PM EDT Not Assigned Driver Uber…" at bounding box center [511, 341] width 279 height 122
click at [327, 341] on span "08/21/2025" at bounding box center [324, 340] width 21 height 7
click at [554, 7] on div "Pickup Enroute Original Creation Date 08/21/2025 06:23 PM Reassign Cancel Deliv…" at bounding box center [548, 15] width 815 height 30
click at [440, 10] on div "Pickup Enroute Original Creation Date 08/21/2025 06:23 PM Reassign Cancel Deliv…" at bounding box center [548, 15] width 815 height 30
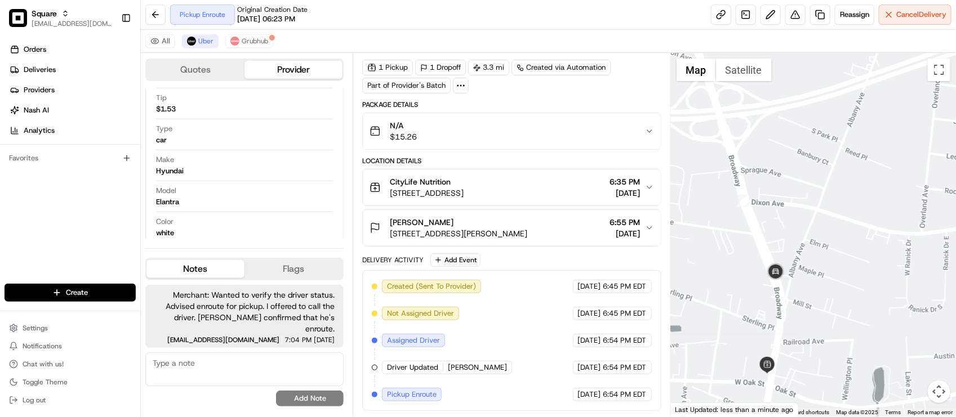
click at [460, 20] on div "Pickup Enroute Original Creation Date 08/21/2025 06:23 PM Reassign Cancel Deliv…" at bounding box center [548, 15] width 815 height 30
click at [506, 345] on div "Created (Sent To Provider) Uber 08/21/2025 6:45 PM EDT Not Assigned Driver Uber…" at bounding box center [511, 341] width 279 height 122
click at [246, 199] on div "Model Elantra" at bounding box center [244, 196] width 177 height 21
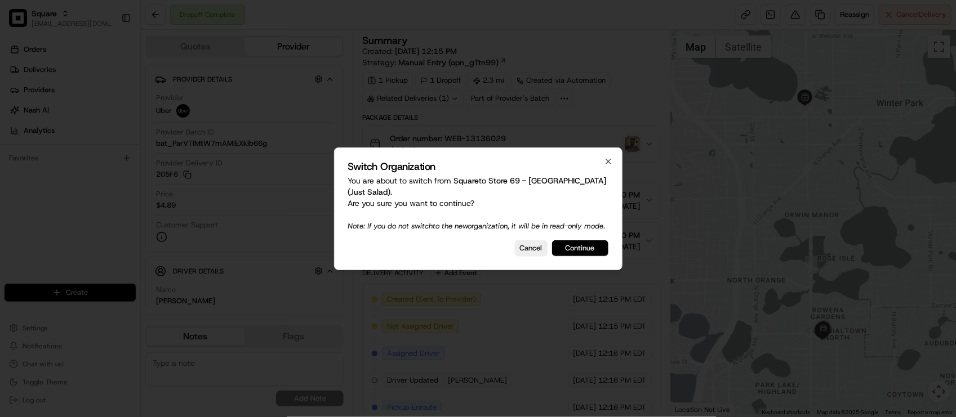
click at [590, 255] on button "Continue" at bounding box center [580, 248] width 56 height 16
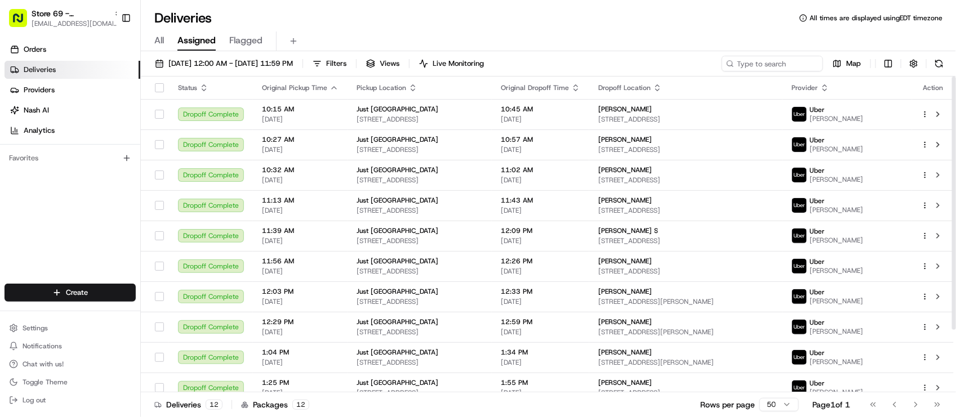
click at [95, 235] on div "Orders Deliveries Providers [PERSON_NAME] Analytics Favorites" at bounding box center [70, 163] width 140 height 255
click at [82, 18] on span "Store 69 - [GEOGRAPHIC_DATA] (Just Salad)" at bounding box center [71, 13] width 78 height 11
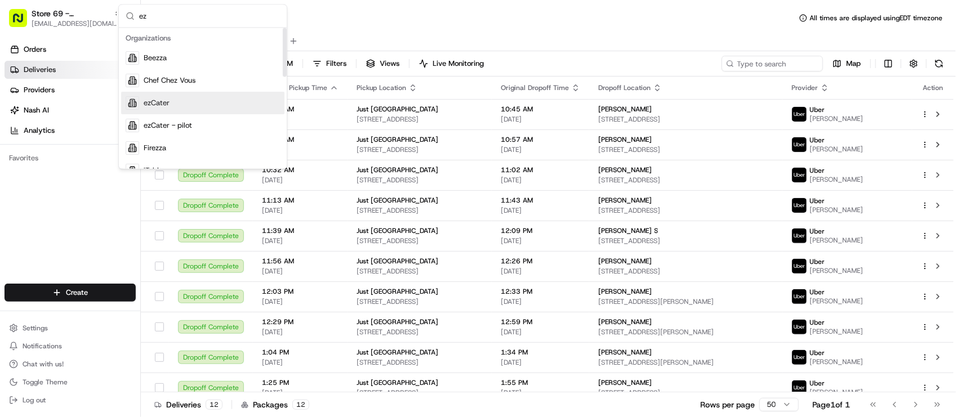
type input "ez"
click at [142, 110] on div "ezCater" at bounding box center [202, 103] width 163 height 23
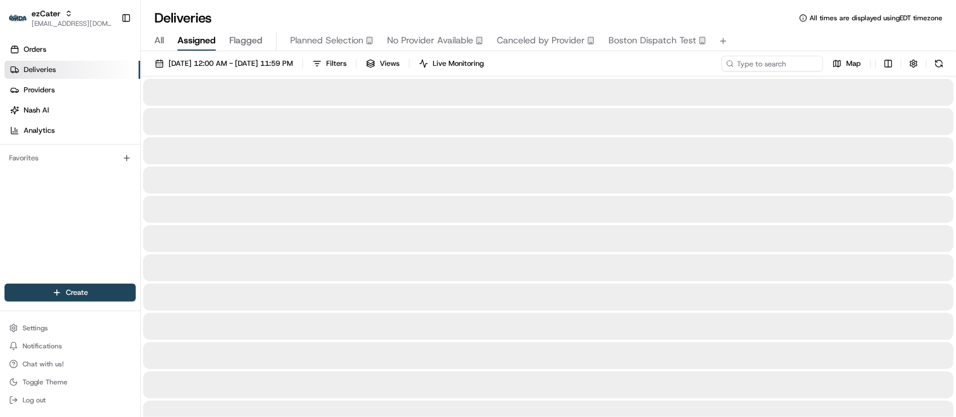
click at [159, 39] on span "All" at bounding box center [159, 41] width 10 height 14
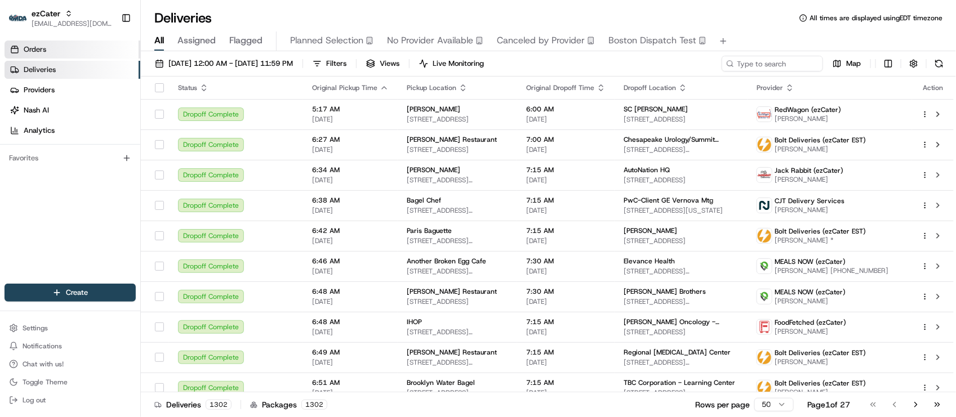
click at [57, 52] on link "Orders" at bounding box center [73, 50] width 136 height 18
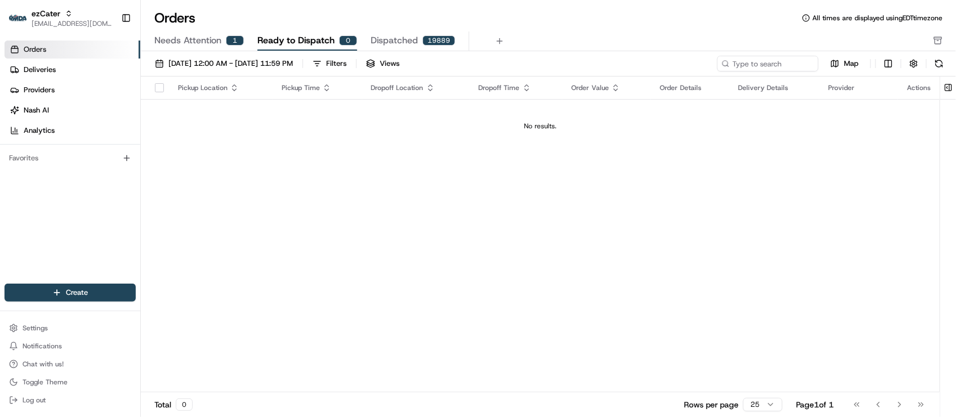
click at [195, 42] on span "Needs Attention" at bounding box center [187, 41] width 67 height 14
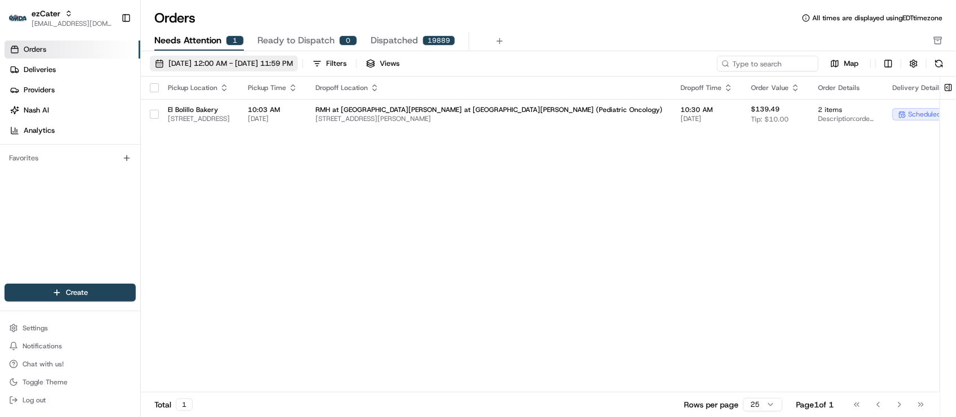
click at [198, 61] on span "08/01/2025 12:00 AM - 08/31/2025 11:59 PM" at bounding box center [230, 64] width 124 height 10
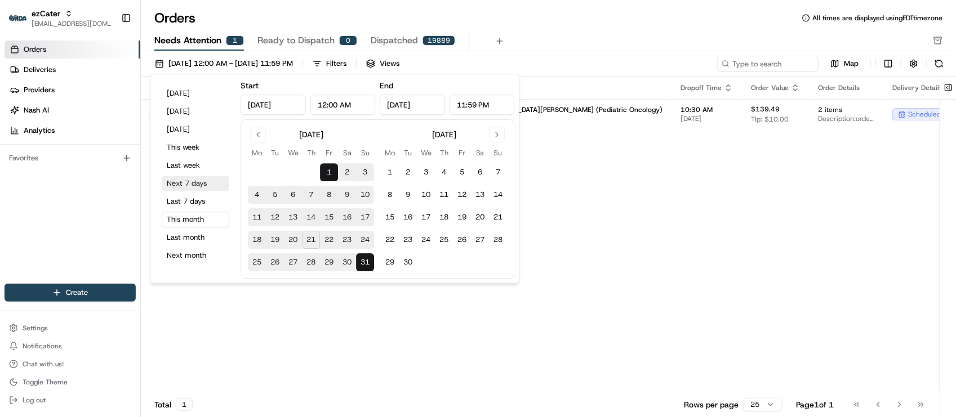
click at [188, 187] on button "Next 7 days" at bounding box center [196, 184] width 68 height 16
type input "Aug 21, 2025"
type input "Aug 28, 2025"
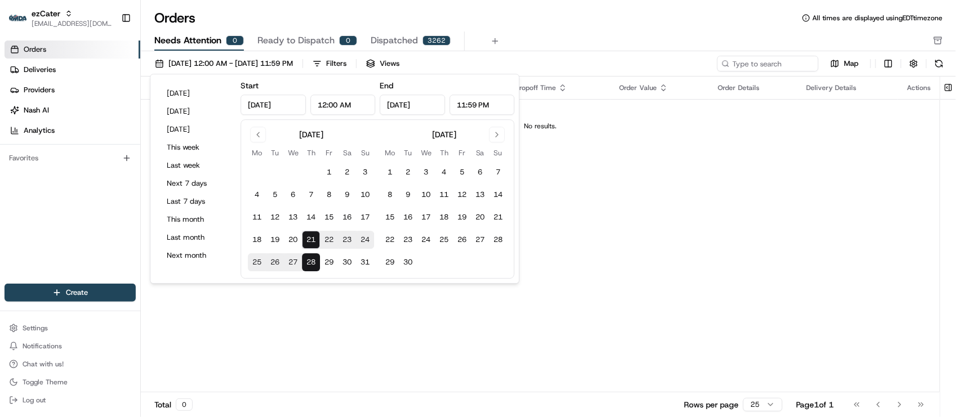
click at [600, 35] on div "Needs Attention 0 Ready to Dispatch 0 Dispatched 3262" at bounding box center [540, 41] width 772 height 19
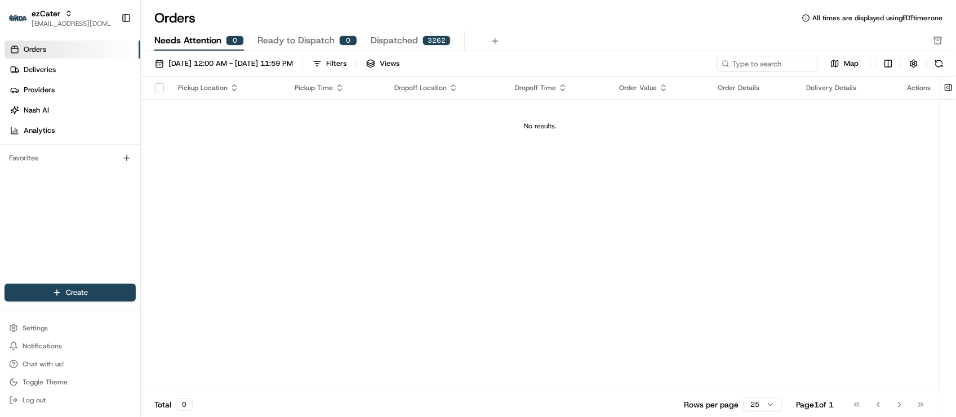
click at [97, 257] on div "Orders Deliveries Providers Nash AI Analytics Favorites" at bounding box center [70, 163] width 140 height 255
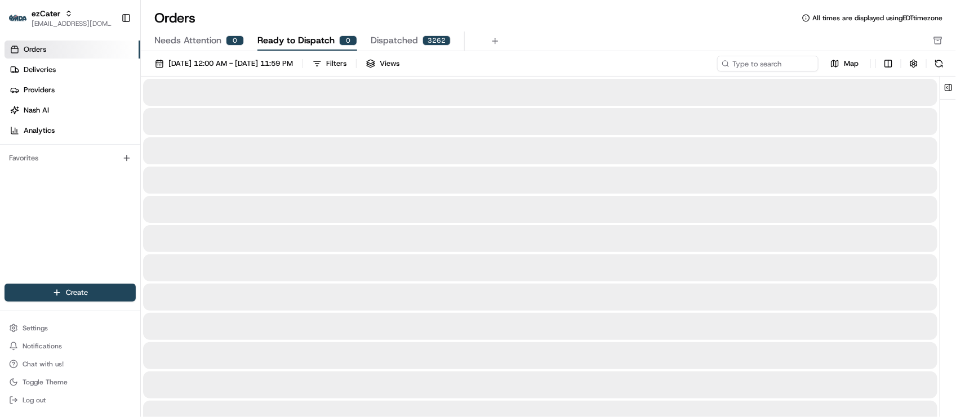
click at [295, 47] on span "Ready to Dispatch" at bounding box center [295, 41] width 77 height 14
click at [212, 35] on span "Needs Attention" at bounding box center [187, 41] width 67 height 14
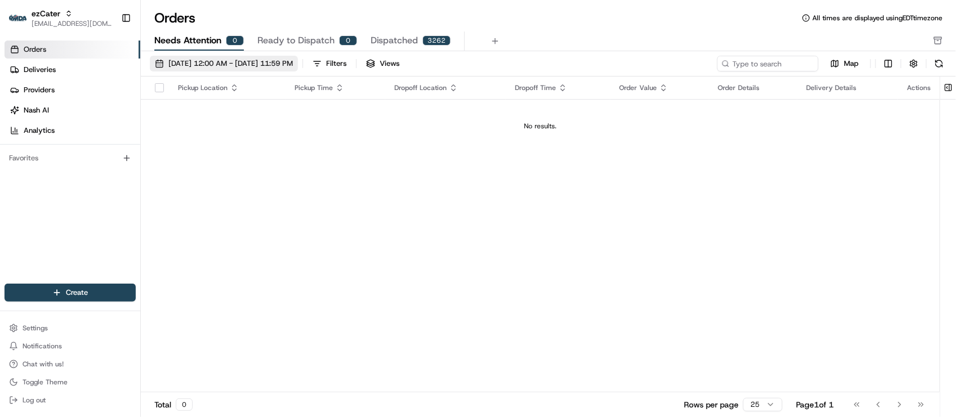
click at [210, 65] on span "08/21/2025 12:00 AM - 08/28/2025 11:59 PM" at bounding box center [230, 64] width 124 height 10
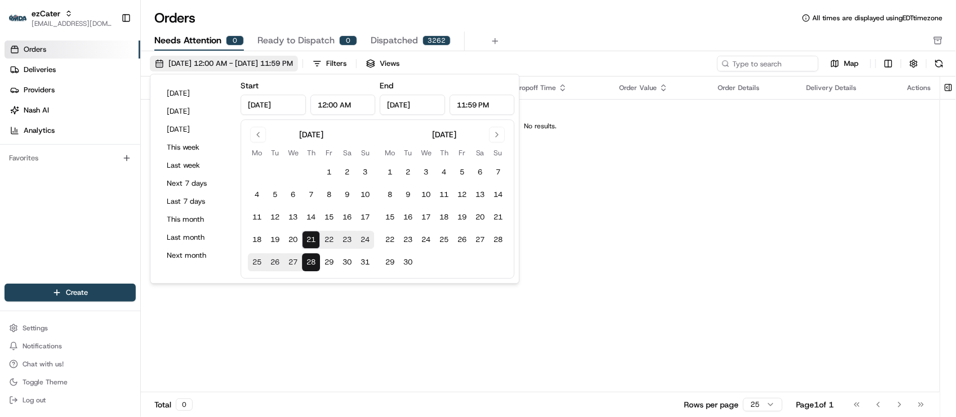
click at [210, 65] on span "08/21/2025 12:00 AM - 08/28/2025 11:59 PM" at bounding box center [230, 64] width 124 height 10
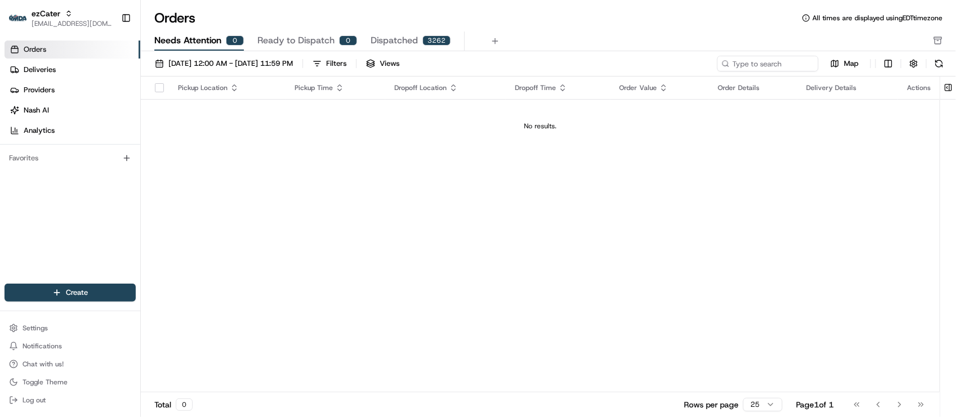
click at [644, 260] on div "Pickup Location Pickup Time Dropoff Location Dropoff Time Order Value Order Det…" at bounding box center [540, 235] width 799 height 316
click at [288, 273] on div "Pickup Location Pickup Time Dropoff Location Dropoff Time Order Value Order Det…" at bounding box center [540, 235] width 799 height 316
click at [78, 74] on link "Deliveries" at bounding box center [73, 70] width 136 height 18
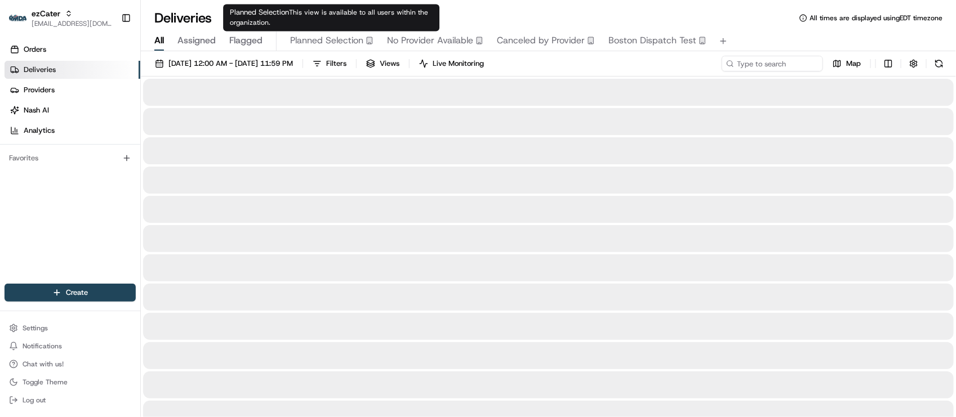
click at [533, 1] on div "Deliveries All times are displayed using EDT timezone All Assigned Flagged Plan…" at bounding box center [548, 208] width 815 height 417
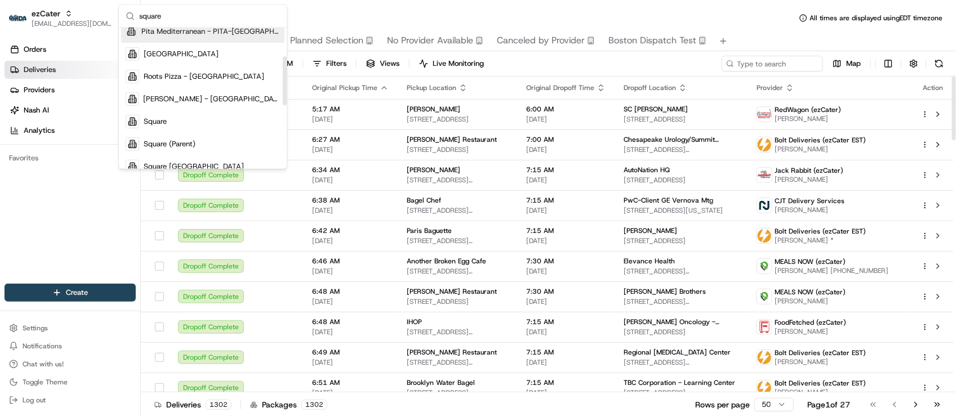
scroll to position [141, 0]
type input "square"
click at [176, 113] on div "Square" at bounding box center [202, 120] width 163 height 23
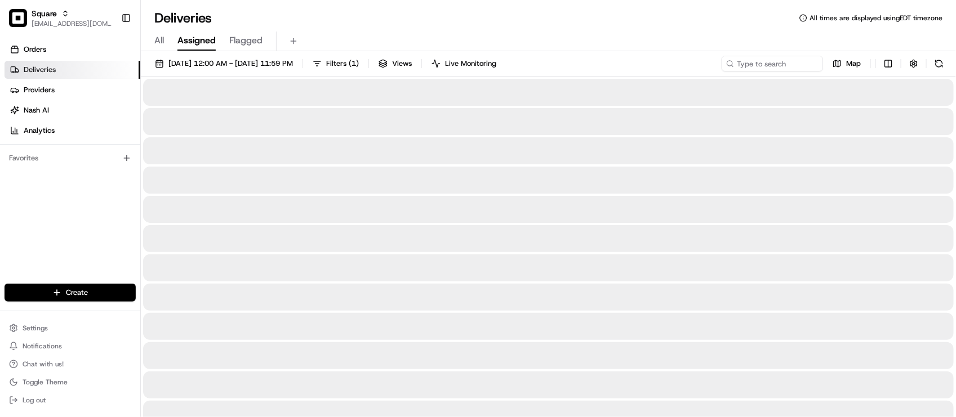
click at [394, 23] on div "Deliveries All times are displayed using EDT timezone" at bounding box center [548, 18] width 815 height 18
click at [394, 24] on div "Deliveries All times are displayed using EDT timezone" at bounding box center [548, 18] width 815 height 18
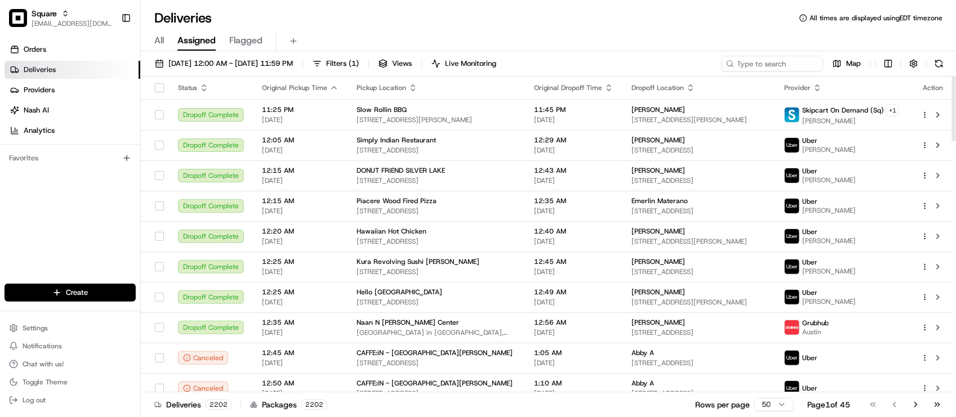
click at [303, 16] on div "Deliveries All times are displayed using EDT timezone" at bounding box center [548, 18] width 815 height 18
